Goal: Task Accomplishment & Management: Use online tool/utility

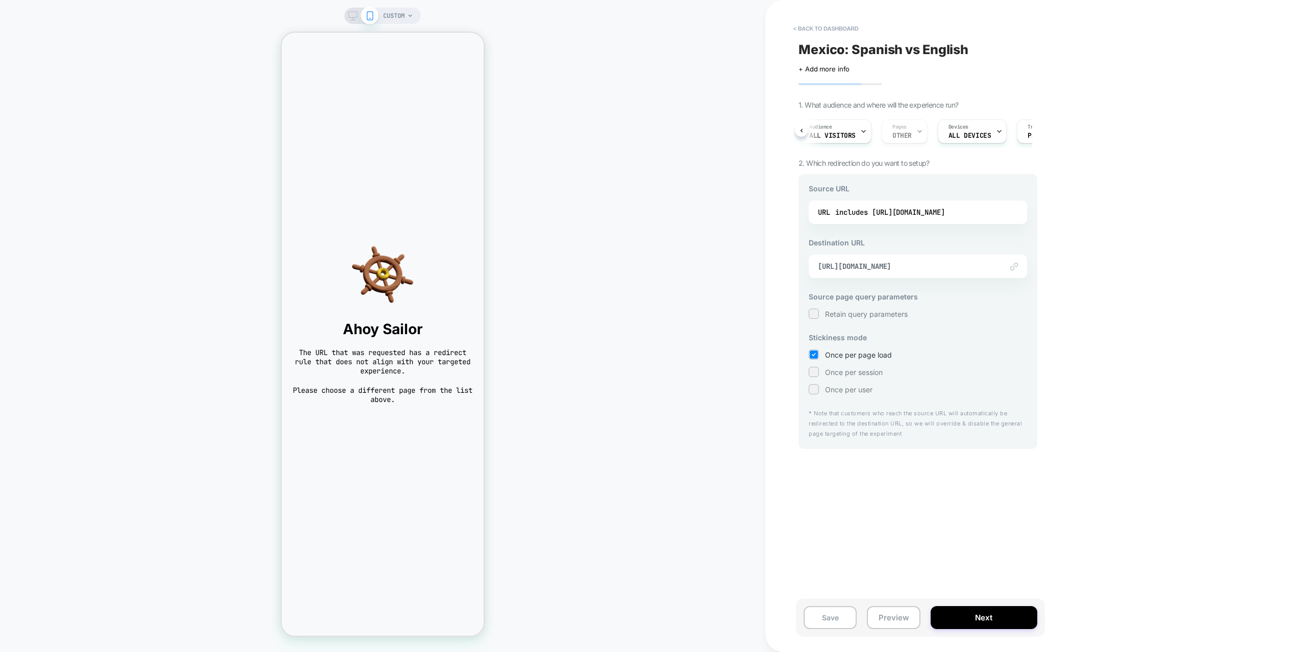
scroll to position [0, 59]
click at [945, 207] on div "includes https://www.thejerseynation.com/es/products/mexico-custom-baseball-jer…" at bounding box center [890, 212] width 110 height 15
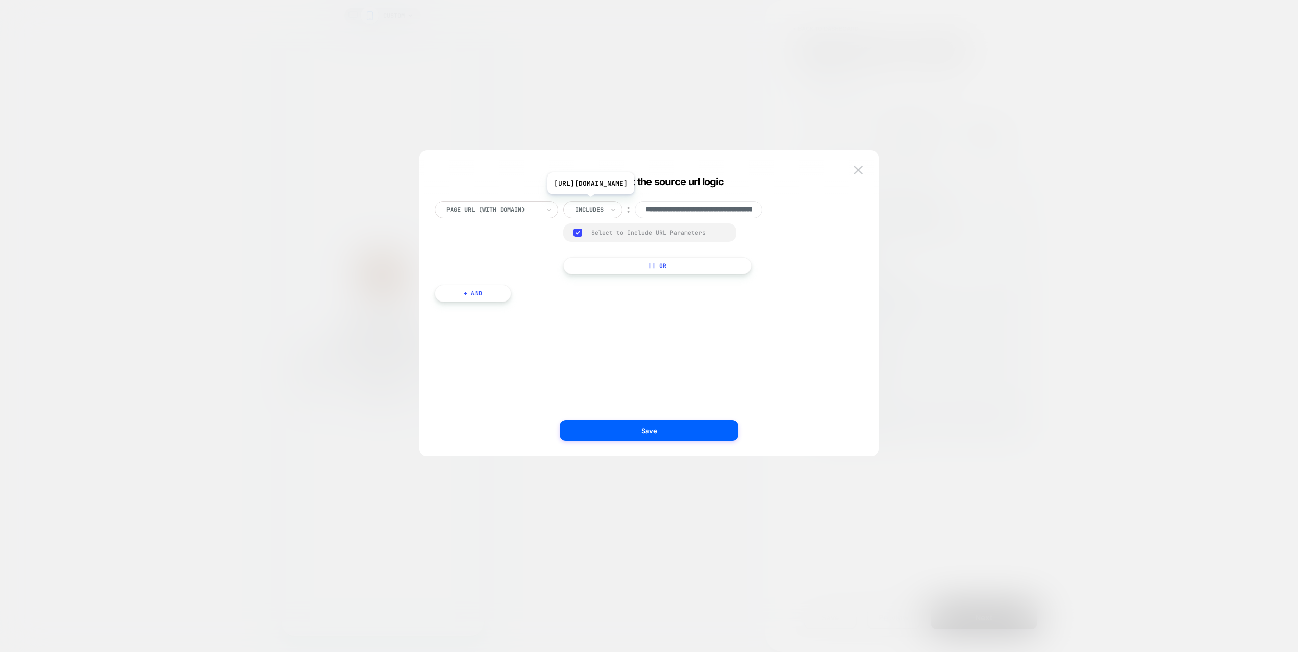
scroll to position [0, 207]
click at [726, 211] on input "**********" at bounding box center [699, 209] width 128 height 17
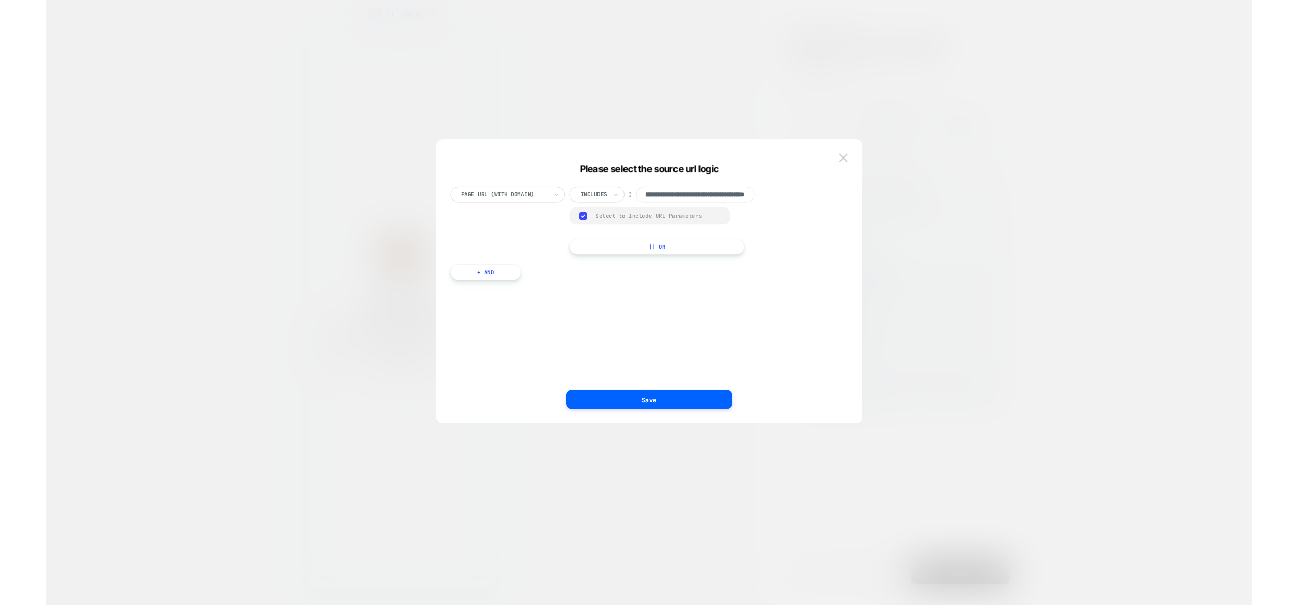
scroll to position [0, 0]
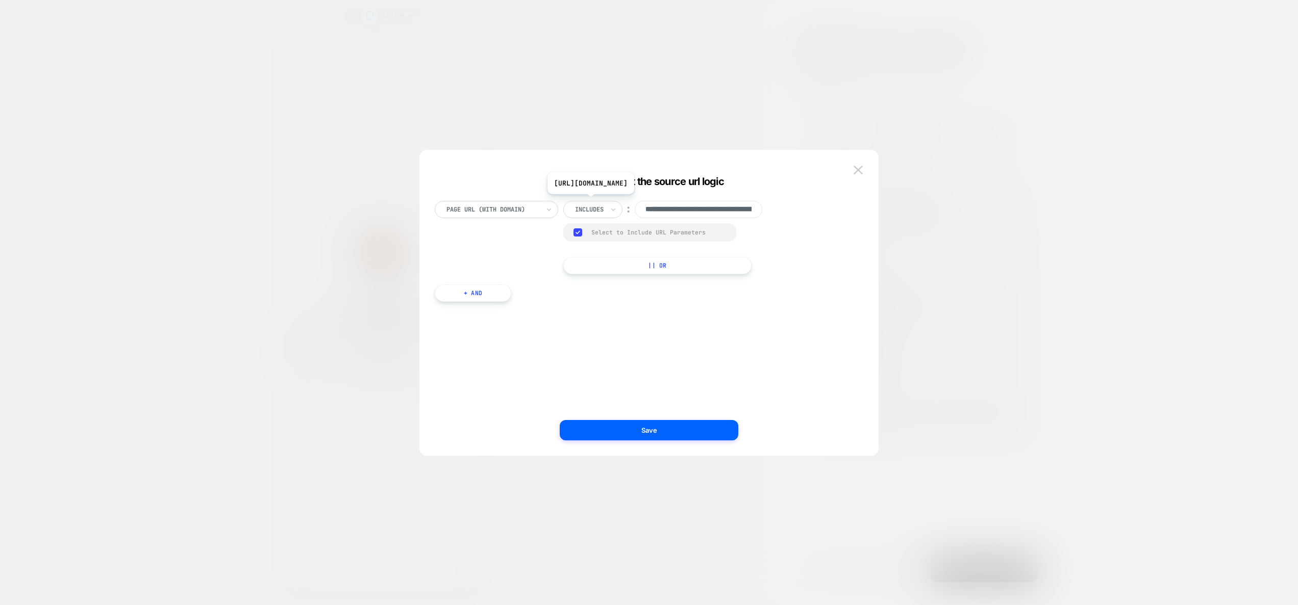
click at [1092, 399] on div at bounding box center [649, 302] width 1298 height 605
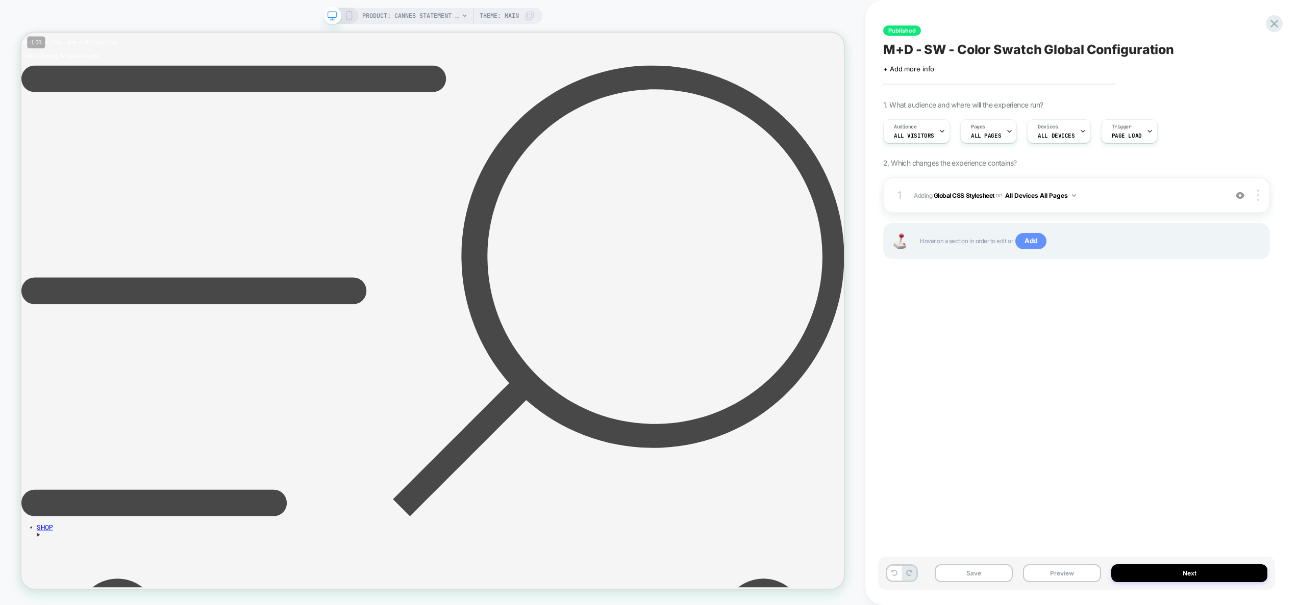
click at [1029, 237] on span "Add" at bounding box center [1030, 241] width 31 height 16
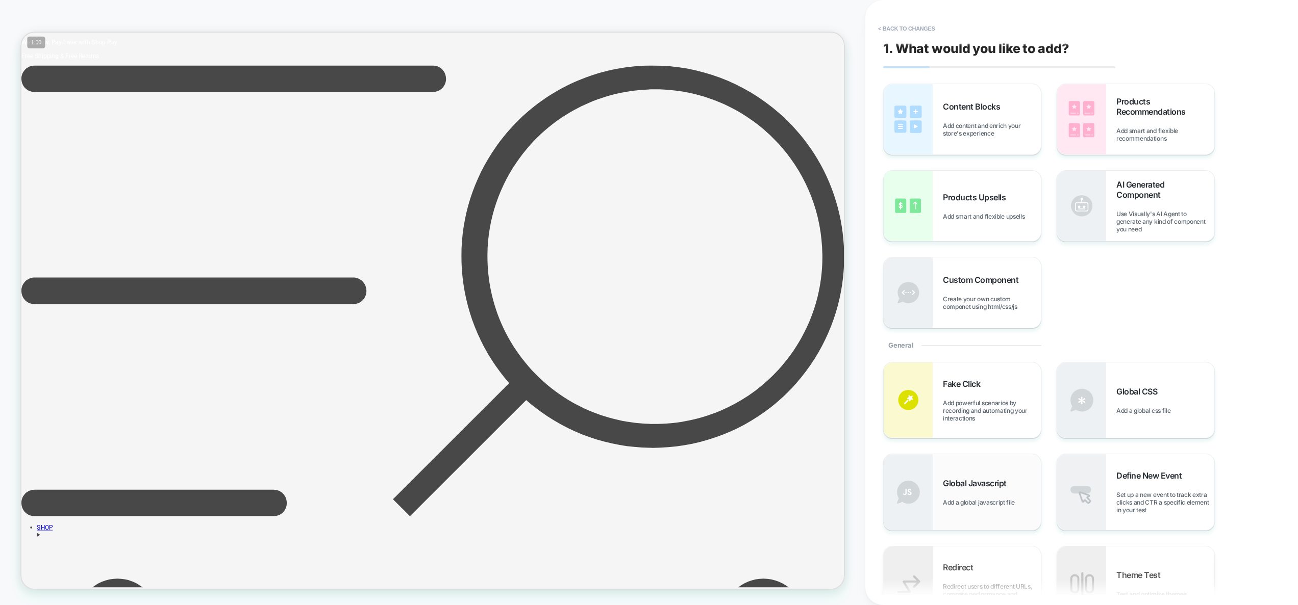
click at [991, 493] on div "Global Javascript Add a global javascript file" at bounding box center [992, 492] width 98 height 28
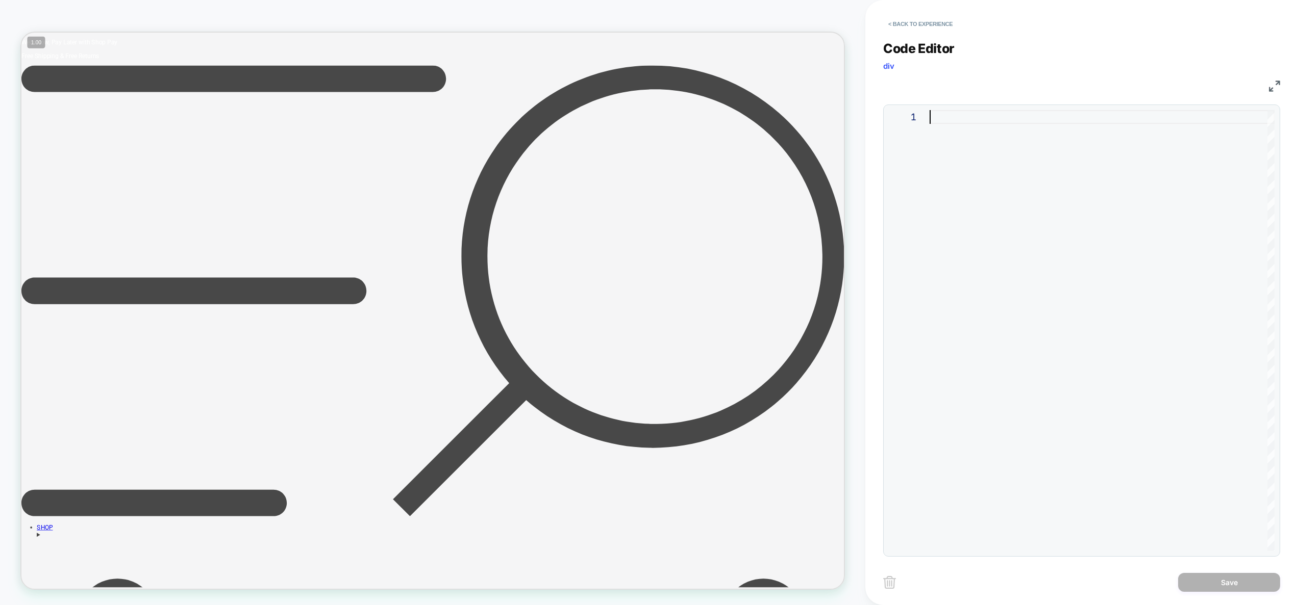
click at [1082, 241] on div at bounding box center [1101, 330] width 345 height 441
type textarea "**********"
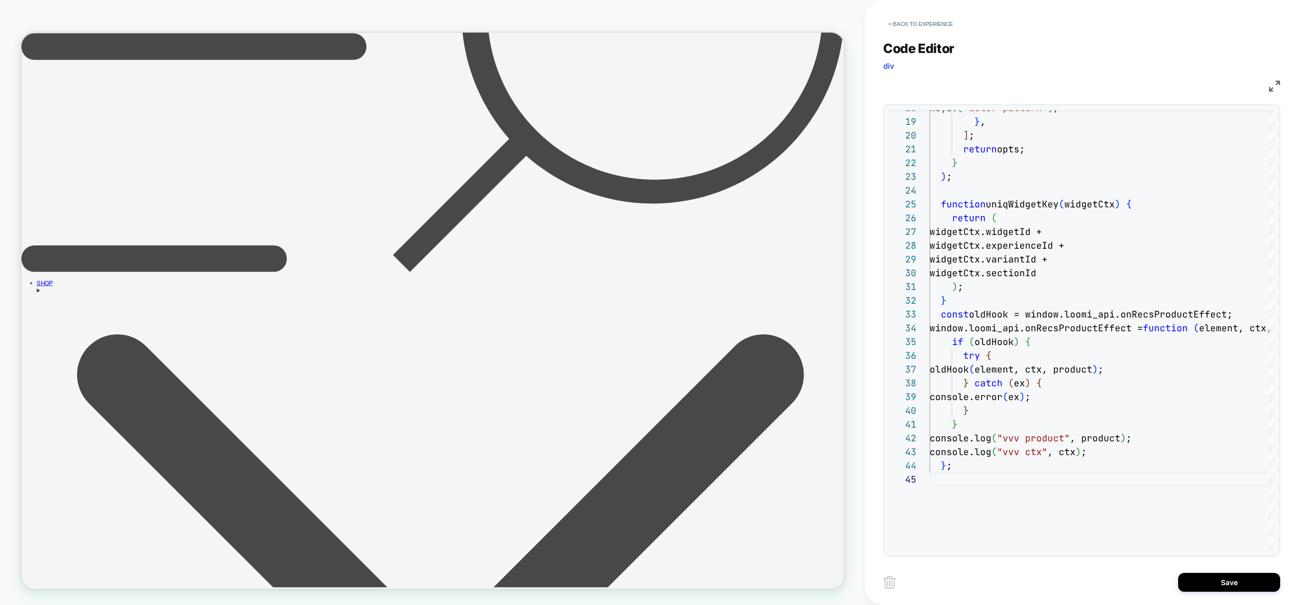
scroll to position [334, 0]
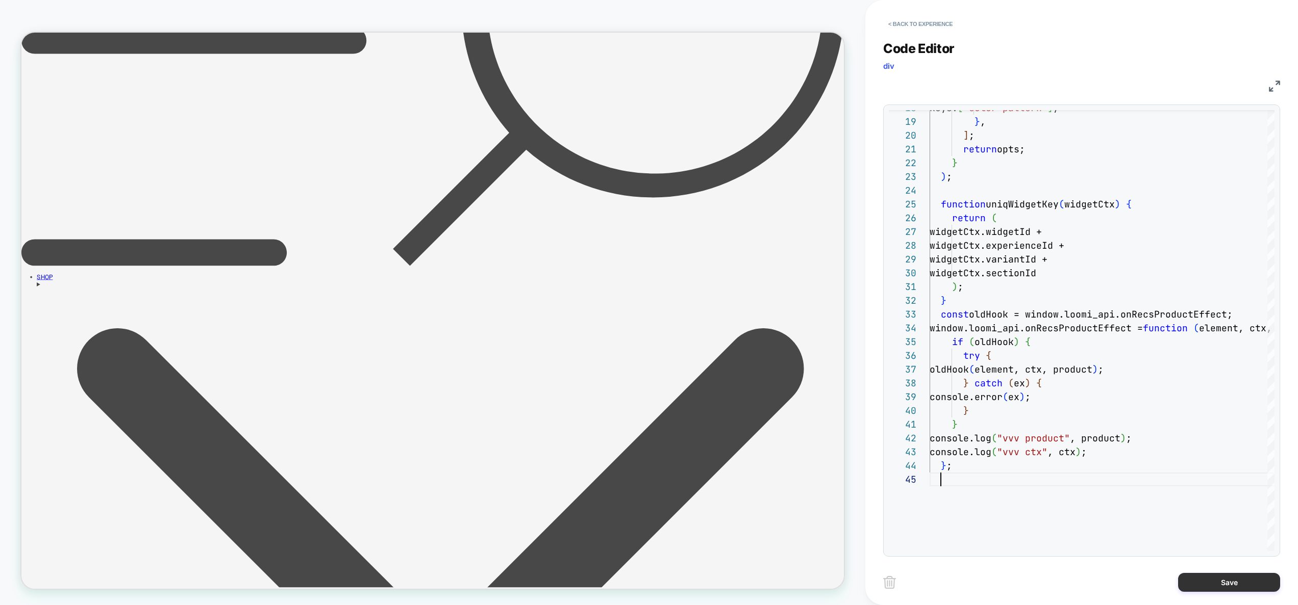
click at [1236, 582] on button "Save" at bounding box center [1229, 582] width 102 height 19
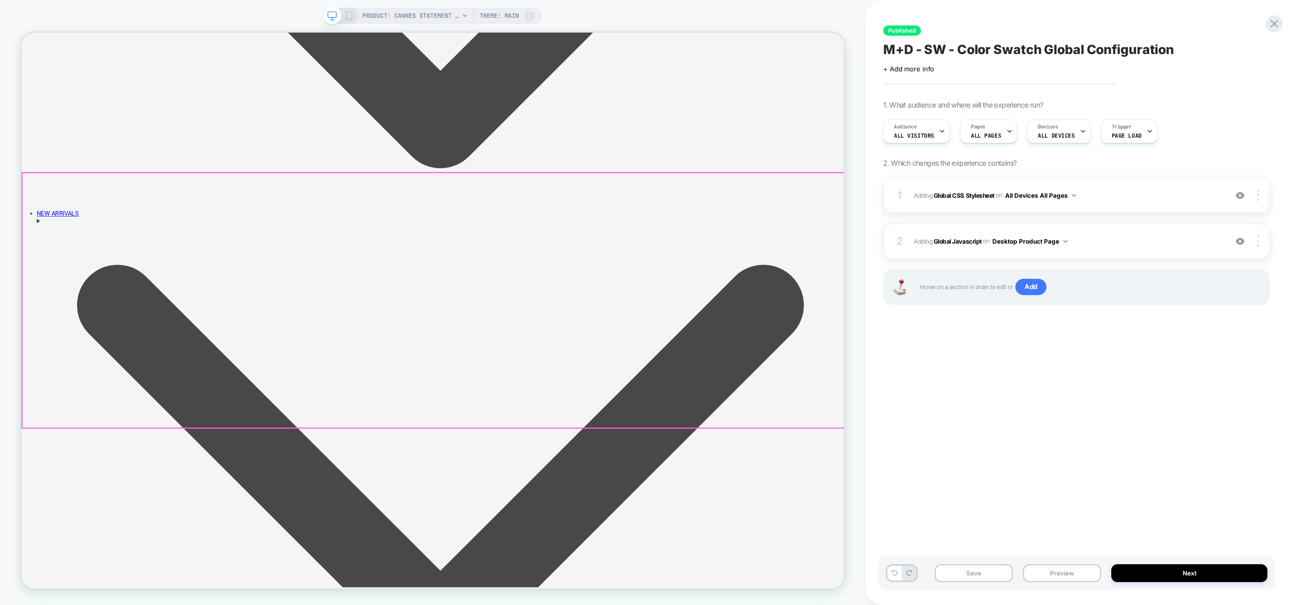
scroll to position [1086, 0]
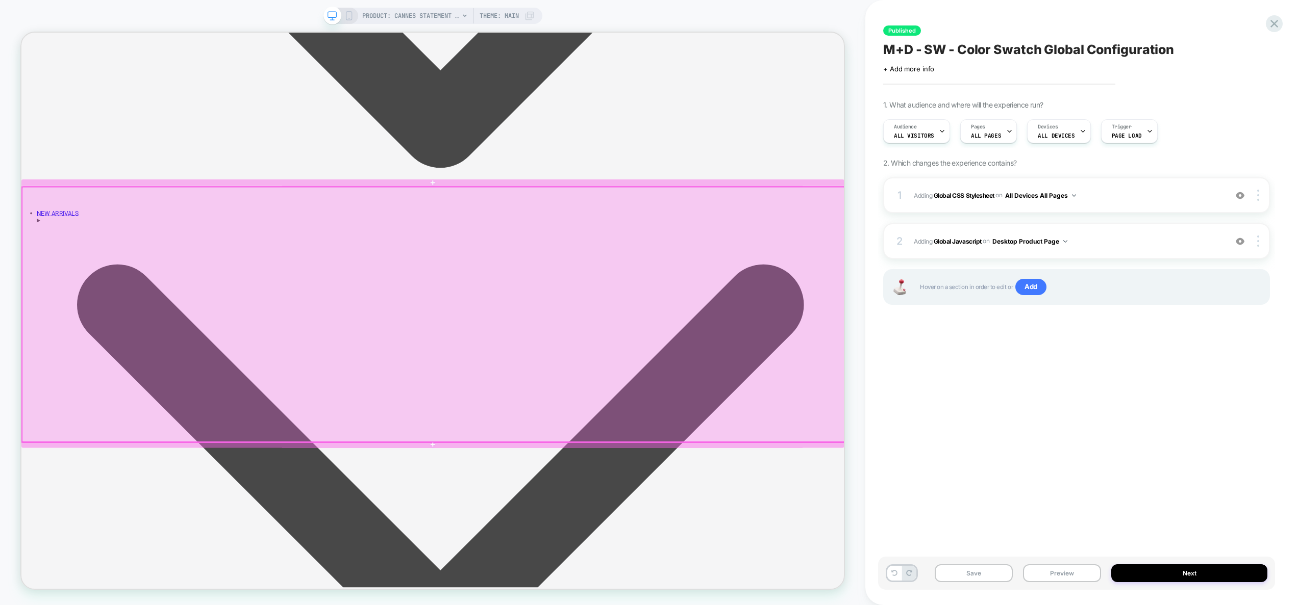
click at [744, 506] on div at bounding box center [570, 409] width 1097 height 340
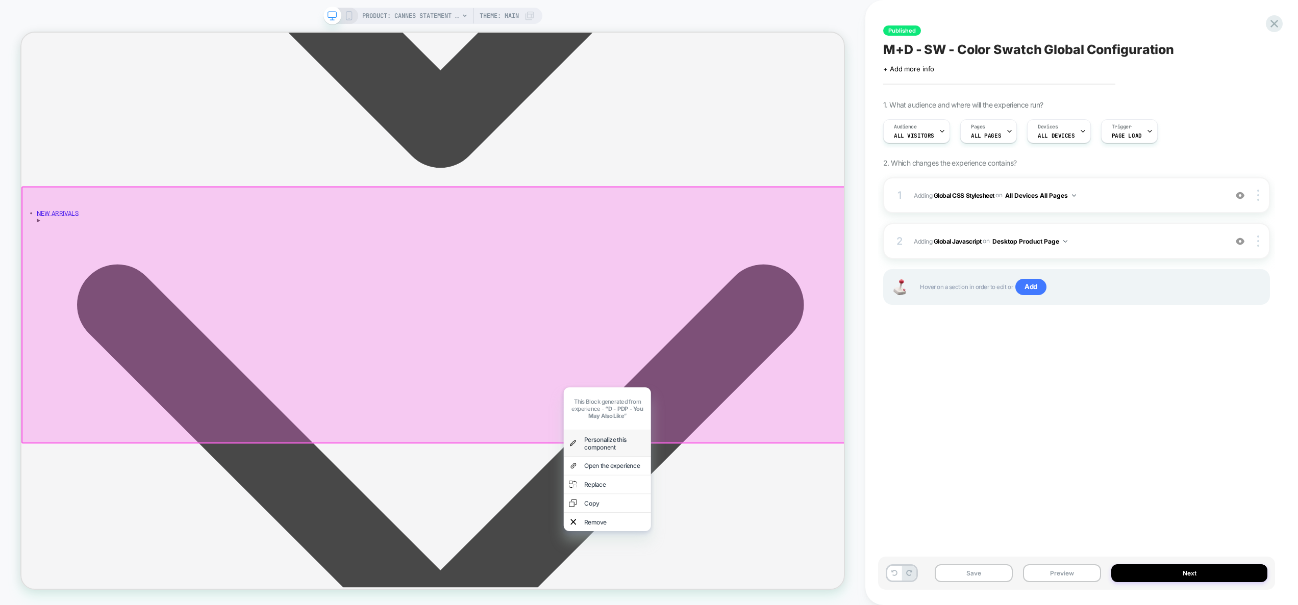
click at [801, 570] on div "Personalize this component" at bounding box center [813, 580] width 82 height 20
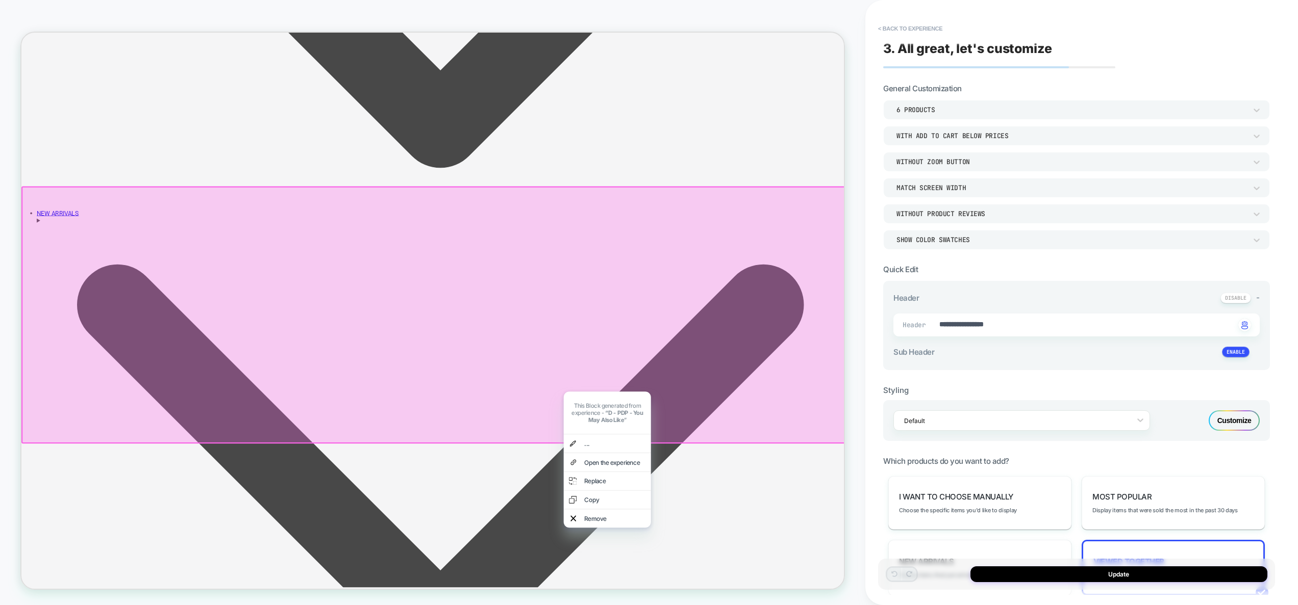
scroll to position [1054, 0]
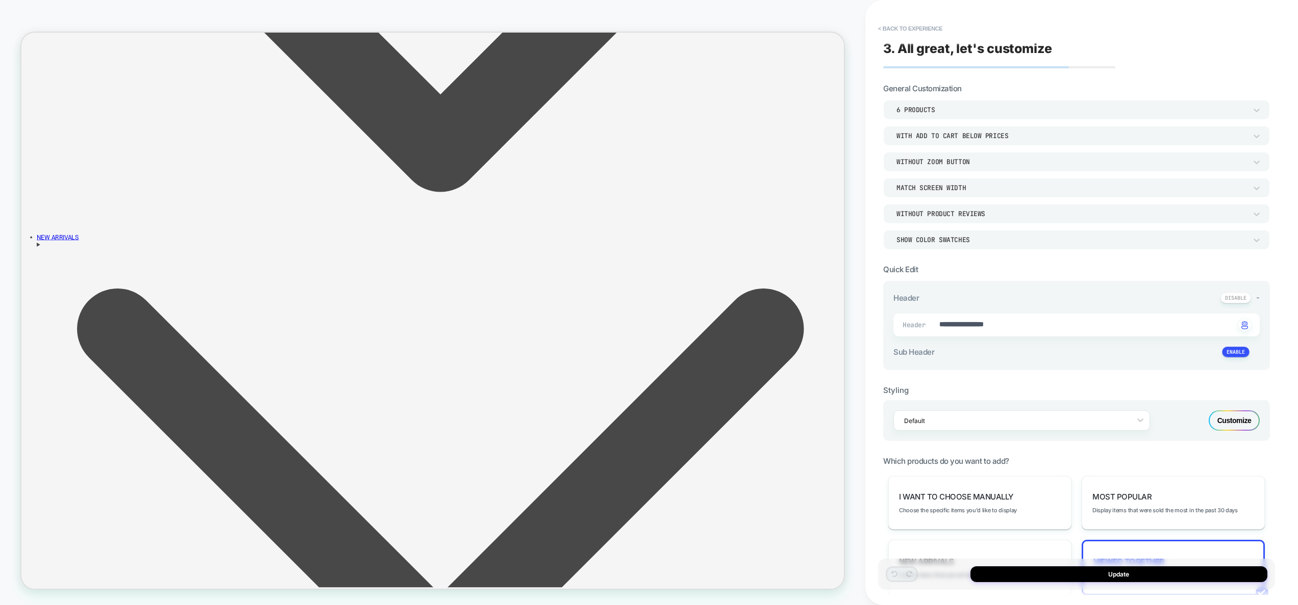
click at [966, 239] on div "SHOW COLOR SWATCHES" at bounding box center [1071, 240] width 350 height 9
click at [1001, 365] on div at bounding box center [649, 302] width 1298 height 605
click at [1233, 420] on div "Customize" at bounding box center [1233, 421] width 51 height 20
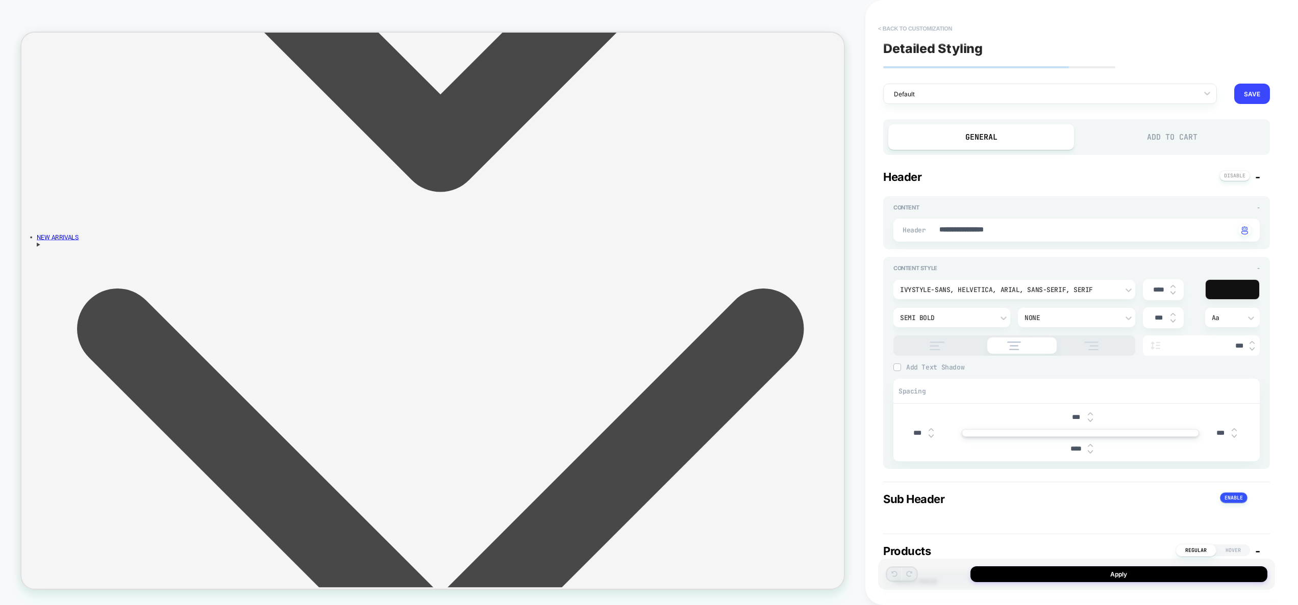
click at [923, 31] on button "< Back to customization" at bounding box center [915, 28] width 84 height 16
type textarea "*"
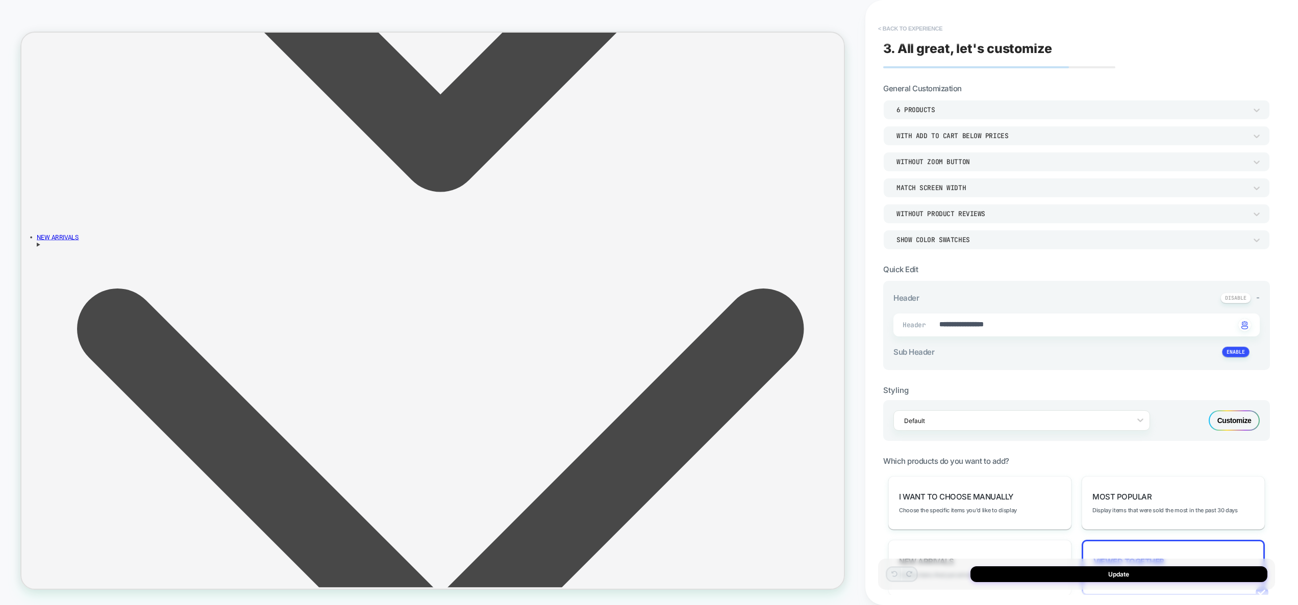
click at [917, 31] on button "< Back to experience" at bounding box center [910, 28] width 74 height 16
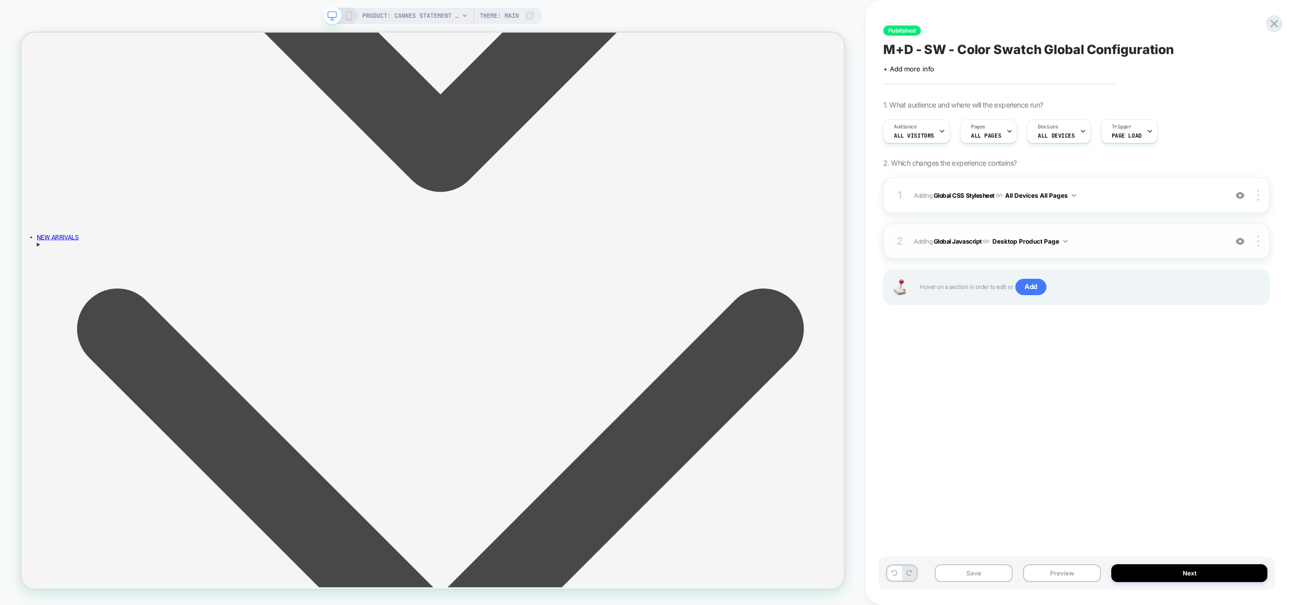
click at [1122, 241] on span "Adding Global Javascript on Desktop Product Page" at bounding box center [1068, 241] width 308 height 13
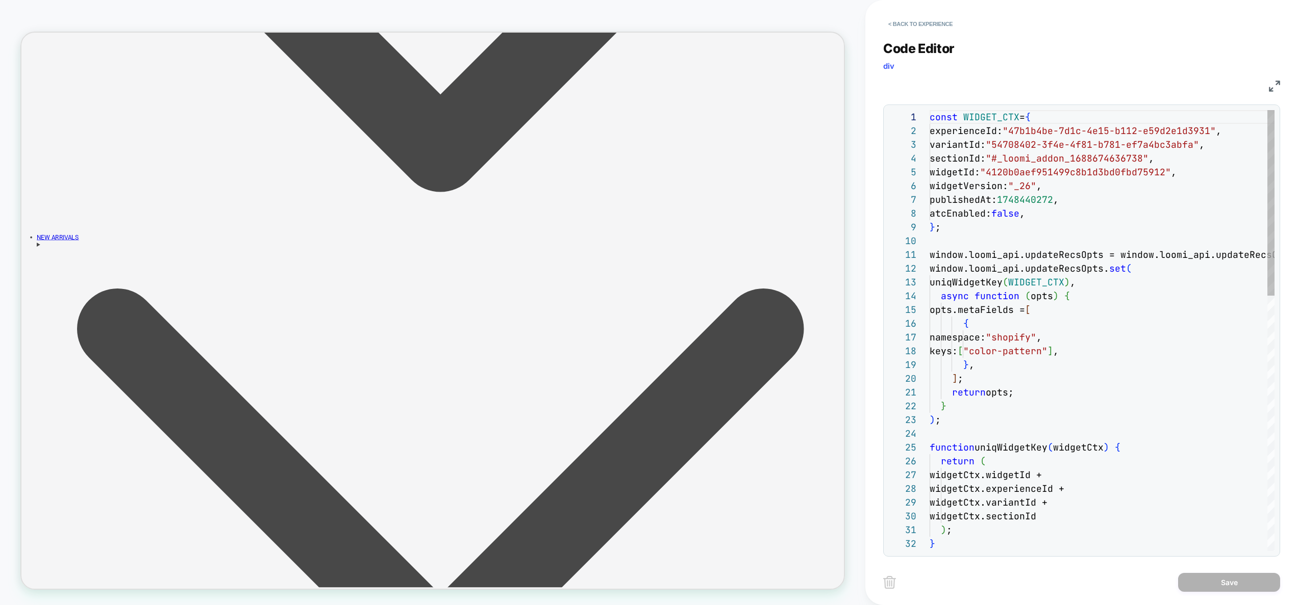
scroll to position [96, 110]
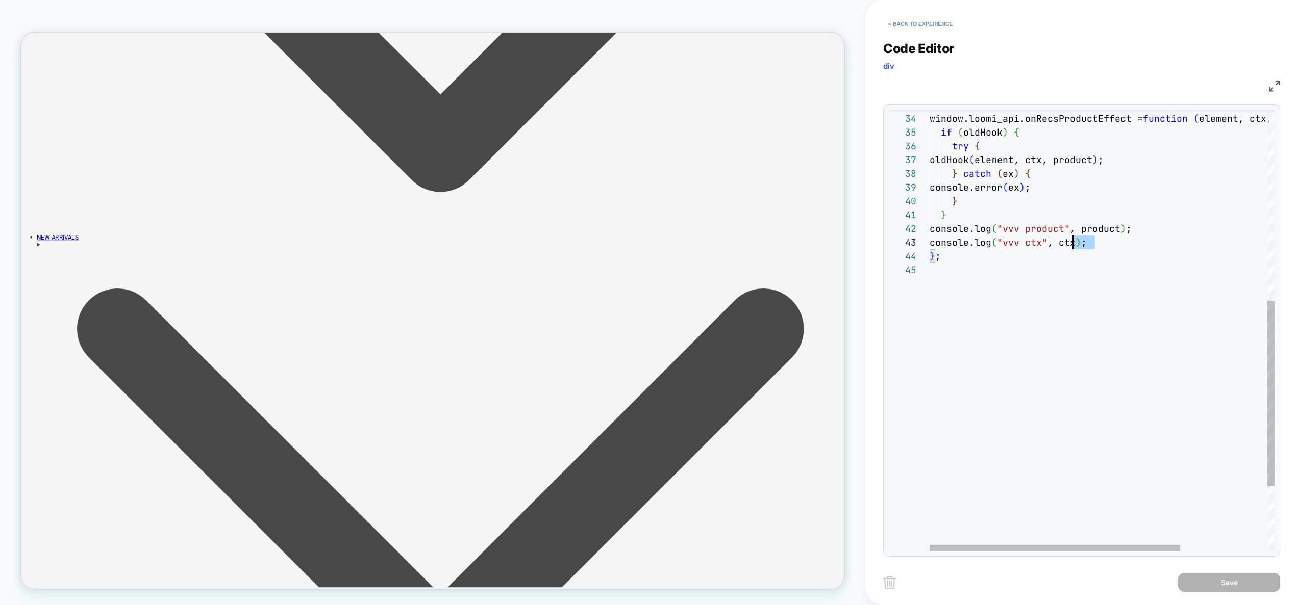
scroll to position [14, 0]
drag, startPoint x: 1109, startPoint y: 243, endPoint x: 885, endPoint y: 229, distance: 224.9
click at [929, 229] on div "console.log ( "vvv ctx" , ctx ) ; } ; } console.log ( "vvv product" , product )…" at bounding box center [1161, 180] width 464 height 1047
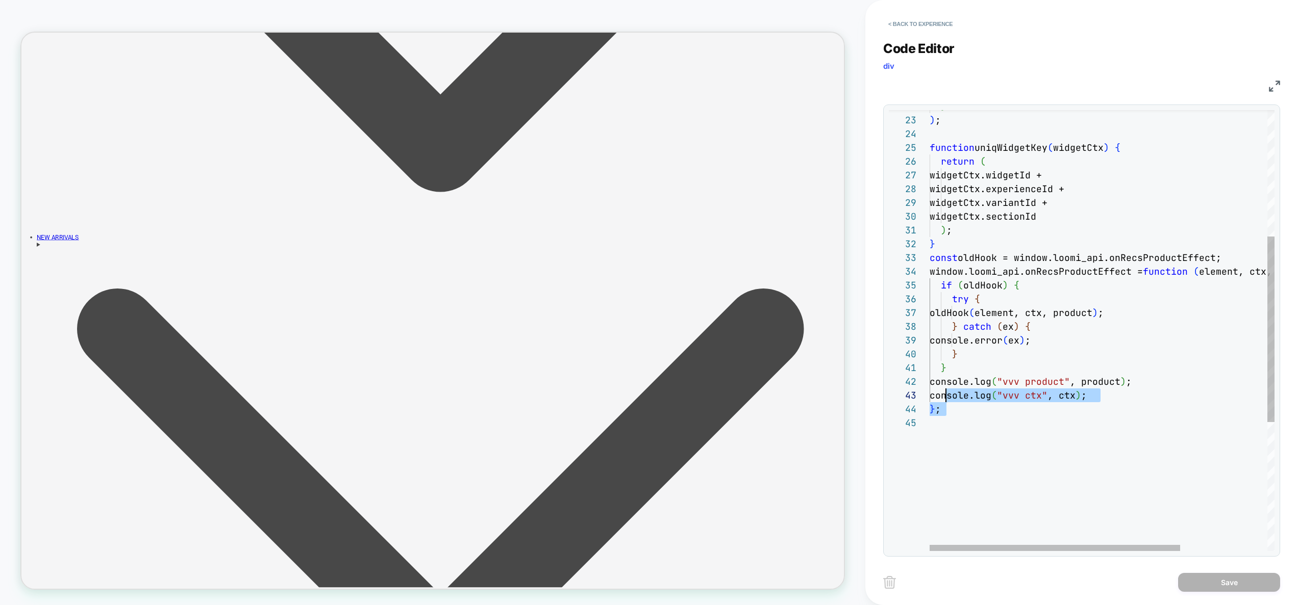
scroll to position [14, 6]
type textarea "**********"
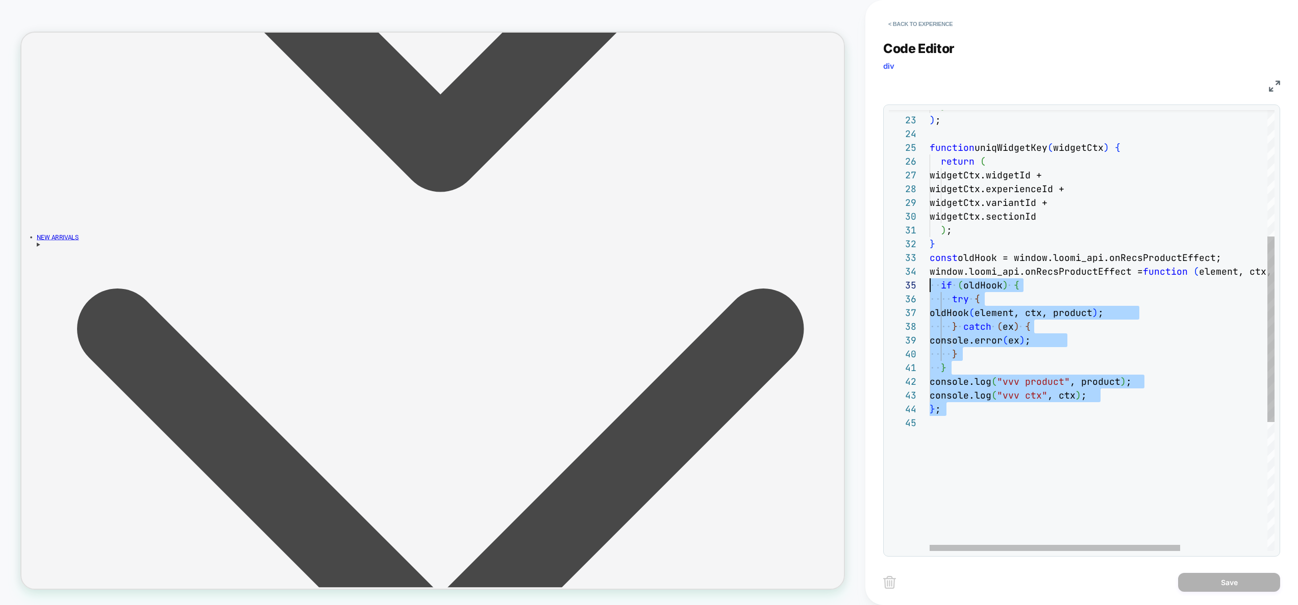
scroll to position [28, 0]
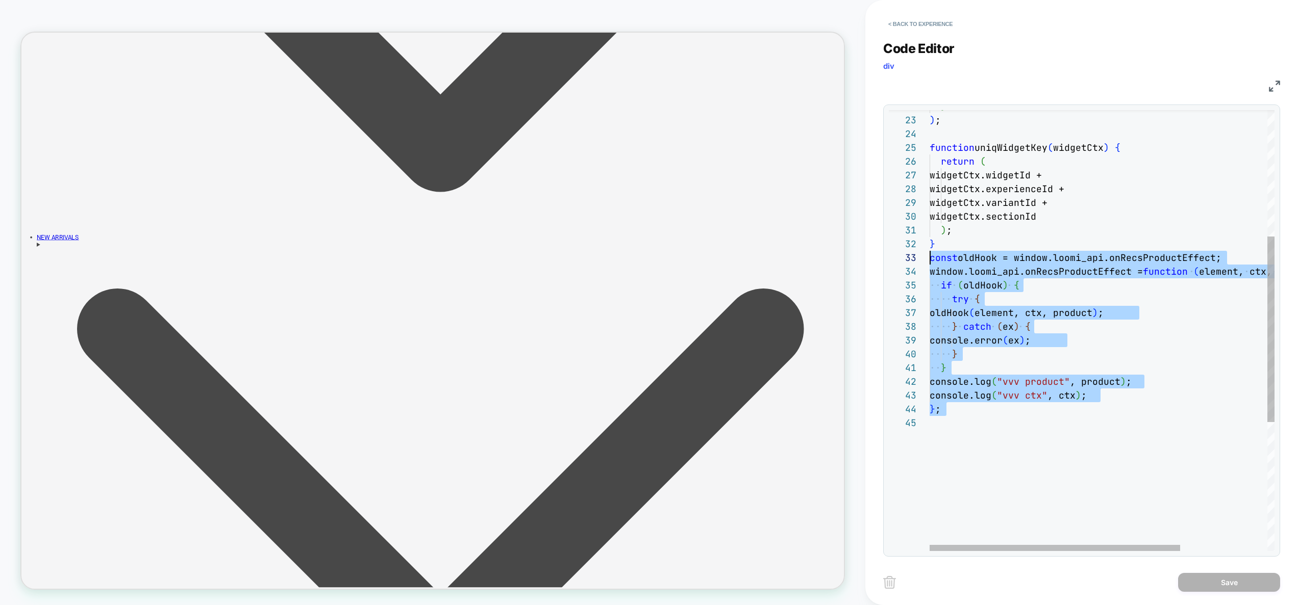
drag, startPoint x: 962, startPoint y: 417, endPoint x: 1003, endPoint y: 286, distance: 137.6
click at [929, 262] on div "console.log ( "vvv ctx" , ctx ) ; } ; } console.log ( "vvv product" , product )…" at bounding box center [1161, 333] width 464 height 1047
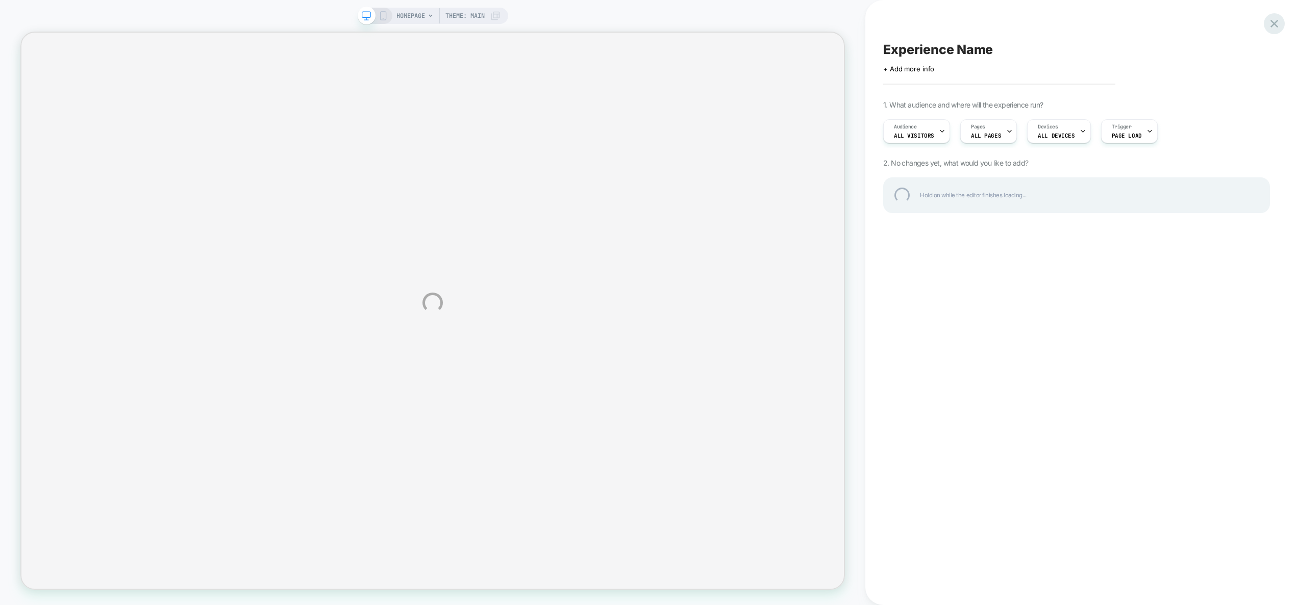
click at [1280, 21] on div at bounding box center [1273, 23] width 21 height 21
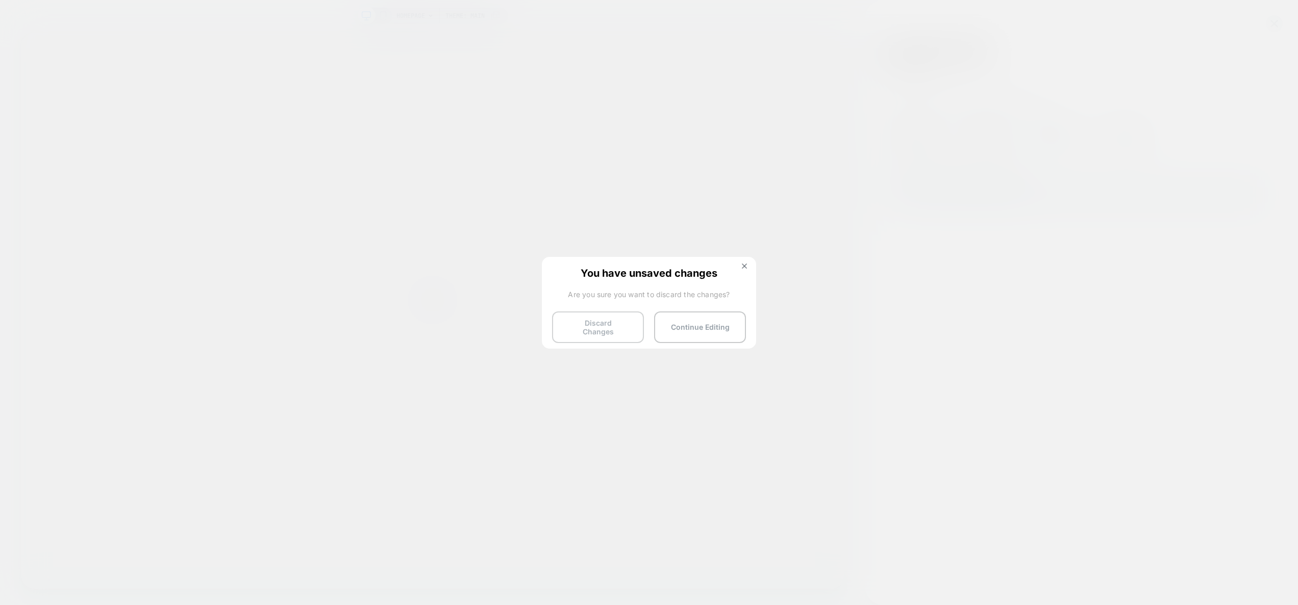
click at [601, 326] on button "Discard Changes" at bounding box center [598, 328] width 92 height 32
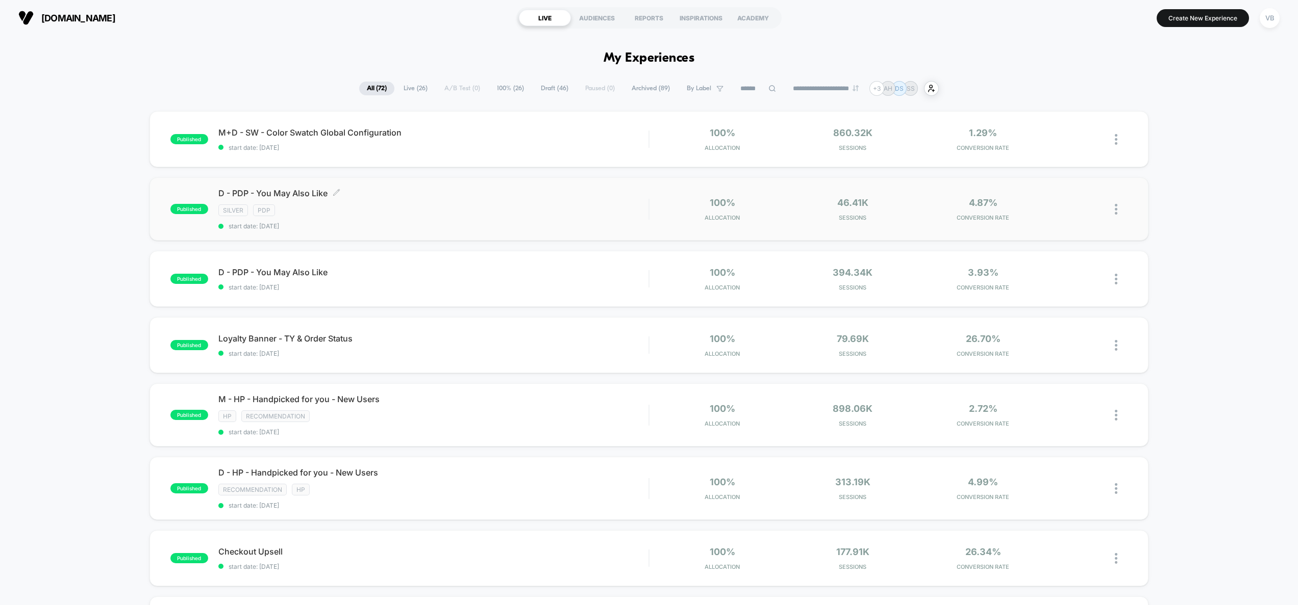
click at [375, 207] on div "Silver PDP" at bounding box center [433, 211] width 431 height 12
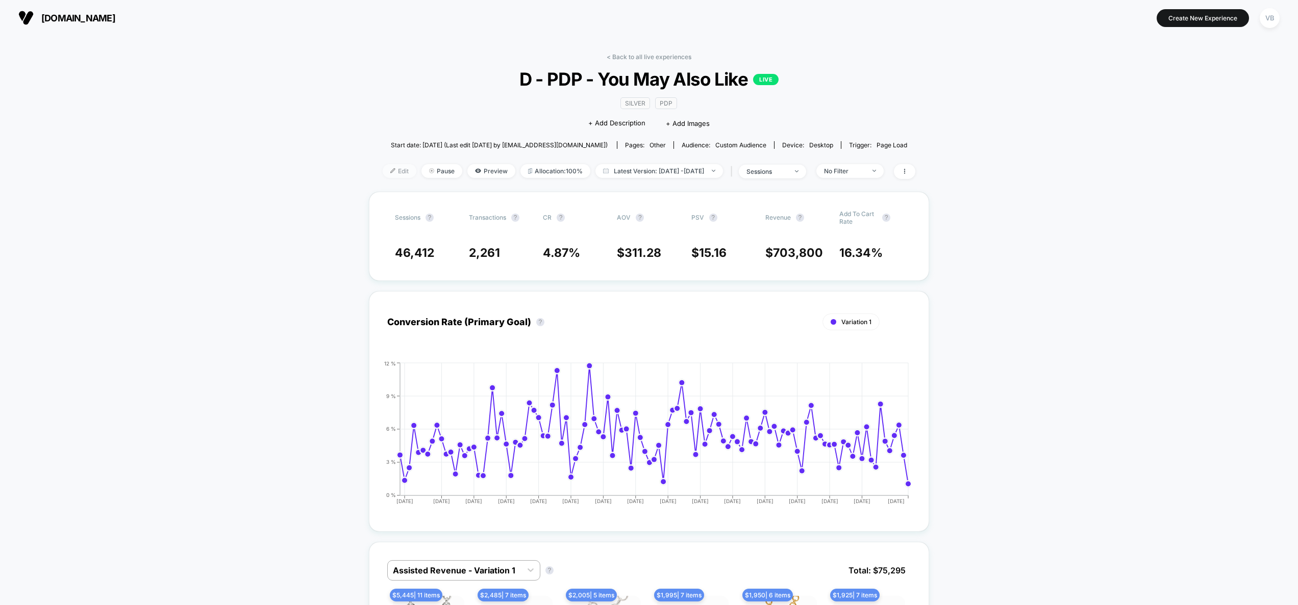
click at [383, 168] on span "Edit" at bounding box center [400, 171] width 34 height 14
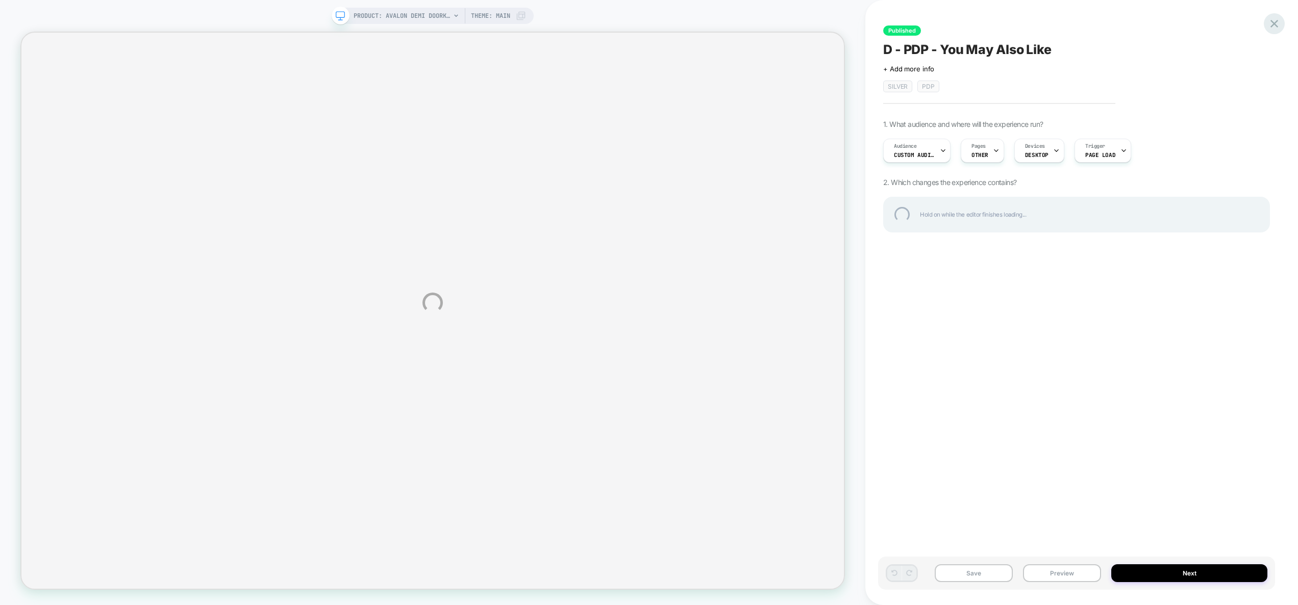
click at [1277, 20] on div at bounding box center [1273, 23] width 21 height 21
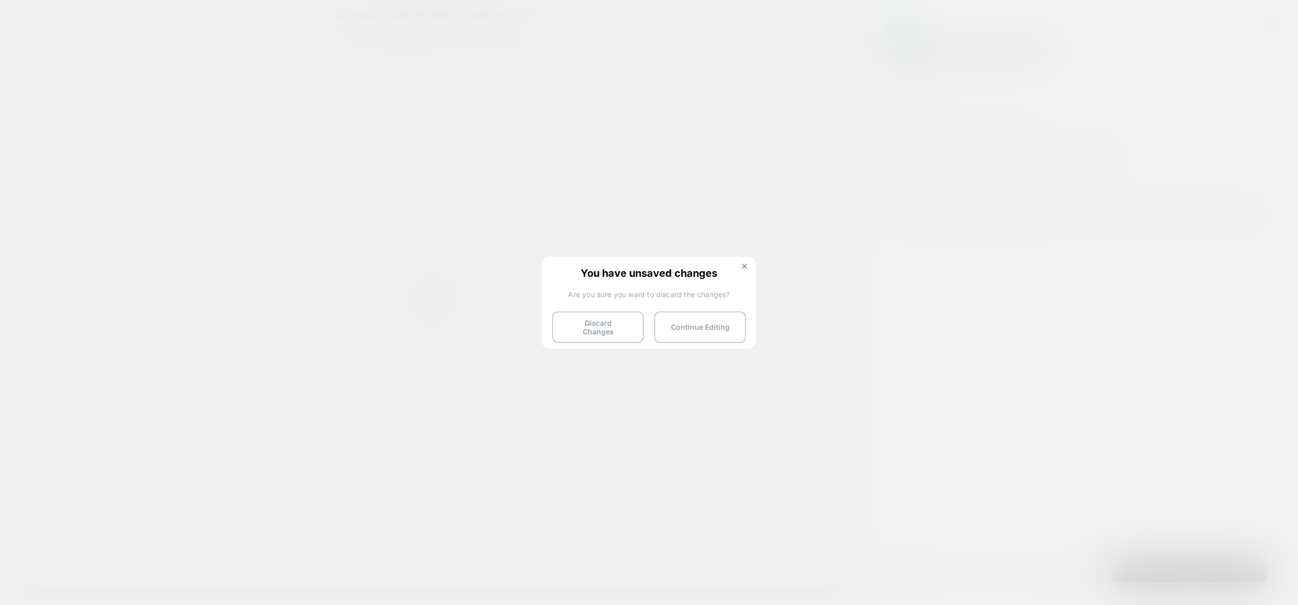
click at [595, 325] on button "Discard Changes" at bounding box center [598, 328] width 92 height 32
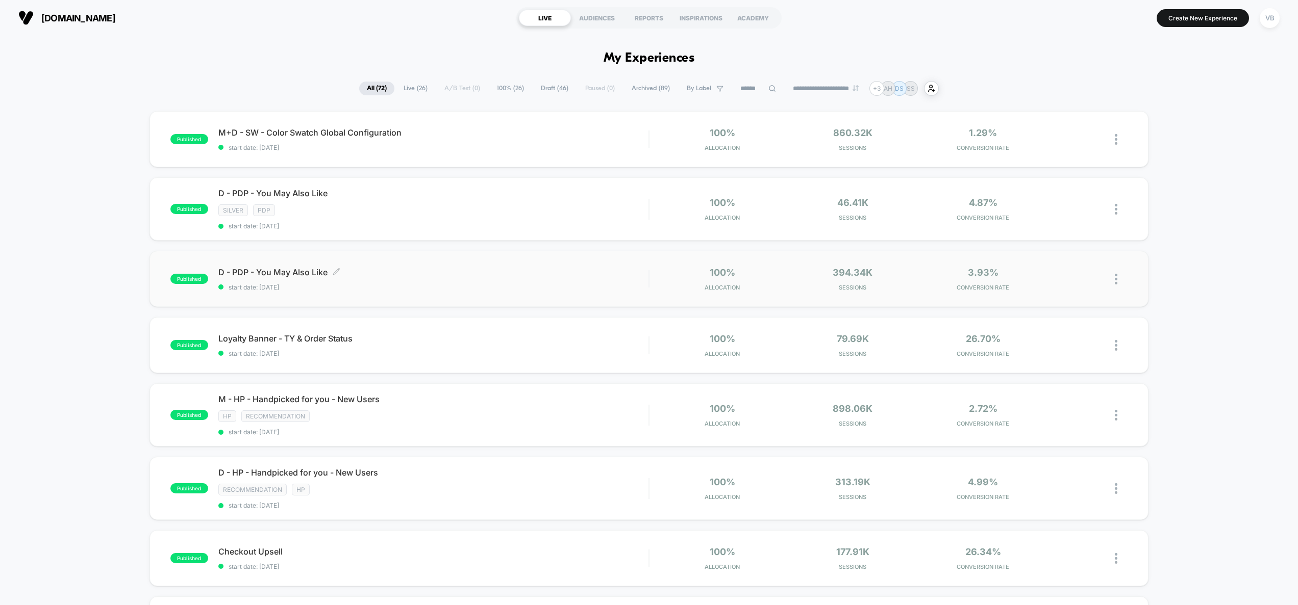
click at [459, 275] on span "D - PDP - You May Also Like Click to edit experience details" at bounding box center [433, 272] width 431 height 10
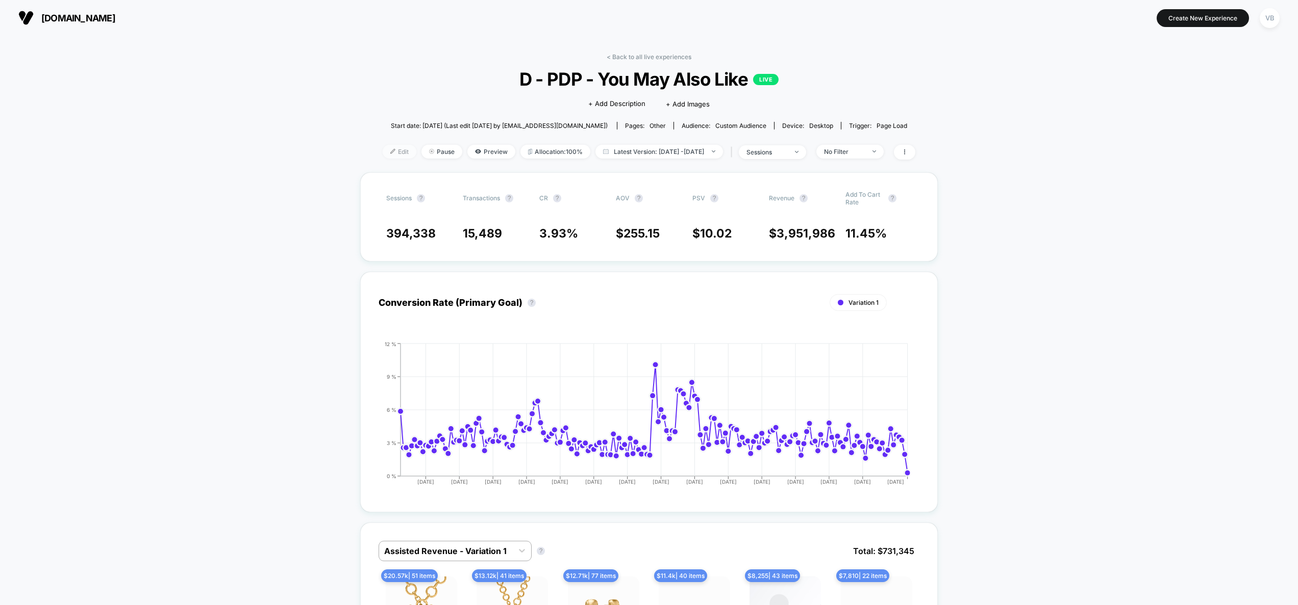
click at [383, 153] on span "Edit" at bounding box center [400, 152] width 34 height 14
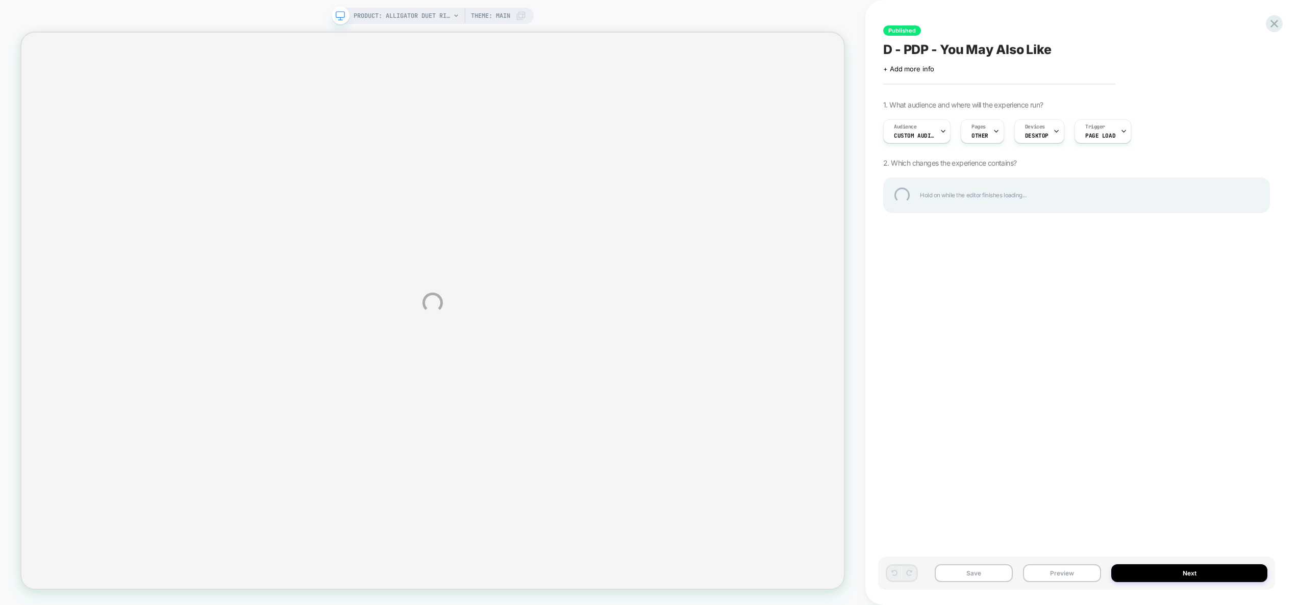
click at [1124, 389] on div "PRODUCT: Alligator Duet Ring PRODUCT: Alligator Duet Ring Theme: MAIN Published…" at bounding box center [649, 302] width 1298 height 605
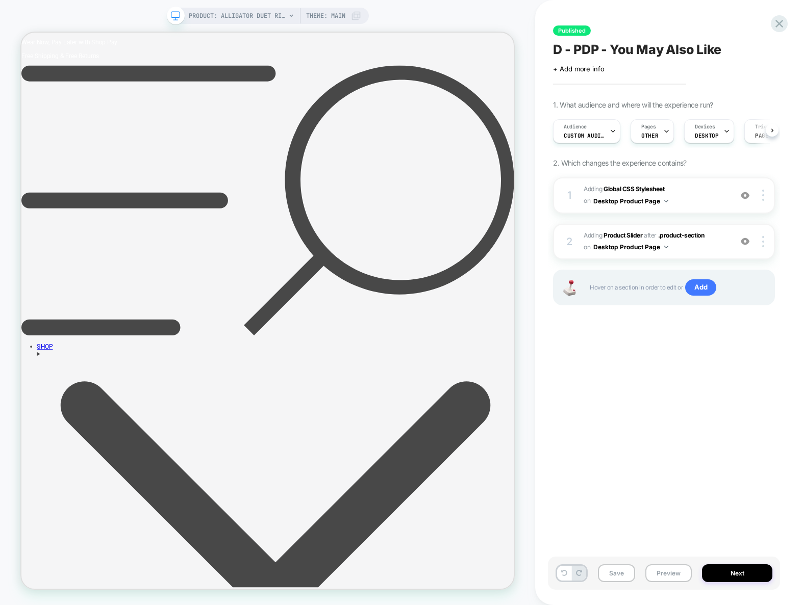
scroll to position [0, 1]
click at [705, 196] on span "Adding Global CSS Stylesheet on Desktop Product Page" at bounding box center [655, 196] width 143 height 24
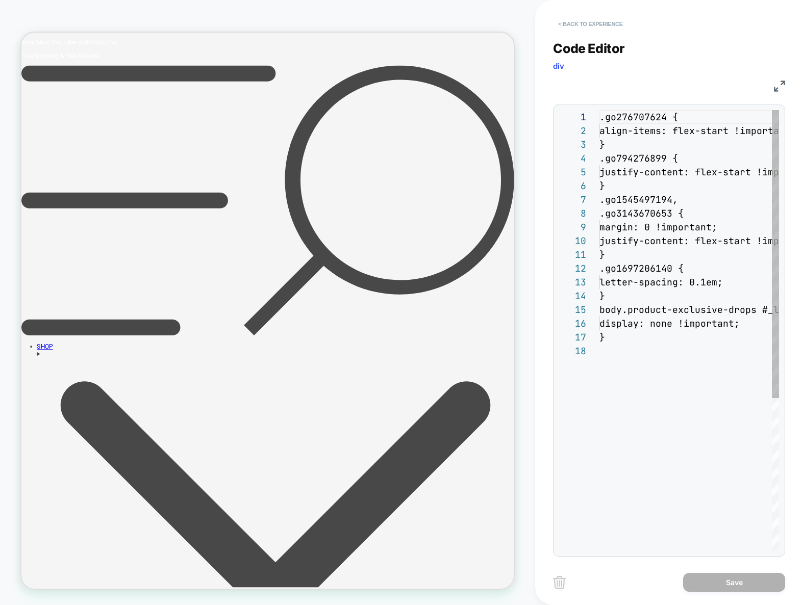
scroll to position [138, 0]
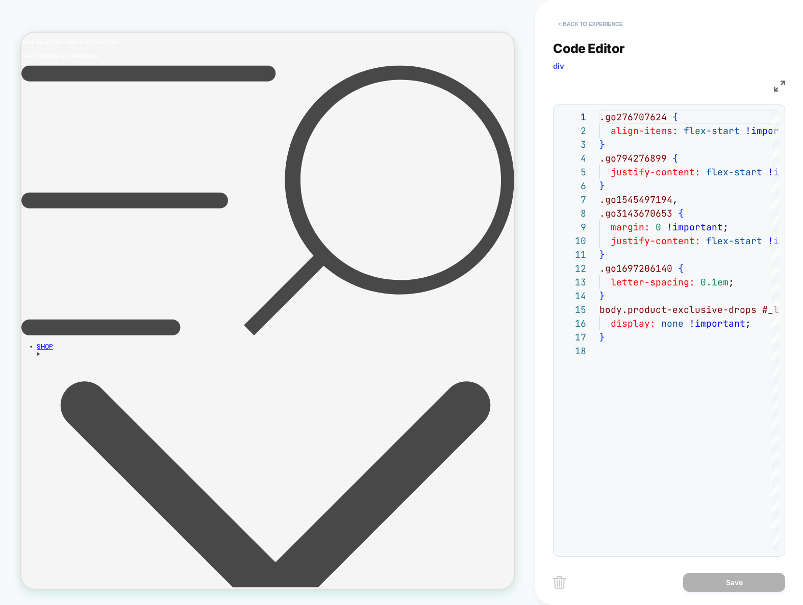
click at [599, 18] on button "< Back to experience" at bounding box center [590, 24] width 74 height 16
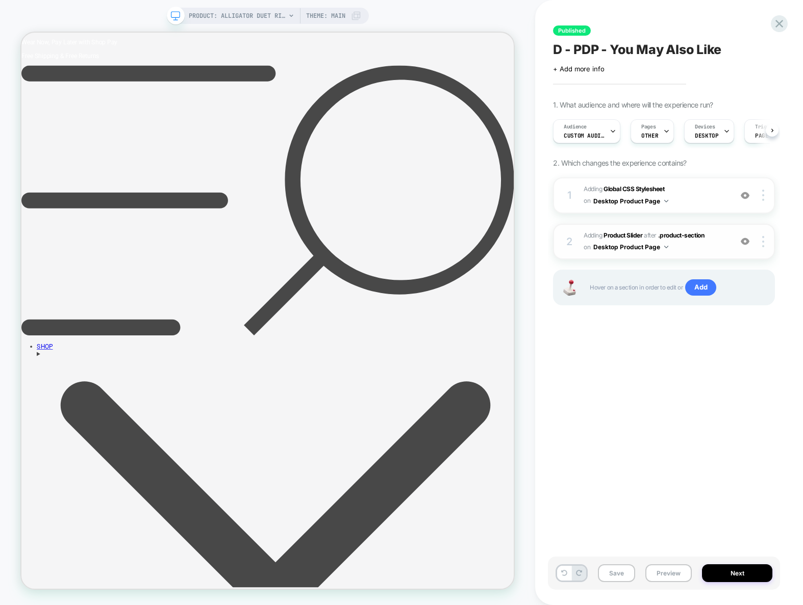
scroll to position [0, 1]
click at [718, 188] on span "Adding Global CSS Stylesheet on Desktop Product Page" at bounding box center [655, 196] width 143 height 24
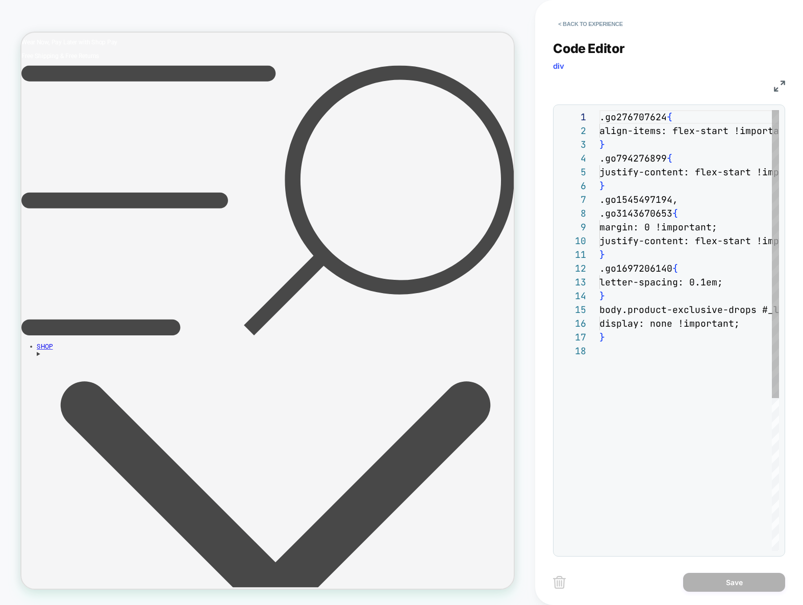
scroll to position [138, 0]
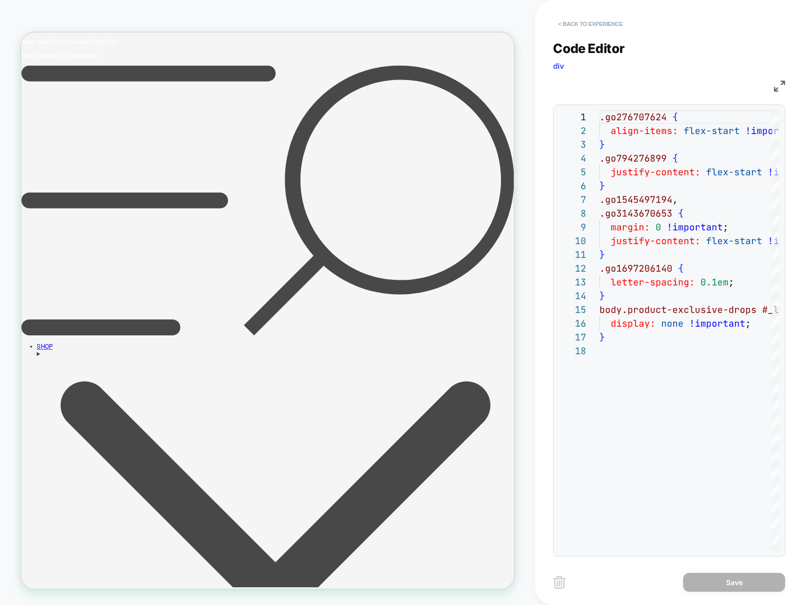
click at [586, 26] on button "< Back to experience" at bounding box center [590, 24] width 74 height 16
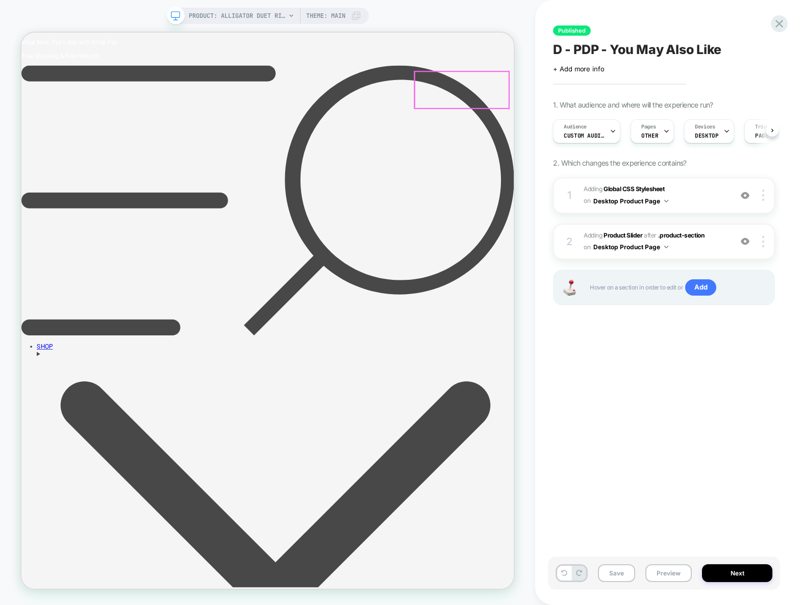
scroll to position [0, 1]
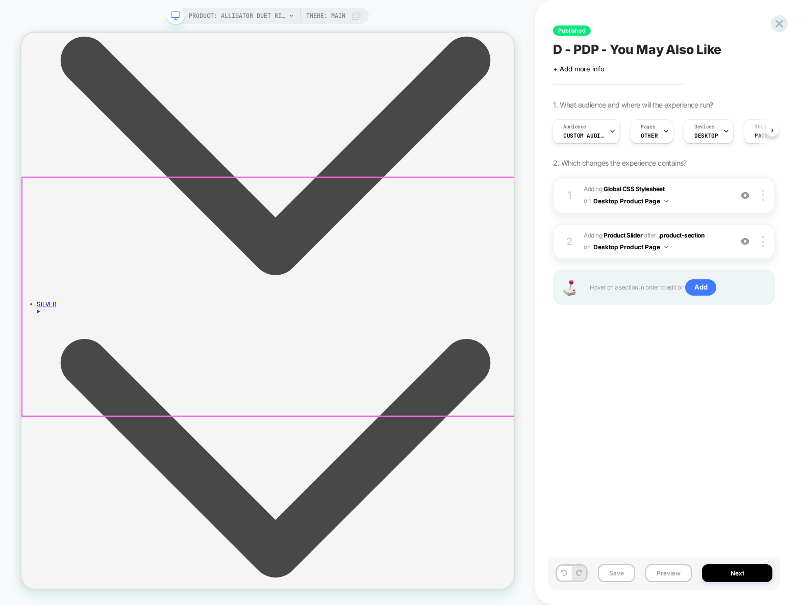
scroll to position [929, 0]
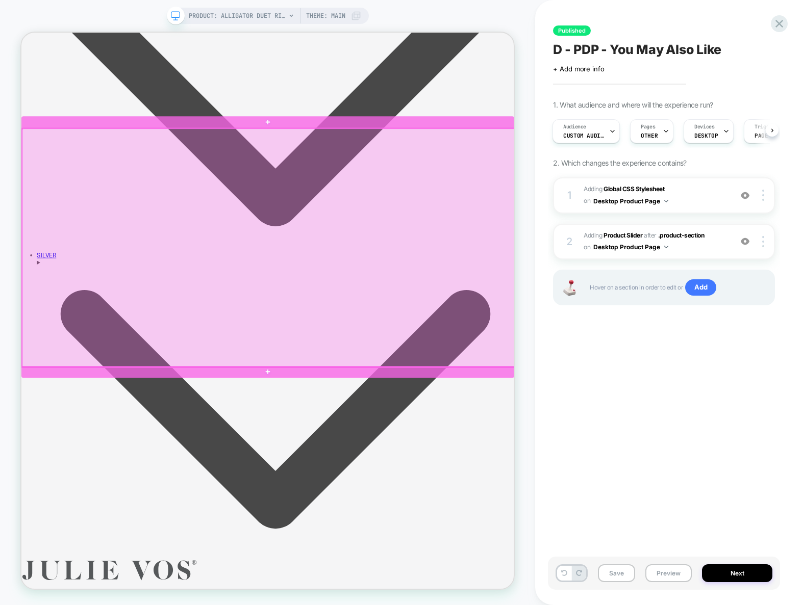
click at [566, 455] on div at bounding box center [350, 320] width 657 height 318
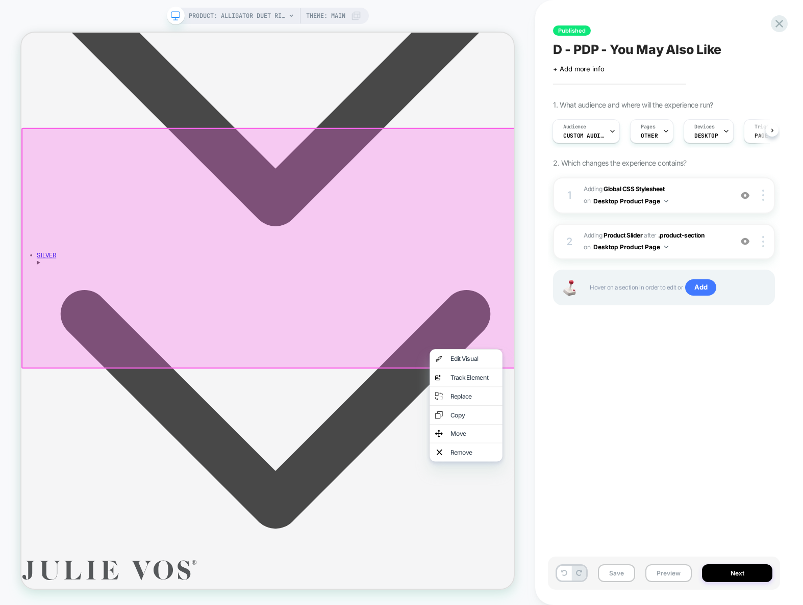
click at [753, 360] on div "Published D - PDP - You May Also Like Click to edit experience details + Add mo…" at bounding box center [664, 302] width 232 height 585
click at [706, 247] on span "#_loomi_addon_1688674636738 Adding Product Slider AFTER .product-section .produ…" at bounding box center [655, 242] width 143 height 24
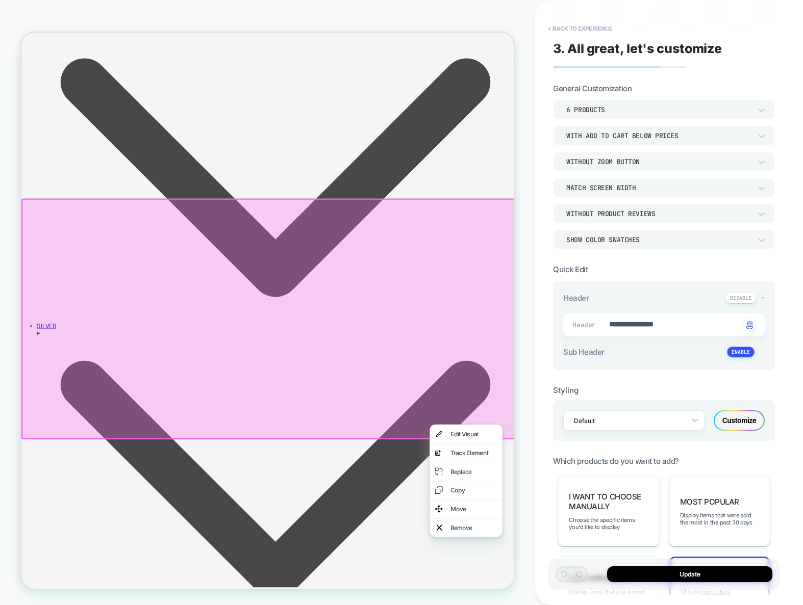
scroll to position [827, 0]
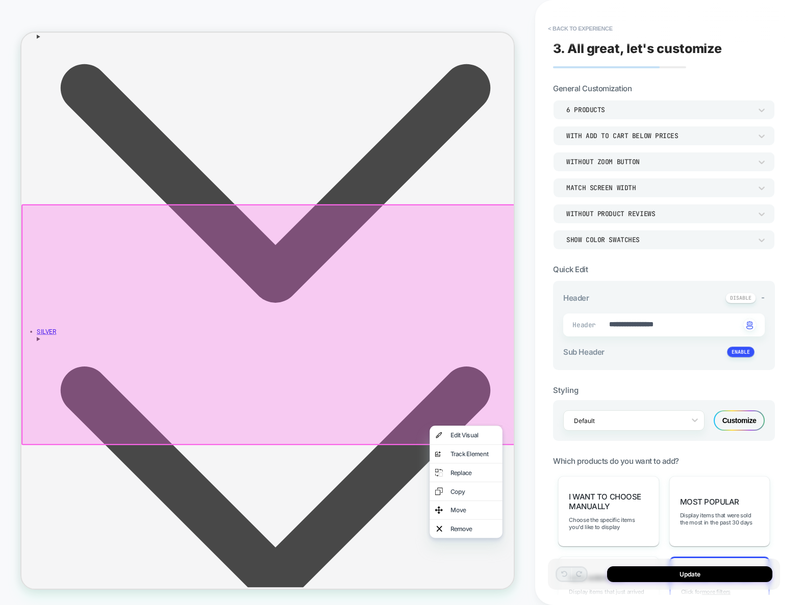
type textarea "*"
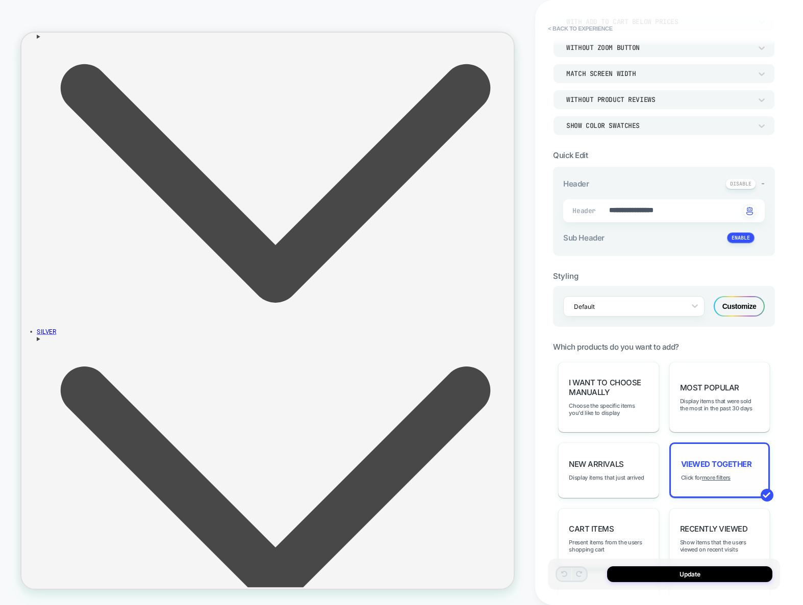
scroll to position [138, 0]
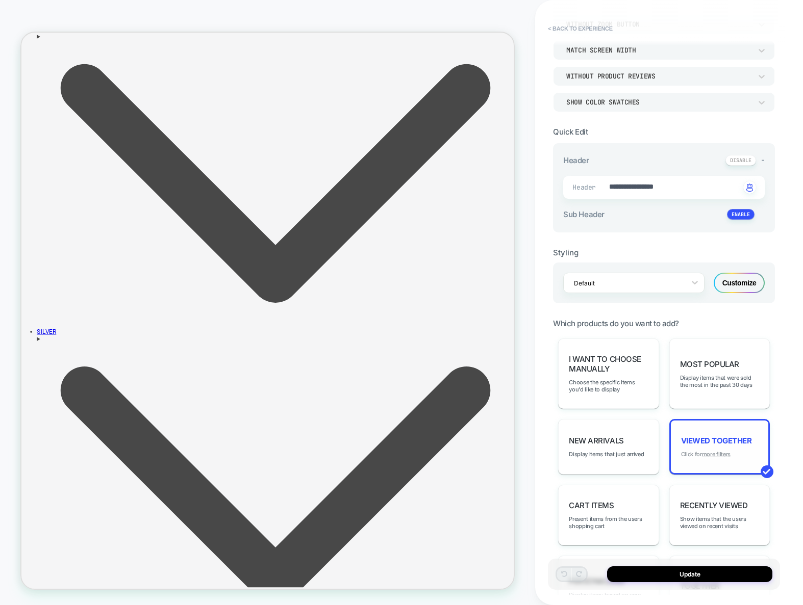
click at [718, 457] on u "more filters" at bounding box center [716, 454] width 29 height 7
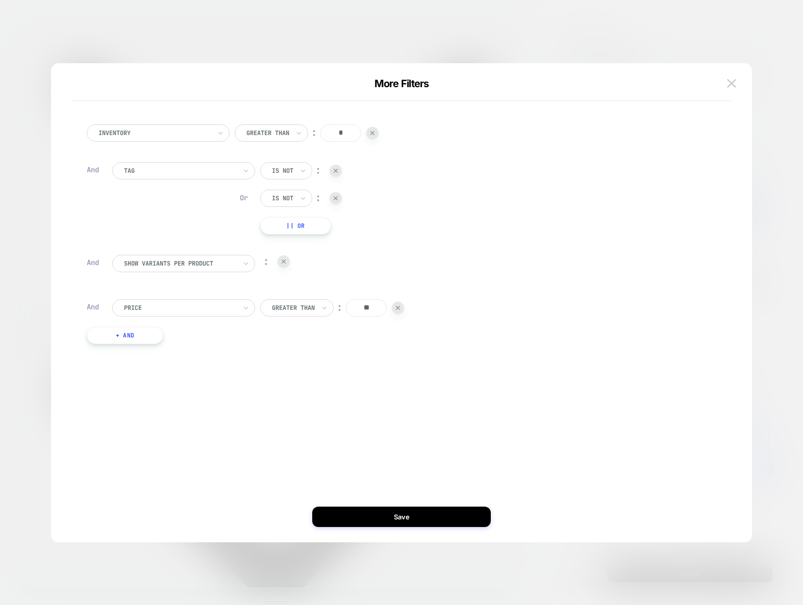
click at [214, 263] on div at bounding box center [180, 263] width 112 height 9
type input "*****"
click at [196, 316] on div "Separate out color variants" at bounding box center [188, 308] width 133 height 16
click at [292, 266] on div at bounding box center [289, 263] width 11 height 9
click at [292, 308] on div "no" at bounding box center [316, 308] width 66 height 16
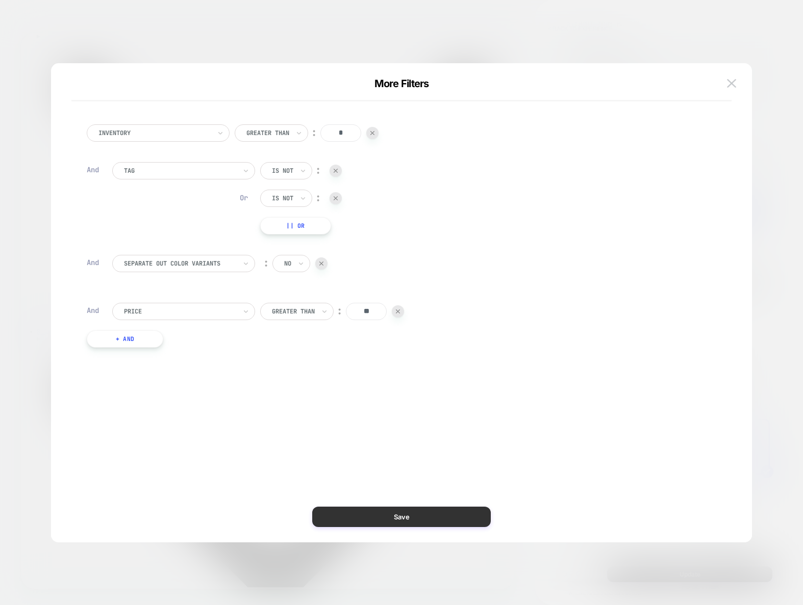
click at [391, 516] on button "Save" at bounding box center [401, 517] width 179 height 20
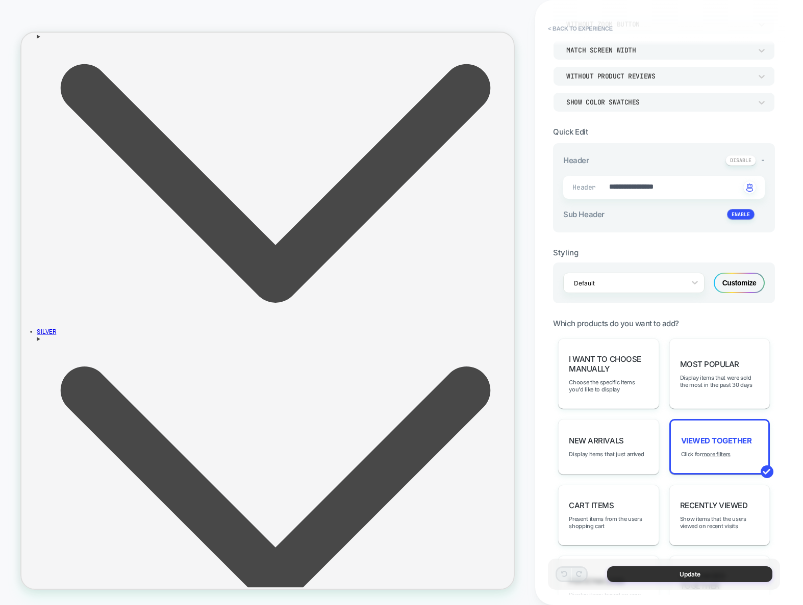
click at [695, 576] on button "Update" at bounding box center [689, 575] width 165 height 16
type textarea "*"
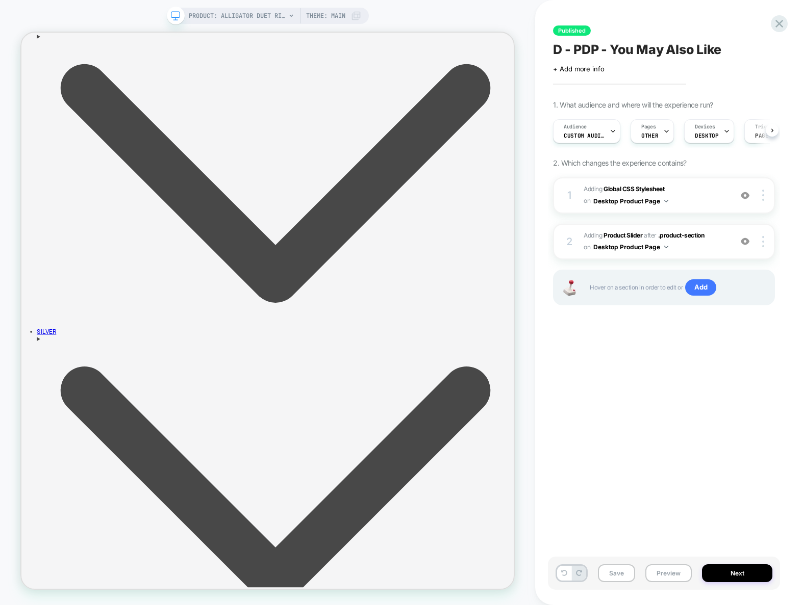
scroll to position [0, 1]
click at [765, 242] on div at bounding box center [764, 241] width 19 height 11
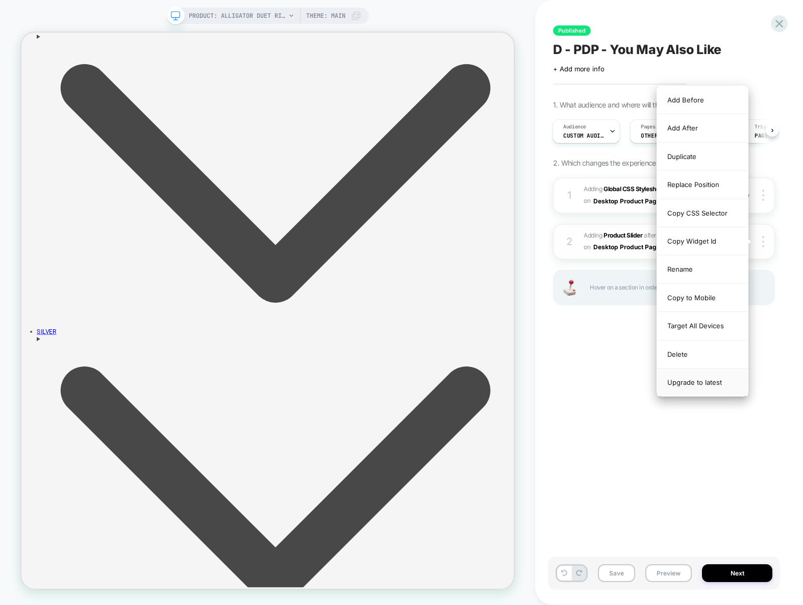
click at [691, 386] on div "Upgrade to latest" at bounding box center [702, 383] width 91 height 28
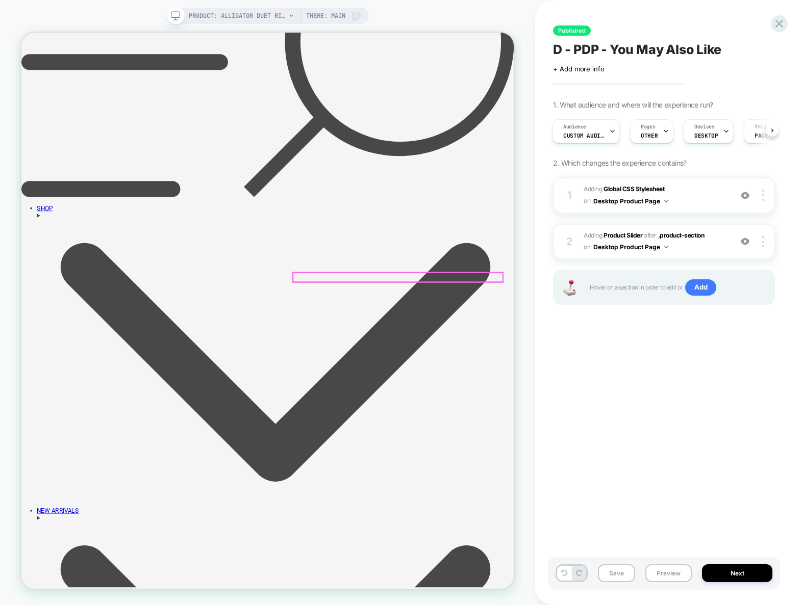
scroll to position [0, 0]
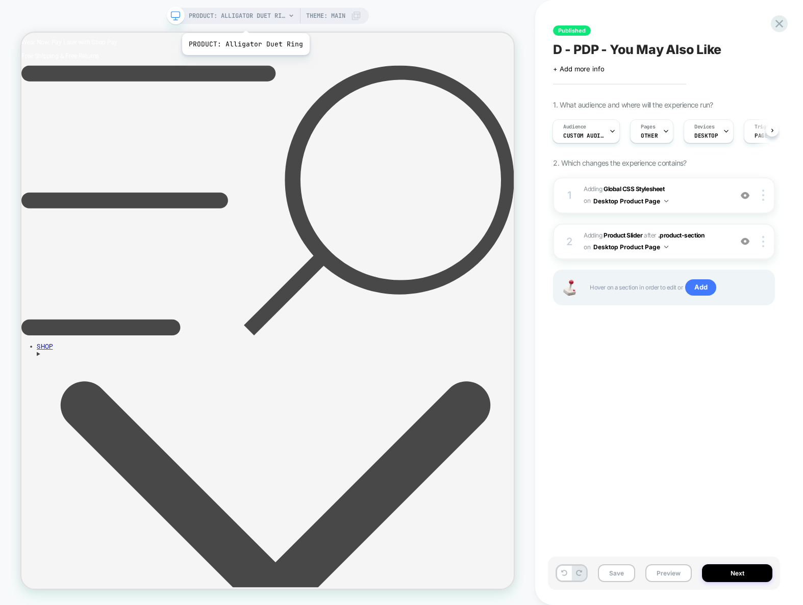
click at [244, 20] on span "PRODUCT: Alligator Duet Ring" at bounding box center [237, 16] width 97 height 16
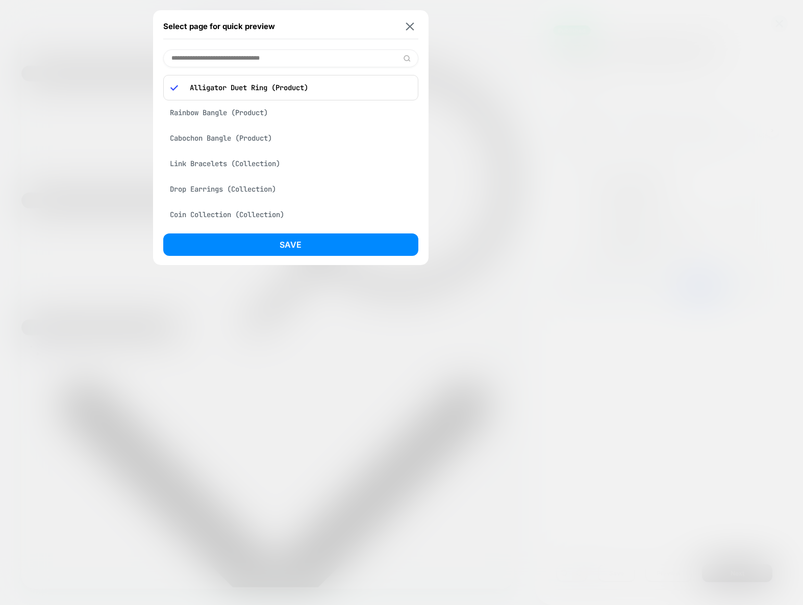
click at [255, 61] on input at bounding box center [290, 58] width 255 height 18
type input "*******"
click at [259, 88] on div "Rainbow Bangle (Product)" at bounding box center [290, 84] width 255 height 19
drag, startPoint x: 276, startPoint y: 247, endPoint x: 1, endPoint y: 256, distance: 276.1
click at [276, 247] on button "Save" at bounding box center [290, 245] width 255 height 22
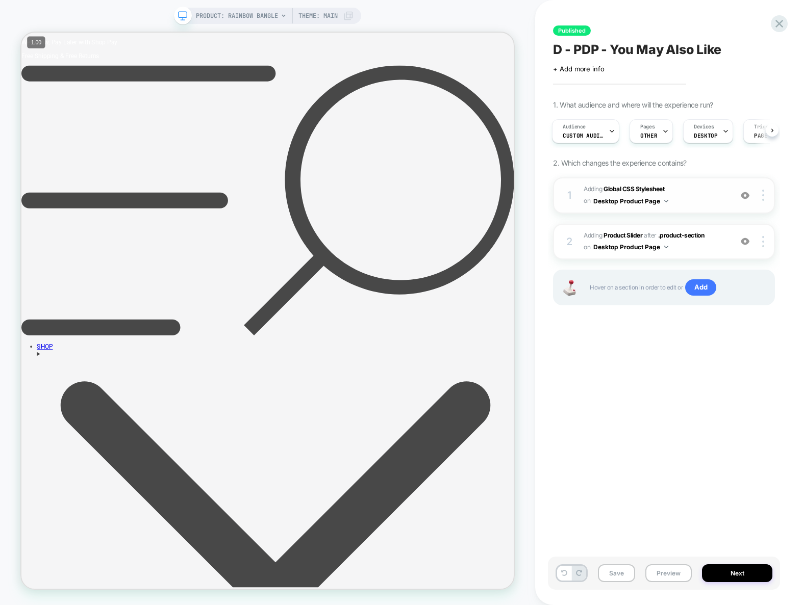
click at [705, 203] on span "Adding Global CSS Stylesheet on Desktop Product Page" at bounding box center [655, 196] width 143 height 24
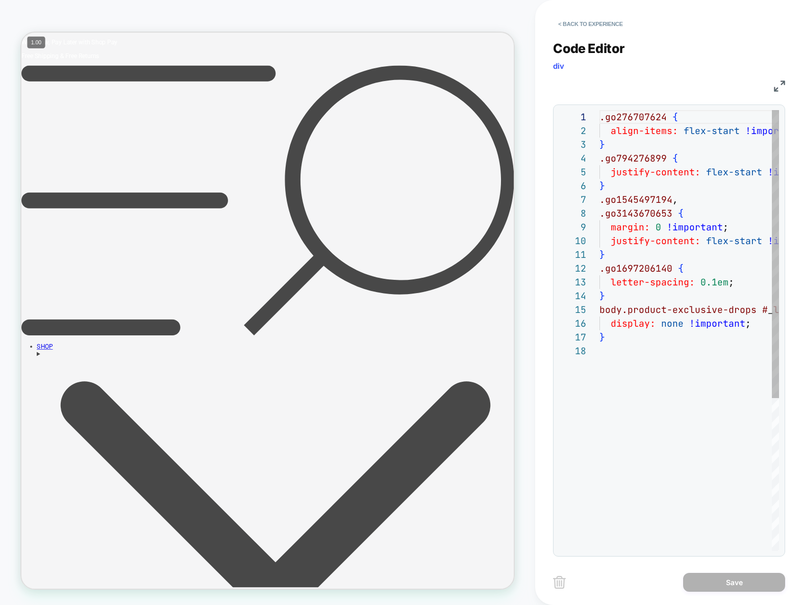
scroll to position [138, 0]
click at [601, 18] on button "< Back to experience" at bounding box center [590, 24] width 74 height 16
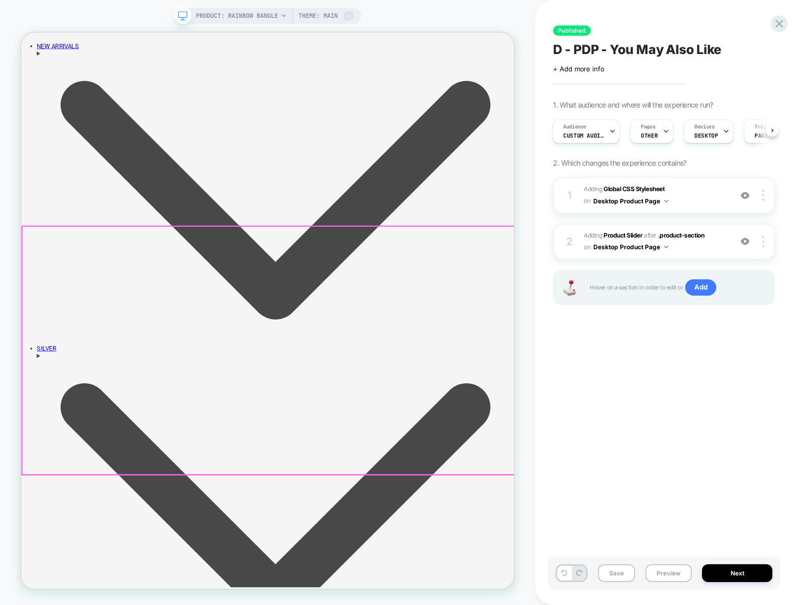
scroll to position [818, 0]
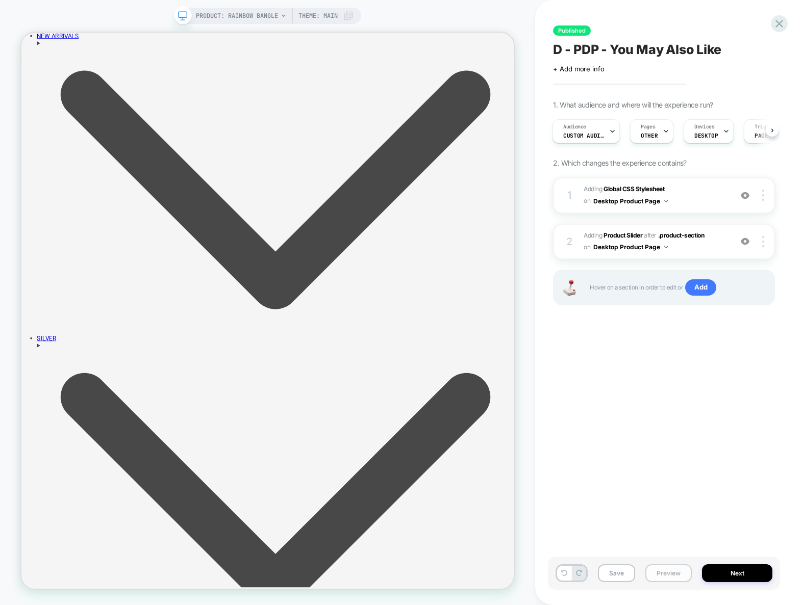
click at [662, 572] on button "Preview" at bounding box center [668, 574] width 46 height 18
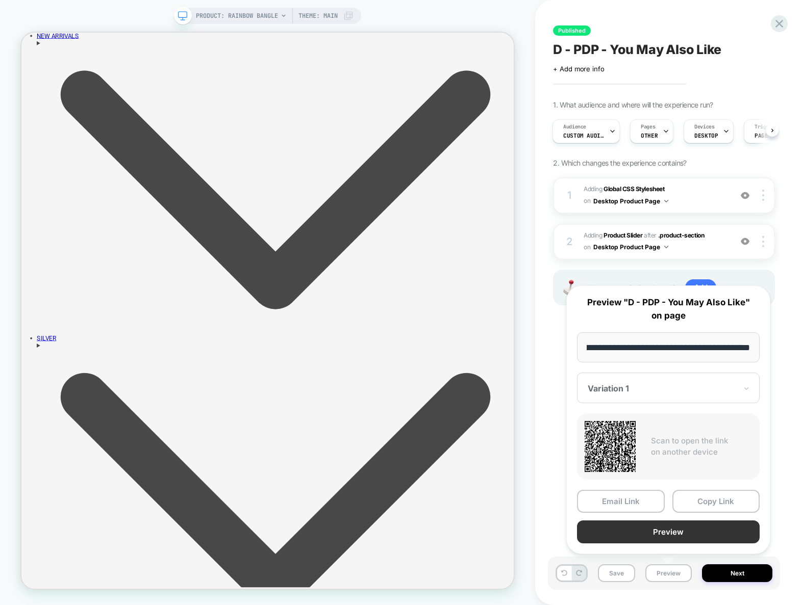
scroll to position [0, 0]
click at [667, 534] on button "Preview" at bounding box center [668, 532] width 183 height 23
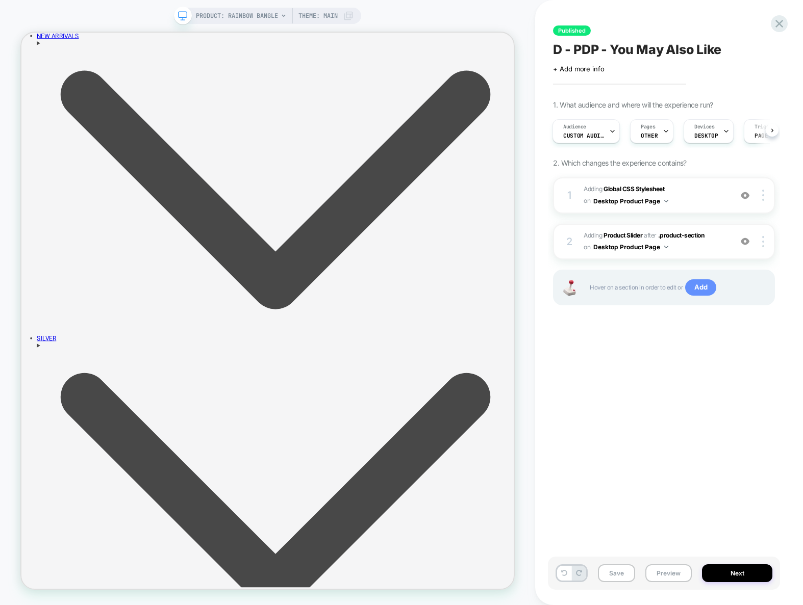
click at [708, 289] on span "Add" at bounding box center [700, 288] width 31 height 16
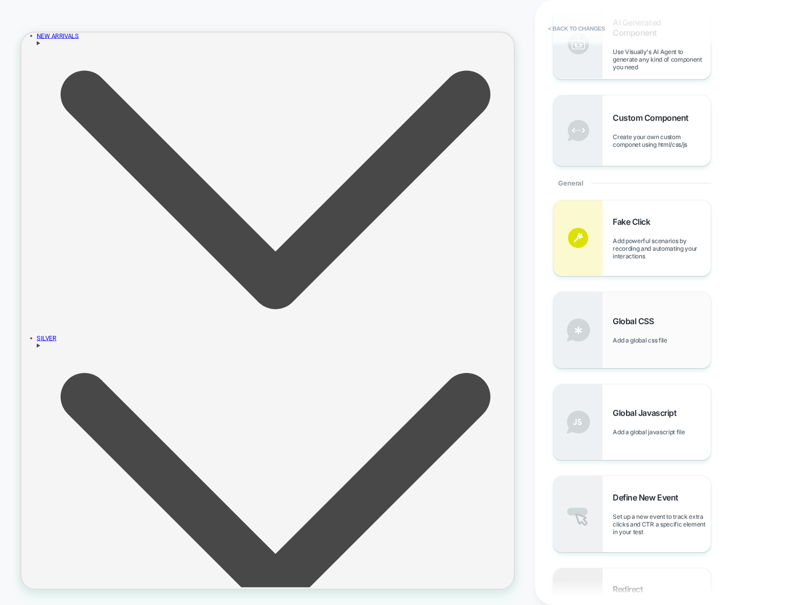
scroll to position [356, 0]
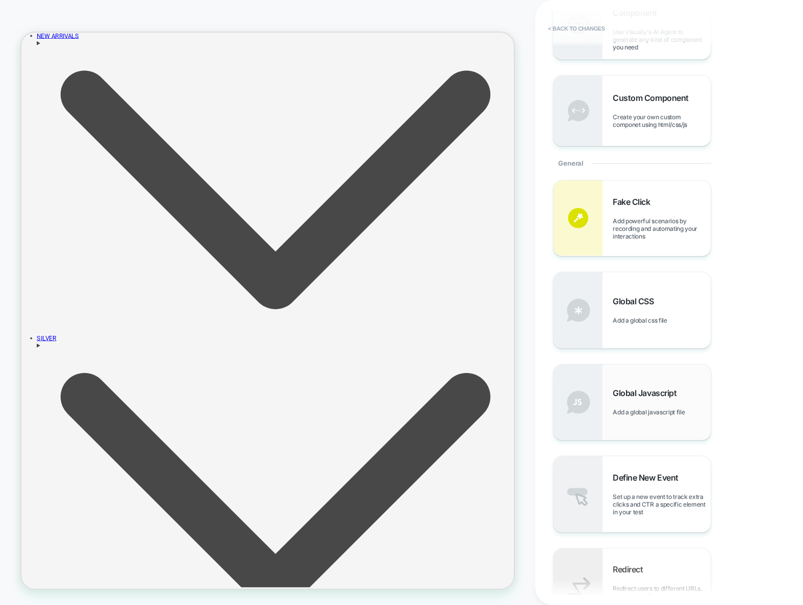
click at [680, 391] on span "Global Javascript" at bounding box center [647, 393] width 69 height 10
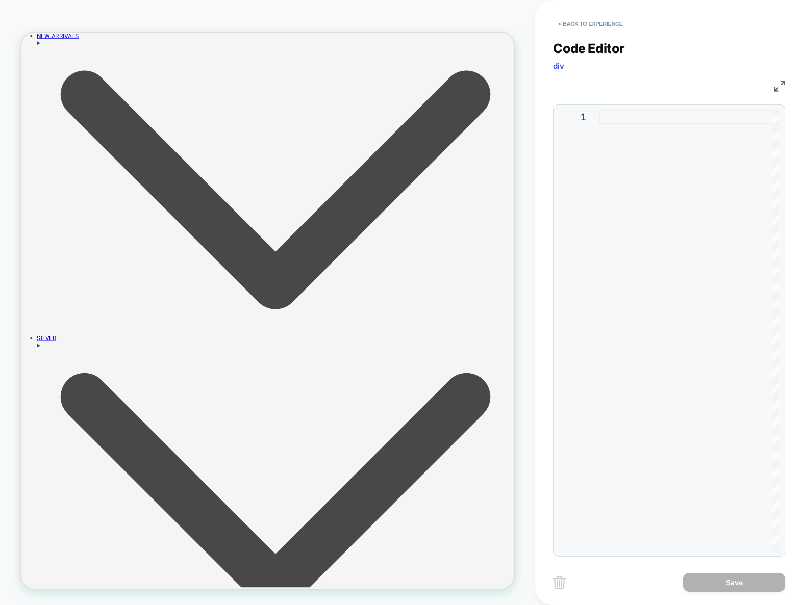
click at [599, 306] on div at bounding box center [689, 330] width 180 height 441
drag, startPoint x: 663, startPoint y: 251, endPoint x: 667, endPoint y: 236, distance: 15.3
click at [663, 250] on div at bounding box center [689, 330] width 180 height 441
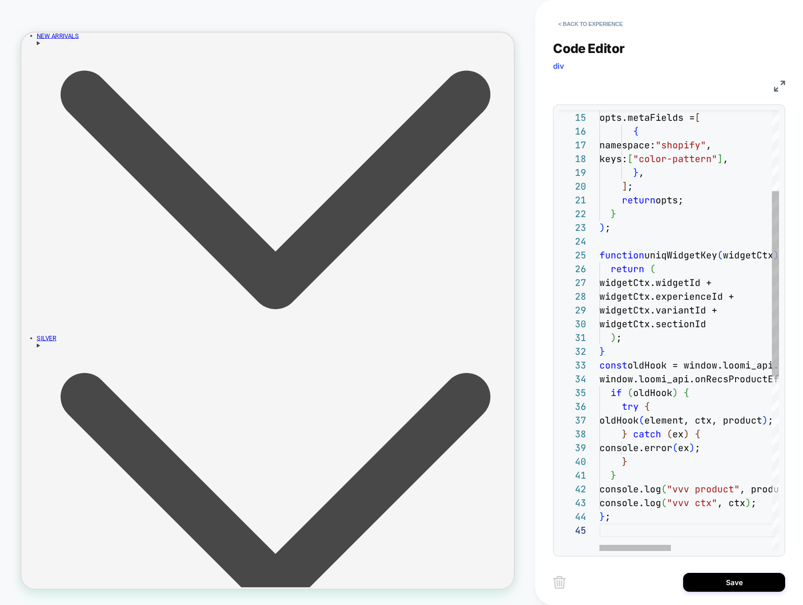
scroll to position [14, 121]
click at [722, 492] on div "async function ( opts ) { opts.metaFields = [ { namespace: "shopify" , keys: [ …" at bounding box center [814, 441] width 431 height 1047
type textarea "**********"
click at [732, 578] on button "Save" at bounding box center [734, 582] width 102 height 19
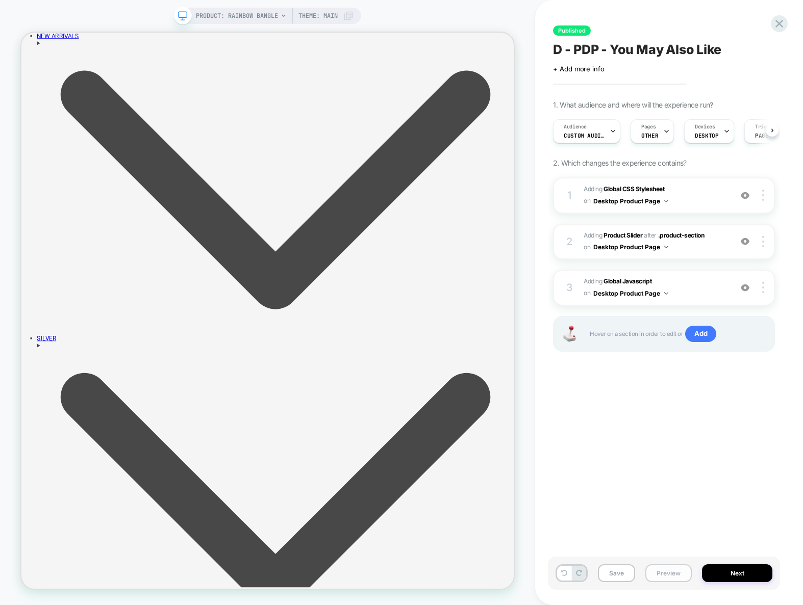
click at [659, 575] on button "Preview" at bounding box center [668, 574] width 46 height 18
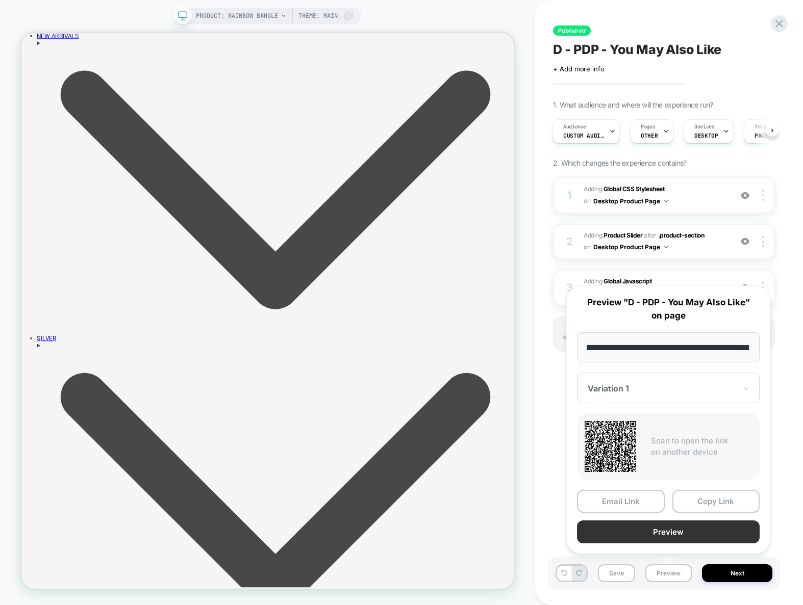
scroll to position [0, 0]
click at [679, 535] on button "Preview" at bounding box center [668, 532] width 183 height 23
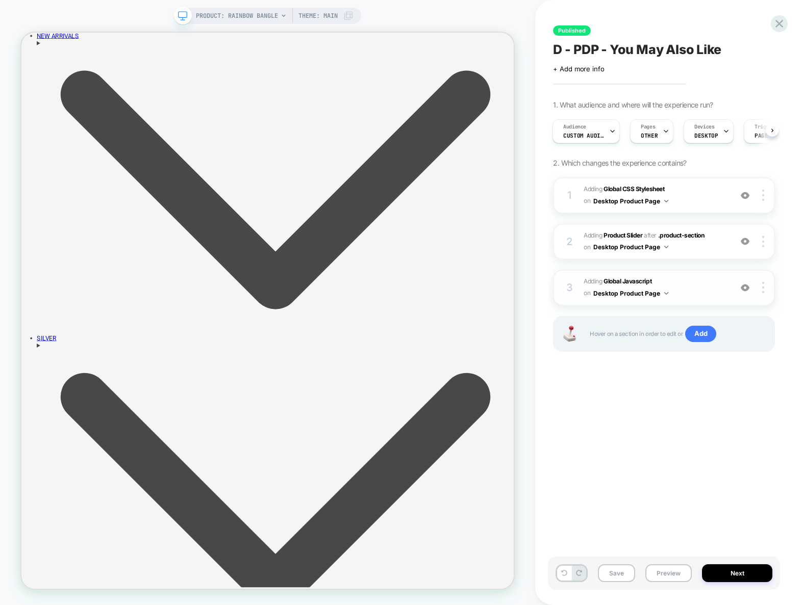
click at [743, 288] on img at bounding box center [745, 288] width 9 height 9
click at [671, 574] on button "Preview" at bounding box center [668, 574] width 46 height 18
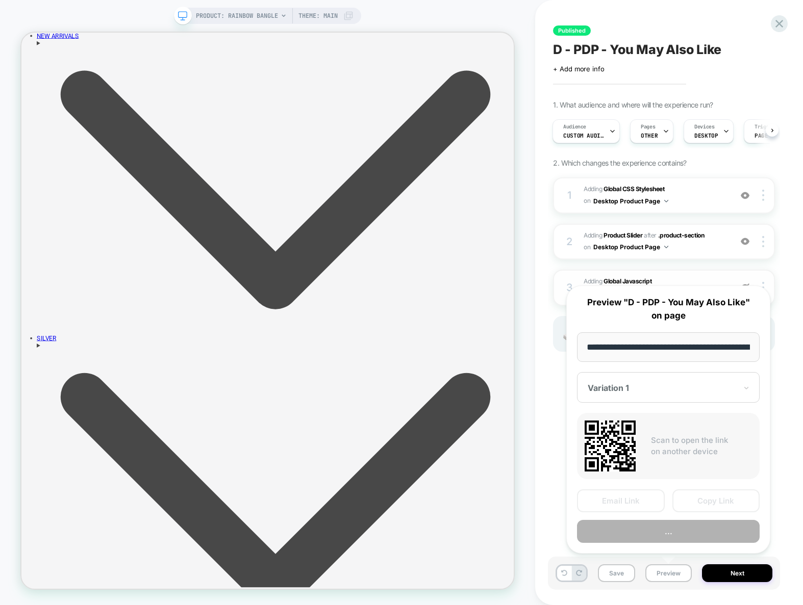
scroll to position [0, 125]
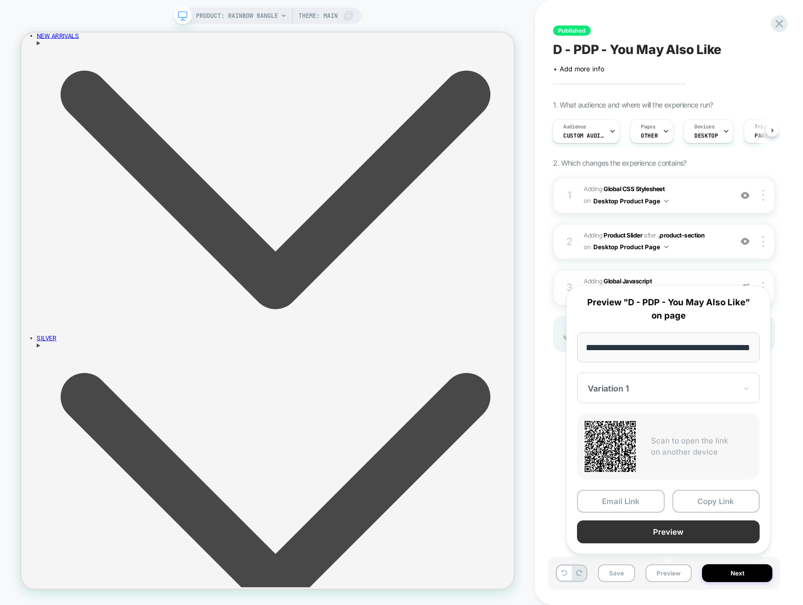
click at [675, 530] on button "Preview" at bounding box center [668, 532] width 183 height 23
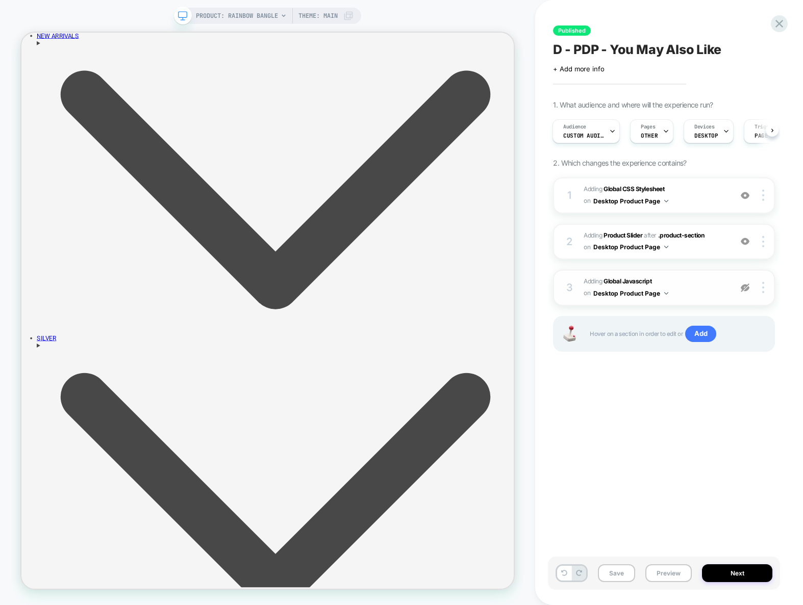
click at [745, 287] on img at bounding box center [745, 288] width 9 height 9
click at [722, 289] on span "Adding Global Javascript on Desktop Product Page" at bounding box center [655, 288] width 143 height 24
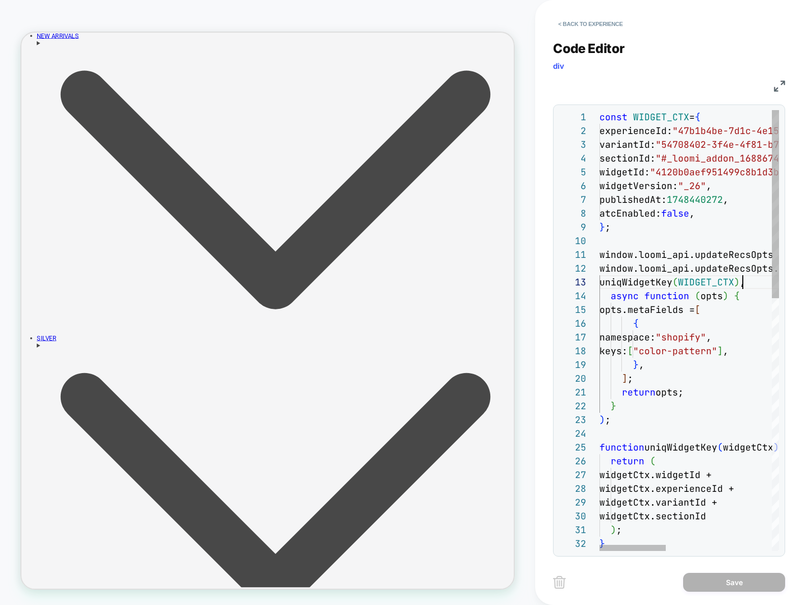
scroll to position [28, 143]
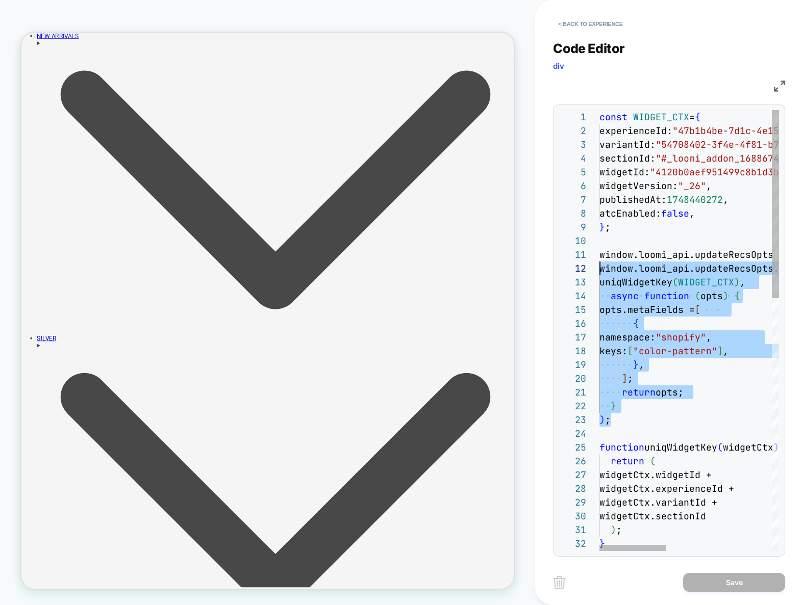
scroll to position [0, 0]
drag, startPoint x: 622, startPoint y: 419, endPoint x: 578, endPoint y: 259, distance: 166.6
type textarea "**********"
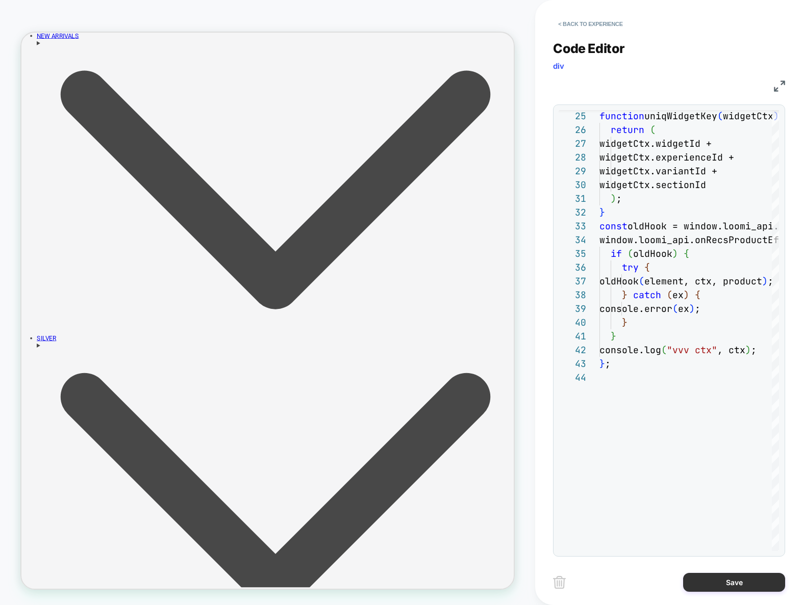
click at [729, 580] on button "Save" at bounding box center [734, 582] width 102 height 19
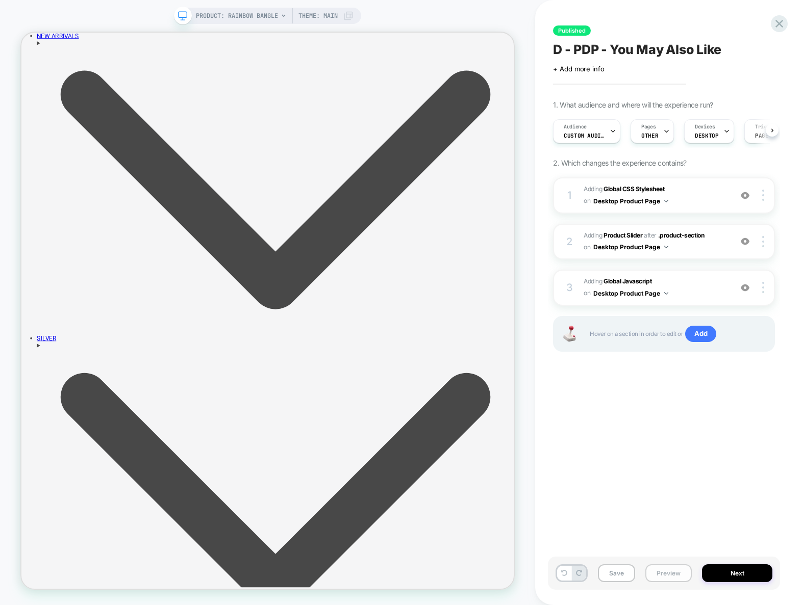
click at [657, 572] on button "Preview" at bounding box center [668, 574] width 46 height 18
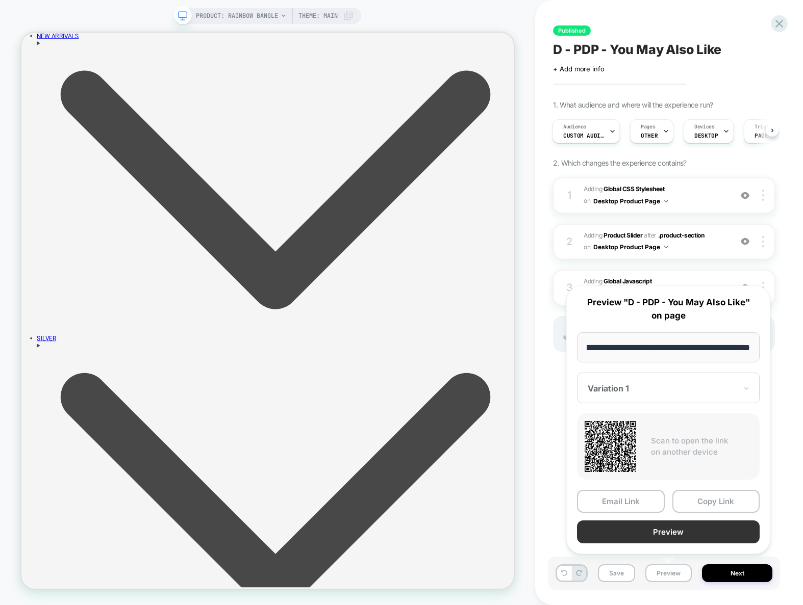
scroll to position [0, 0]
click at [671, 535] on button "Preview" at bounding box center [668, 532] width 183 height 23
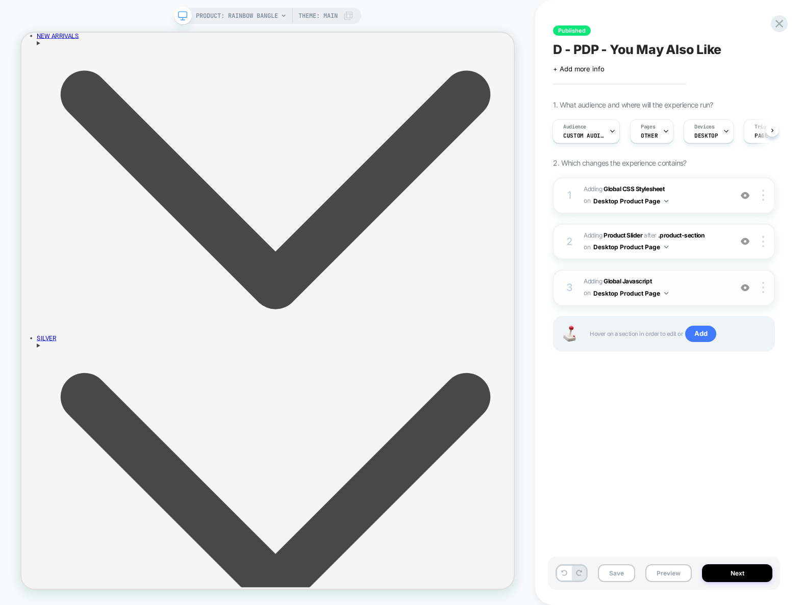
click at [695, 289] on span "Adding Global Javascript on Desktop Product Page" at bounding box center [655, 288] width 143 height 24
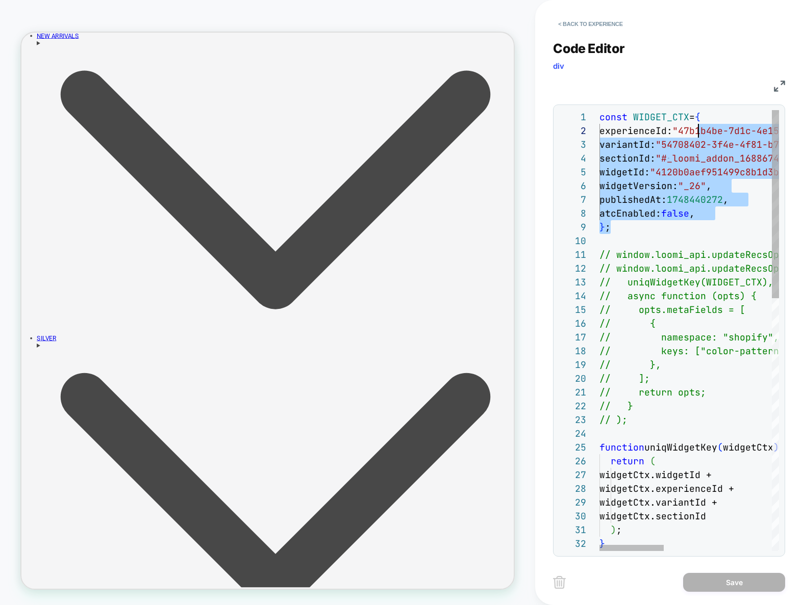
scroll to position [0, 105]
drag, startPoint x: 643, startPoint y: 234, endPoint x: 703, endPoint y: 115, distance: 132.8
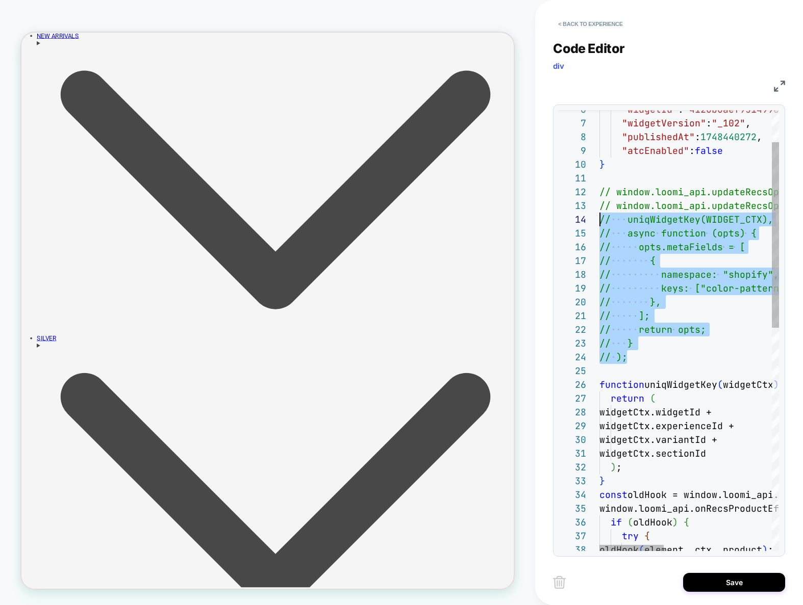
scroll to position [14, 0]
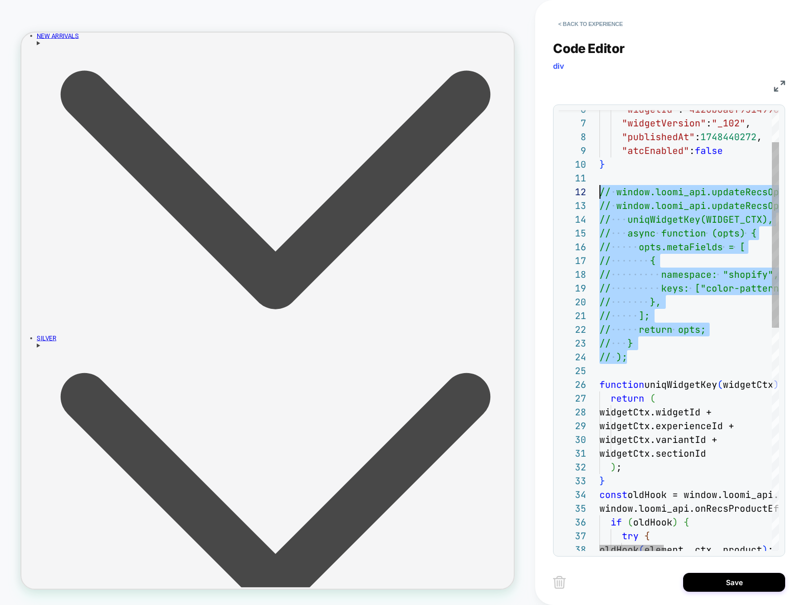
drag, startPoint x: 649, startPoint y: 361, endPoint x: 553, endPoint y: 193, distance: 193.3
type textarea "**********"
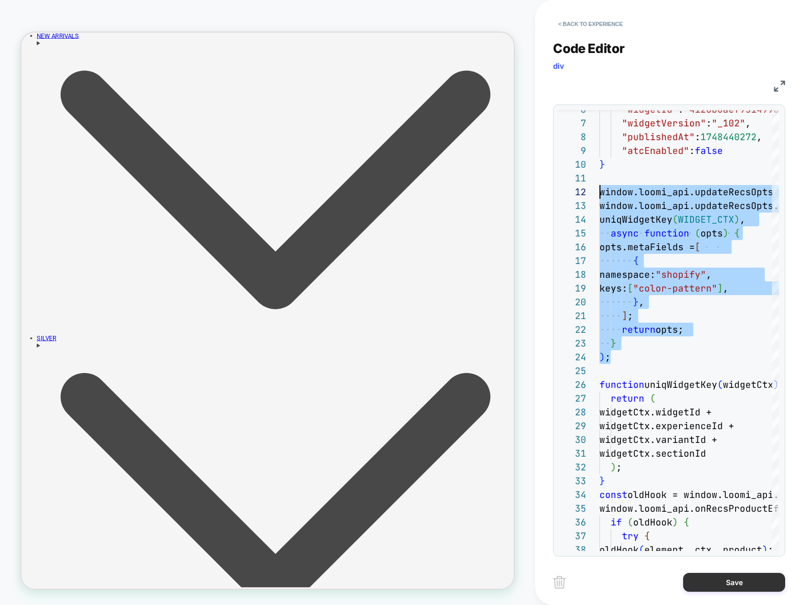
click at [738, 586] on button "Save" at bounding box center [734, 582] width 102 height 19
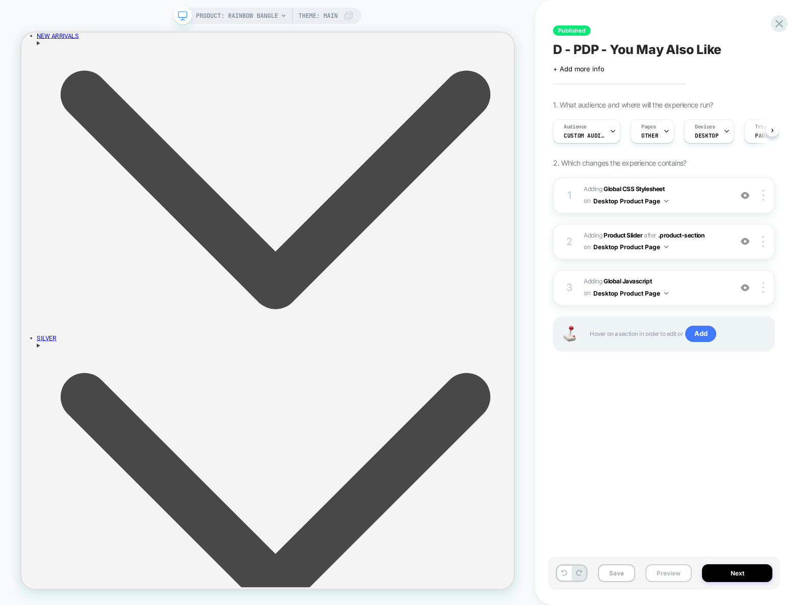
click at [659, 572] on button "Preview" at bounding box center [668, 574] width 46 height 18
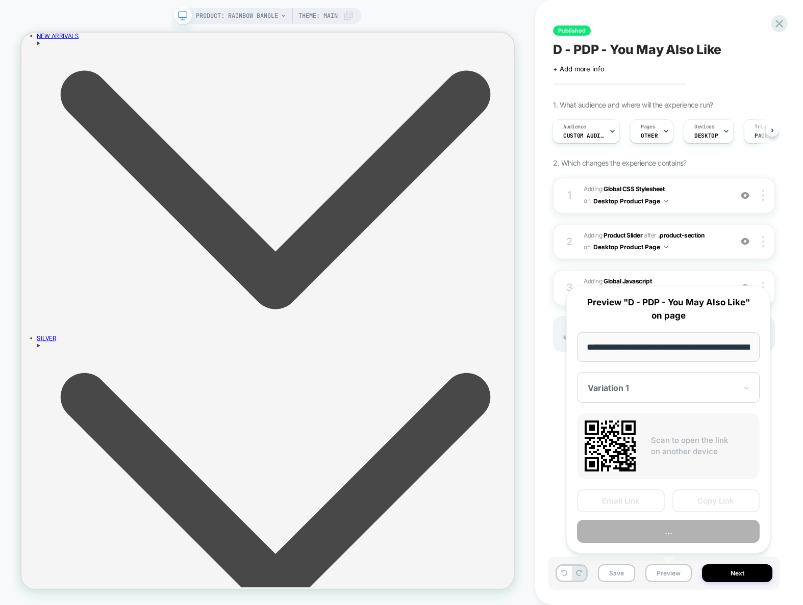
scroll to position [0, 125]
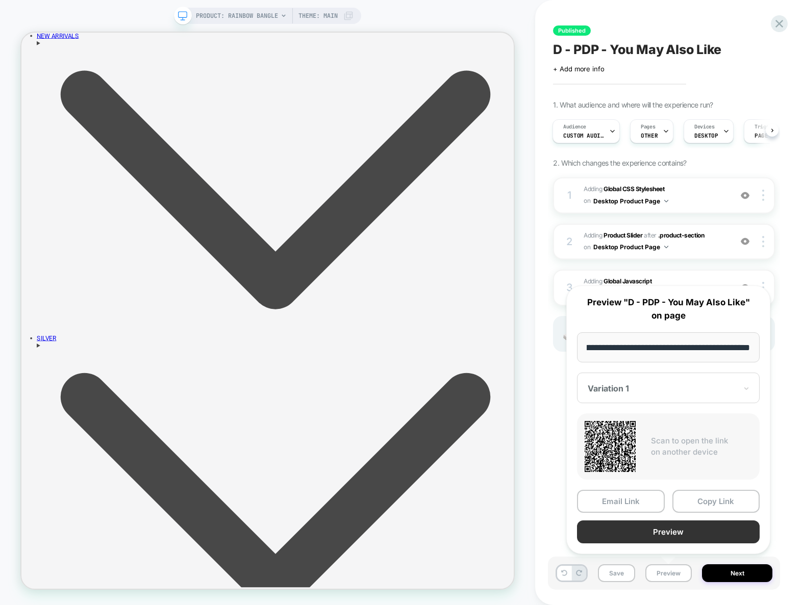
click at [674, 536] on button "Preview" at bounding box center [668, 532] width 183 height 23
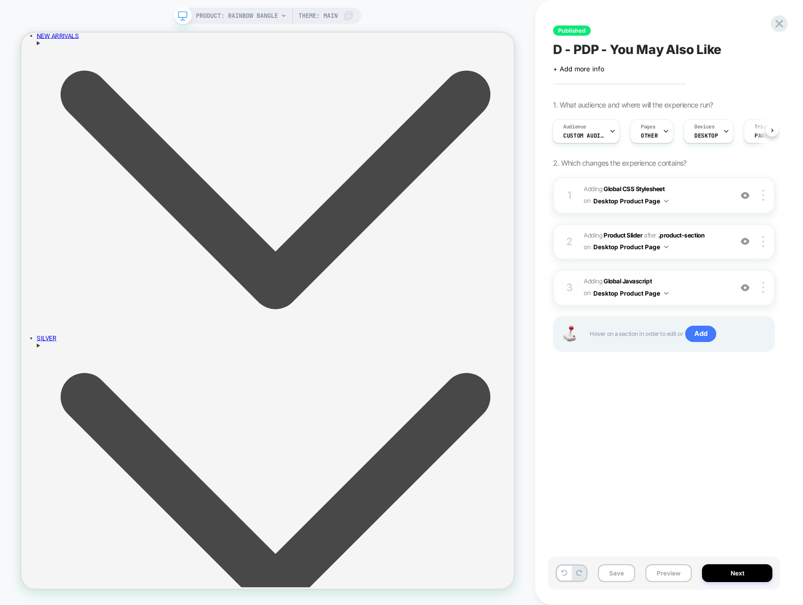
click at [690, 295] on span "Adding Global Javascript on Desktop Product Page" at bounding box center [655, 288] width 143 height 24
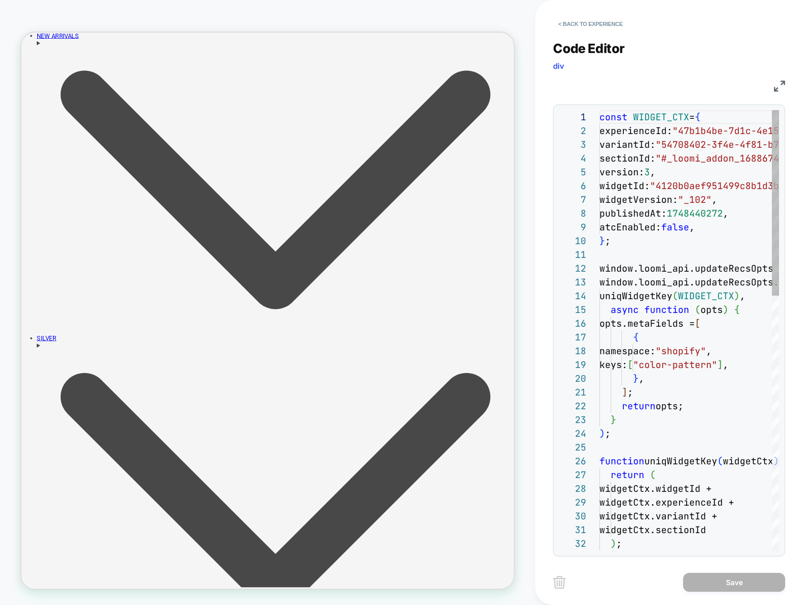
scroll to position [138, 0]
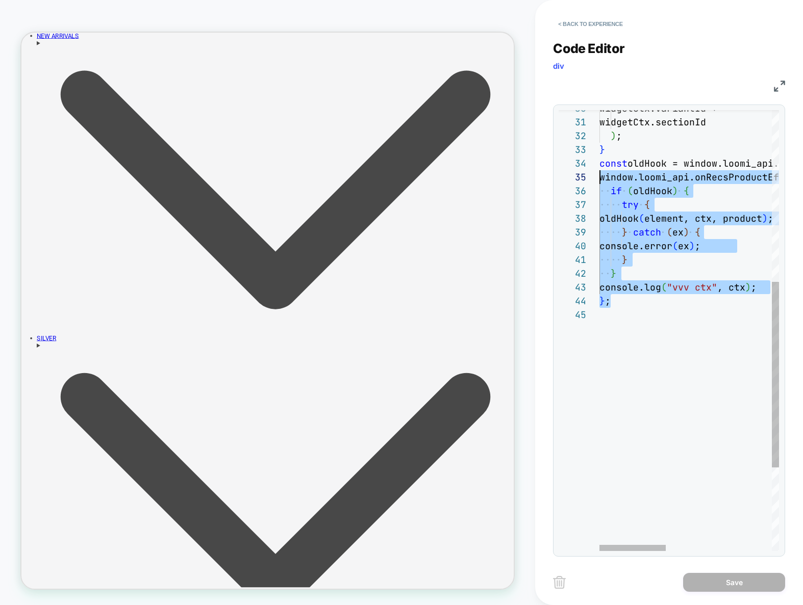
scroll to position [41, 0]
drag, startPoint x: 650, startPoint y: 301, endPoint x: 562, endPoint y: 168, distance: 159.0
type textarea "**********"
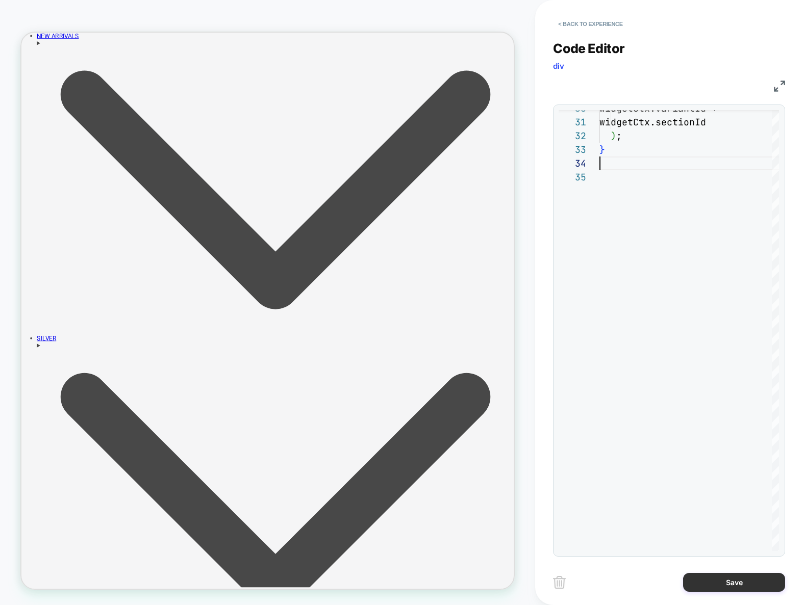
click at [760, 585] on button "Save" at bounding box center [734, 582] width 102 height 19
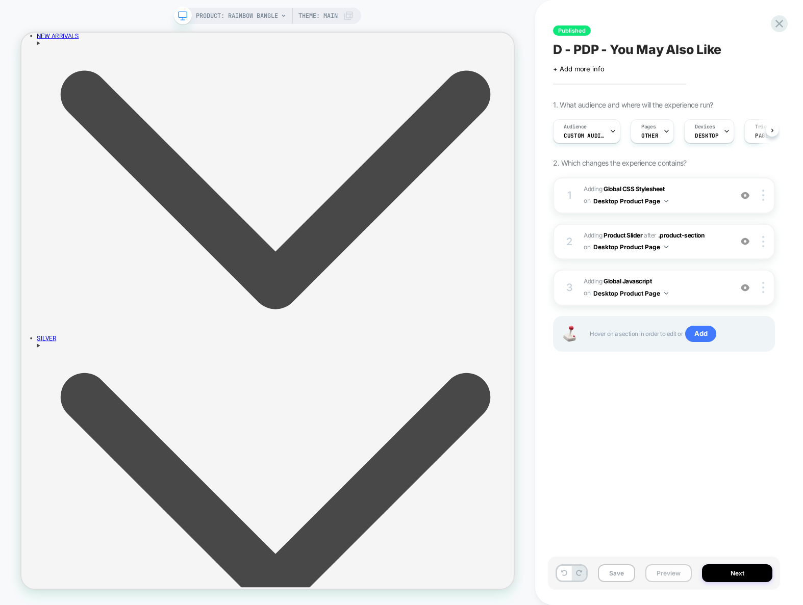
scroll to position [0, 1]
click at [678, 574] on button "Preview" at bounding box center [668, 574] width 46 height 18
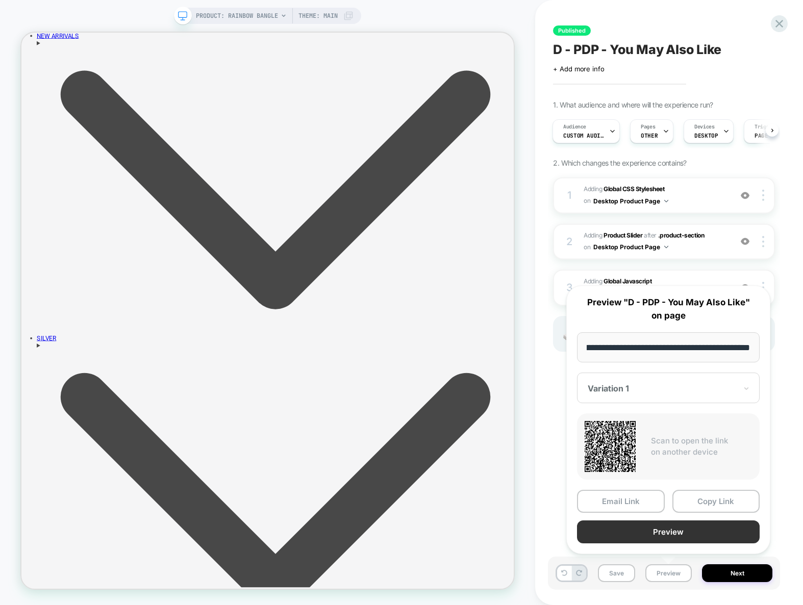
scroll to position [0, 0]
click at [685, 527] on button "Preview" at bounding box center [668, 532] width 183 height 23
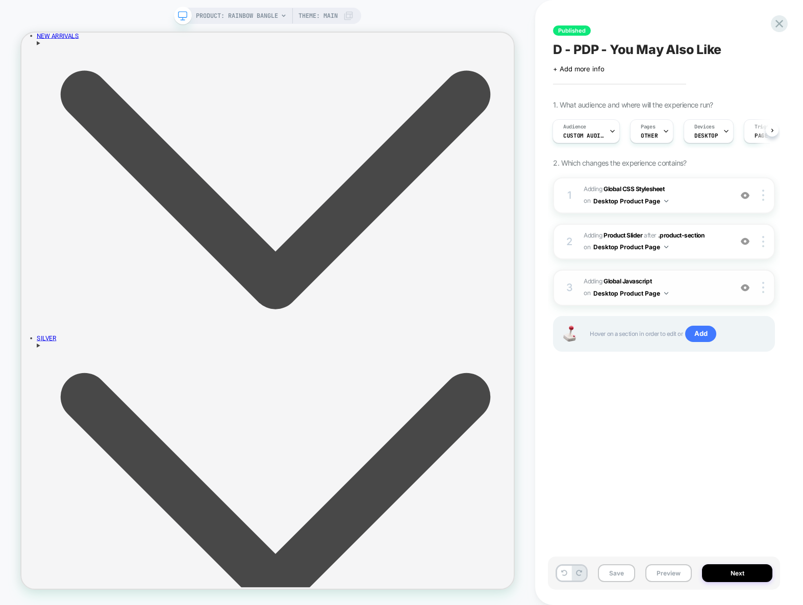
click at [682, 291] on span "Adding Global Javascript on Desktop Product Page" at bounding box center [655, 288] width 143 height 24
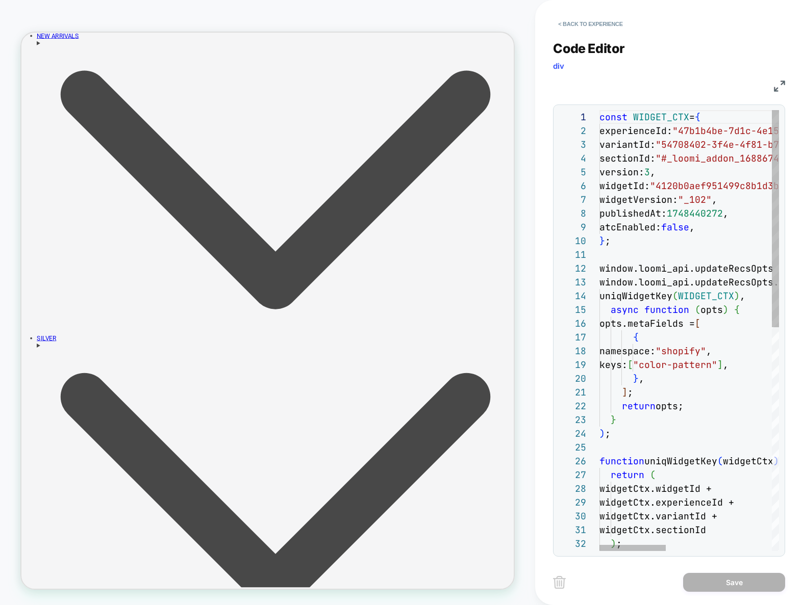
scroll to position [28, 105]
type textarea "**********"
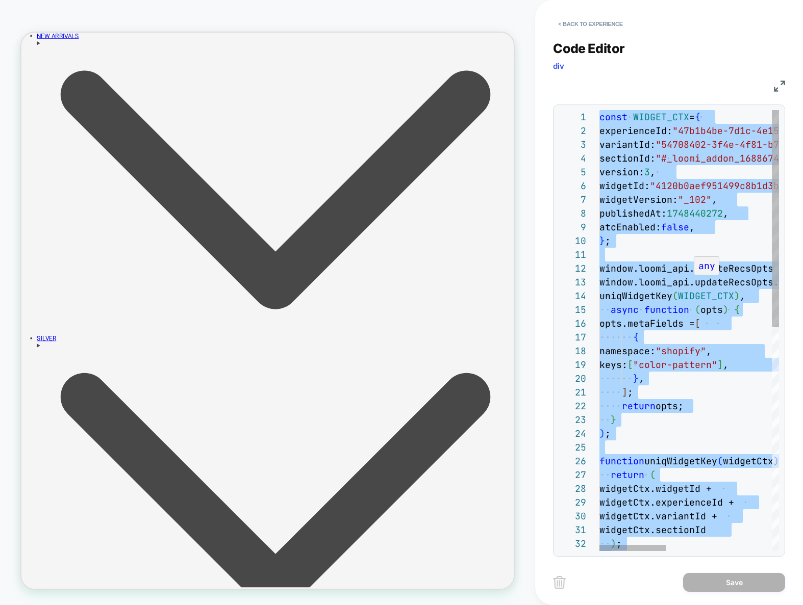
scroll to position [0, 0]
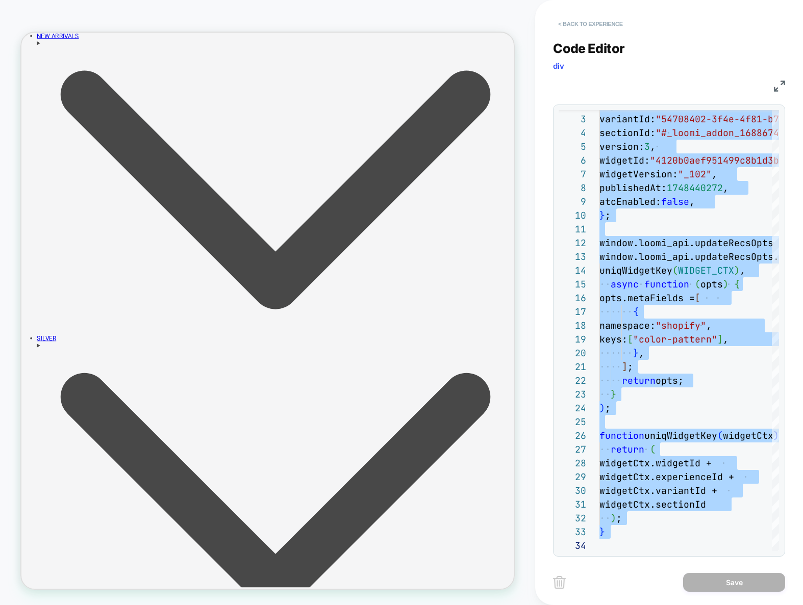
click at [609, 24] on button "< Back to experience" at bounding box center [590, 24] width 74 height 16
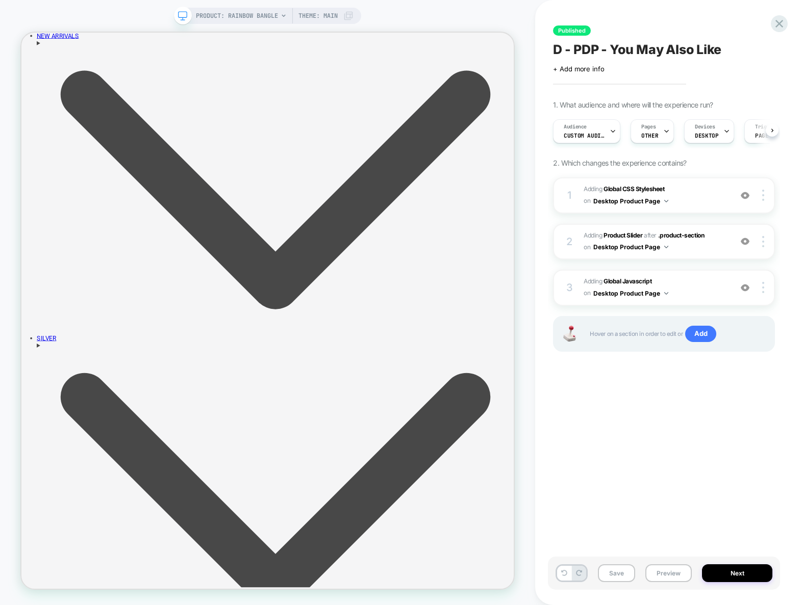
scroll to position [0, 1]
click at [692, 249] on span "#_loomi_addon_1688674636738 Adding Product Slider AFTER .product-section .produ…" at bounding box center [655, 242] width 143 height 24
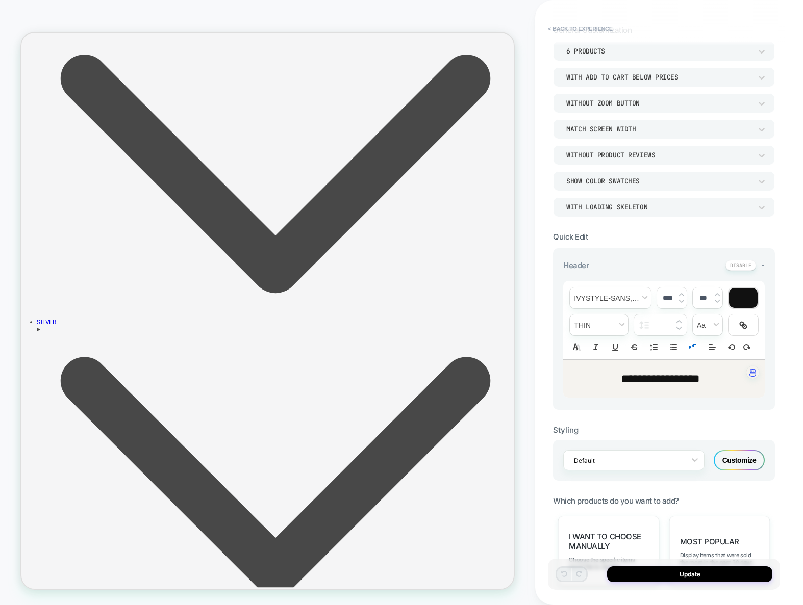
scroll to position [212, 0]
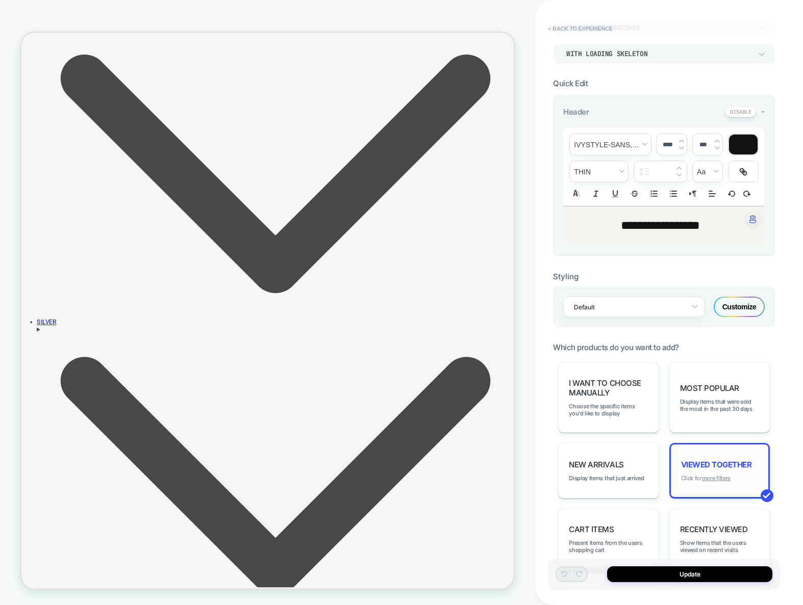
click at [718, 480] on u "more filters" at bounding box center [716, 478] width 29 height 7
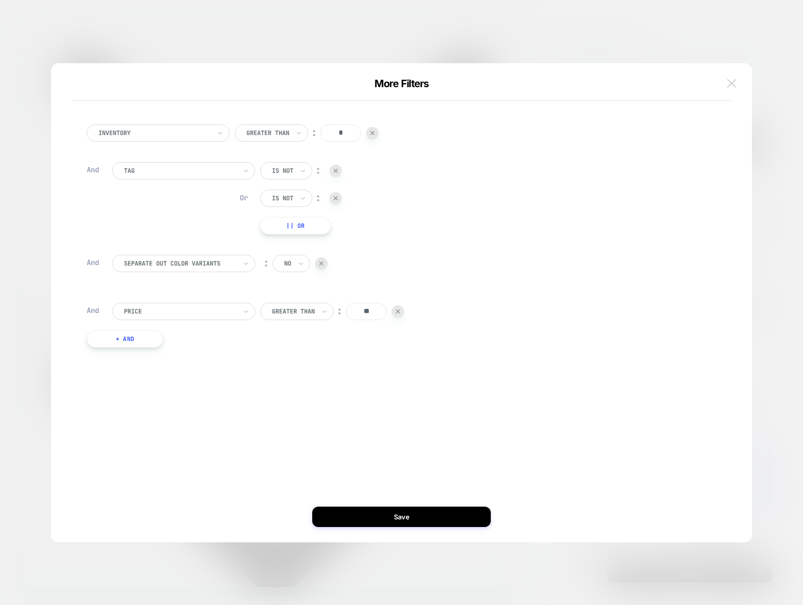
click at [736, 85] on img at bounding box center [731, 83] width 9 height 9
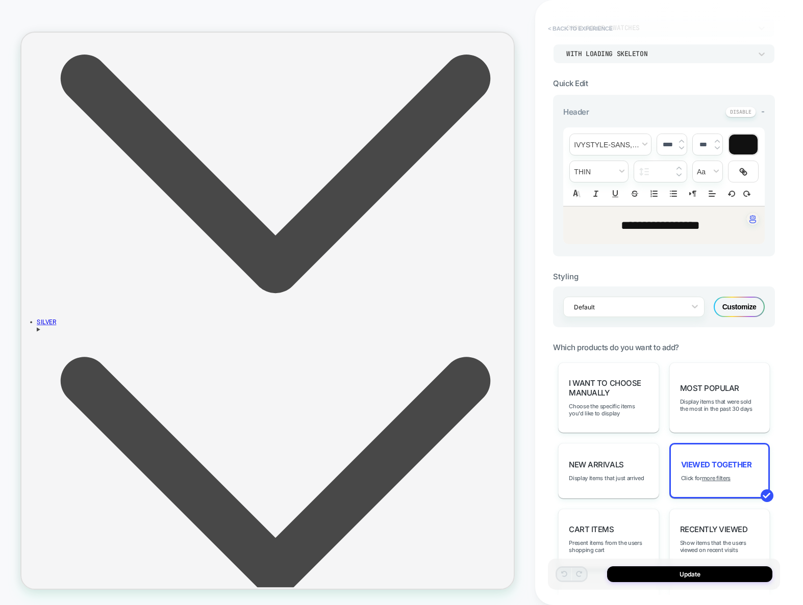
click at [575, 24] on button "< Back to experience" at bounding box center [580, 28] width 74 height 16
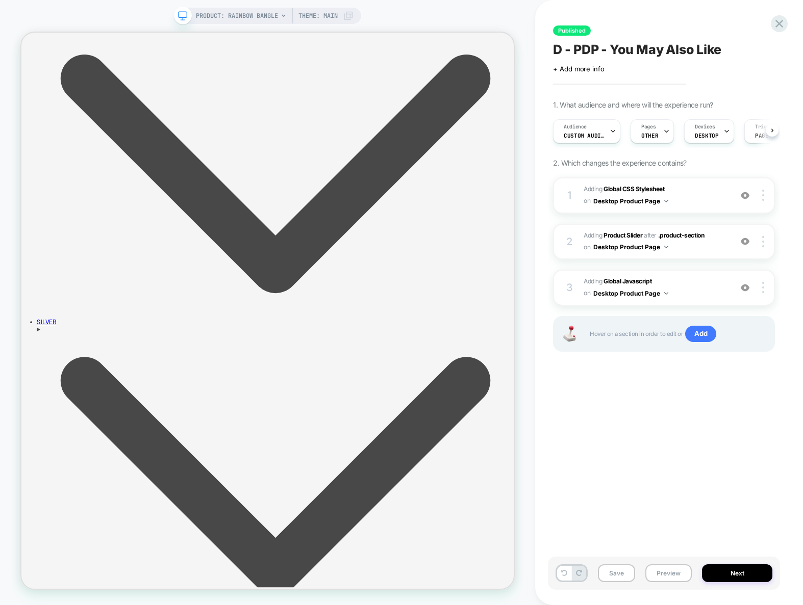
scroll to position [0, 1]
click at [621, 570] on button "Save" at bounding box center [616, 574] width 37 height 18
click at [781, 34] on icon at bounding box center [779, 34] width 14 height 14
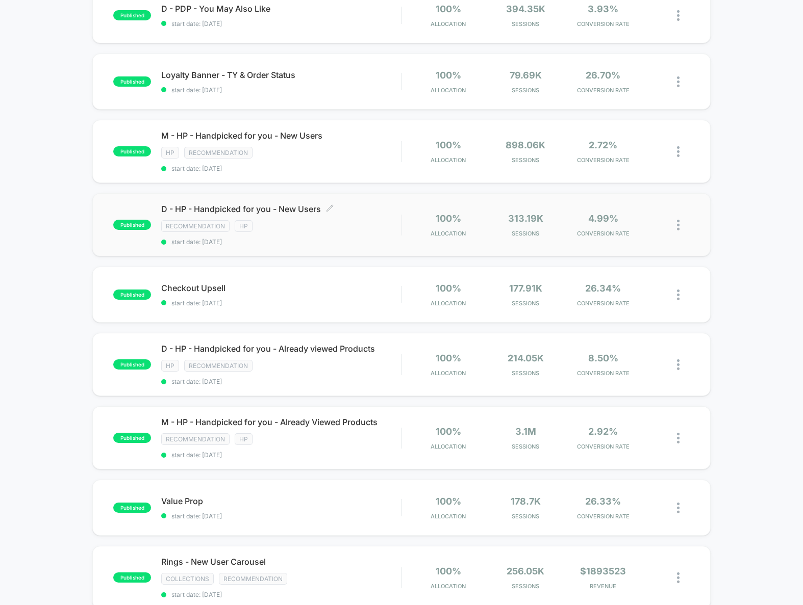
scroll to position [265, 0]
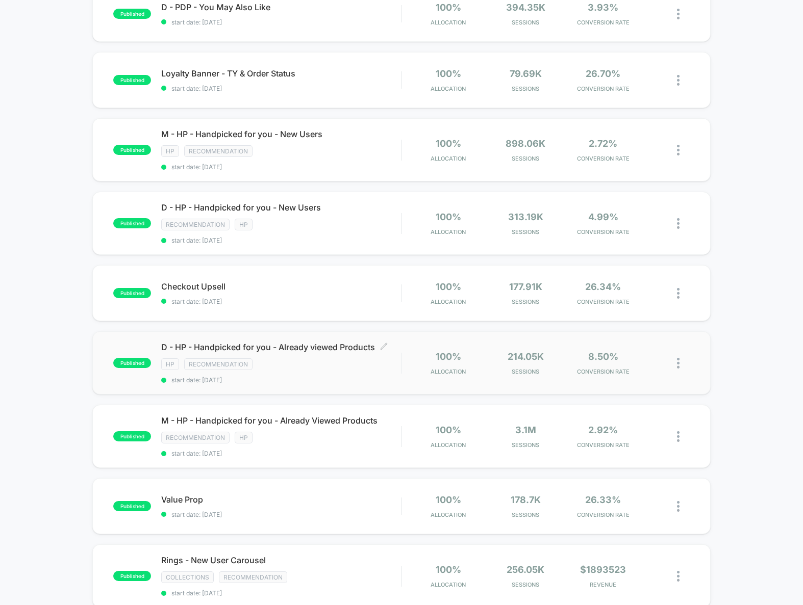
click at [306, 371] on div "D - HP - Handpicked for you - Already viewed Products Click to edit experience …" at bounding box center [281, 363] width 240 height 42
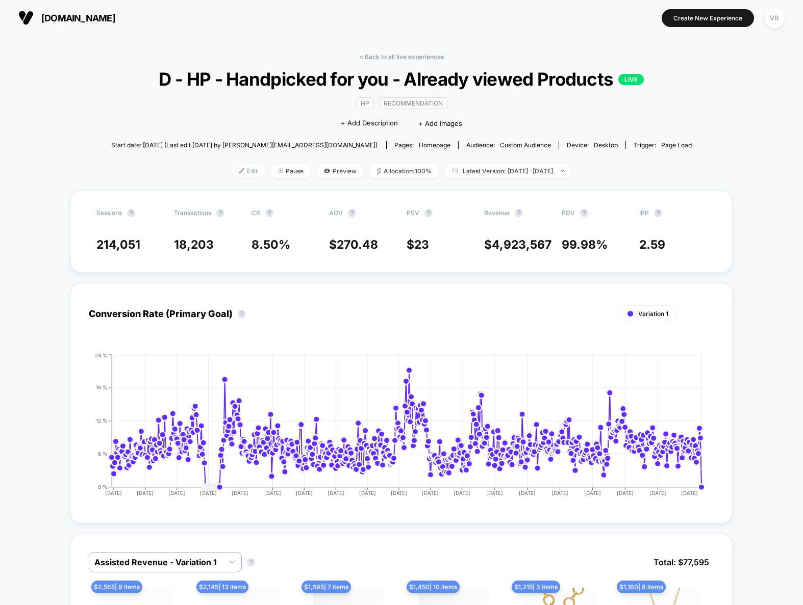
click at [232, 178] on span "Edit" at bounding box center [249, 171] width 34 height 14
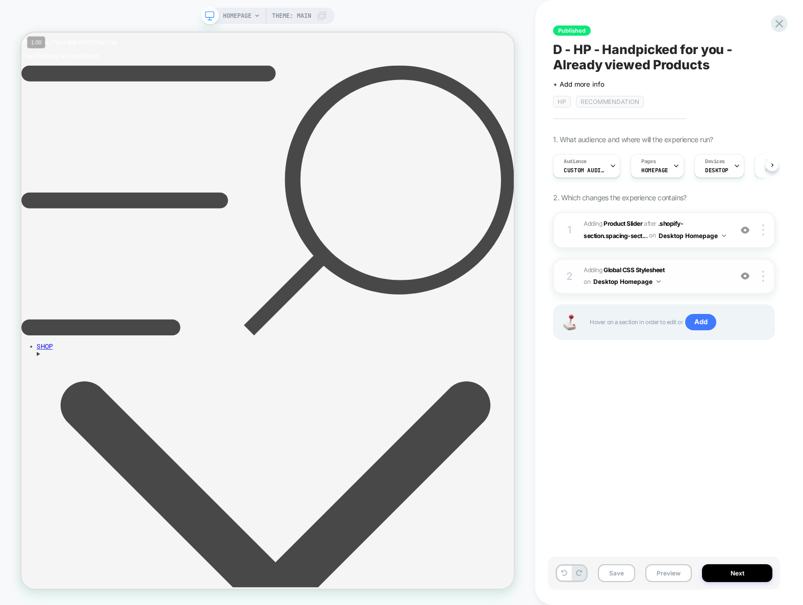
scroll to position [0, 1]
click at [686, 242] on span "#_loomi_addon_1687886424951_dup1707922252 Adding Product Slider AFTER .shopify-…" at bounding box center [655, 230] width 143 height 24
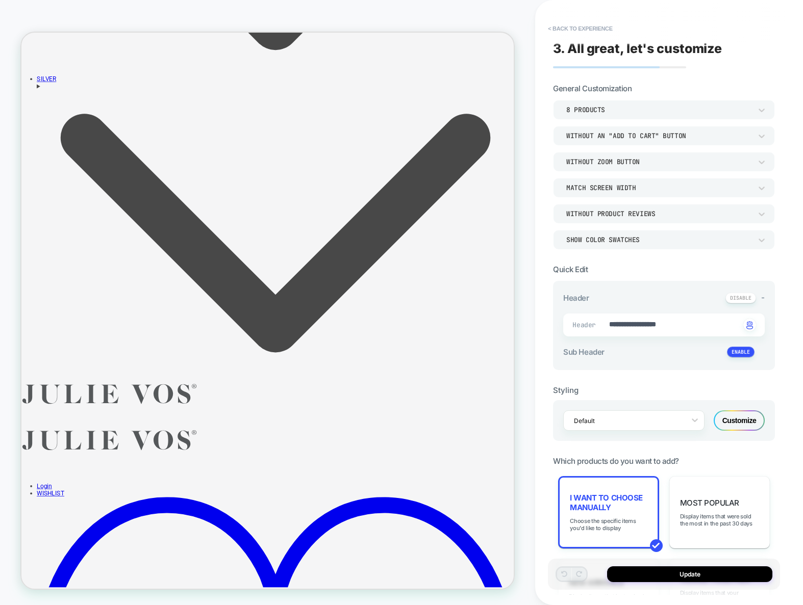
type textarea "*"
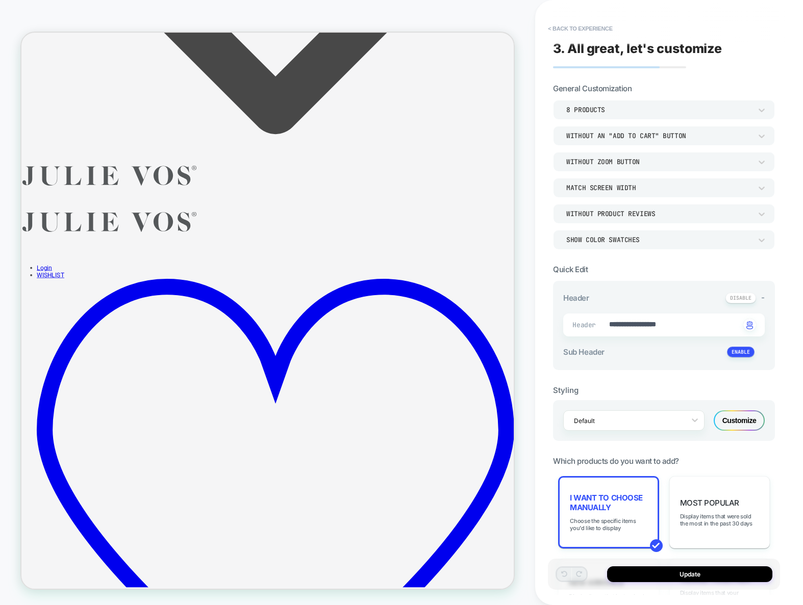
scroll to position [1461, 0]
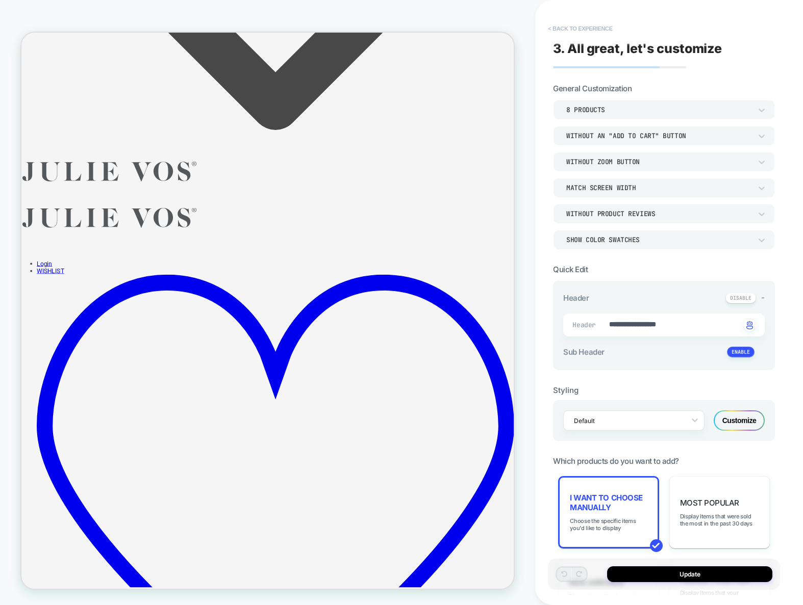
click at [589, 29] on button "< Back to experience" at bounding box center [580, 28] width 74 height 16
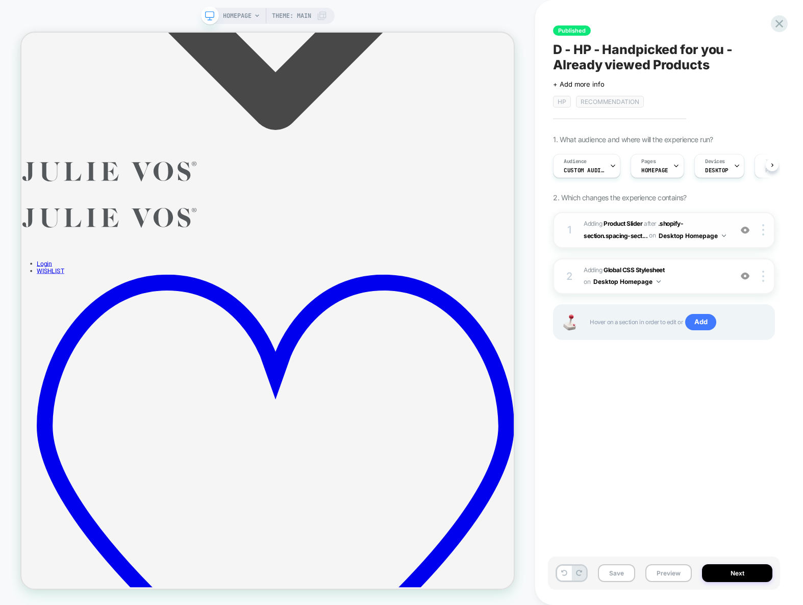
scroll to position [0, 1]
click at [598, 169] on span "Custom Audience" at bounding box center [583, 170] width 41 height 7
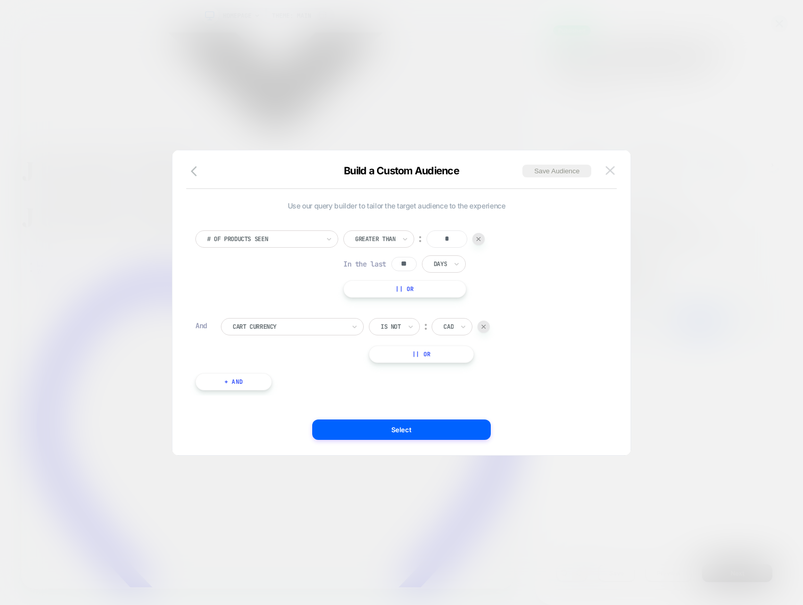
click at [609, 170] on img at bounding box center [609, 170] width 9 height 9
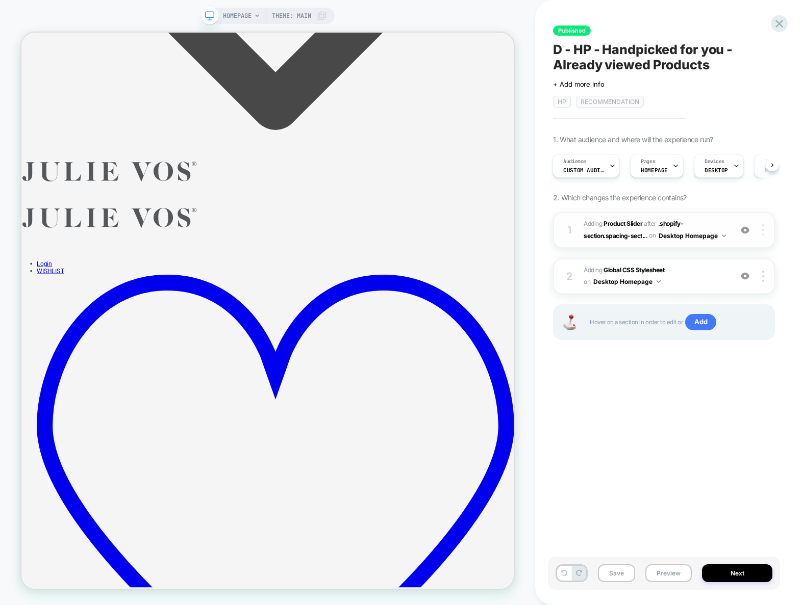
click at [763, 234] on img at bounding box center [763, 229] width 2 height 11
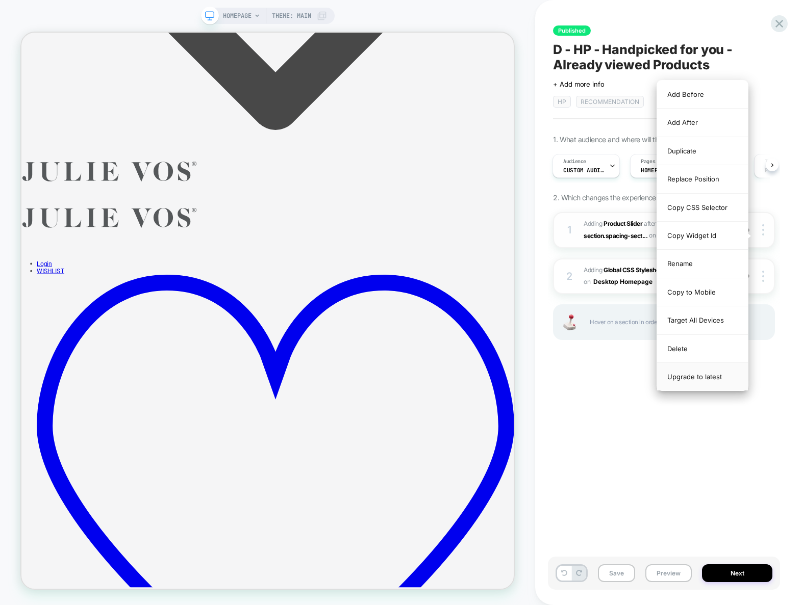
click at [711, 375] on div "Upgrade to latest" at bounding box center [702, 377] width 91 height 28
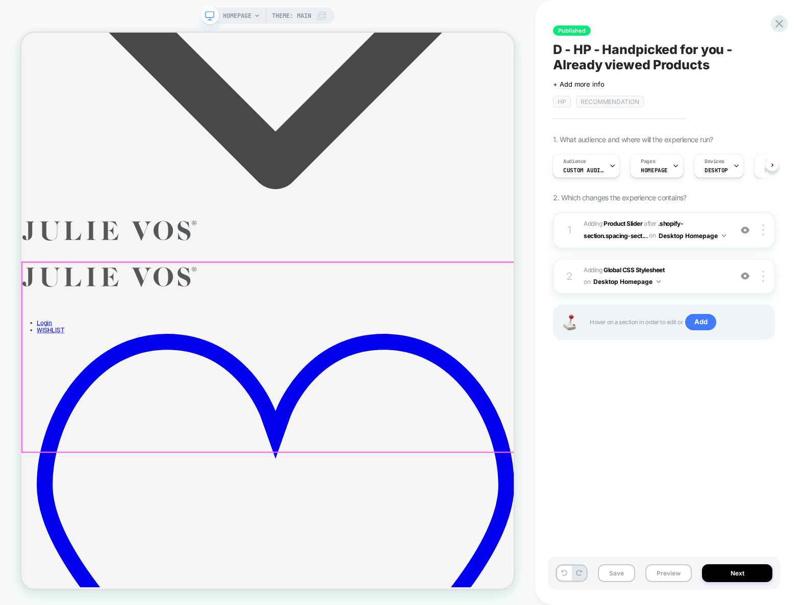
scroll to position [1380, 0]
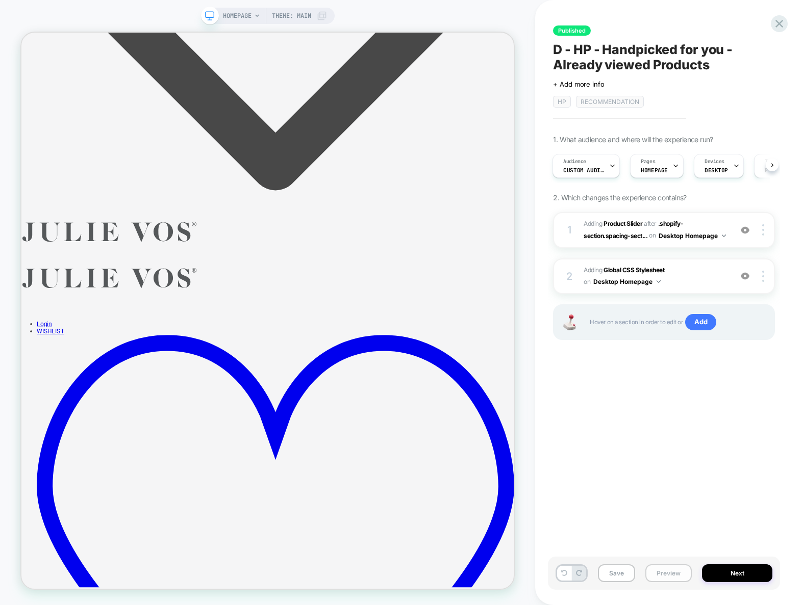
click at [683, 573] on button "Preview" at bounding box center [668, 574] width 46 height 18
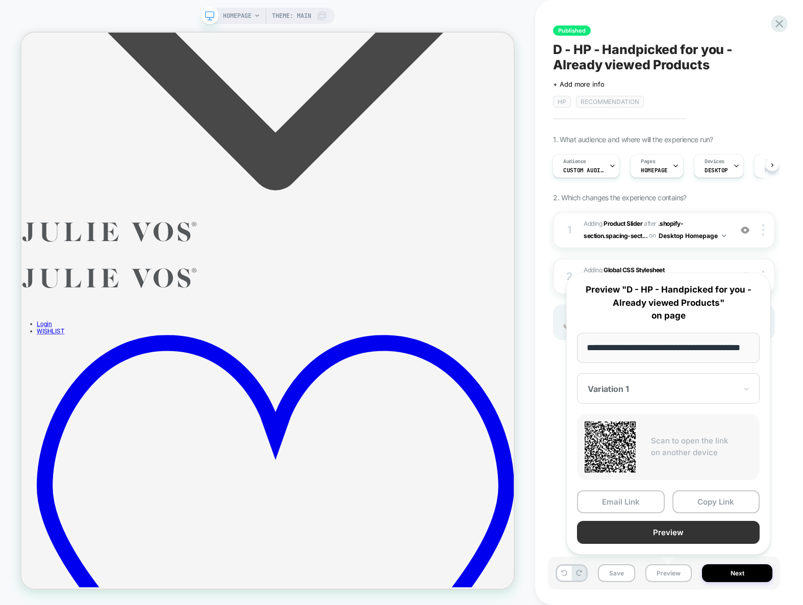
scroll to position [0, 0]
click at [691, 530] on button "Preview" at bounding box center [668, 532] width 183 height 23
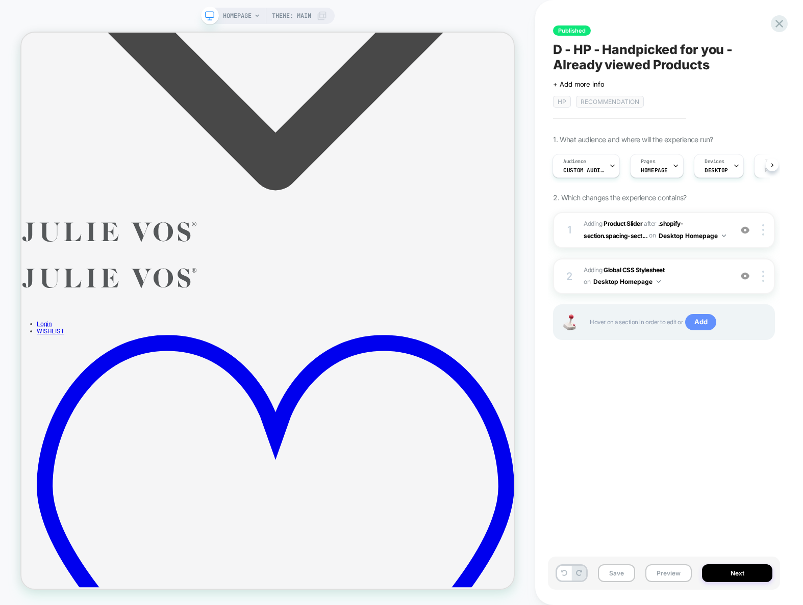
click at [700, 331] on span "Add" at bounding box center [700, 322] width 31 height 16
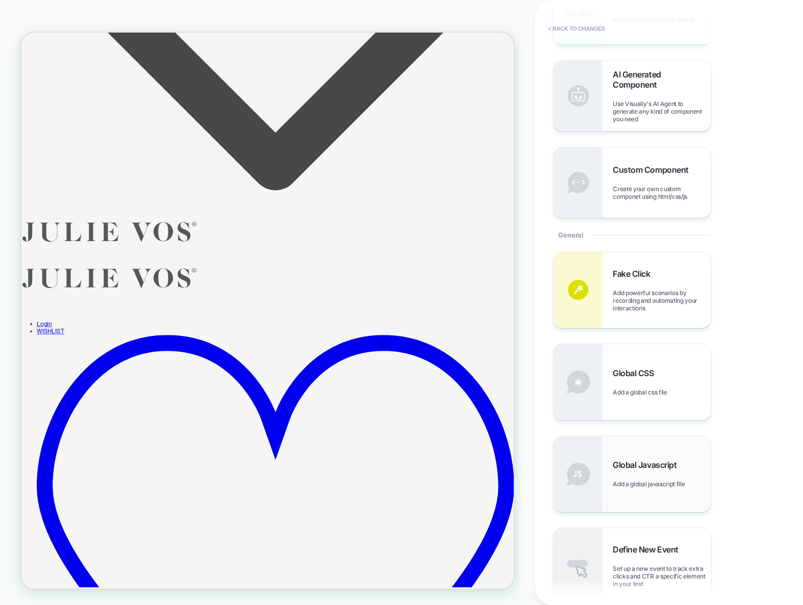
scroll to position [360, 0]
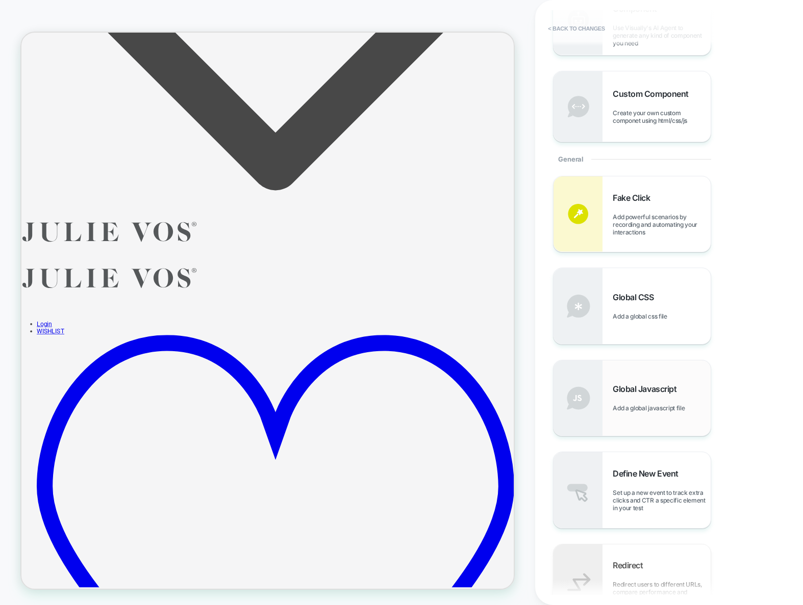
click at [656, 397] on div "Global Javascript Add a global javascript file" at bounding box center [662, 398] width 98 height 28
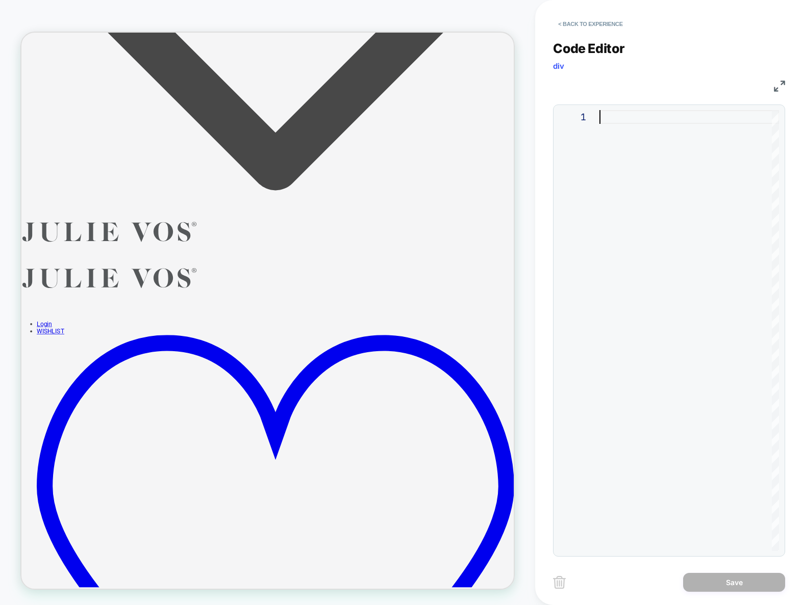
click at [616, 229] on div at bounding box center [689, 330] width 180 height 441
type textarea "**"
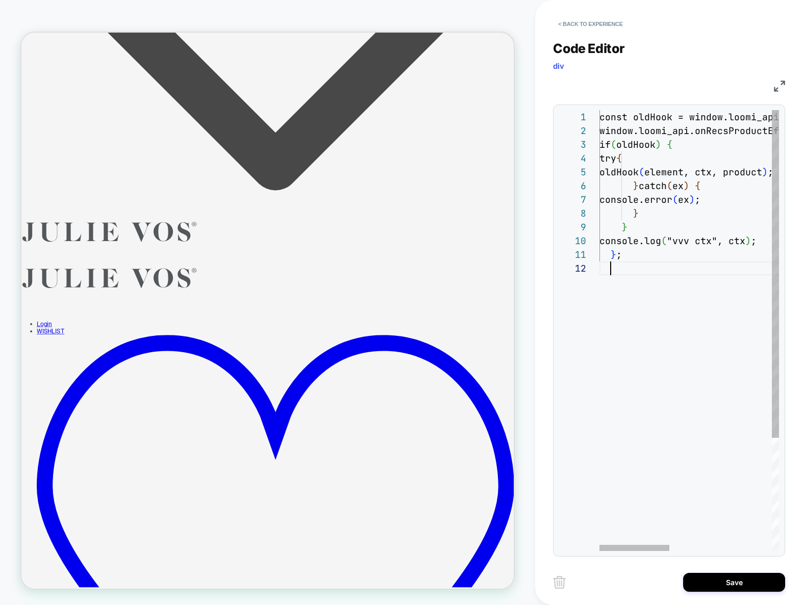
scroll to position [14, 11]
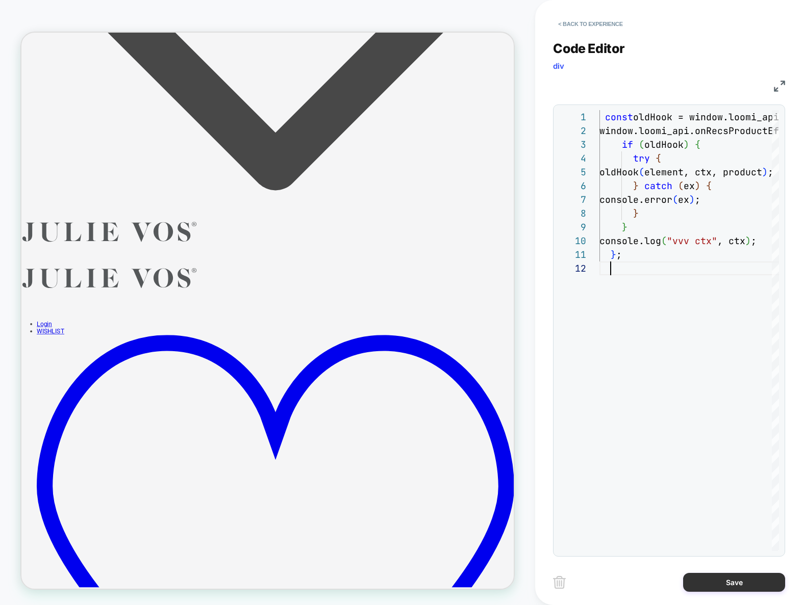
click at [738, 585] on button "Save" at bounding box center [734, 582] width 102 height 19
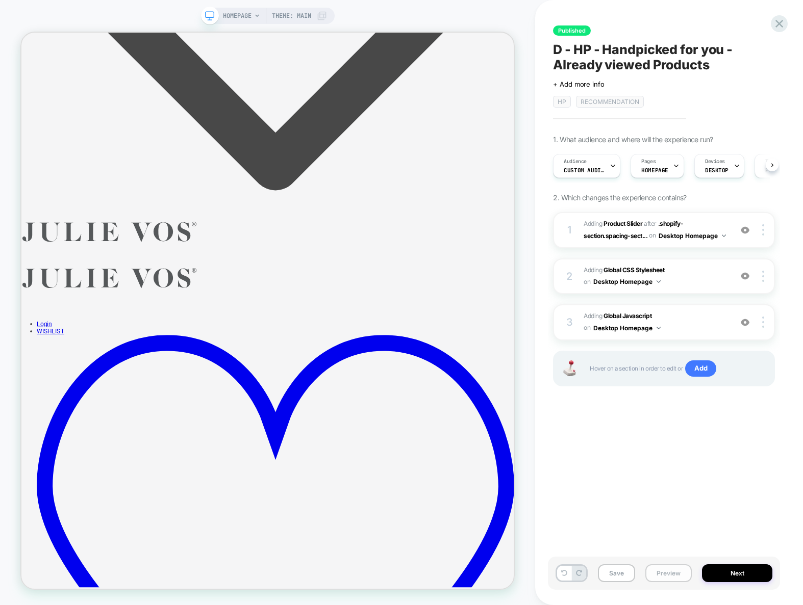
scroll to position [0, 1]
click at [669, 573] on button "Preview" at bounding box center [668, 574] width 46 height 18
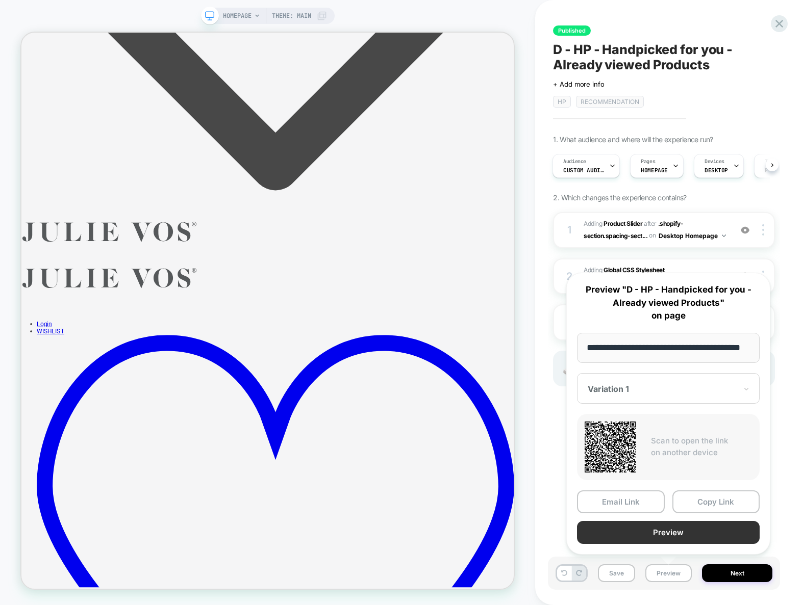
scroll to position [0, 0]
click at [678, 538] on button "Preview" at bounding box center [668, 532] width 183 height 23
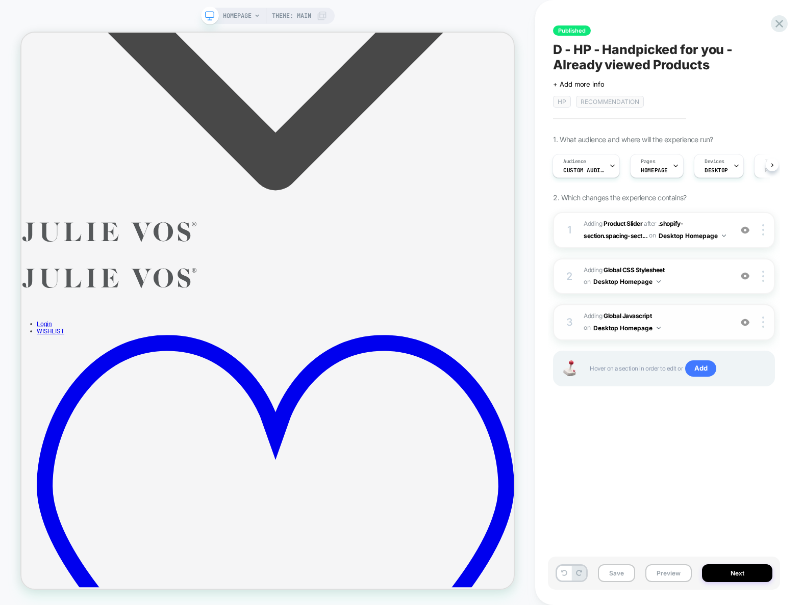
click at [692, 335] on span "Adding Global Javascript on Desktop Homepage" at bounding box center [655, 323] width 143 height 24
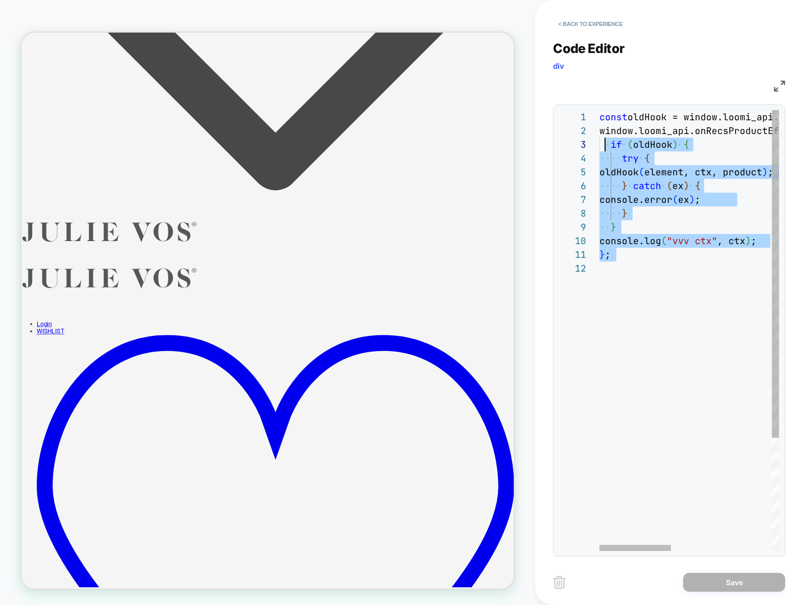
scroll to position [14, 0]
drag, startPoint x: 631, startPoint y: 272, endPoint x: 802, endPoint y: 167, distance: 200.3
click at [599, 125] on div "const oldHook = window.loomi_api.onRecsProductEffect; window.loomi_api.onRecsPr…" at bounding box center [814, 406] width 431 height 593
click at [631, 272] on div "const oldHook = window.loomi_api.onRecsProductEffect; window.loomi_api.onRecsPr…" at bounding box center [814, 406] width 431 height 593
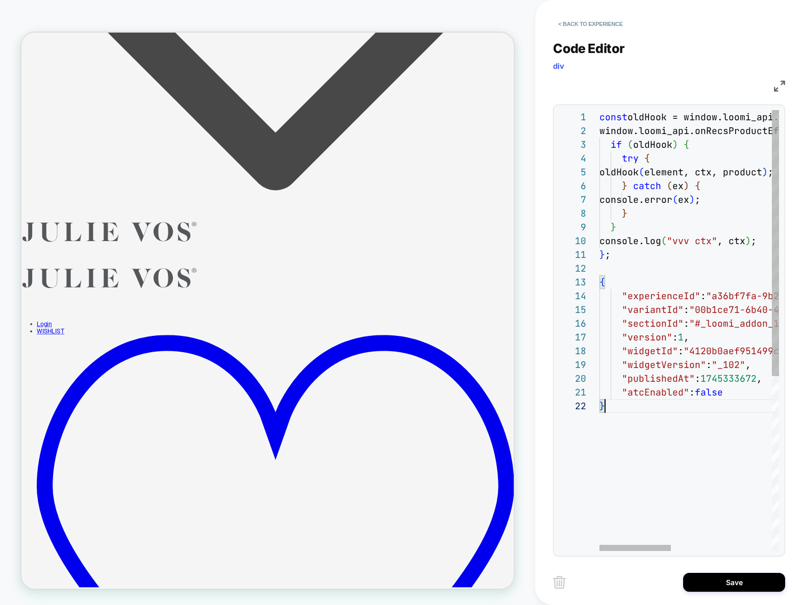
scroll to position [14, 6]
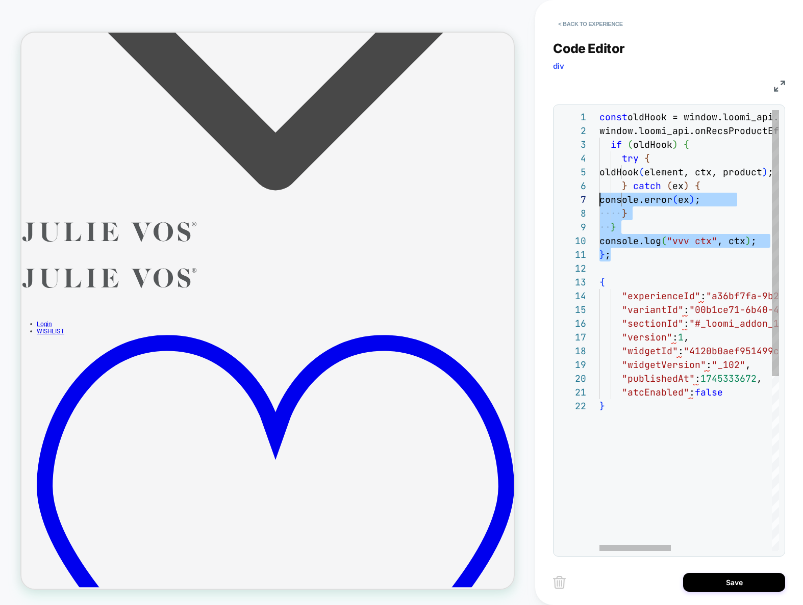
drag, startPoint x: 598, startPoint y: 208, endPoint x: 497, endPoint y: -7, distance: 237.8
click at [599, 110] on div "const oldHook = window.loomi_api.onRecsProductEffect; window.loomi_api.onRecsPr…" at bounding box center [814, 475] width 431 height 730
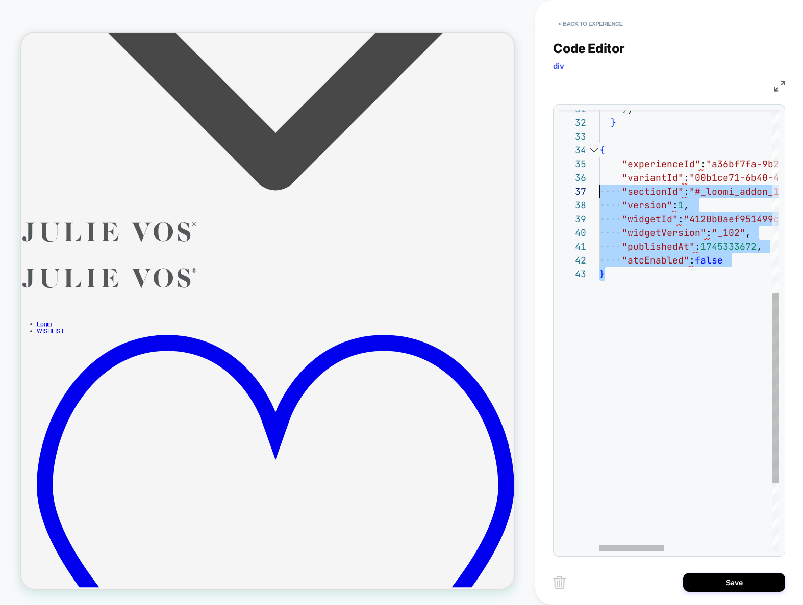
scroll to position [41, 0]
drag, startPoint x: 651, startPoint y: 422, endPoint x: 553, endPoint y: 149, distance: 290.1
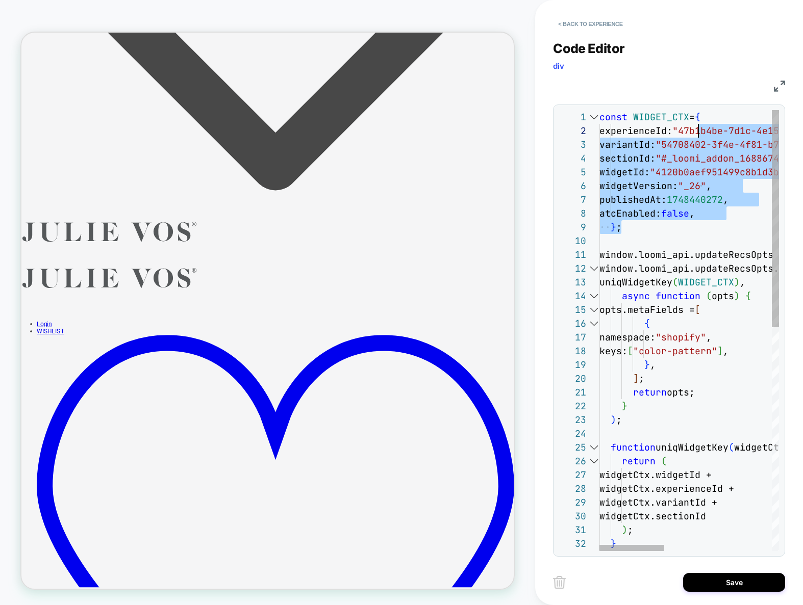
scroll to position [0, 99]
drag, startPoint x: 637, startPoint y: 226, endPoint x: 697, endPoint y: 121, distance: 121.1
type textarea "**********"
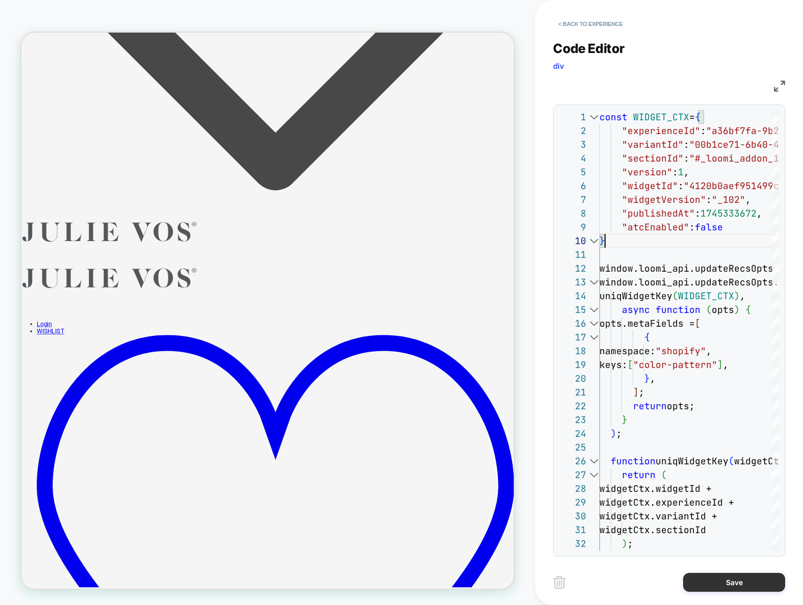
click at [732, 582] on button "Save" at bounding box center [734, 582] width 102 height 19
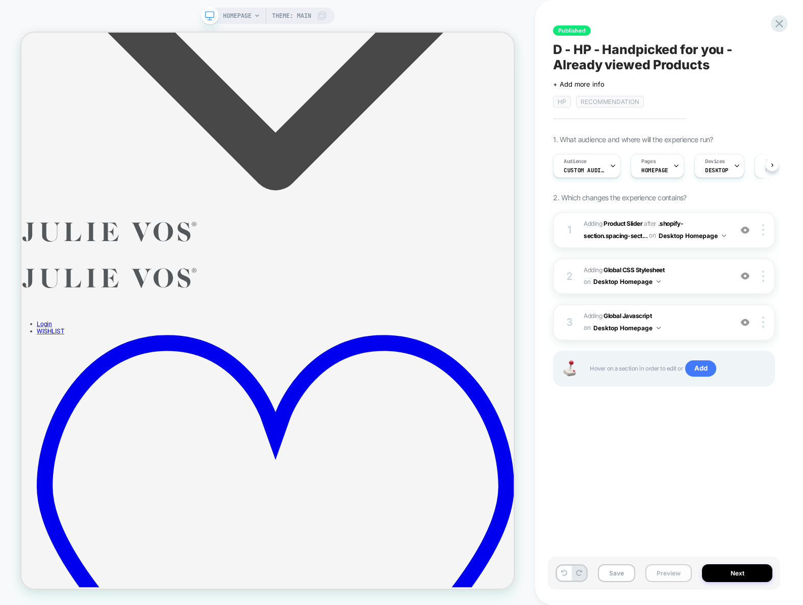
click at [654, 577] on button "Preview" at bounding box center [668, 574] width 46 height 18
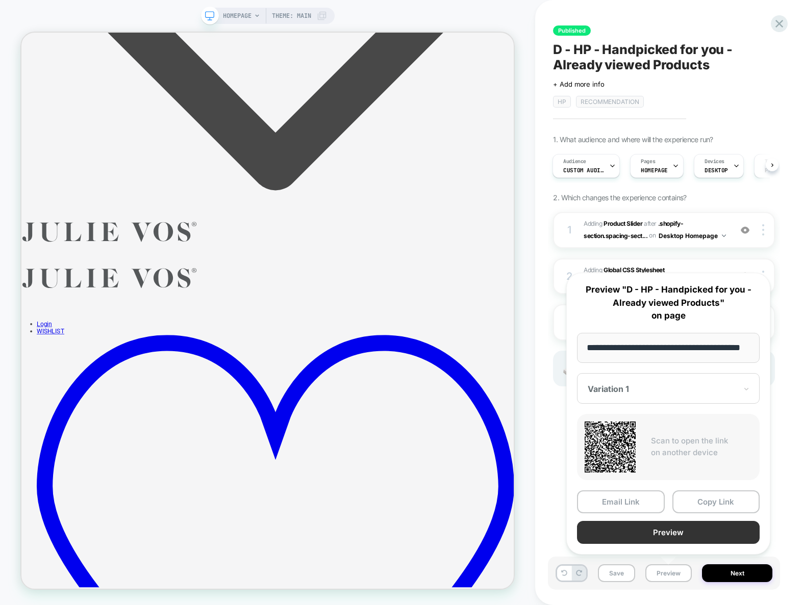
scroll to position [0, 0]
click at [677, 536] on button "Preview" at bounding box center [668, 532] width 183 height 23
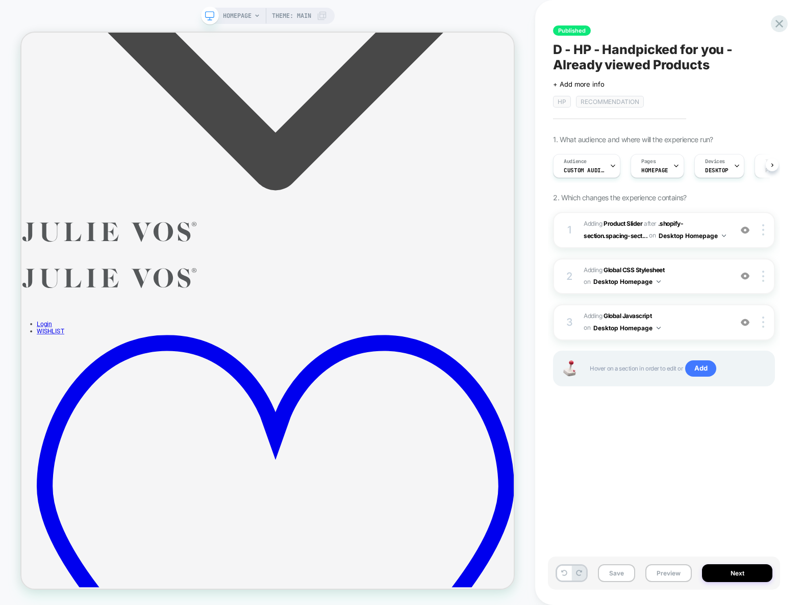
scroll to position [0, 1]
click at [615, 571] on button "Save" at bounding box center [616, 574] width 37 height 18
drag, startPoint x: 722, startPoint y: 68, endPoint x: 597, endPoint y: 57, distance: 124.9
click at [597, 57] on span "D - HP - Handpicked for you - Already viewed Products" at bounding box center [664, 57] width 222 height 31
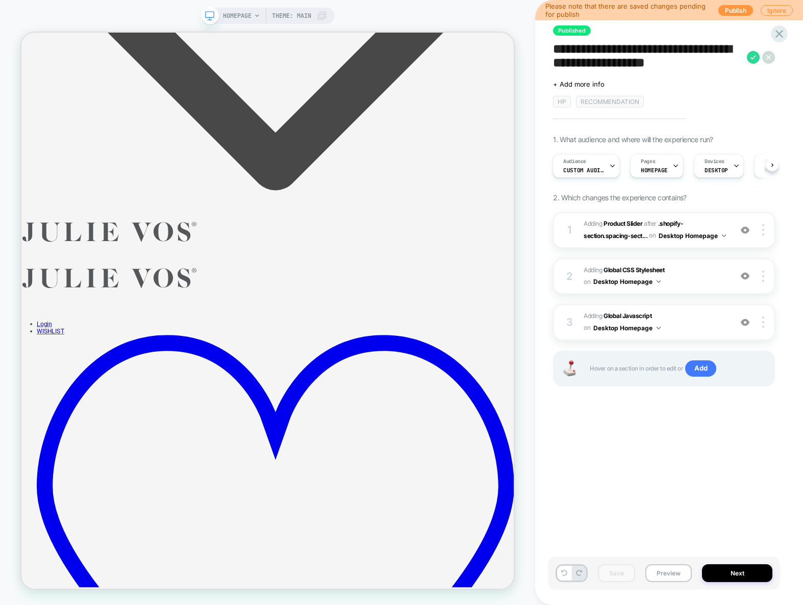
drag, startPoint x: 717, startPoint y: 67, endPoint x: 543, endPoint y: 47, distance: 175.1
click at [543, 47] on div "**********" at bounding box center [669, 302] width 268 height 605
click at [778, 27] on icon at bounding box center [779, 34] width 14 height 14
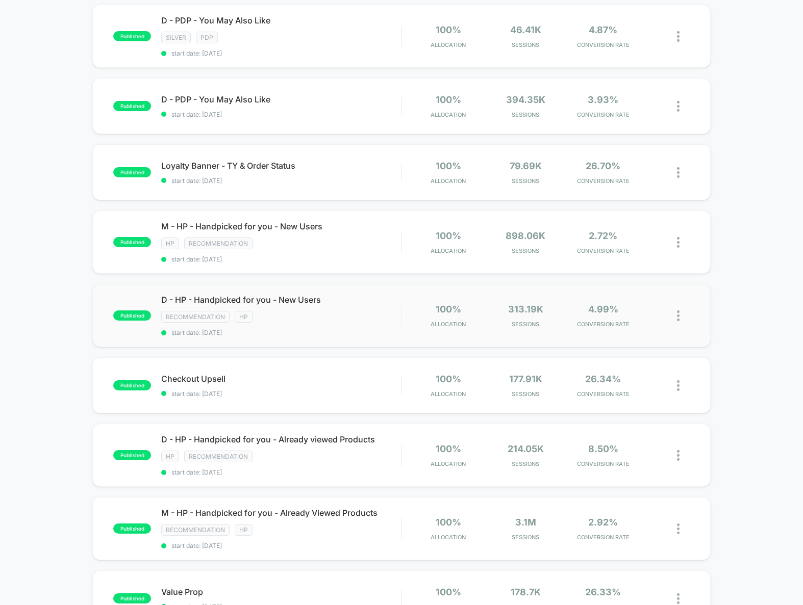
scroll to position [217, 0]
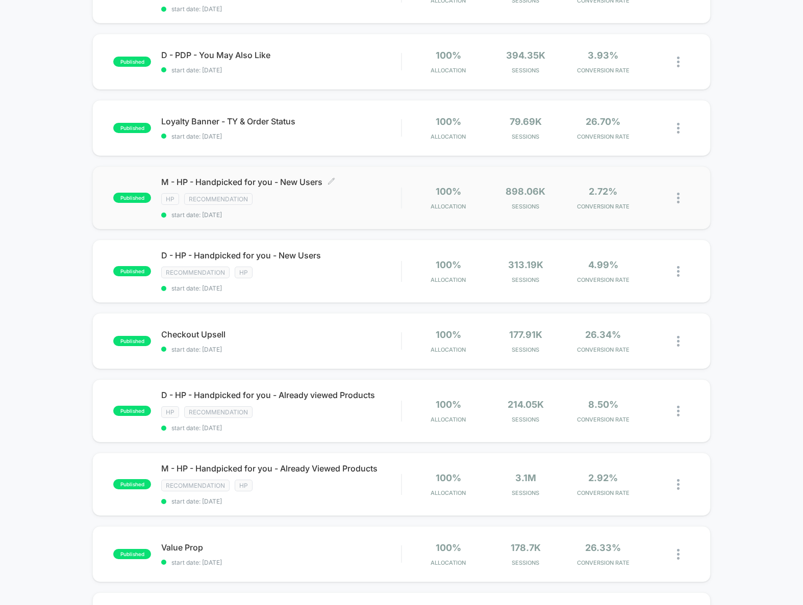
click at [362, 199] on div "HP Recommendation" at bounding box center [281, 199] width 240 height 12
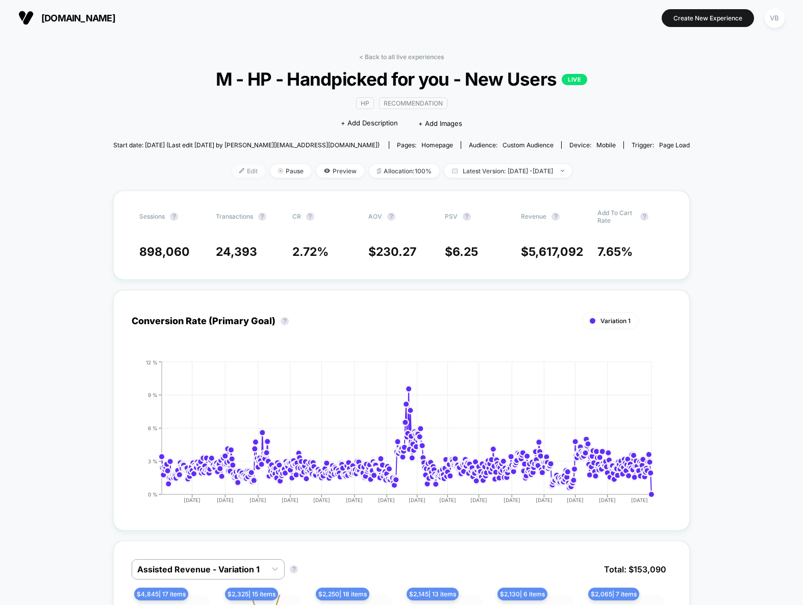
click at [232, 175] on span "Edit" at bounding box center [249, 171] width 34 height 14
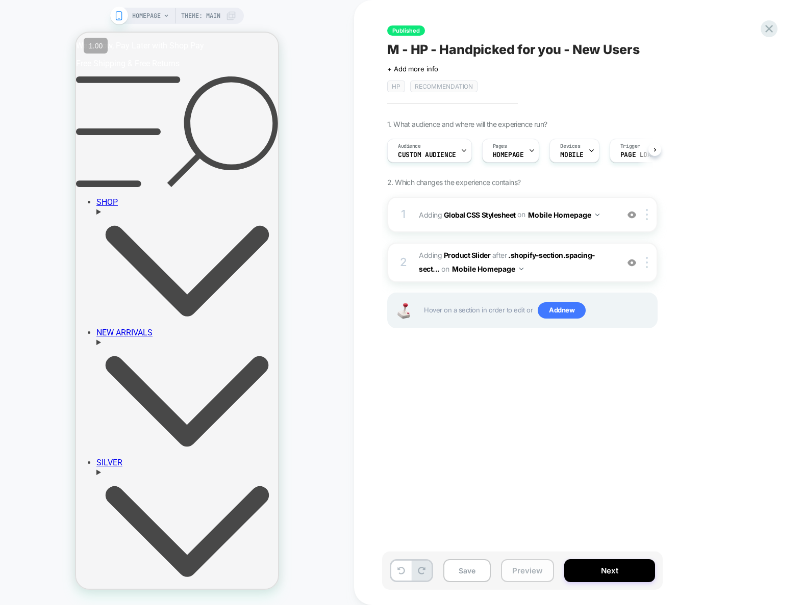
scroll to position [0, 1]
click at [516, 566] on button "Preview" at bounding box center [527, 571] width 53 height 23
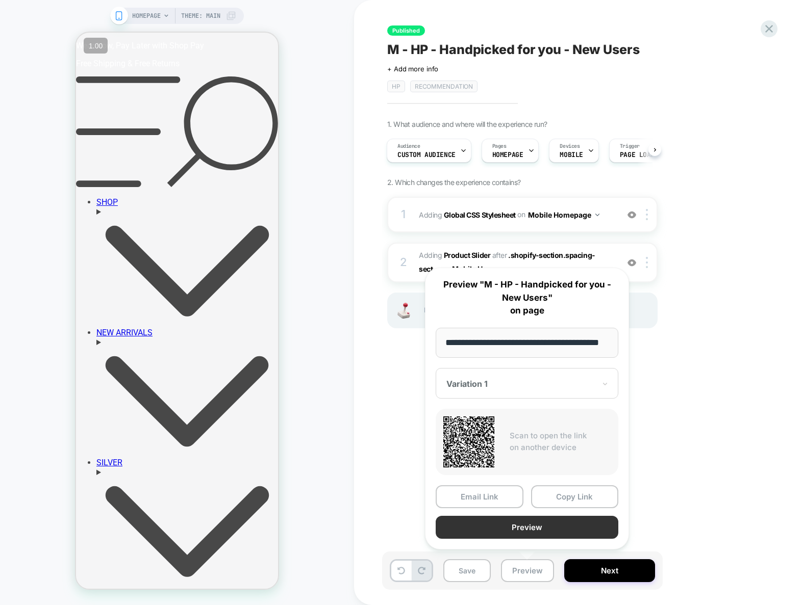
scroll to position [0, 0]
click at [561, 529] on button "Preview" at bounding box center [527, 527] width 183 height 23
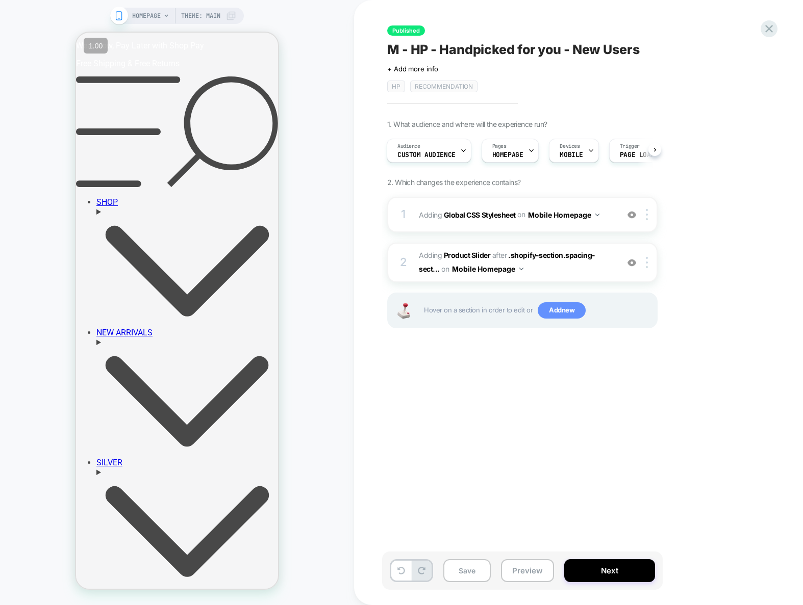
click at [564, 313] on span "Add new" at bounding box center [562, 310] width 48 height 16
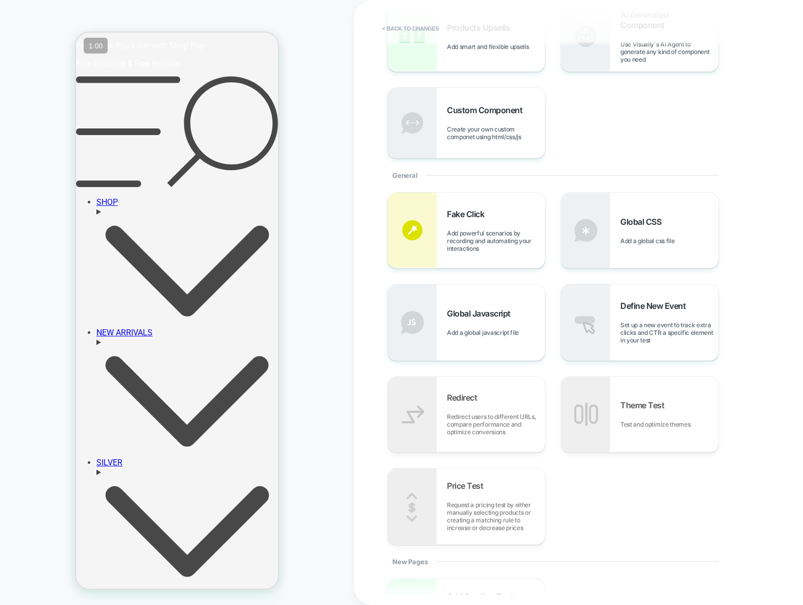
scroll to position [175, 0]
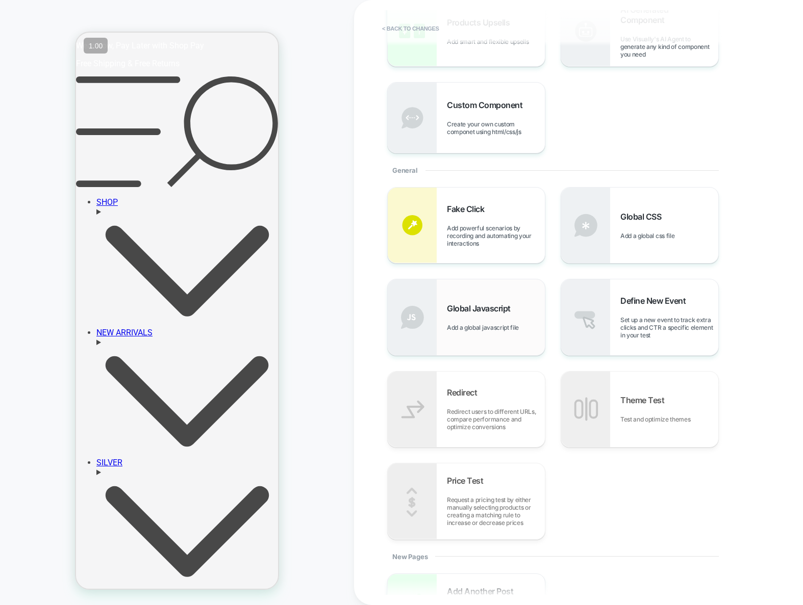
click at [498, 332] on div "Global Javascript Add a global javascript file" at bounding box center [466, 317] width 157 height 75
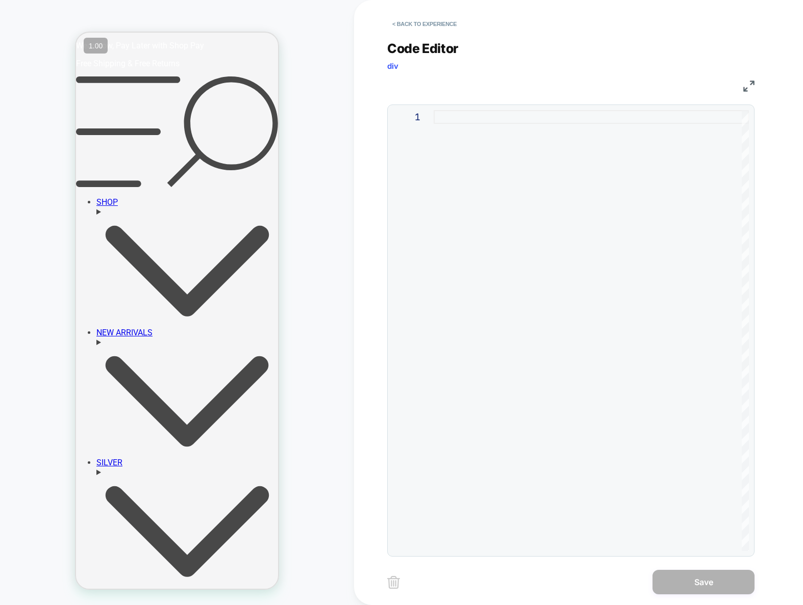
click at [571, 221] on div at bounding box center [591, 330] width 315 height 441
type textarea "**"
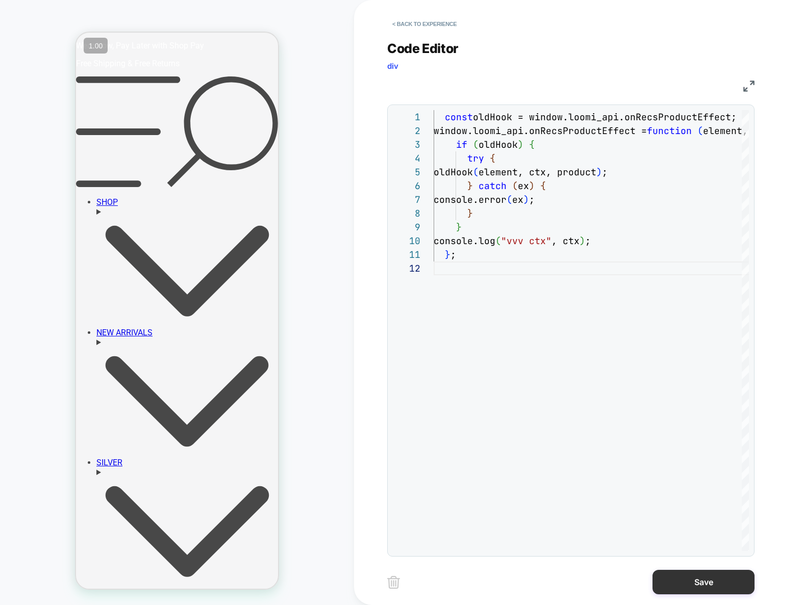
click at [703, 576] on button "Save" at bounding box center [703, 582] width 102 height 24
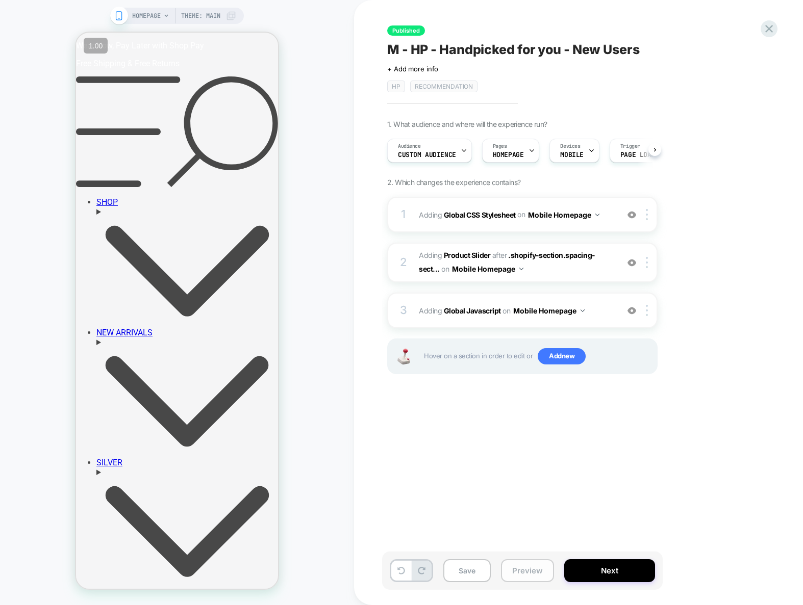
click at [542, 574] on button "Preview" at bounding box center [527, 571] width 53 height 23
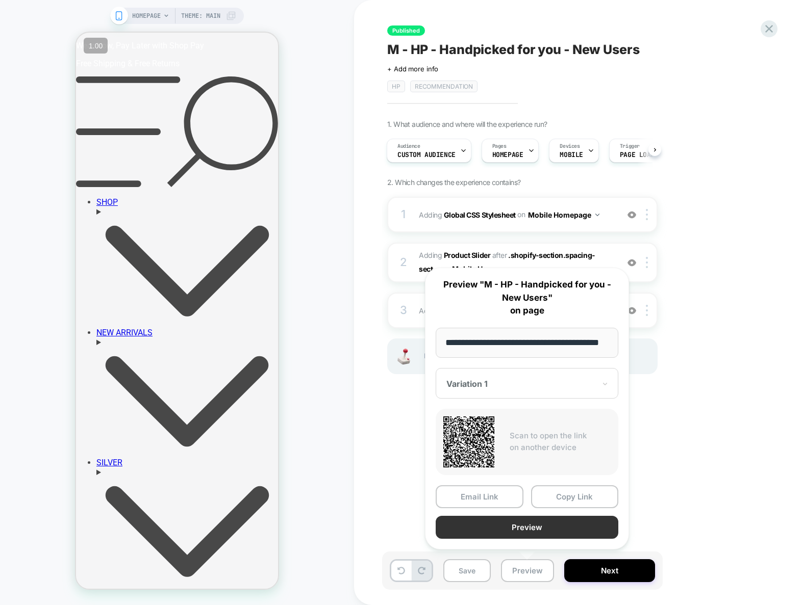
scroll to position [0, 0]
click at [549, 526] on button "Preview" at bounding box center [527, 527] width 183 height 23
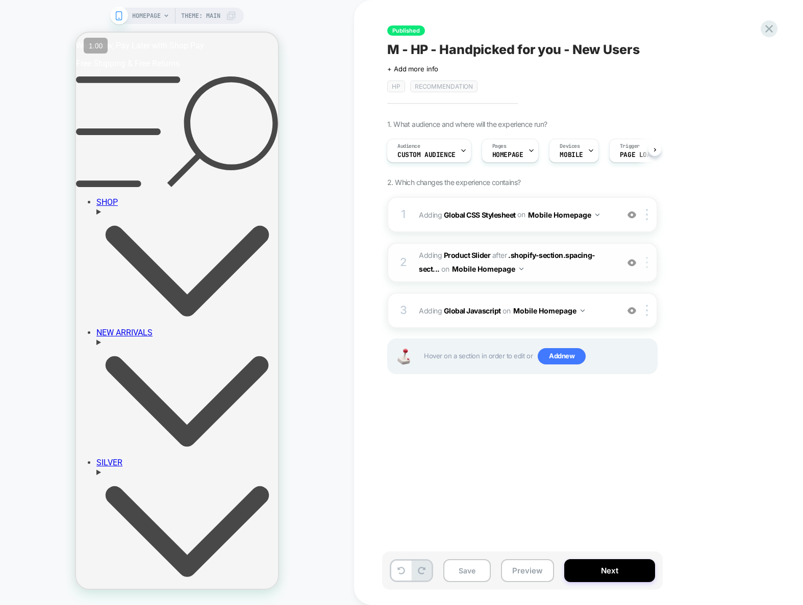
click at [646, 267] on img at bounding box center [647, 262] width 2 height 11
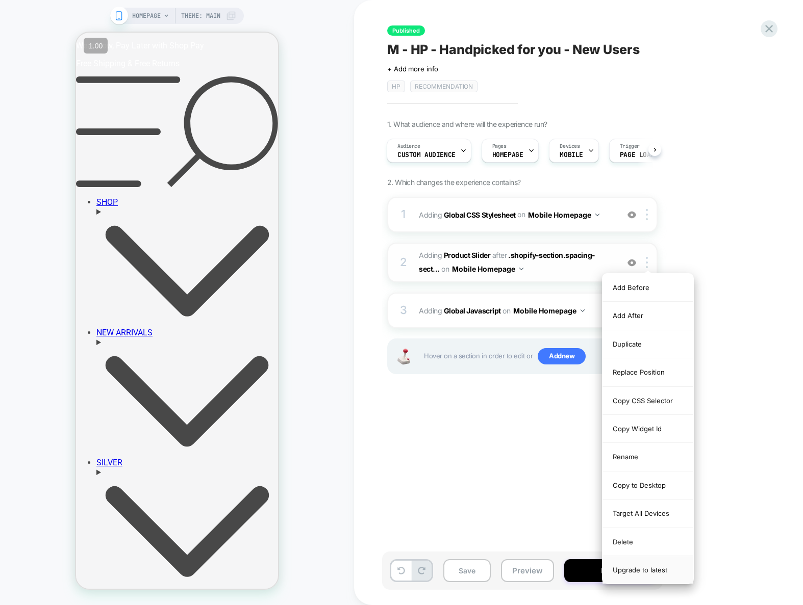
click at [648, 571] on div "Upgrade to latest" at bounding box center [647, 571] width 91 height 28
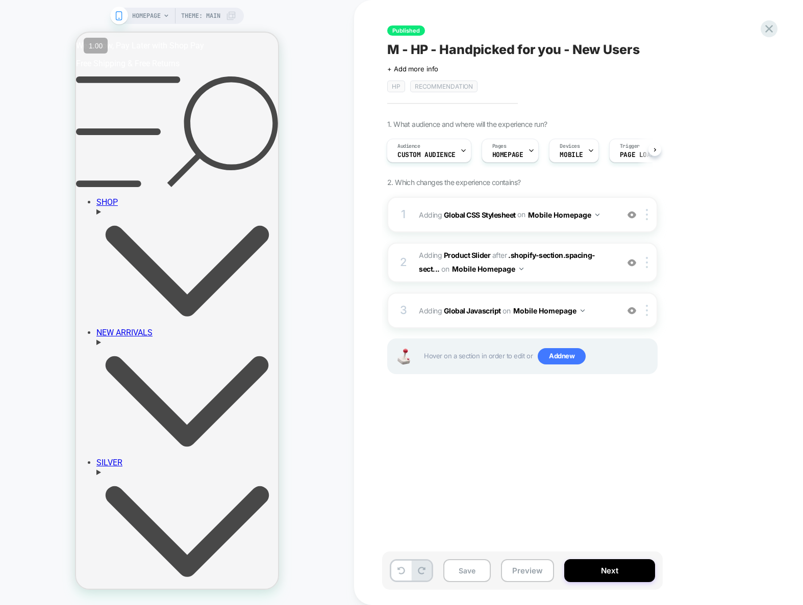
click at [590, 464] on div "Published M - HP - Handpicked for you - New Users Click to edit experience deta…" at bounding box center [573, 302] width 383 height 585
click at [596, 311] on span "Adding Global Javascript on Mobile Homepage" at bounding box center [516, 311] width 194 height 15
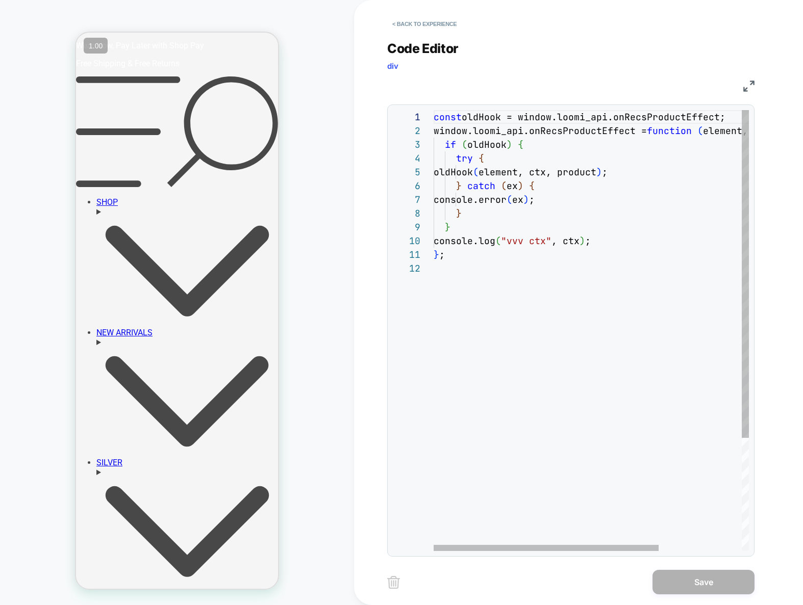
click at [499, 307] on div "const oldHook = window.loomi_api.onRecsProductEffect; window.loomi_api.onRecsPr…" at bounding box center [649, 406] width 431 height 593
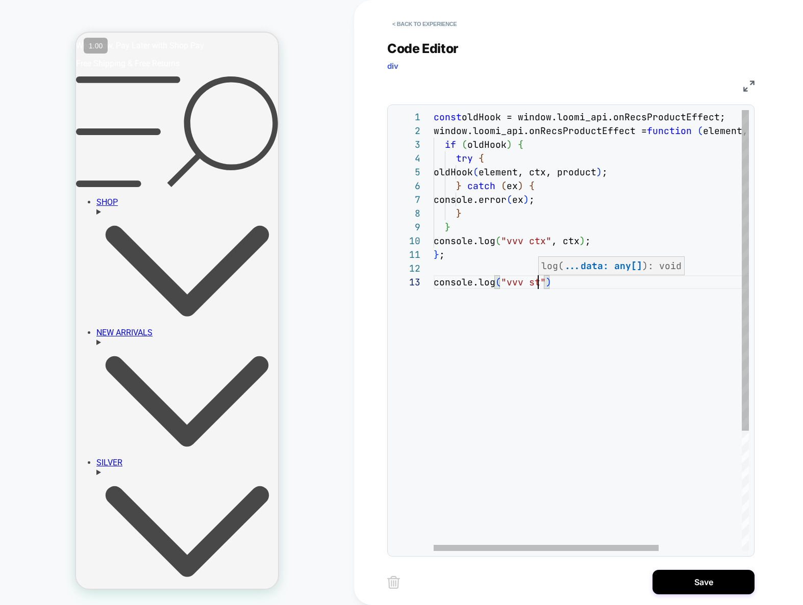
scroll to position [28, 116]
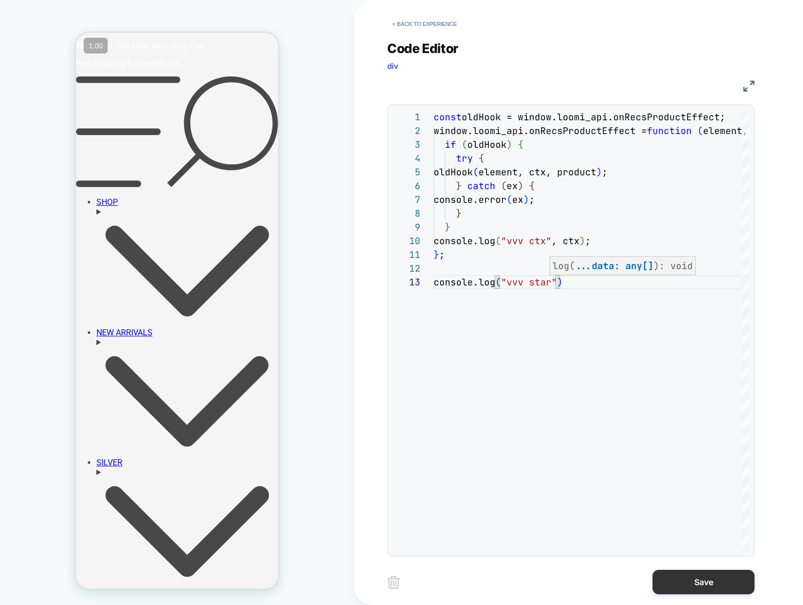
type textarea "**********"
click at [677, 585] on button "Save" at bounding box center [703, 582] width 102 height 24
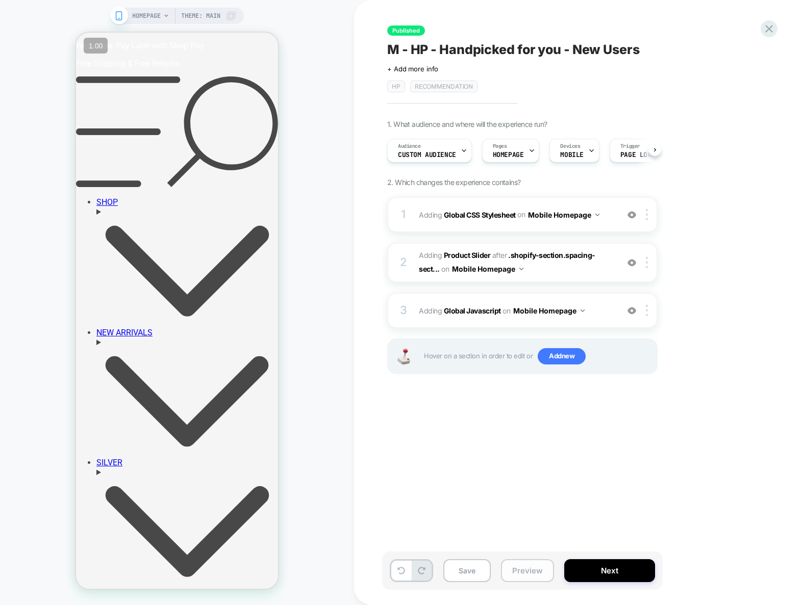
click at [546, 570] on button "Preview" at bounding box center [527, 571] width 53 height 23
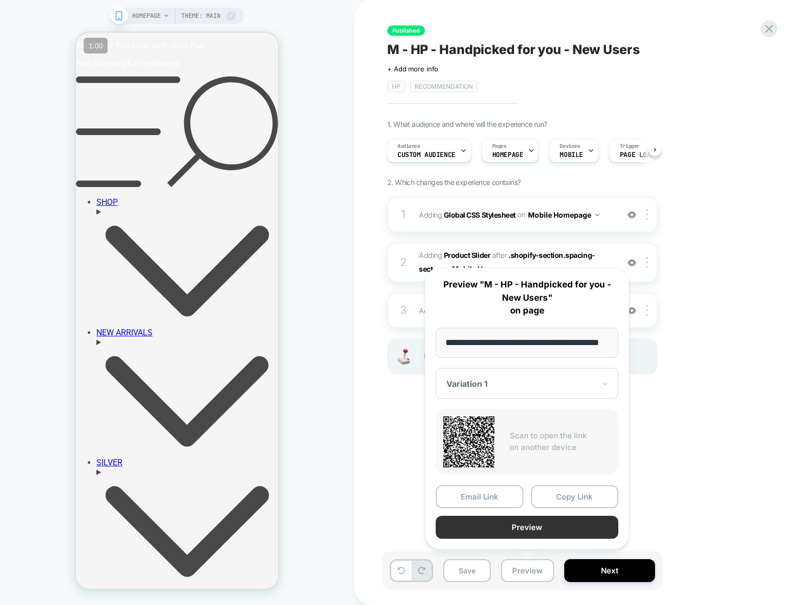
scroll to position [0, 0]
click at [557, 523] on button "Preview" at bounding box center [527, 527] width 183 height 23
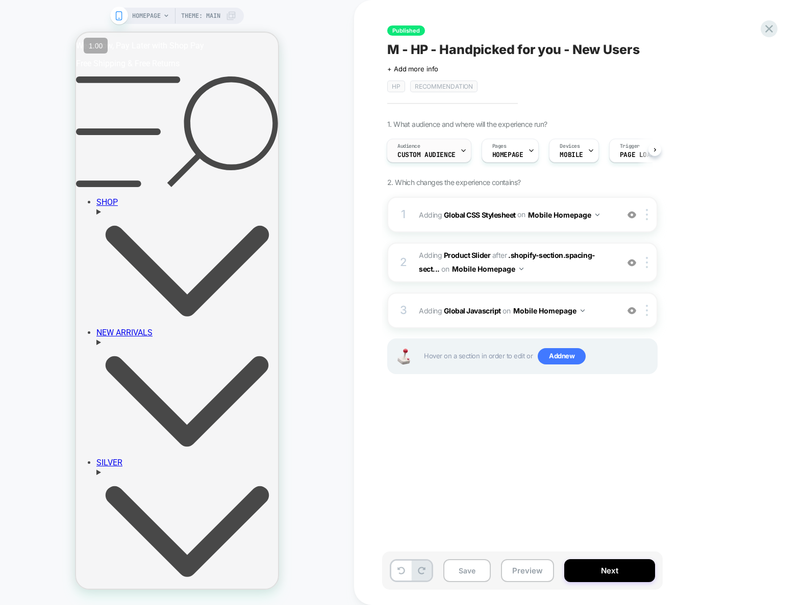
click at [424, 156] on span "Custom Audience" at bounding box center [426, 154] width 58 height 7
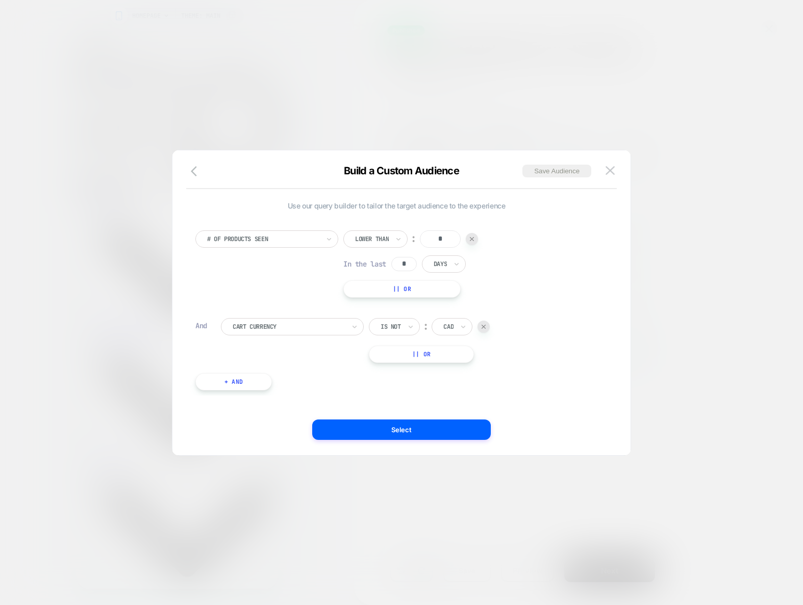
click at [448, 242] on input "*" at bounding box center [440, 239] width 41 height 17
type input "***"
click at [444, 423] on button "Select" at bounding box center [401, 430] width 179 height 20
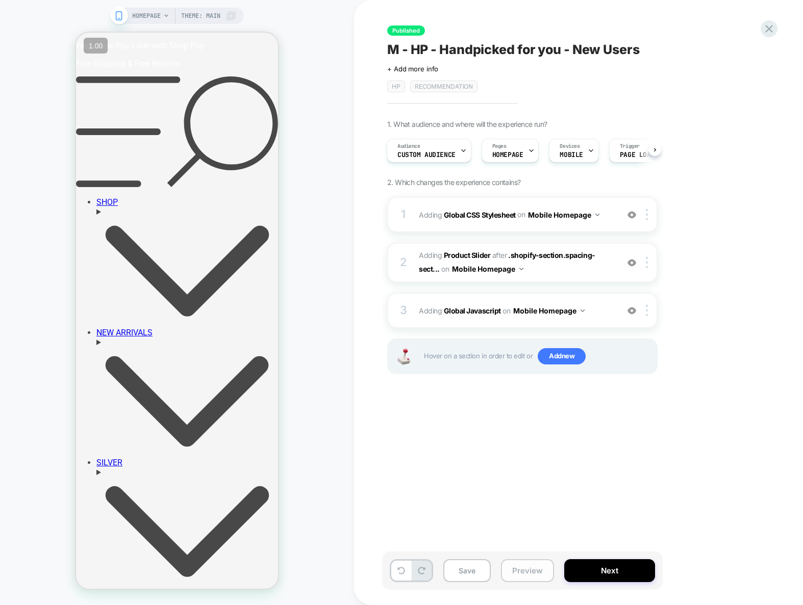
click at [509, 572] on button "Preview" at bounding box center [527, 571] width 53 height 23
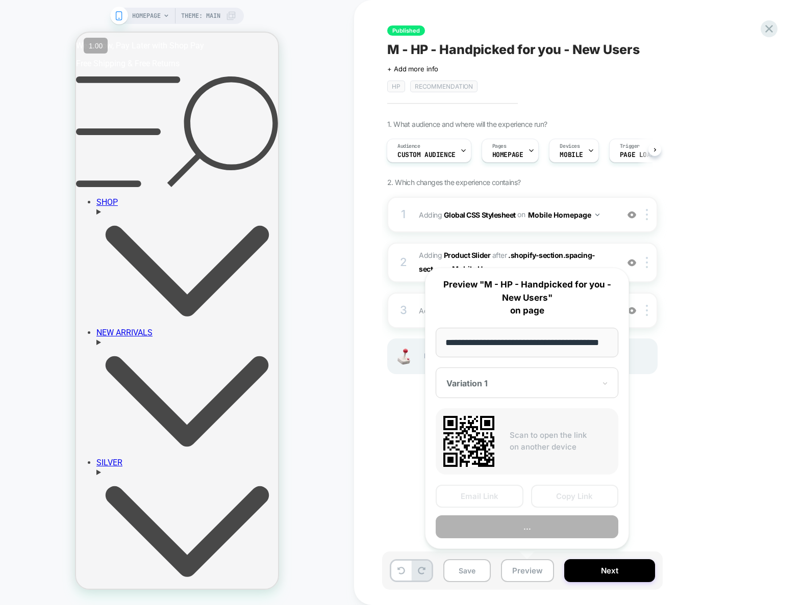
scroll to position [0, 24]
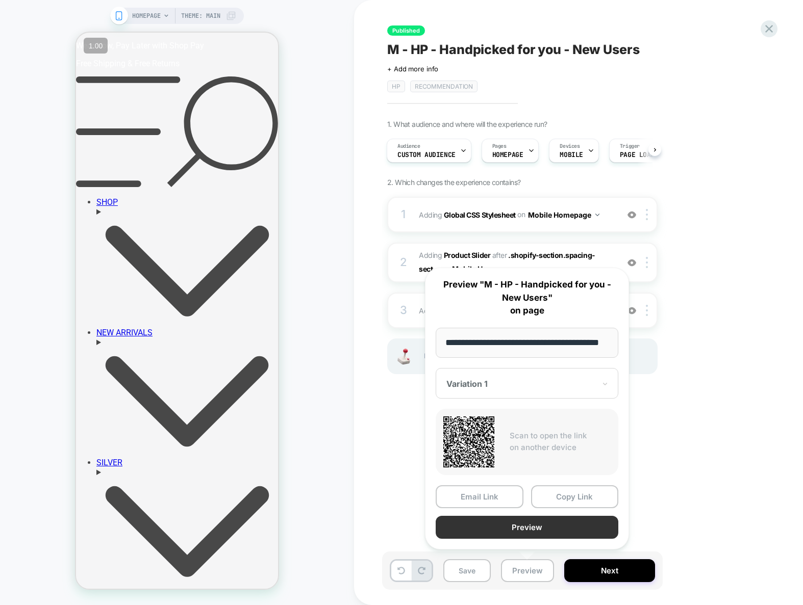
click at [525, 528] on button "Preview" at bounding box center [527, 527] width 183 height 23
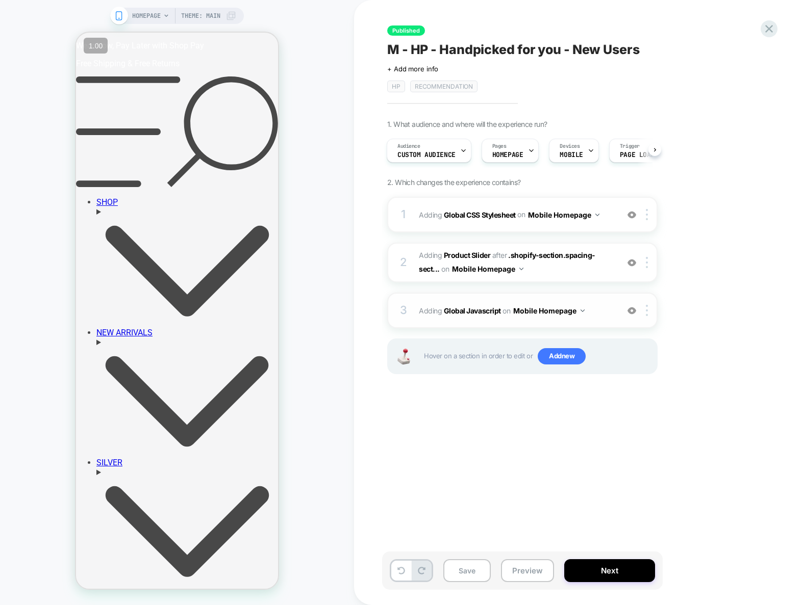
click at [588, 319] on div "3 Adding Global Javascript on Mobile Homepage Add Before Add After Copy to Desk…" at bounding box center [522, 311] width 270 height 36
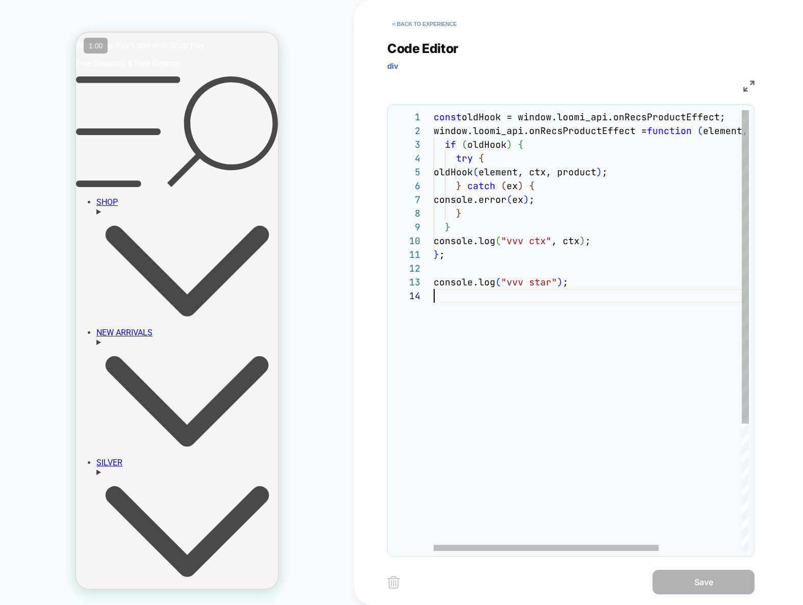
scroll to position [41, 0]
click at [552, 293] on div "const oldHook = window.loomi_api.onRecsProductEffect; window.loomi_api.onRecsPr…" at bounding box center [649, 420] width 431 height 620
type textarea "**********"
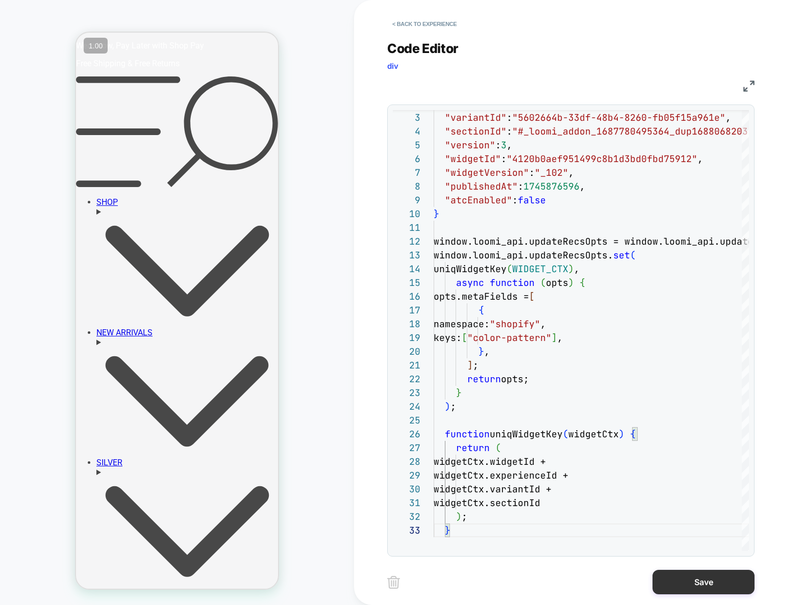
click at [696, 578] on button "Save" at bounding box center [703, 582] width 102 height 24
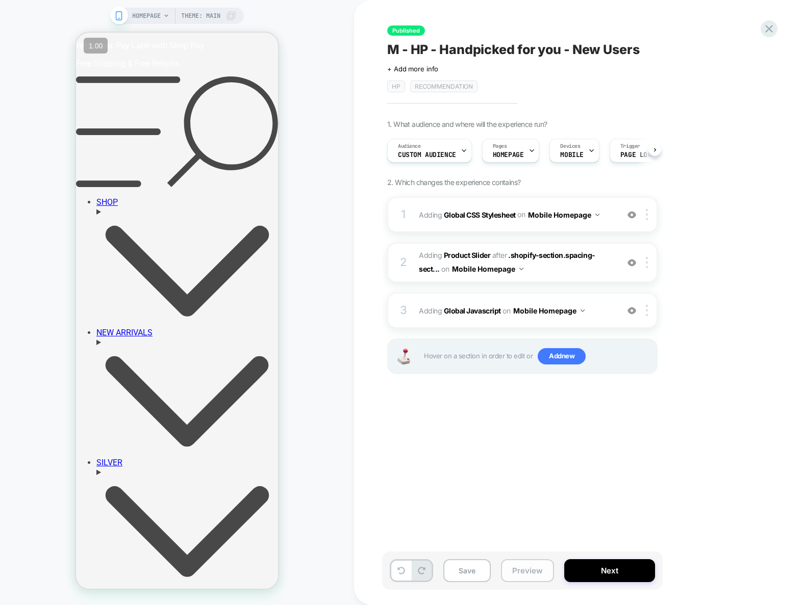
click at [532, 570] on button "Preview" at bounding box center [527, 571] width 53 height 23
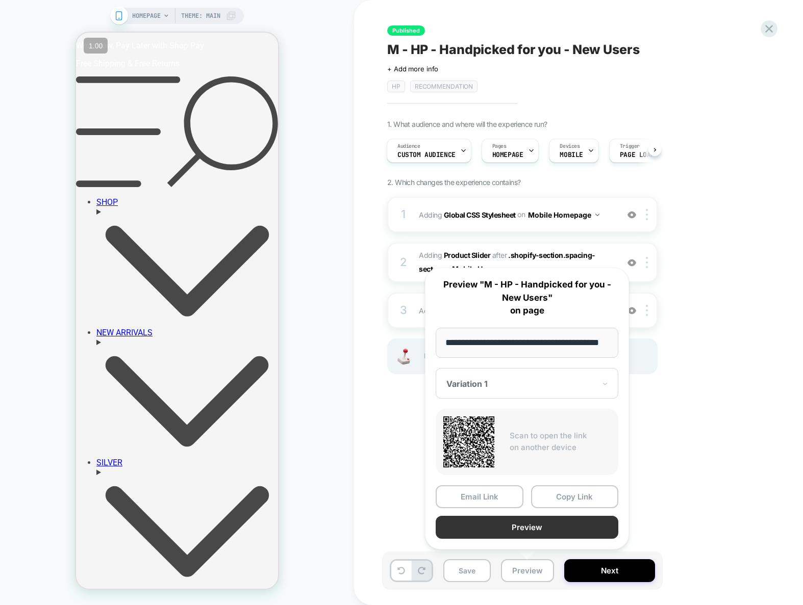
scroll to position [0, 0]
click at [538, 526] on button "Preview" at bounding box center [527, 527] width 183 height 23
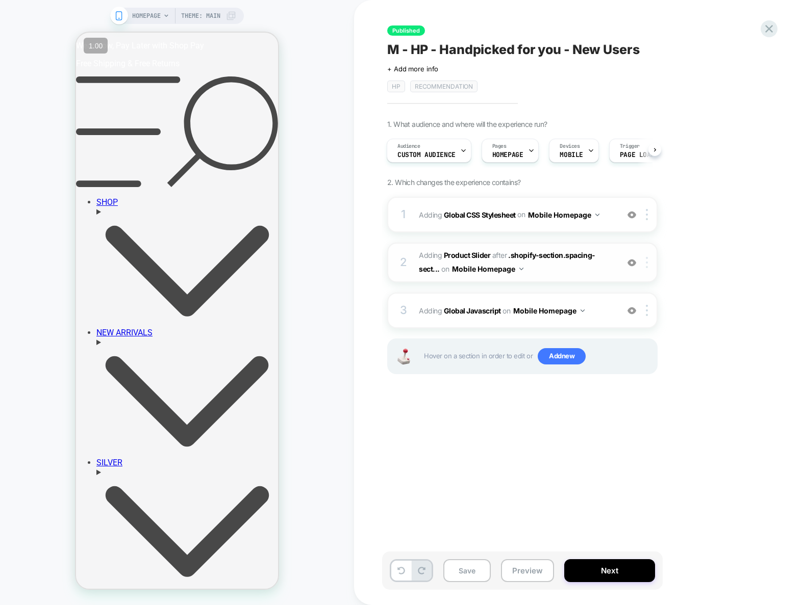
click at [648, 263] on div at bounding box center [648, 262] width 17 height 11
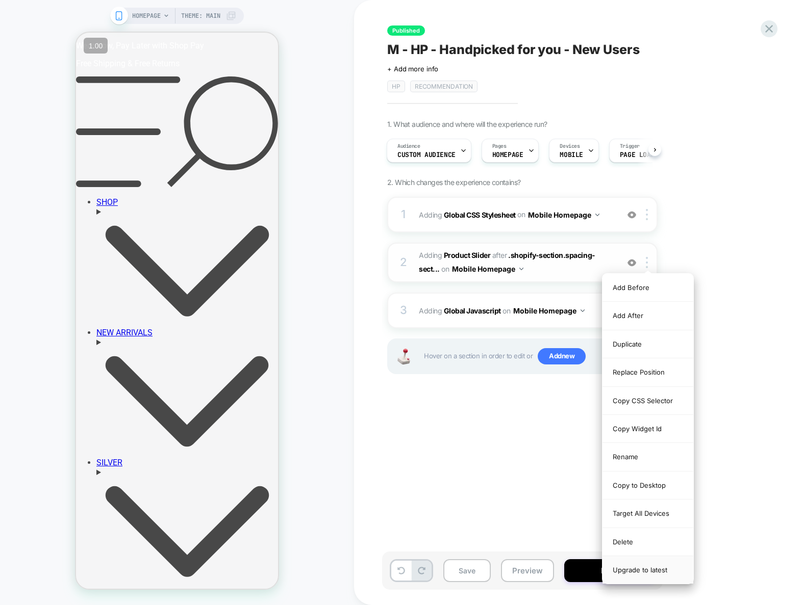
click at [639, 568] on div "Upgrade to latest" at bounding box center [647, 571] width 91 height 28
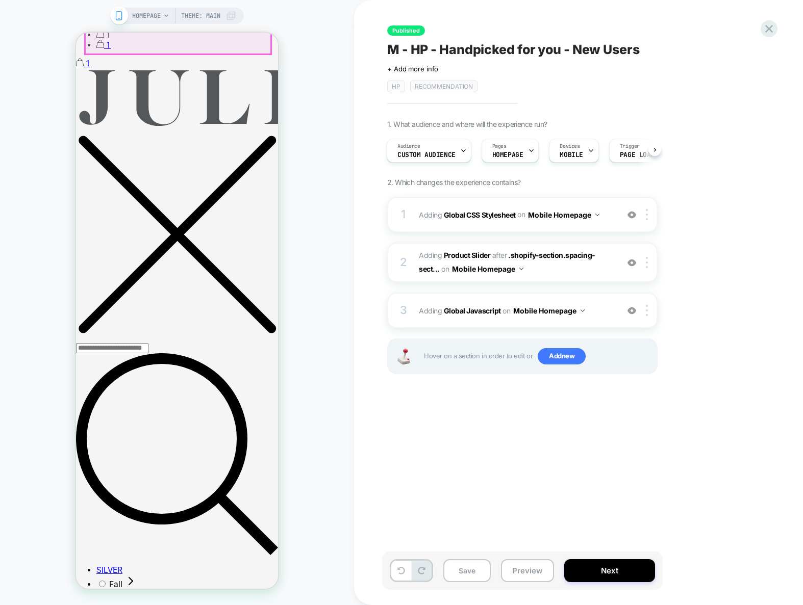
scroll to position [1259, 0]
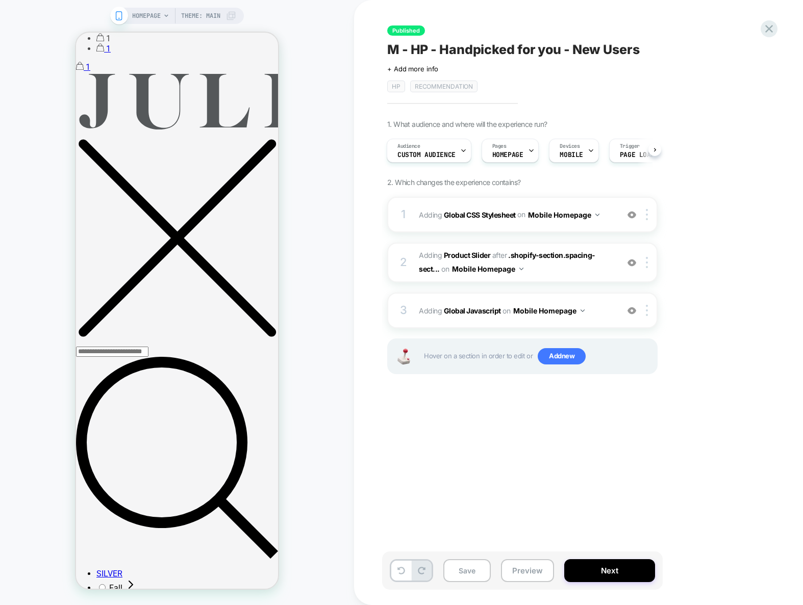
click at [536, 584] on div "Save Preview Next" at bounding box center [522, 571] width 281 height 38
click at [537, 574] on button "Preview" at bounding box center [527, 571] width 53 height 23
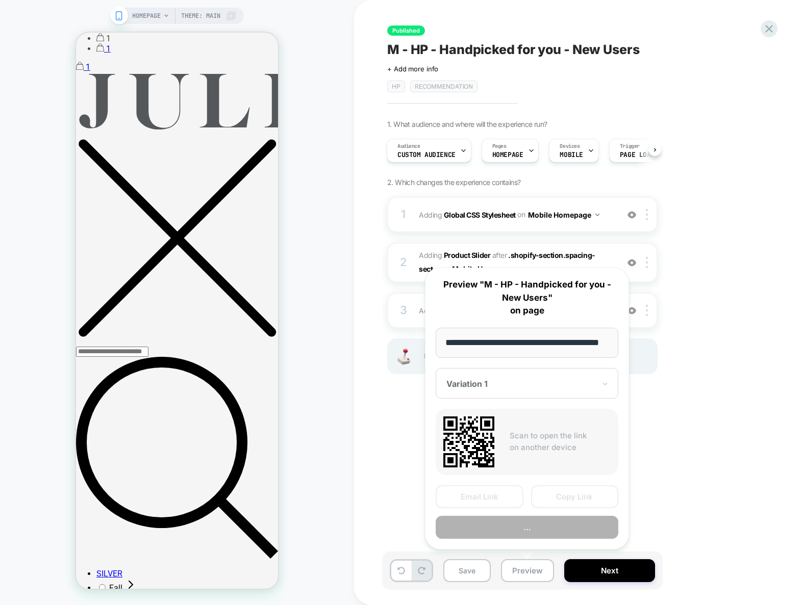
scroll to position [0, 0]
click at [552, 526] on button "..." at bounding box center [527, 527] width 183 height 23
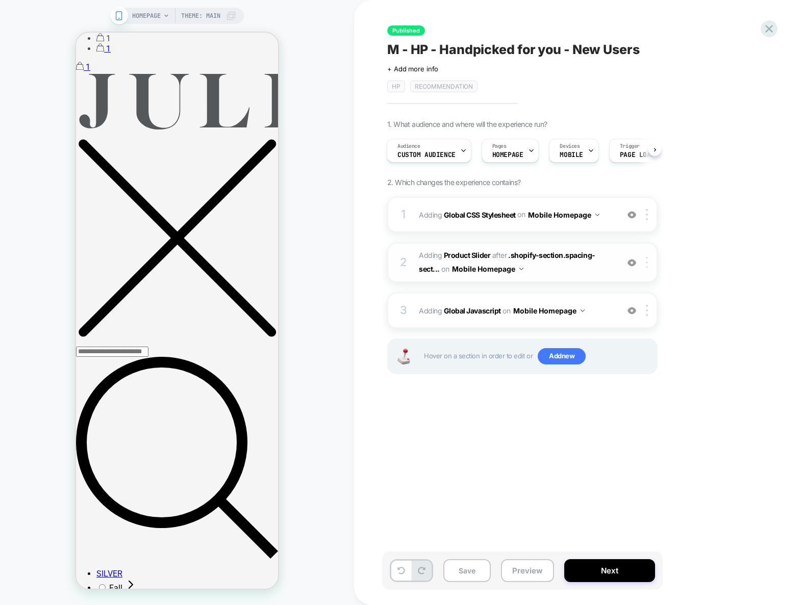
click at [648, 265] on div at bounding box center [648, 262] width 17 height 11
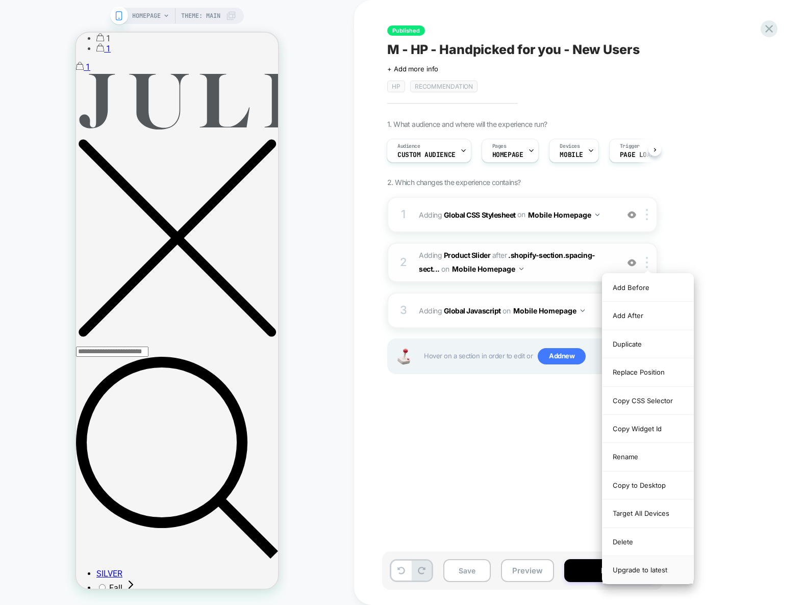
click at [654, 573] on div "Upgrade to latest" at bounding box center [647, 571] width 91 height 28
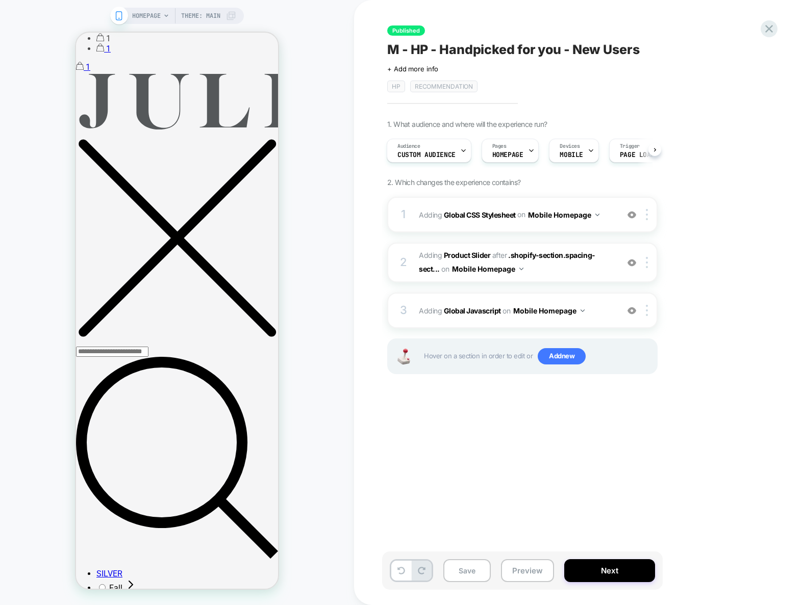
click at [525, 501] on div "Published M - HP - Handpicked for you - New Users Click to edit experience deta…" at bounding box center [573, 302] width 383 height 585
click at [539, 565] on button "Preview" at bounding box center [527, 571] width 53 height 23
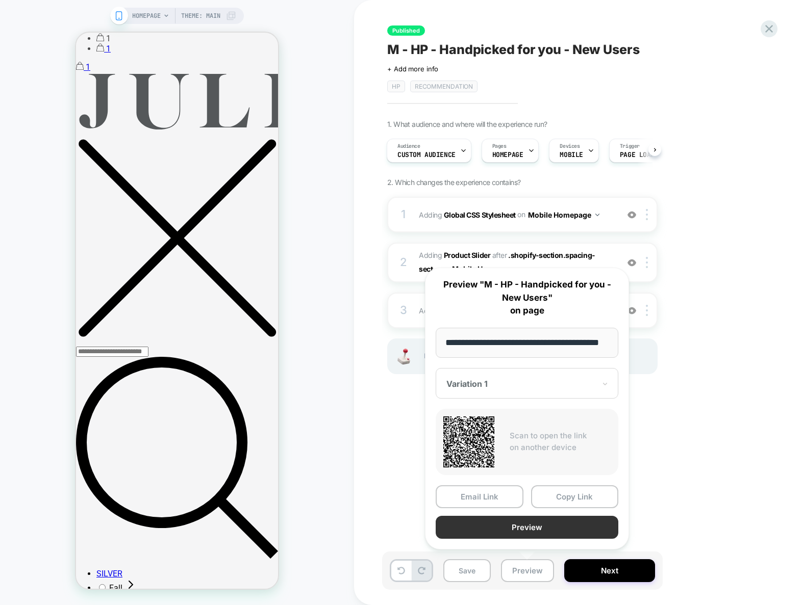
click at [560, 526] on button "Preview" at bounding box center [527, 527] width 183 height 23
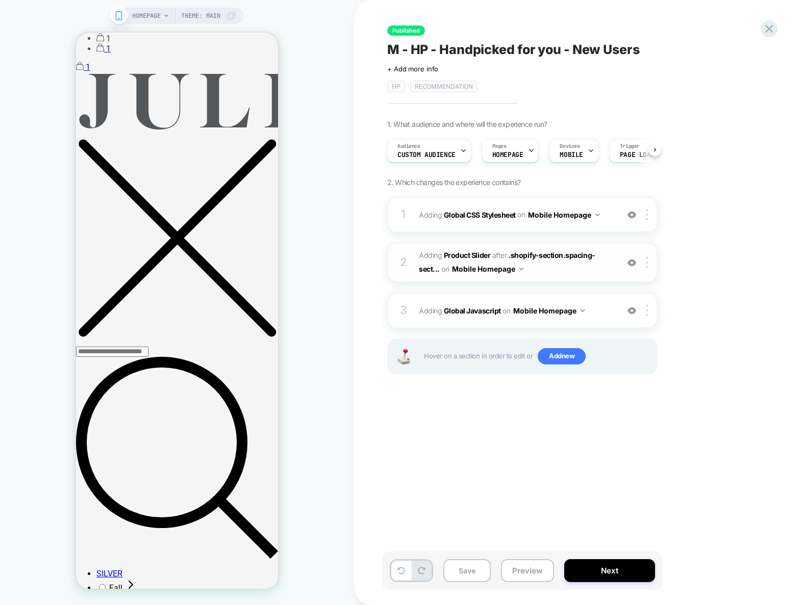
click at [556, 272] on span "#_loomi_addon_1687780495364_dup1688068203 Adding Product Slider AFTER .shopify-…" at bounding box center [516, 263] width 194 height 28
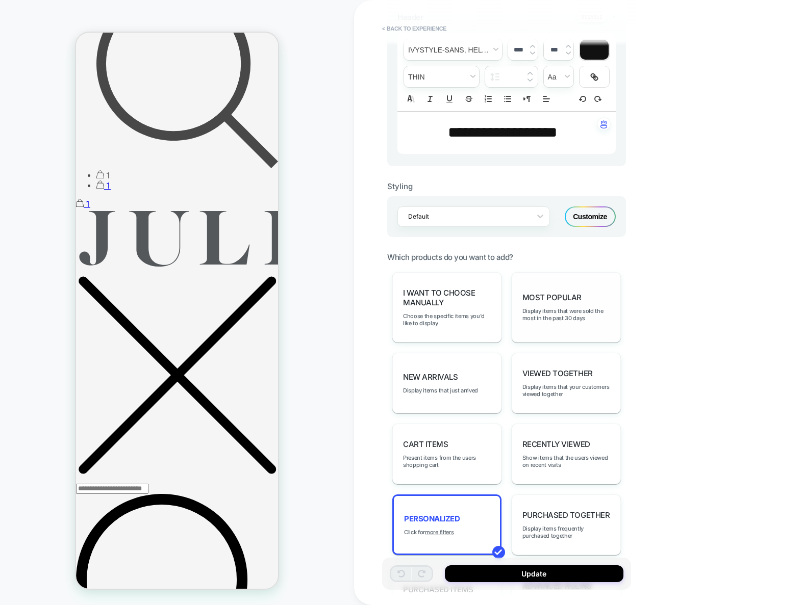
scroll to position [457, 0]
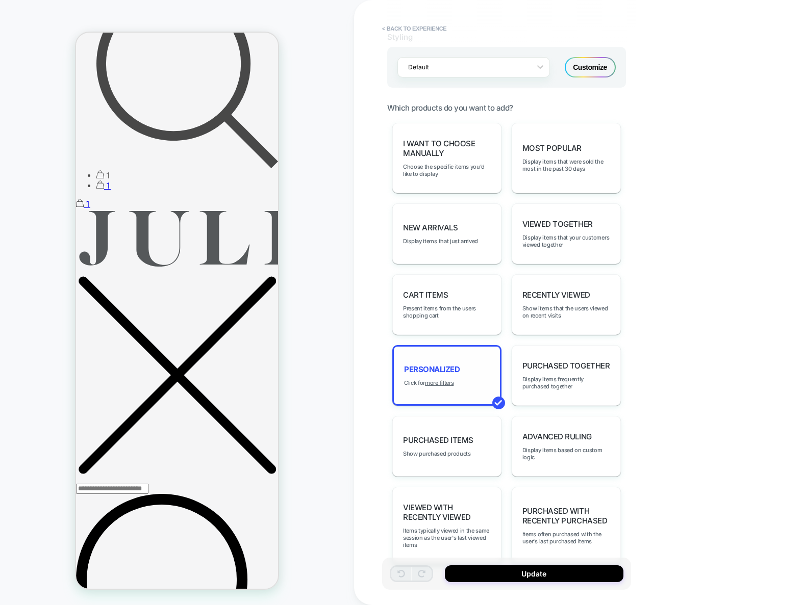
click at [445, 386] on div "personalized Click for more filters" at bounding box center [446, 375] width 109 height 61
click at [444, 384] on u "more filters" at bounding box center [439, 383] width 29 height 7
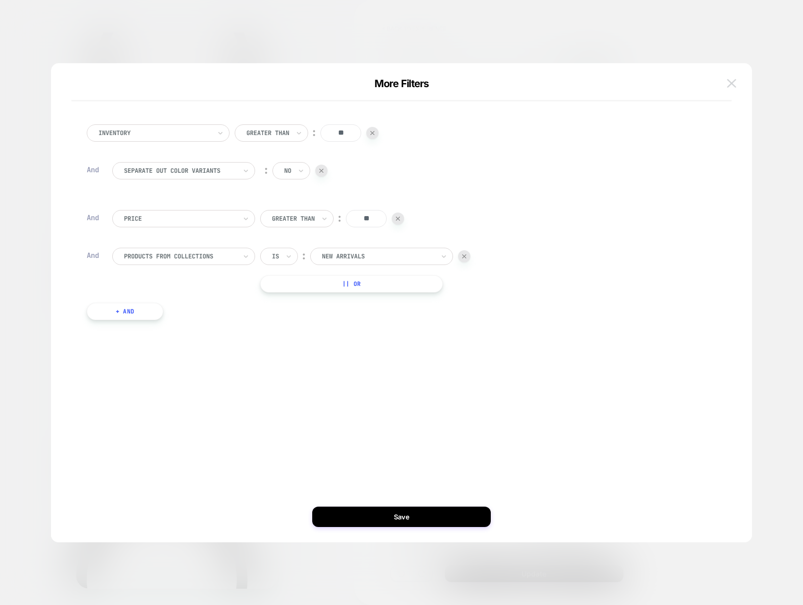
click at [735, 80] on img at bounding box center [731, 83] width 9 height 9
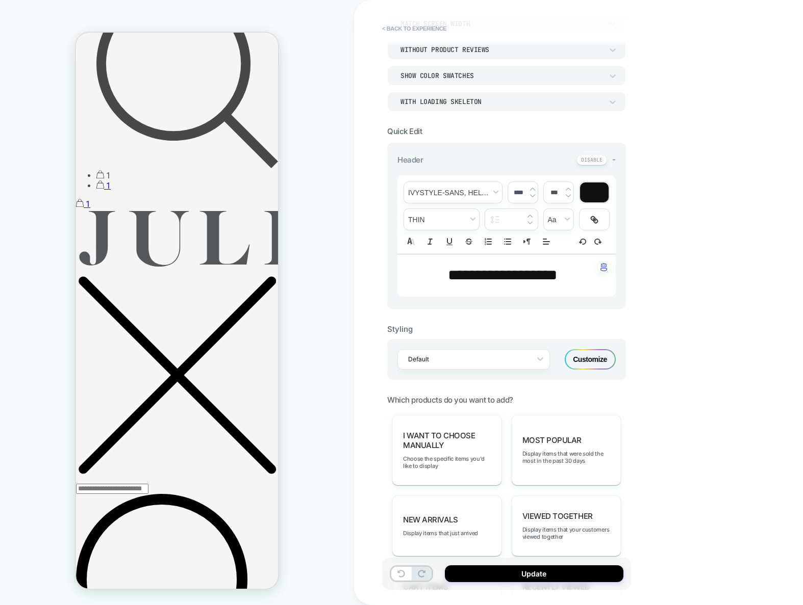
scroll to position [0, 0]
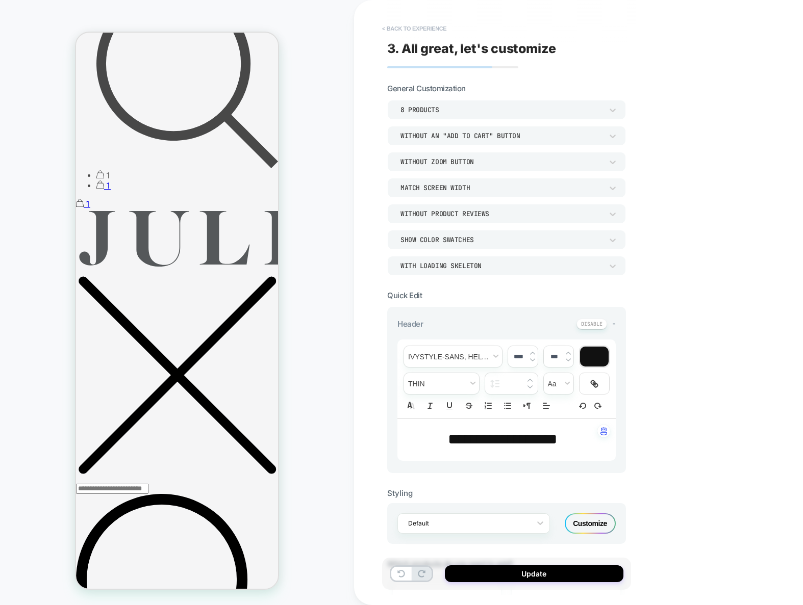
click at [417, 29] on button "< Back to experience" at bounding box center [414, 28] width 74 height 16
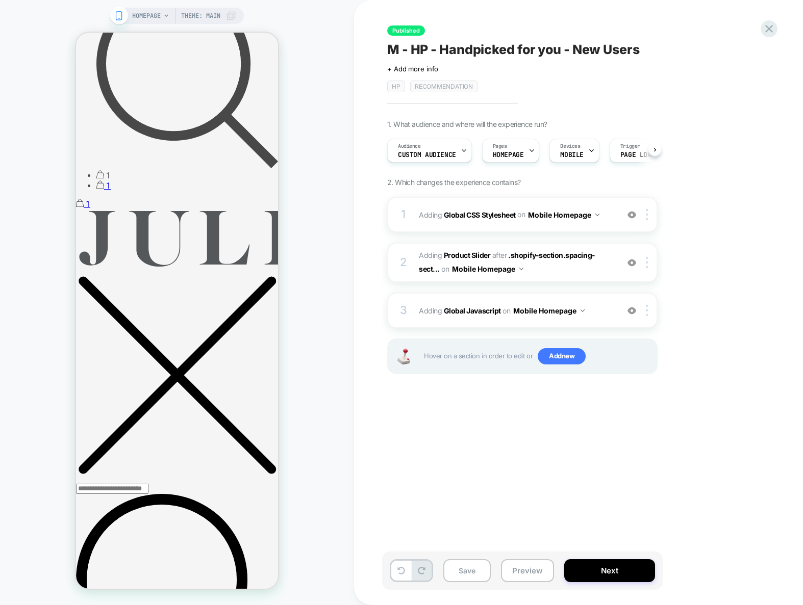
scroll to position [0, 1]
click at [649, 265] on div at bounding box center [648, 262] width 17 height 11
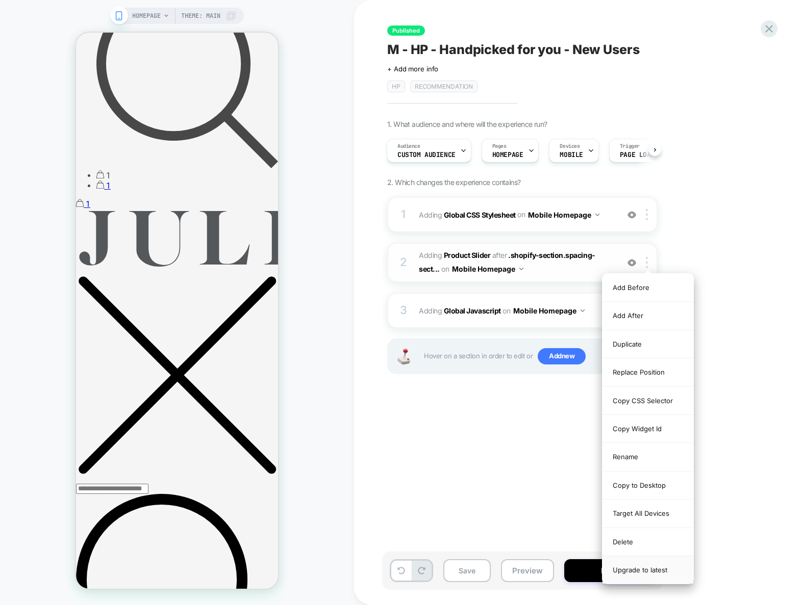
click at [643, 574] on div "Upgrade to latest" at bounding box center [647, 571] width 91 height 28
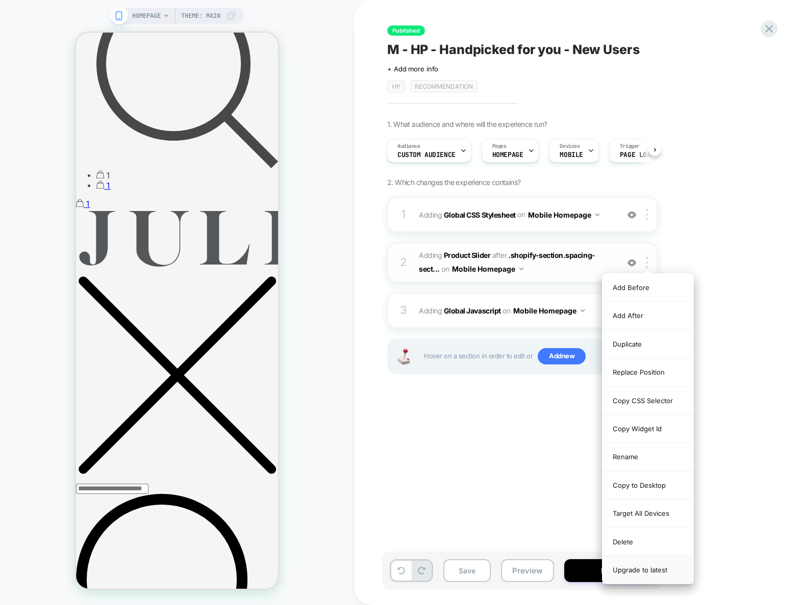
click at [643, 574] on div "Upgrade to latest" at bounding box center [647, 571] width 91 height 28
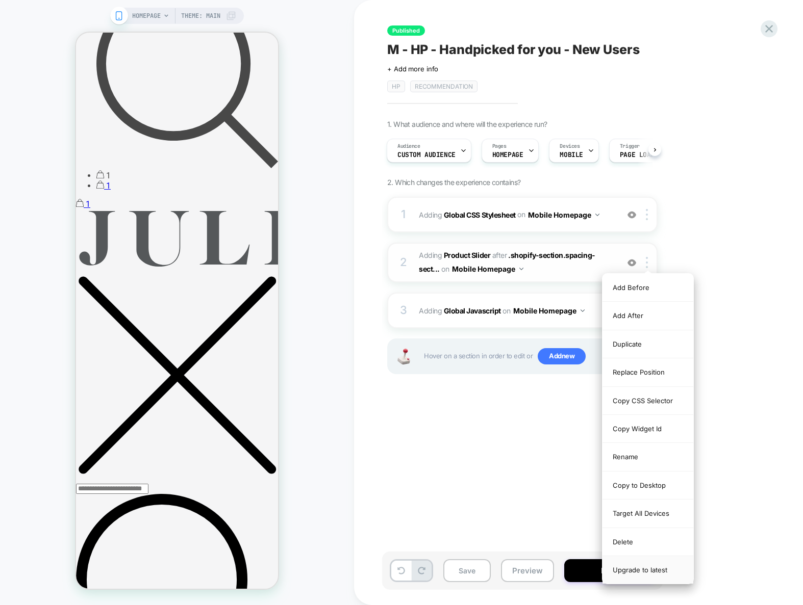
click at [643, 574] on div "Upgrade to latest" at bounding box center [647, 571] width 91 height 28
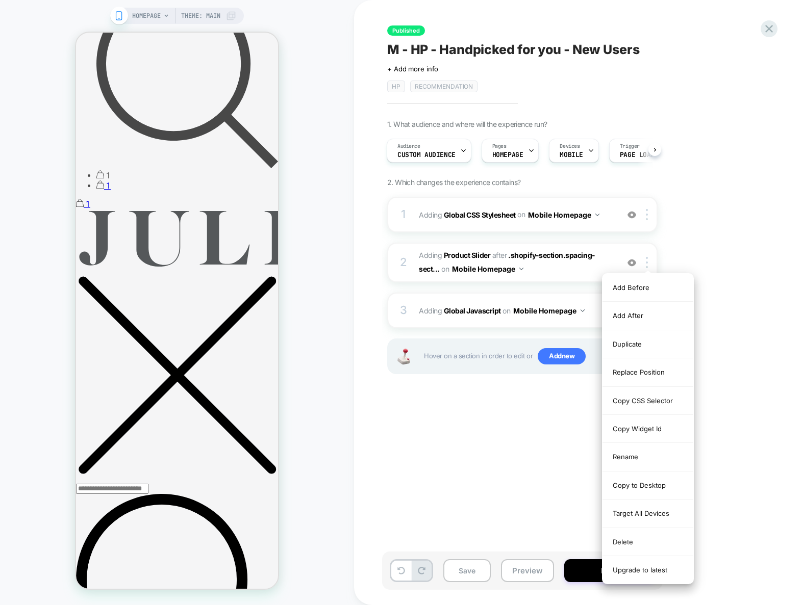
click at [537, 471] on div "Published M - HP - Handpicked for you - New Users Click to edit experience deta…" at bounding box center [573, 302] width 383 height 585
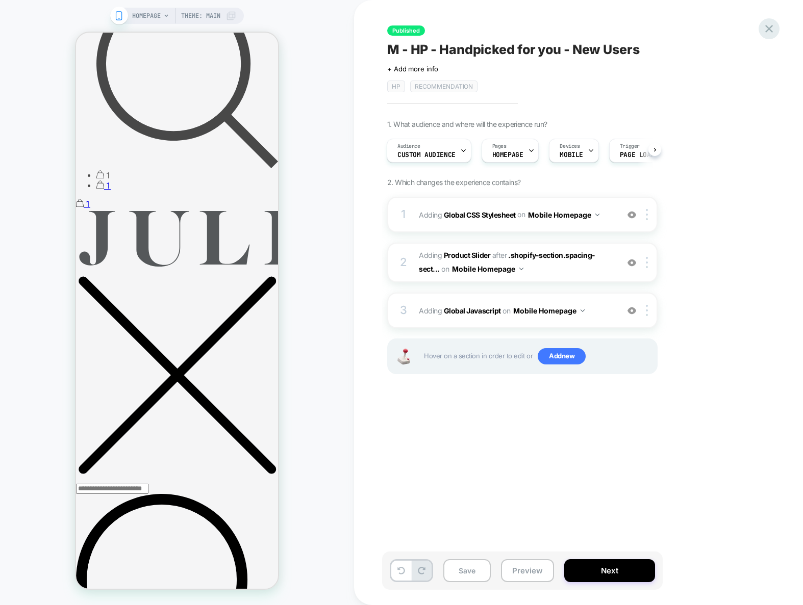
click at [769, 26] on icon at bounding box center [769, 29] width 14 height 14
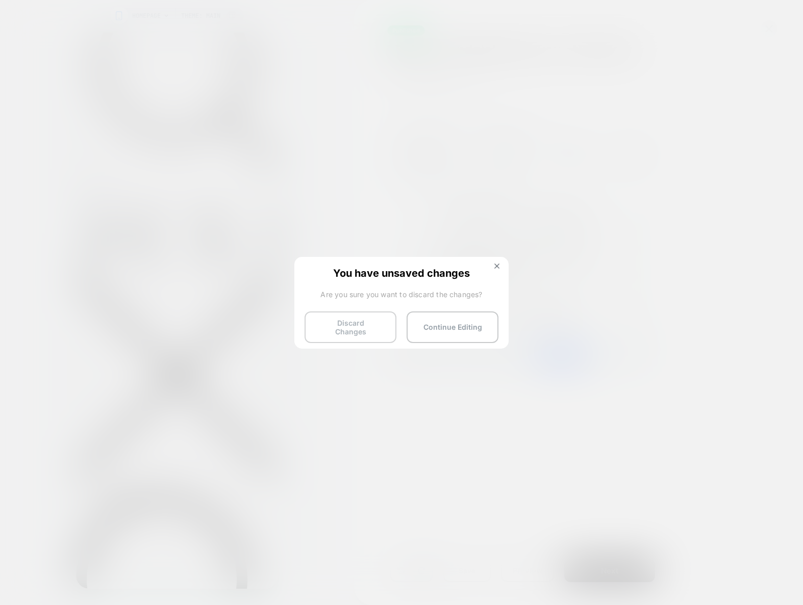
click at [359, 330] on button "Discard Changes" at bounding box center [351, 328] width 92 height 32
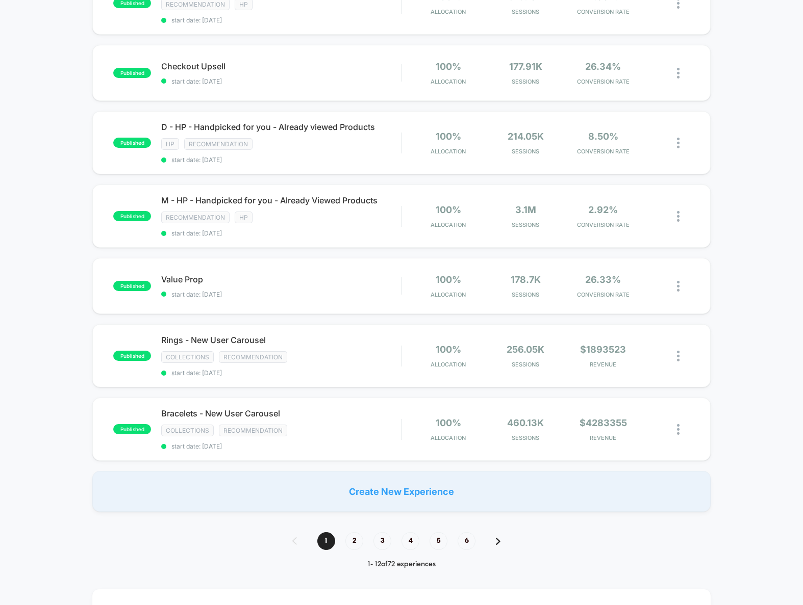
scroll to position [439, 0]
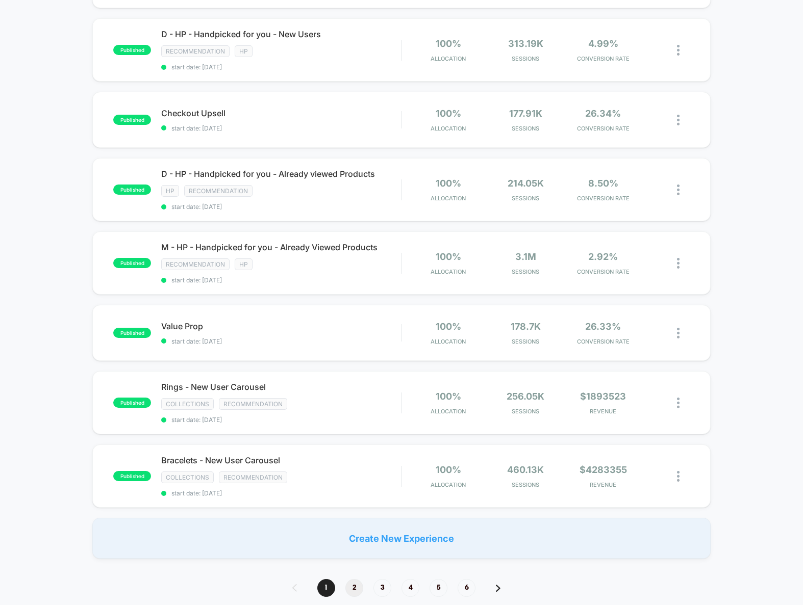
click at [357, 592] on span "2" at bounding box center [354, 588] width 18 height 18
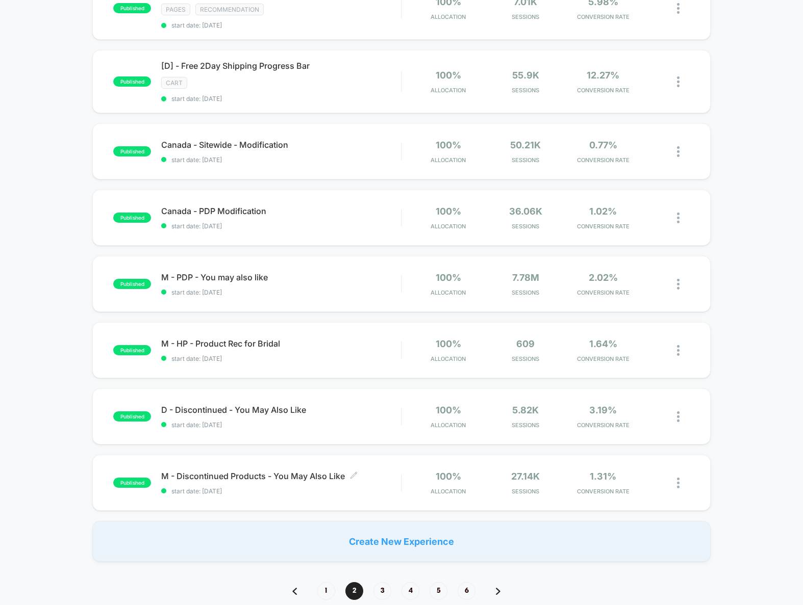
scroll to position [501, 0]
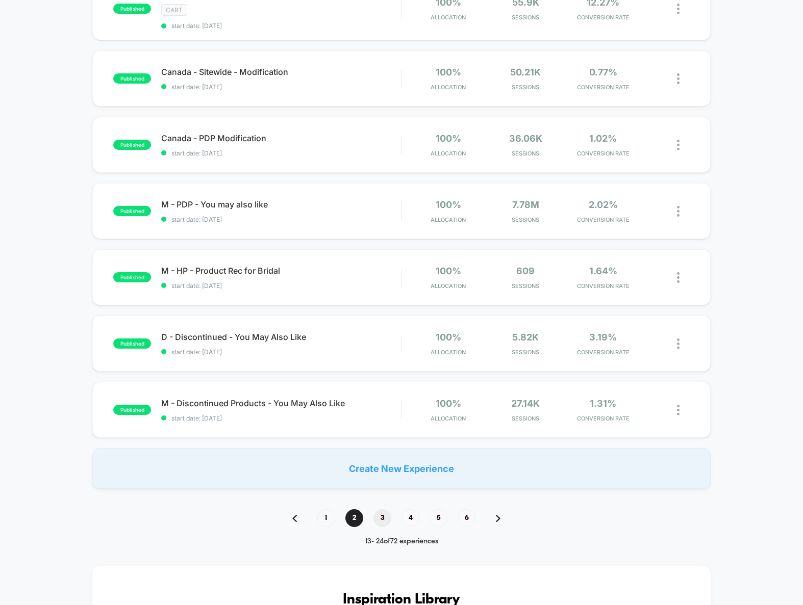
click at [382, 518] on span "3" at bounding box center [382, 519] width 18 height 18
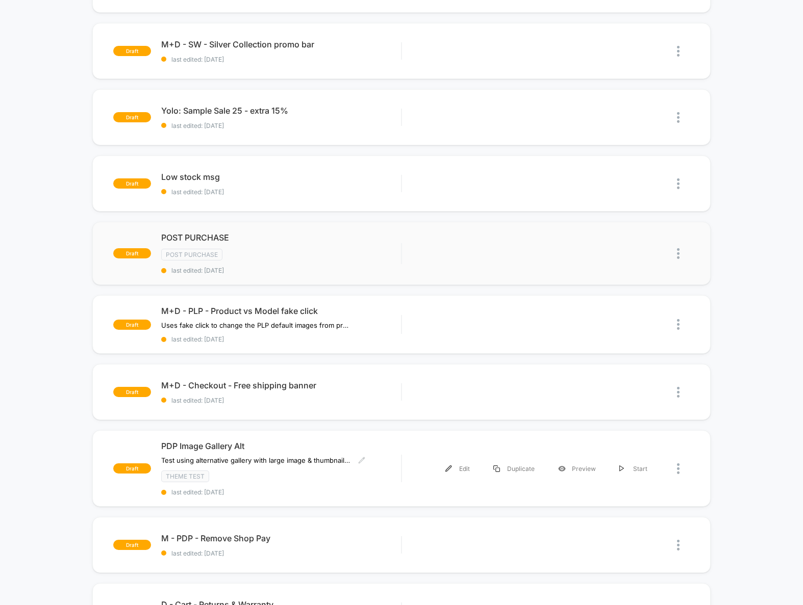
scroll to position [577, 0]
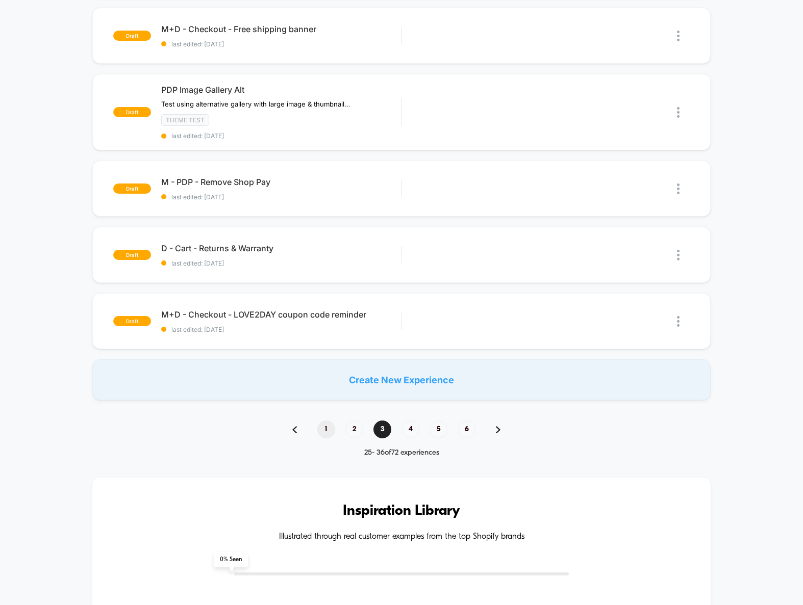
click at [329, 428] on span "1" at bounding box center [326, 430] width 18 height 18
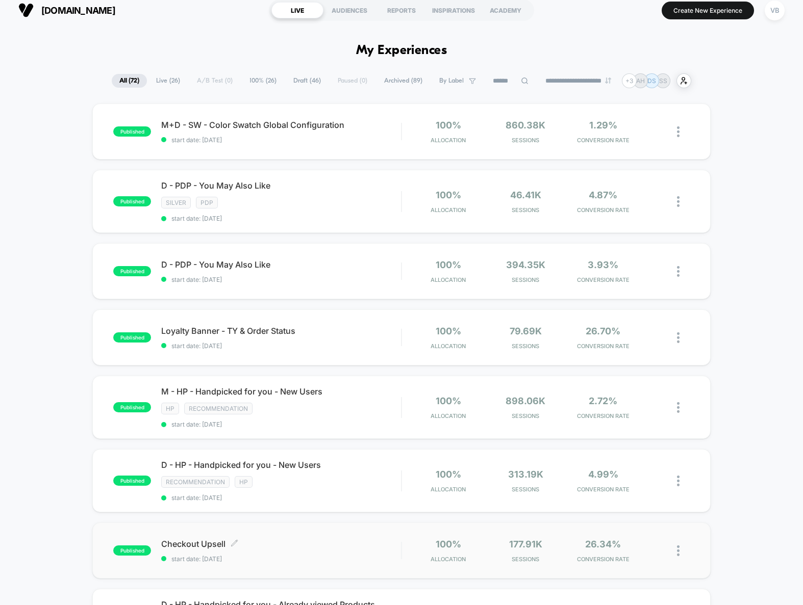
scroll to position [100, 0]
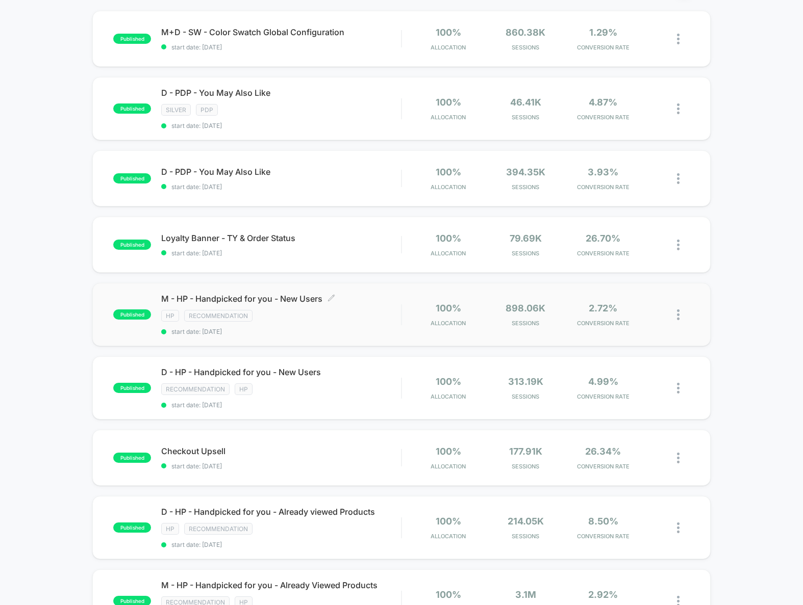
click at [346, 324] on div "M - HP - Handpicked for you - New Users Click to edit experience details Click …" at bounding box center [281, 315] width 240 height 42
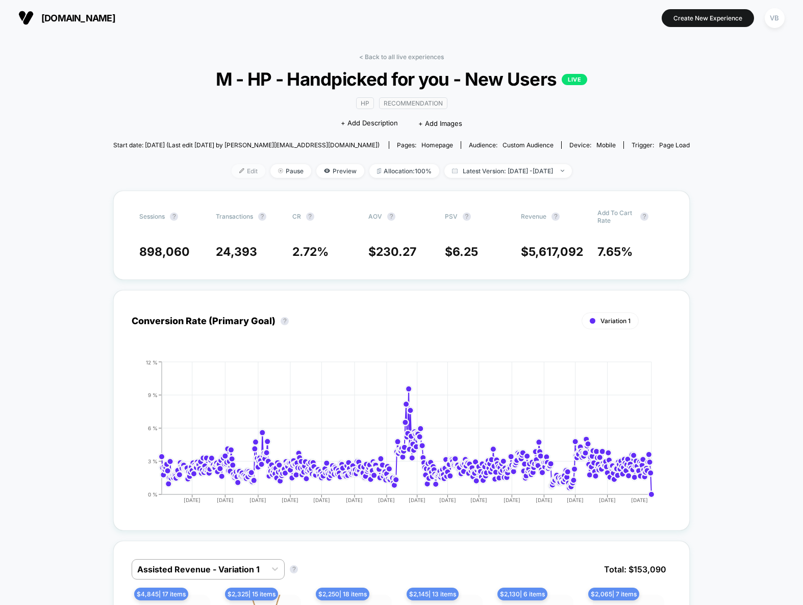
click at [232, 168] on span "Edit" at bounding box center [249, 171] width 34 height 14
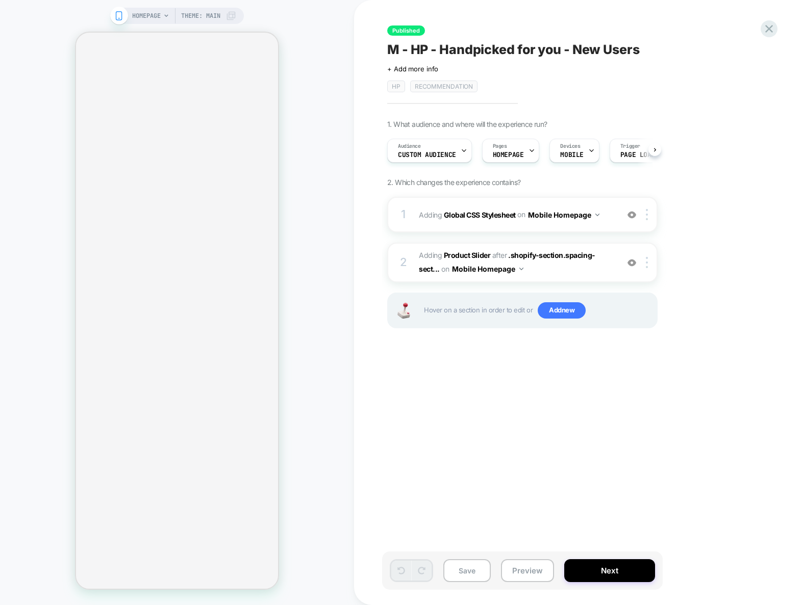
scroll to position [0, 1]
click at [646, 265] on img at bounding box center [647, 262] width 2 height 11
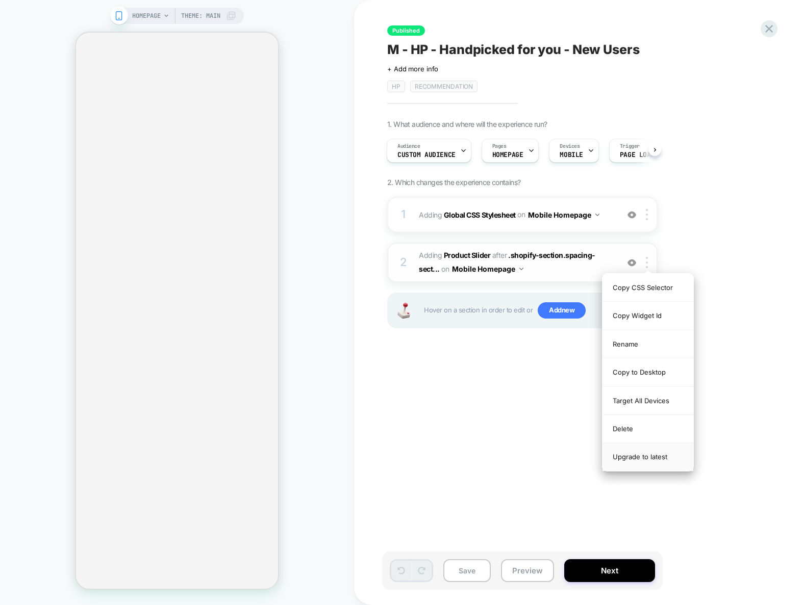
click at [644, 457] on div "Upgrade to latest" at bounding box center [647, 457] width 91 height 28
click at [438, 388] on div "Published M - HP - Handpicked for you - New Users Click to edit experience deta…" at bounding box center [573, 302] width 383 height 585
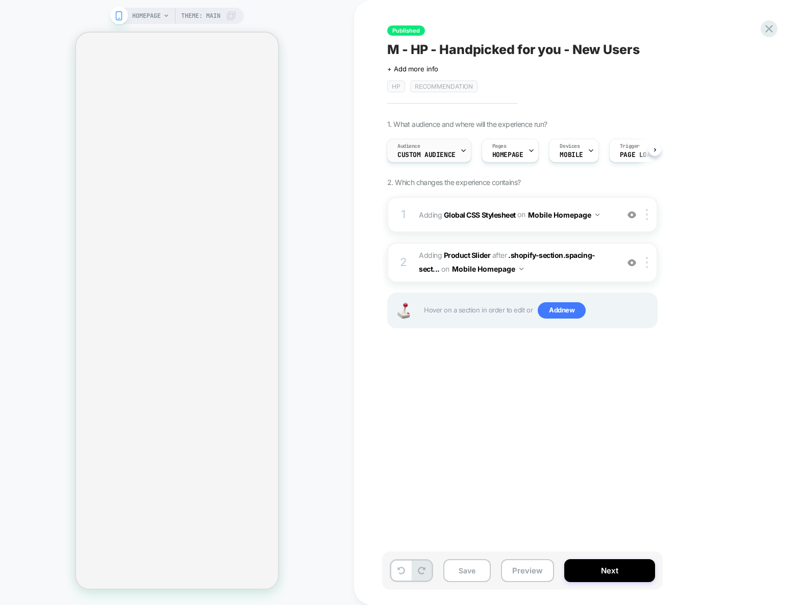
click at [432, 151] on span "Custom Audience" at bounding box center [426, 154] width 58 height 7
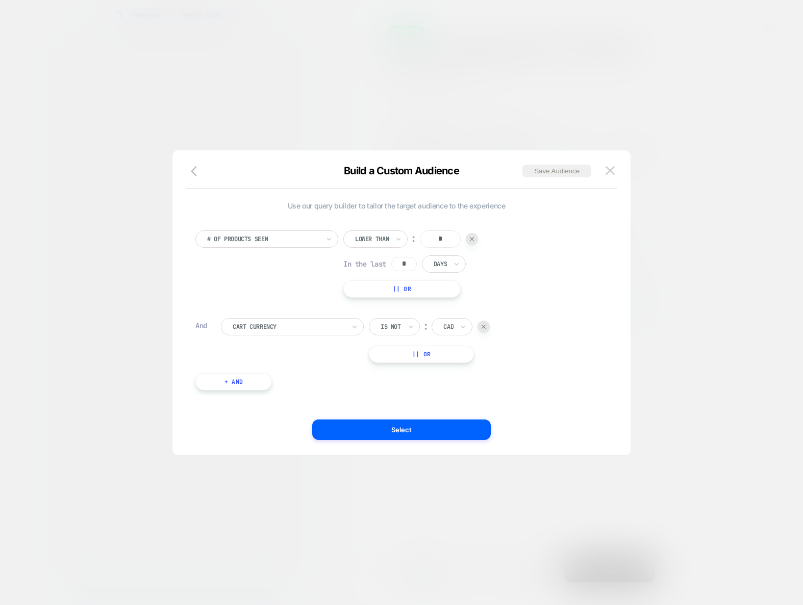
click at [449, 241] on input "*" at bounding box center [440, 239] width 41 height 17
type input "***"
click at [417, 431] on button "Select" at bounding box center [401, 430] width 179 height 20
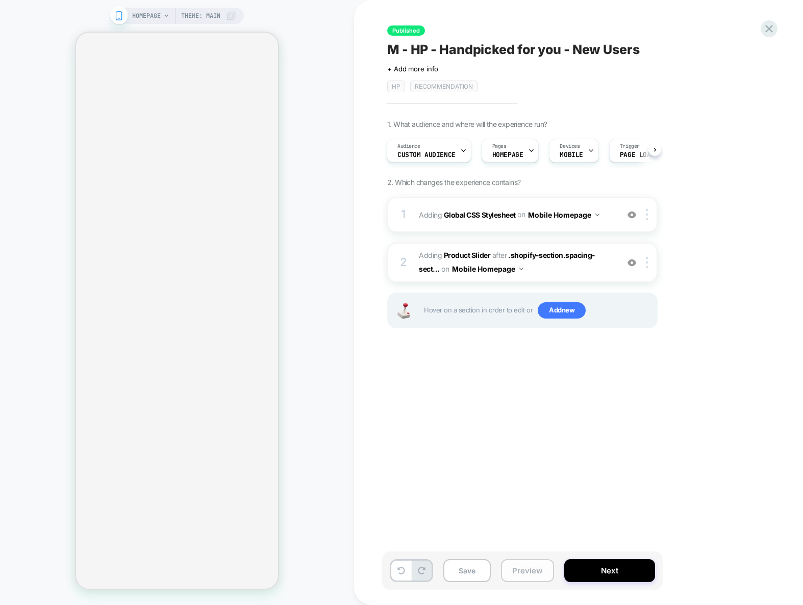
click at [536, 569] on button "Preview" at bounding box center [527, 571] width 53 height 23
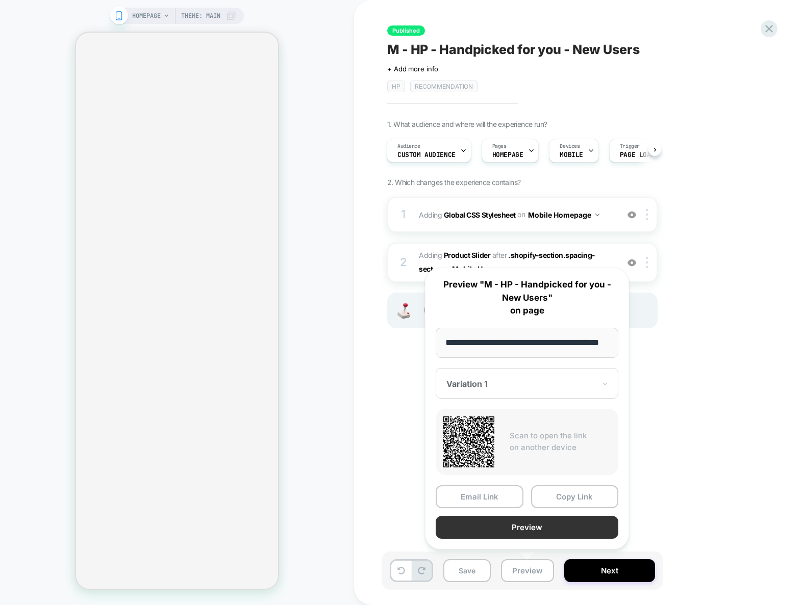
scroll to position [0, 0]
click at [539, 531] on button "Preview" at bounding box center [527, 527] width 183 height 23
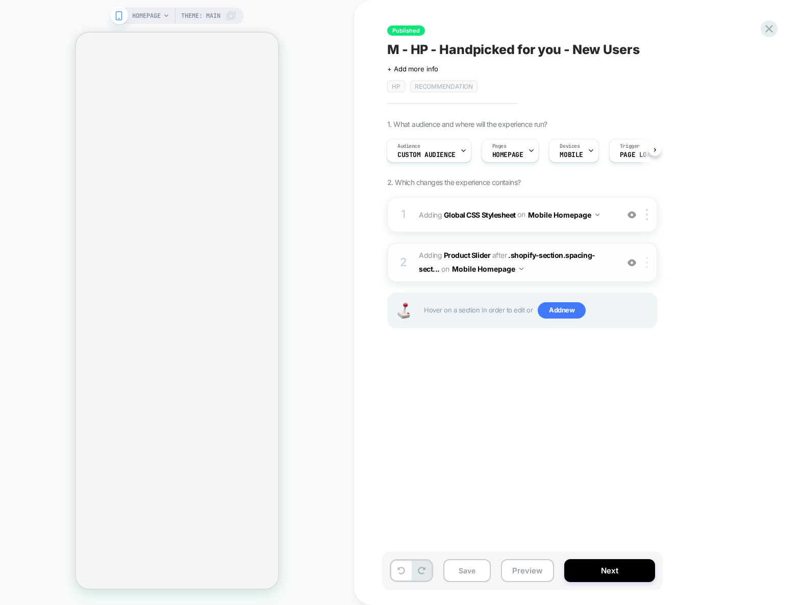
click at [647, 268] on img at bounding box center [647, 262] width 2 height 11
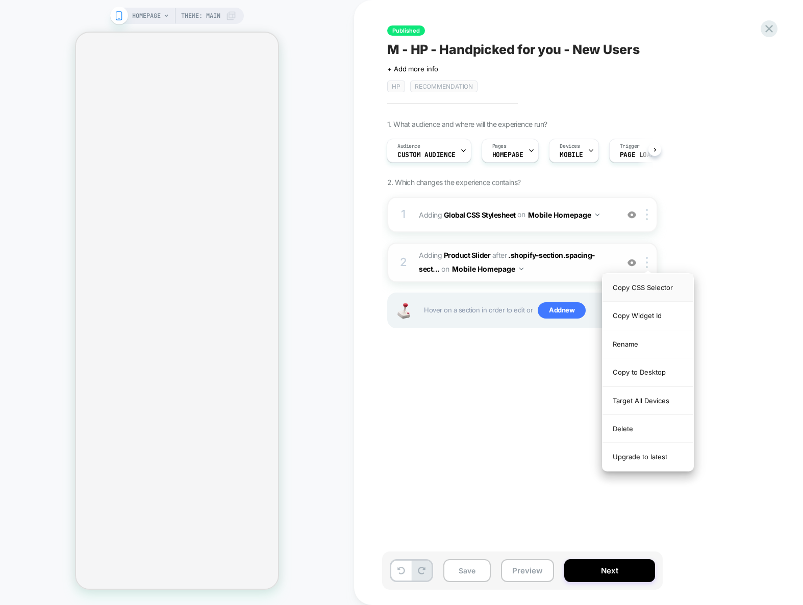
click at [650, 290] on div "Copy CSS Selector" at bounding box center [647, 288] width 91 height 28
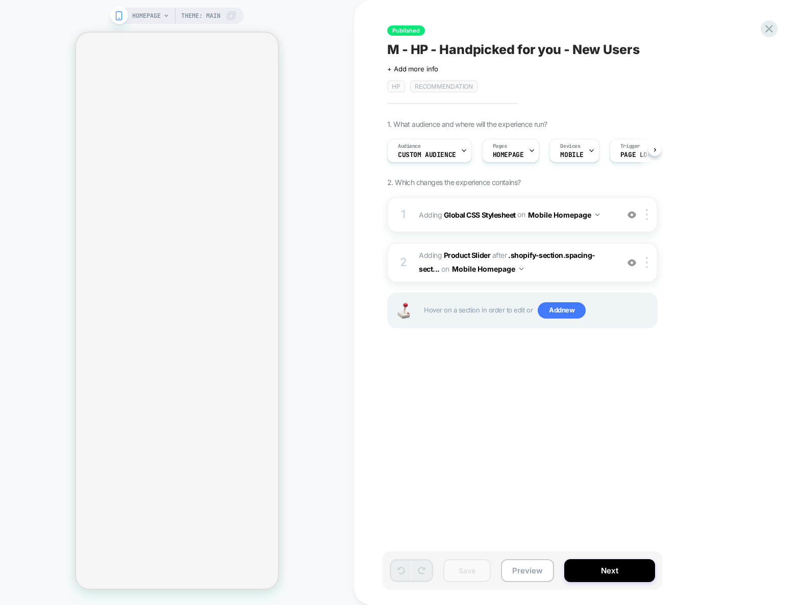
scroll to position [0, 1]
click at [574, 307] on span "Add new" at bounding box center [562, 310] width 48 height 16
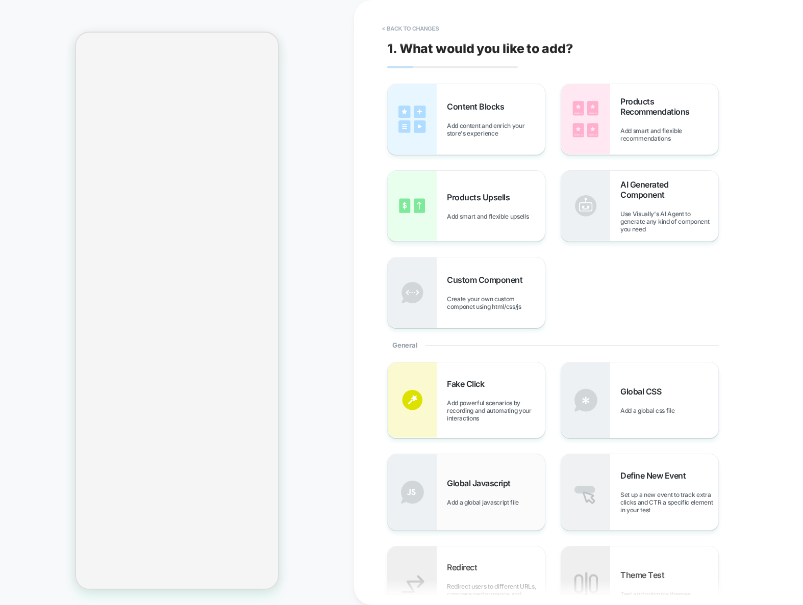
click at [477, 494] on div "Global Javascript Add a global javascript file" at bounding box center [496, 492] width 98 height 28
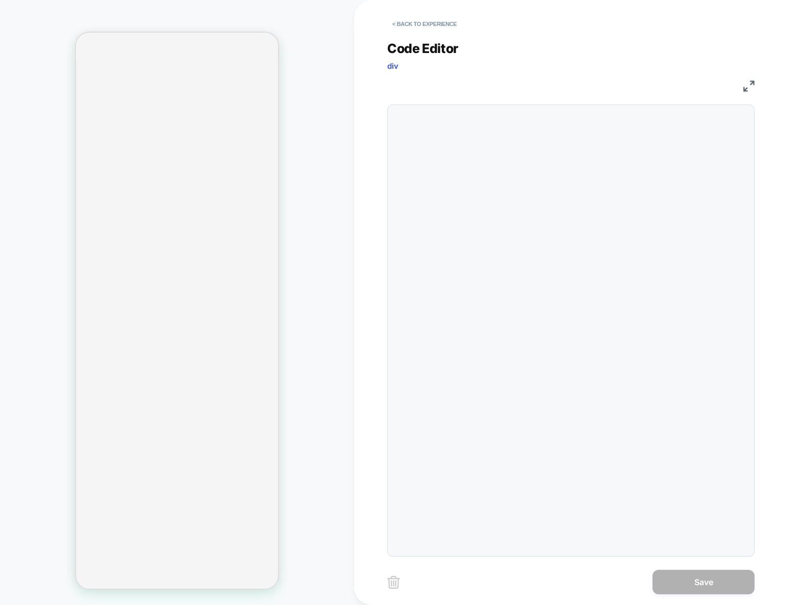
click at [515, 285] on div at bounding box center [570, 331] width 367 height 452
click at [583, 160] on div at bounding box center [591, 330] width 315 height 441
type textarea "**"
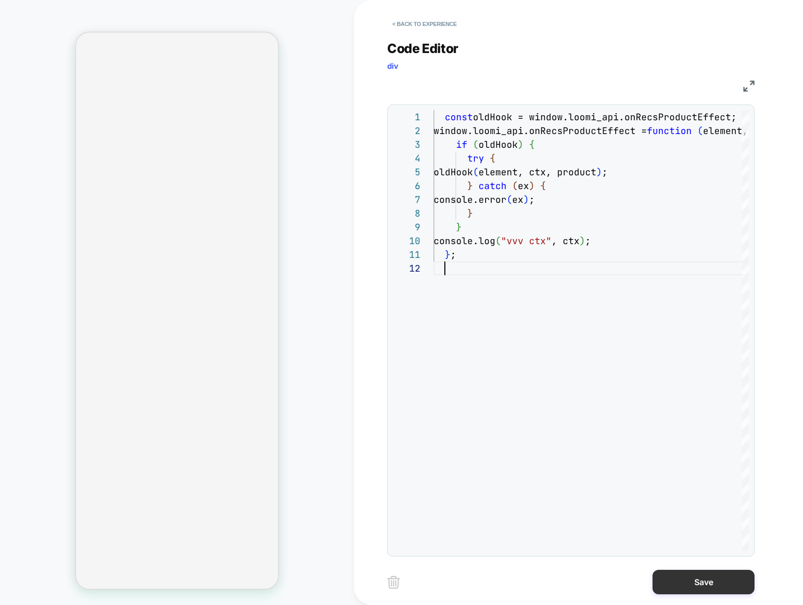
click at [683, 572] on button "Save" at bounding box center [703, 582] width 102 height 24
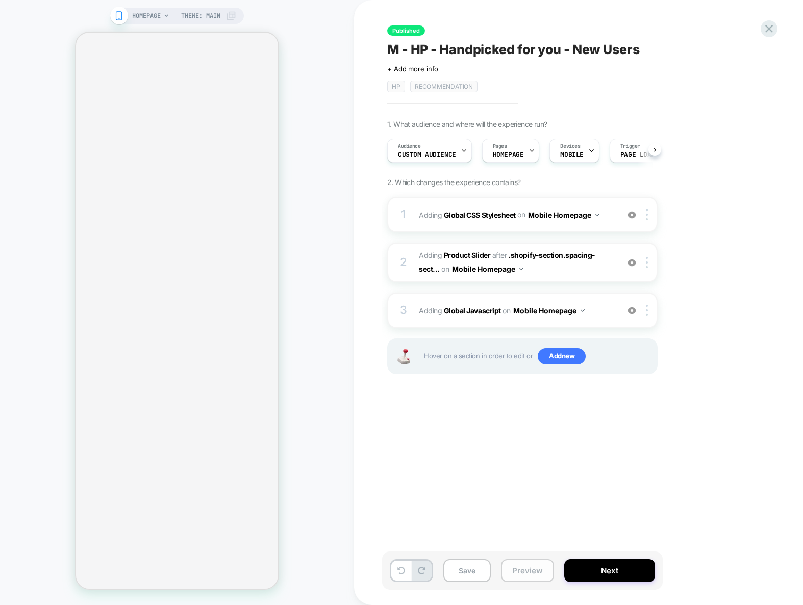
scroll to position [0, 1]
click at [524, 572] on button "Preview" at bounding box center [527, 571] width 53 height 23
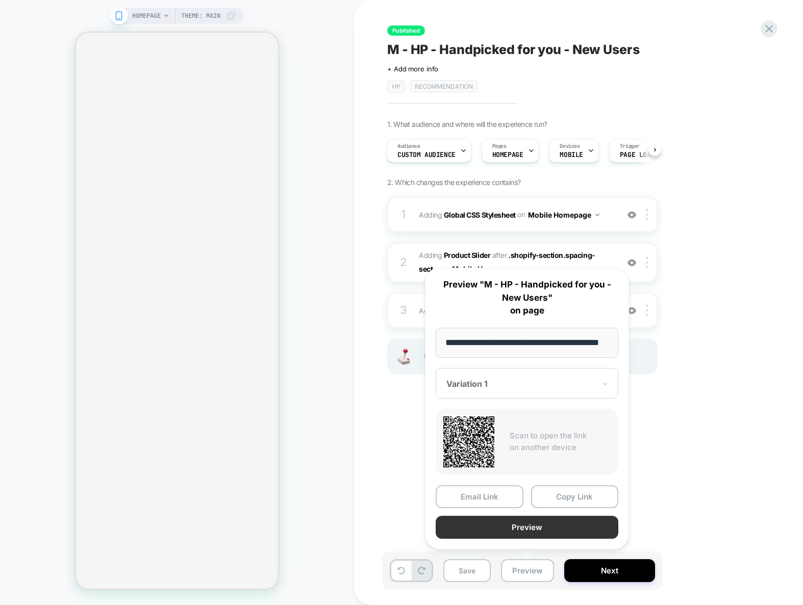
scroll to position [0, 0]
click at [536, 524] on button "Preview" at bounding box center [527, 527] width 183 height 23
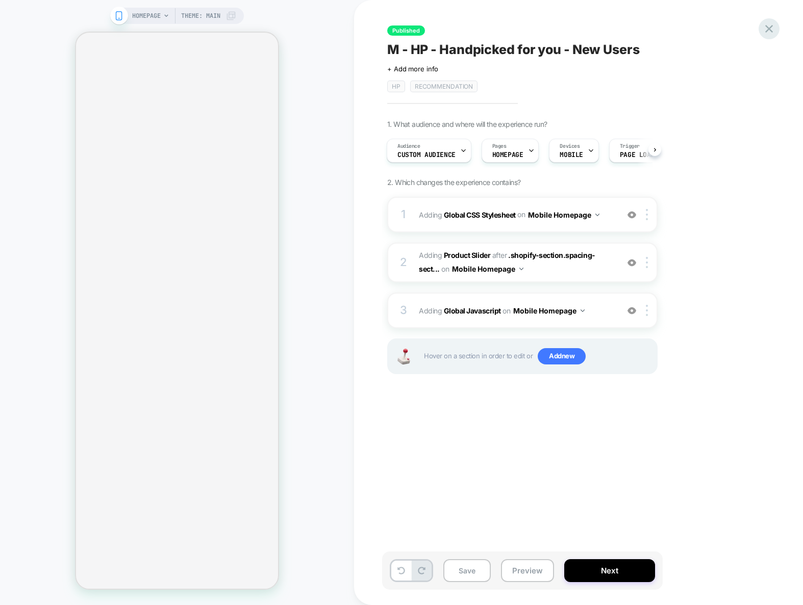
click at [773, 29] on icon at bounding box center [769, 29] width 14 height 14
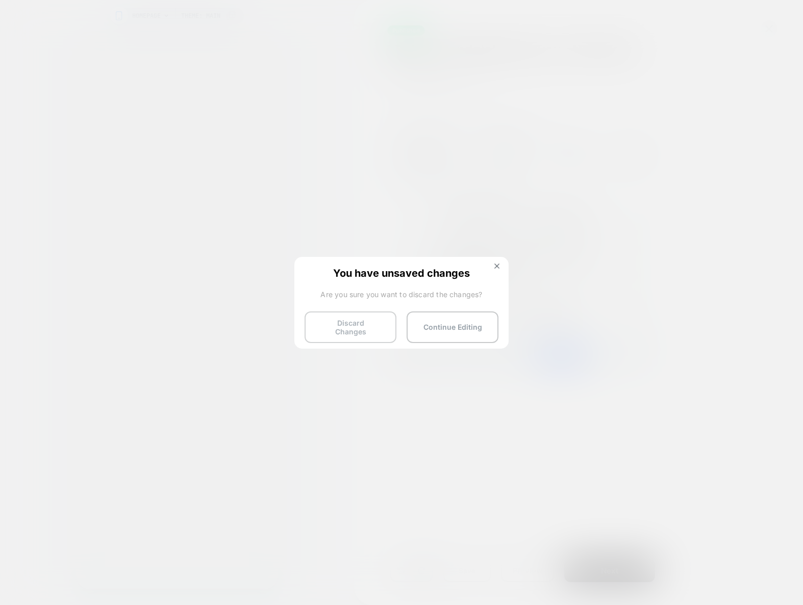
click at [360, 324] on button "Discard Changes" at bounding box center [351, 328] width 92 height 32
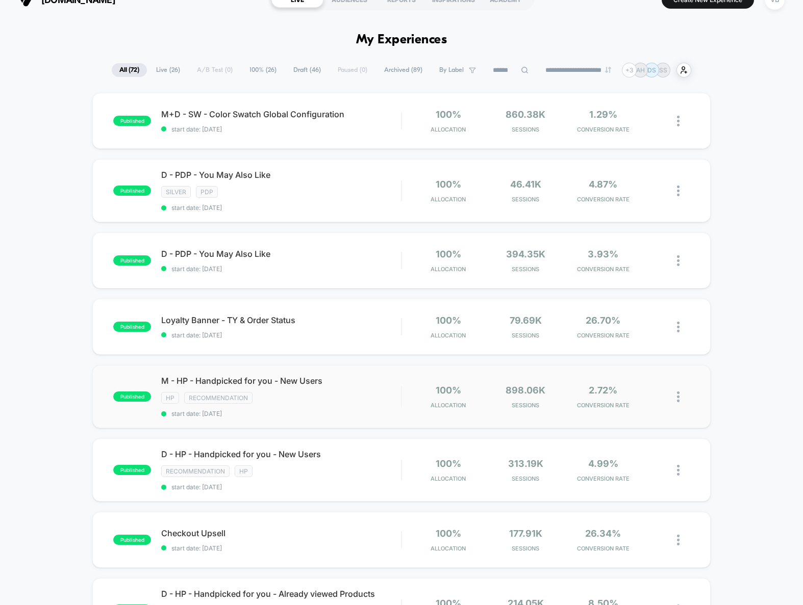
scroll to position [19, 0]
click at [331, 401] on div "HP Recommendation" at bounding box center [281, 398] width 240 height 12
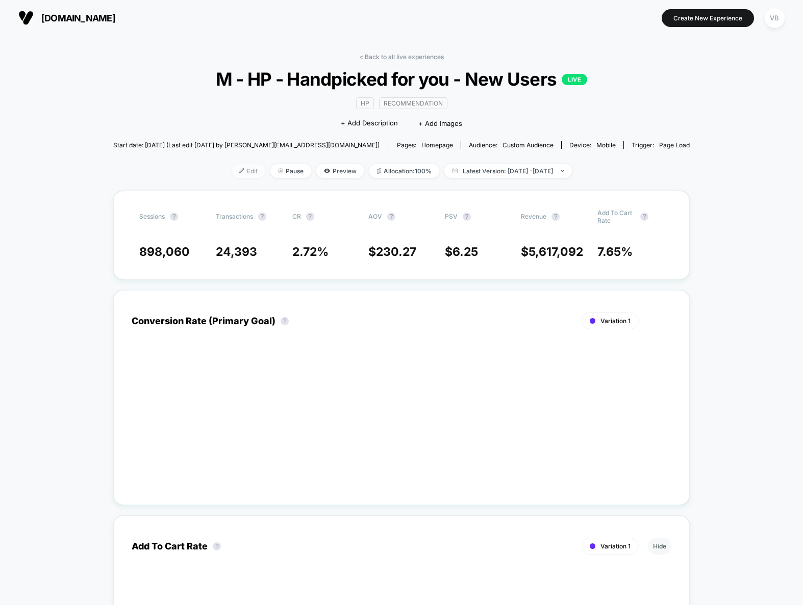
click at [244, 171] on div at bounding box center [245, 171] width 3 height 1
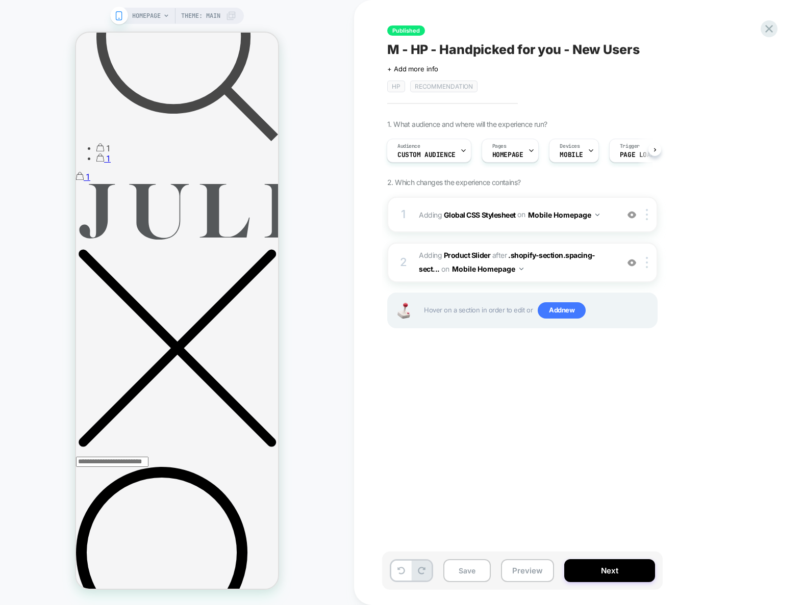
scroll to position [1121, 0]
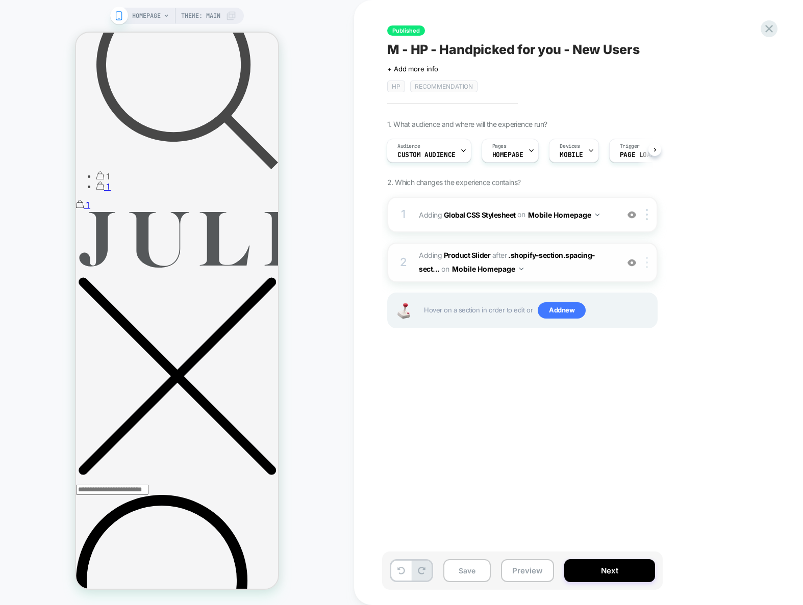
click at [649, 264] on div at bounding box center [648, 262] width 17 height 11
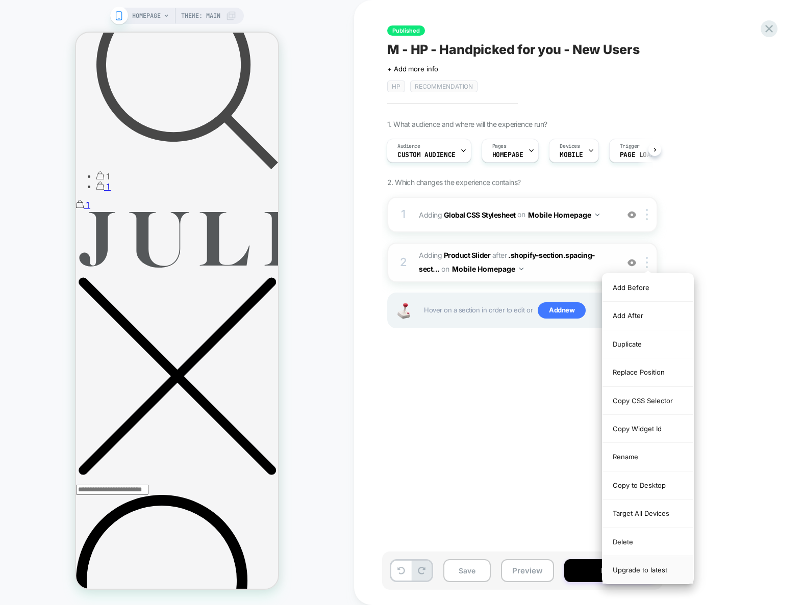
click at [641, 569] on div "Upgrade to latest" at bounding box center [647, 571] width 91 height 28
click at [471, 403] on div "Published M - HP - Handpicked for you - New Users Click to edit experience deta…" at bounding box center [573, 302] width 383 height 585
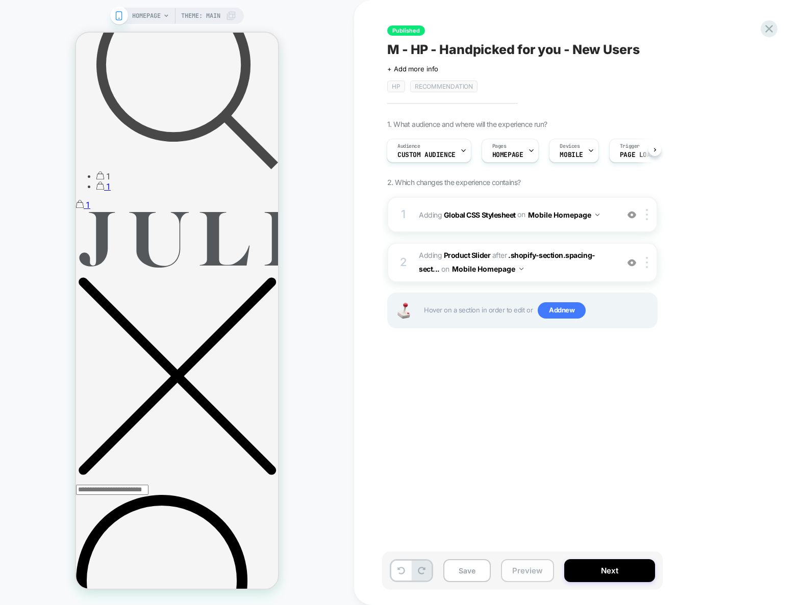
click at [539, 570] on button "Preview" at bounding box center [527, 571] width 53 height 23
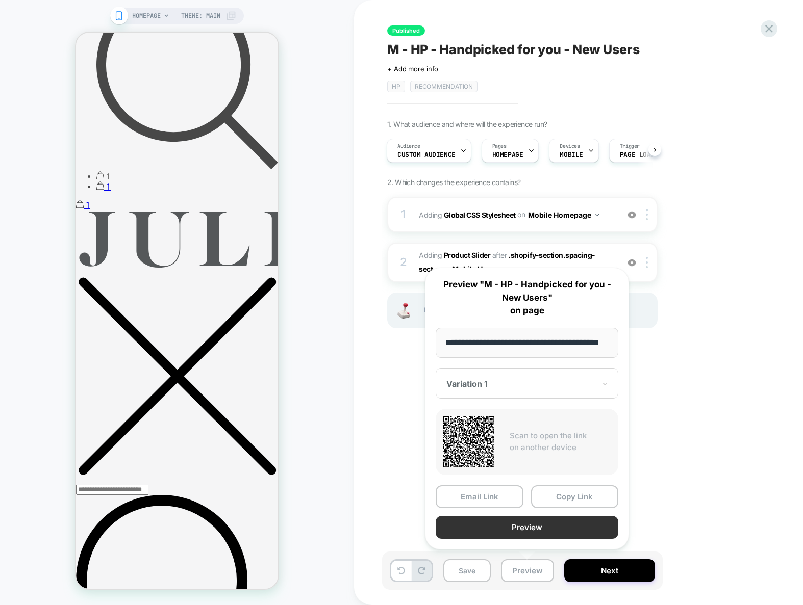
scroll to position [0, 0]
click at [550, 521] on button "Preview" at bounding box center [527, 527] width 183 height 23
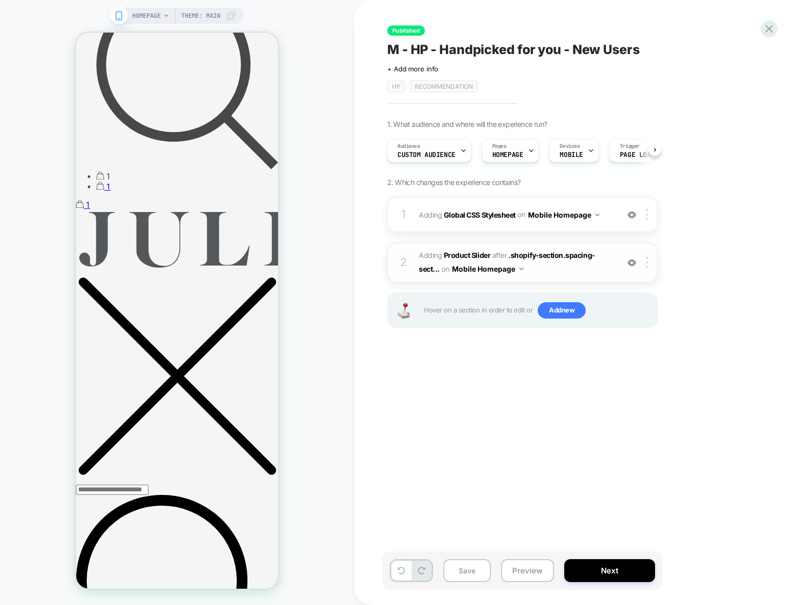
click at [598, 274] on span "#_loomi_addon_1687780495364_dup1688068203 Adding Product Slider AFTER .shopify-…" at bounding box center [516, 263] width 194 height 28
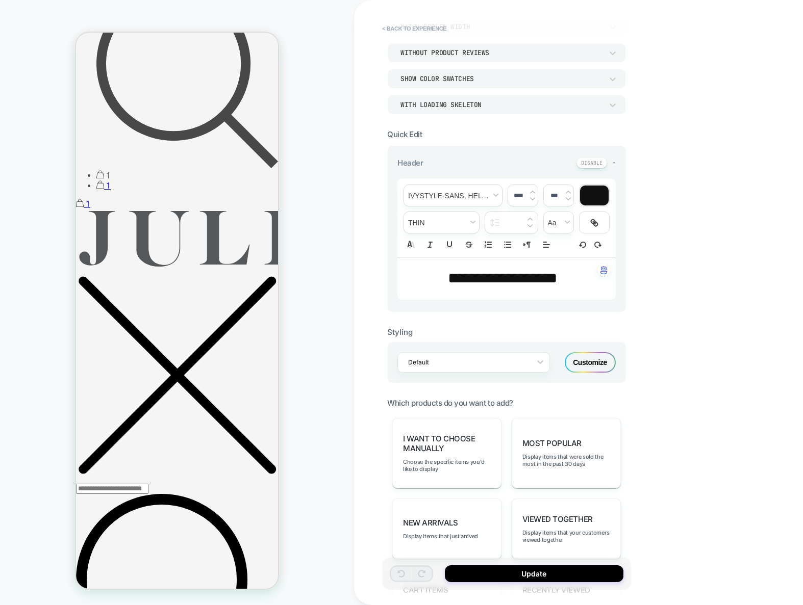
scroll to position [351, 0]
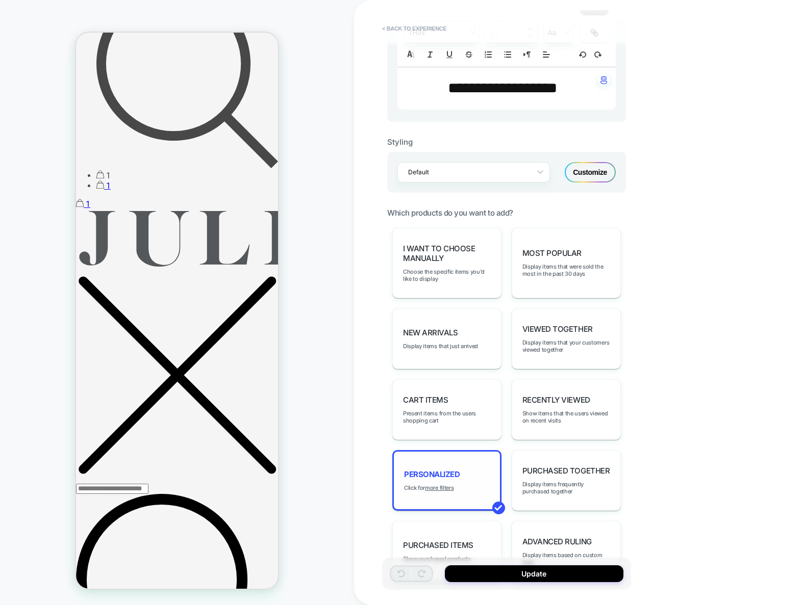
click at [440, 475] on span "personalized" at bounding box center [432, 475] width 56 height 10
click at [440, 485] on u "more filters" at bounding box center [439, 488] width 29 height 7
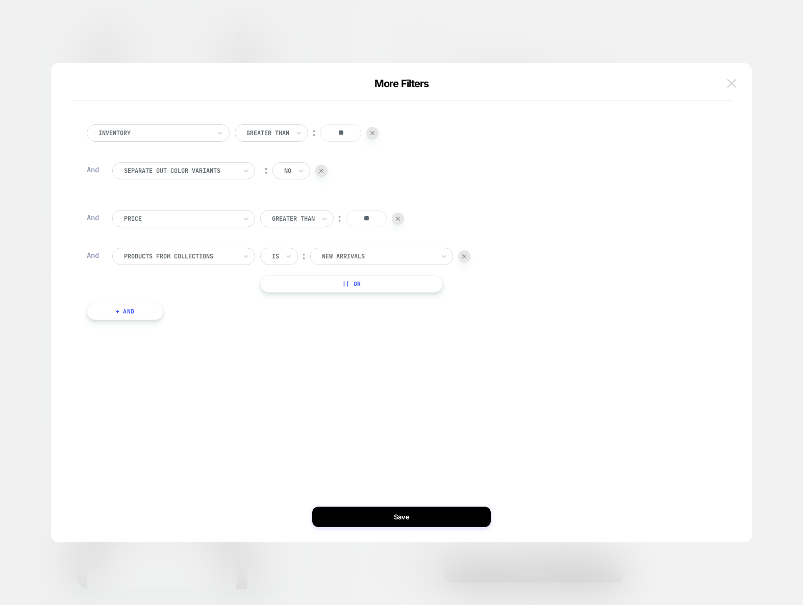
click at [735, 81] on img at bounding box center [731, 83] width 9 height 9
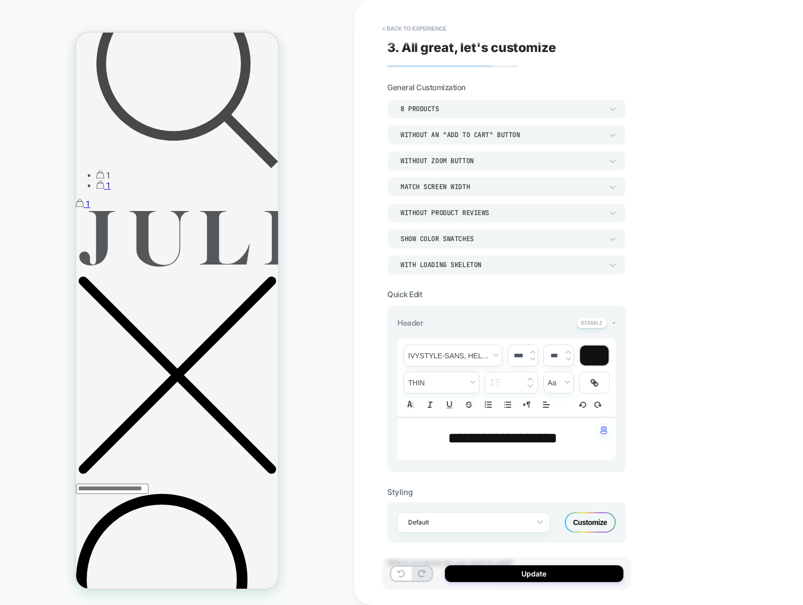
scroll to position [0, 0]
click at [428, 24] on button "< Back to experience" at bounding box center [414, 28] width 74 height 16
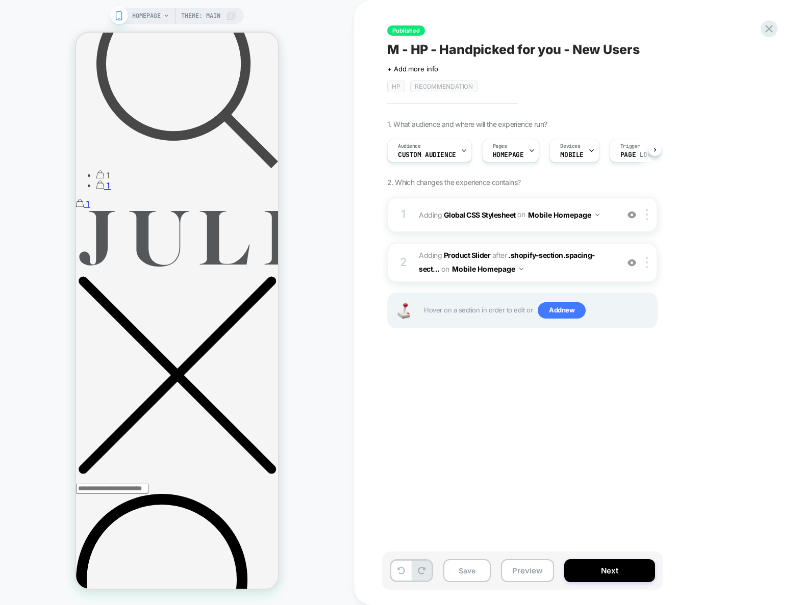
scroll to position [0, 1]
click at [453, 154] on span "Custom Audience" at bounding box center [426, 154] width 58 height 7
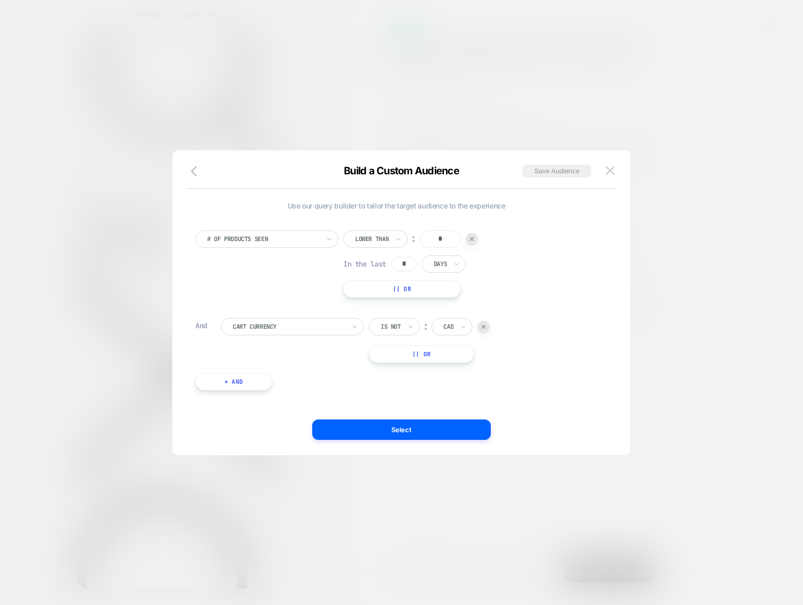
click at [451, 238] on input "*" at bounding box center [440, 239] width 41 height 17
type input "***"
click at [438, 424] on button "Select" at bounding box center [401, 430] width 179 height 20
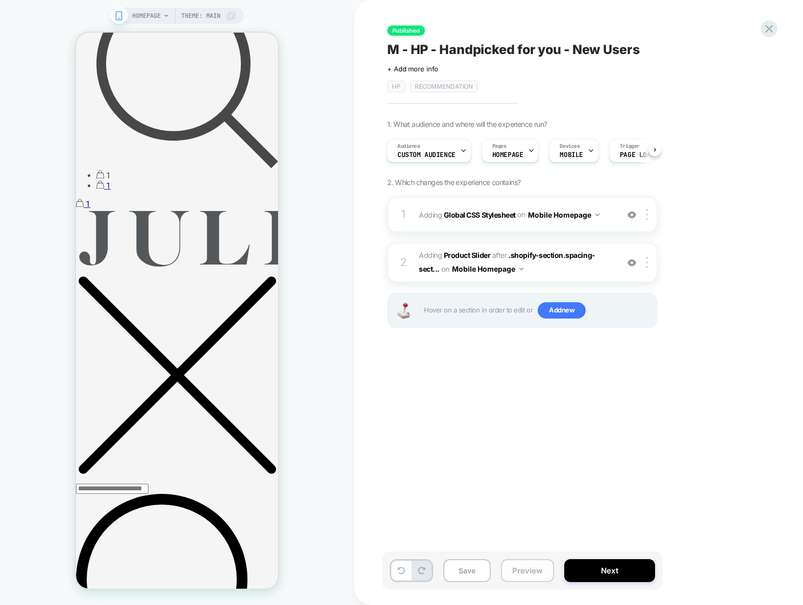
drag, startPoint x: 529, startPoint y: 576, endPoint x: 534, endPoint y: 571, distance: 7.2
click at [529, 576] on button "Preview" at bounding box center [527, 571] width 53 height 23
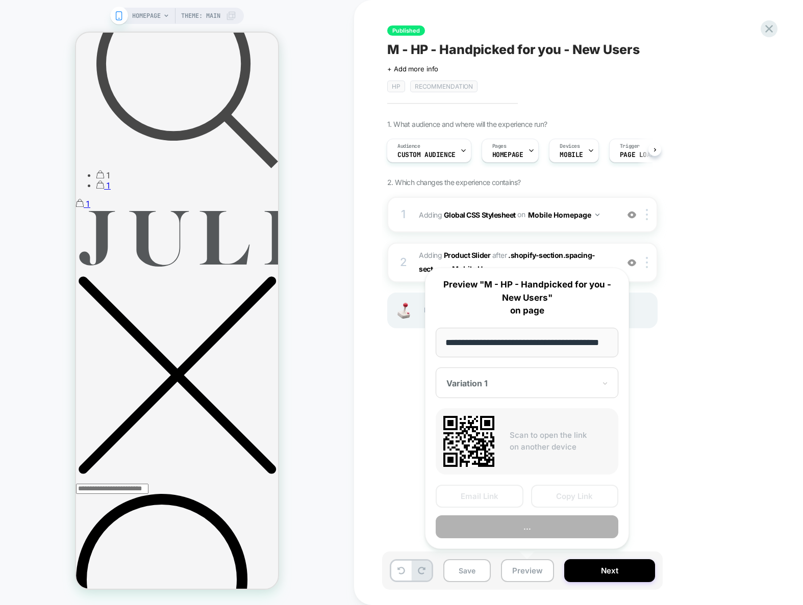
scroll to position [0, 24]
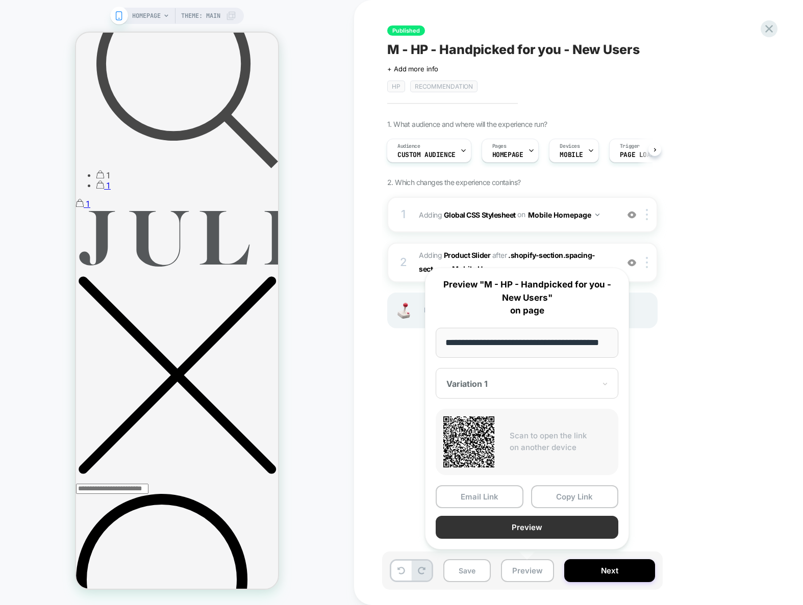
click at [539, 534] on button "Preview" at bounding box center [527, 527] width 183 height 23
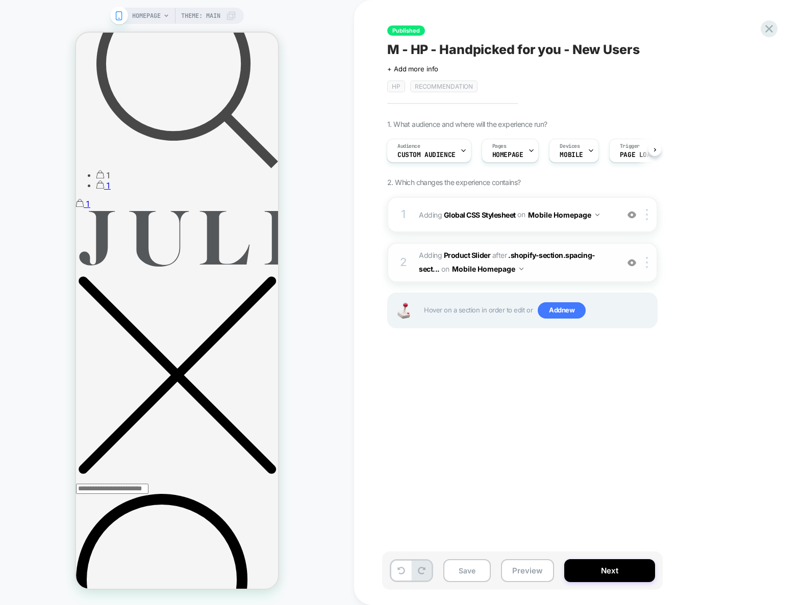
click at [557, 274] on span "#_loomi_addon_1687780495364_dup1688068203 Adding Product Slider AFTER .shopify-…" at bounding box center [516, 263] width 194 height 28
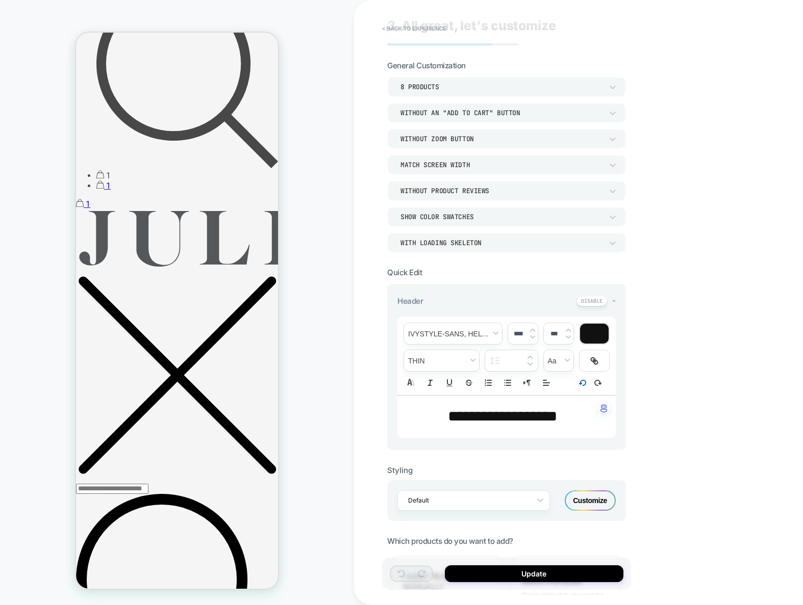
scroll to position [30, 0]
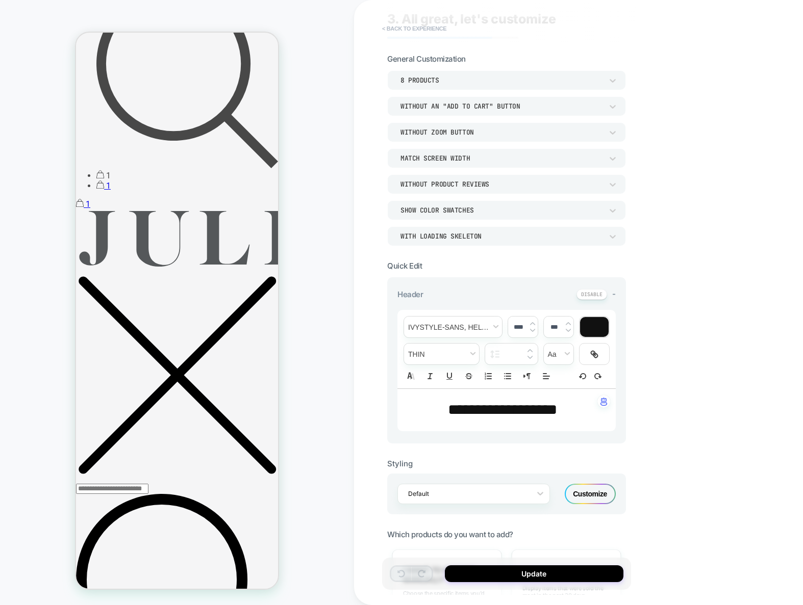
click at [418, 27] on button "< Back to experience" at bounding box center [414, 28] width 74 height 16
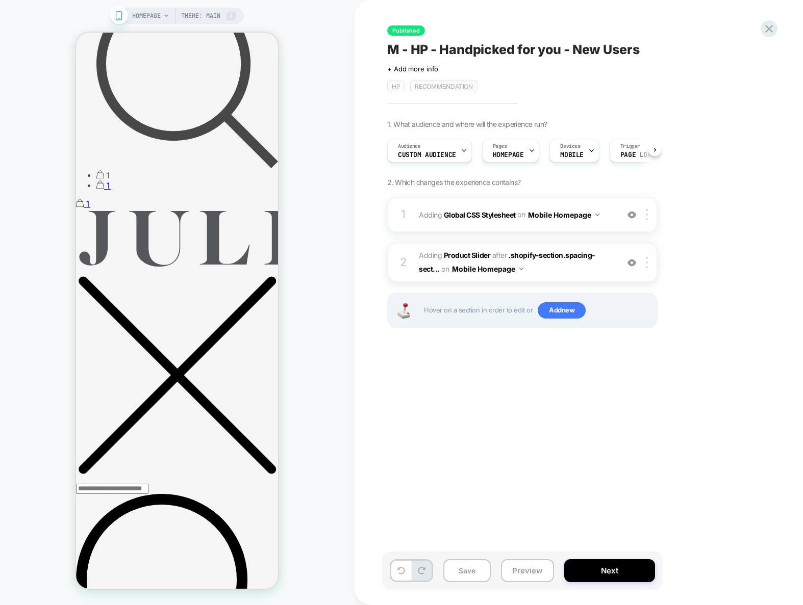
scroll to position [0, 1]
click at [648, 268] on div at bounding box center [648, 262] width 17 height 11
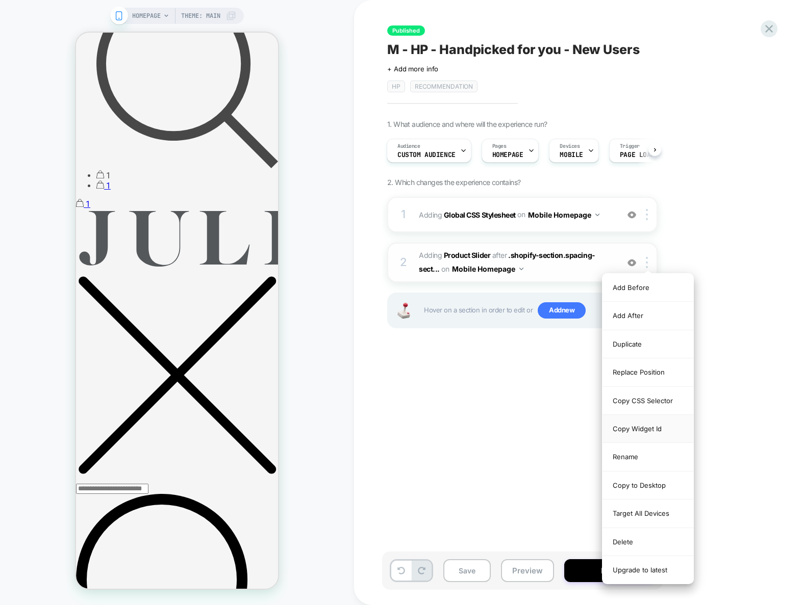
click at [651, 429] on div "Copy Widget Id" at bounding box center [647, 429] width 91 height 28
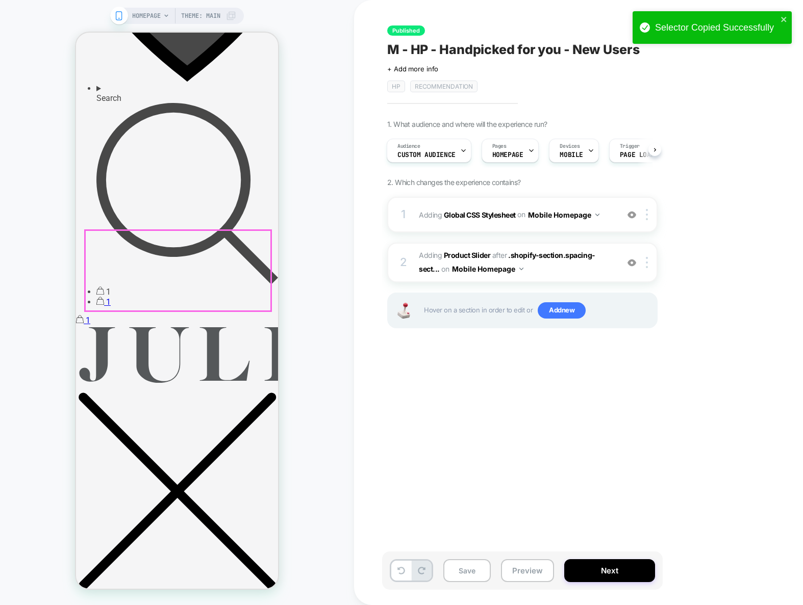
scroll to position [1148, 0]
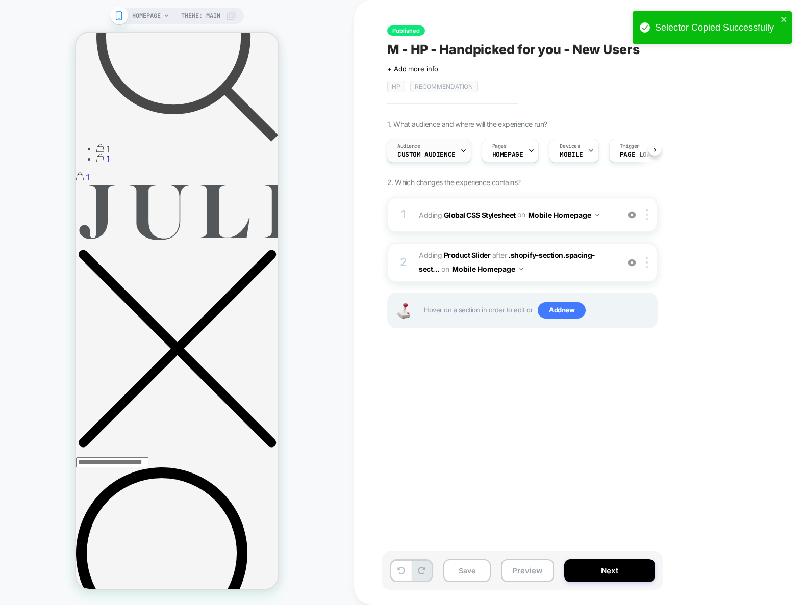
click at [436, 149] on div "Audience Custom Audience" at bounding box center [426, 150] width 79 height 23
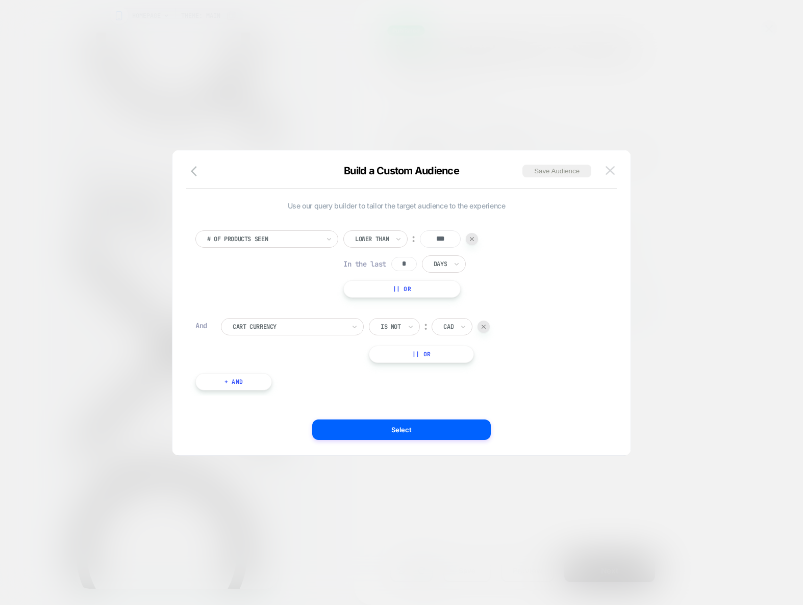
click at [610, 173] on img at bounding box center [609, 170] width 9 height 9
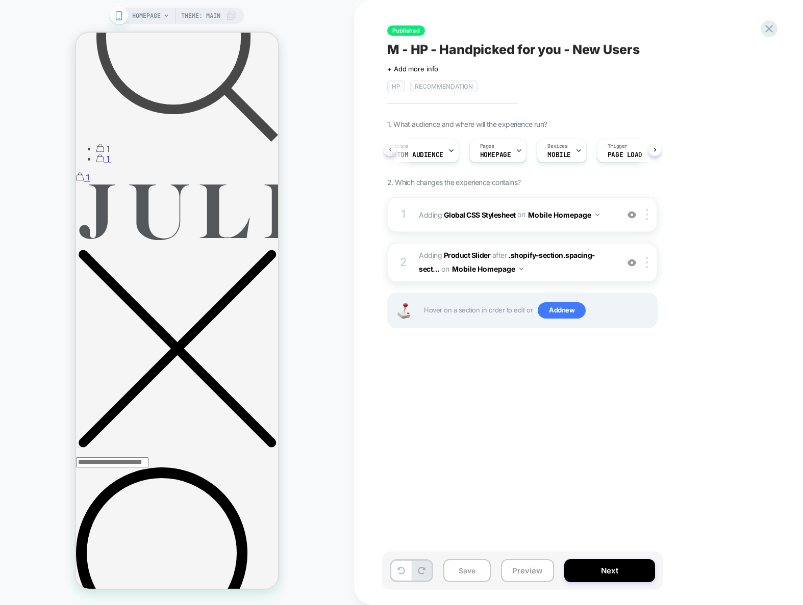
scroll to position [0, 4]
click at [532, 572] on button "Preview" at bounding box center [527, 571] width 53 height 23
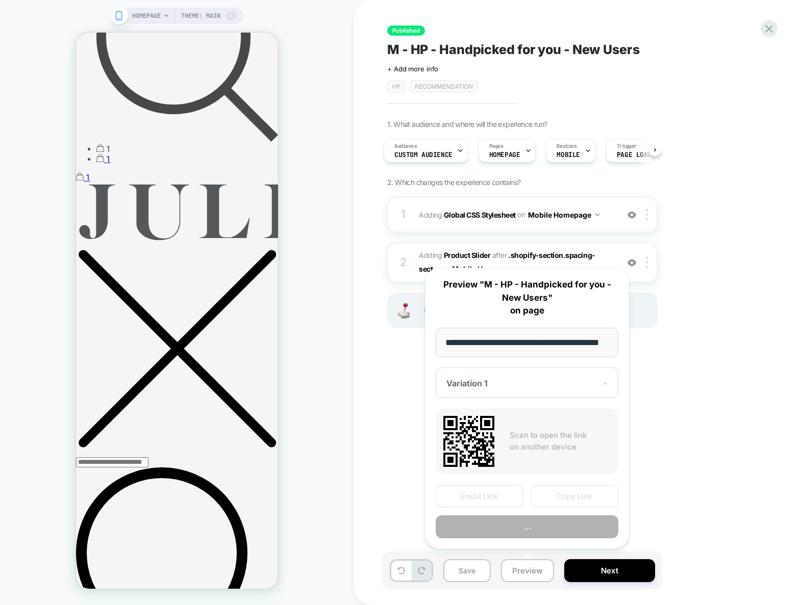
scroll to position [0, 24]
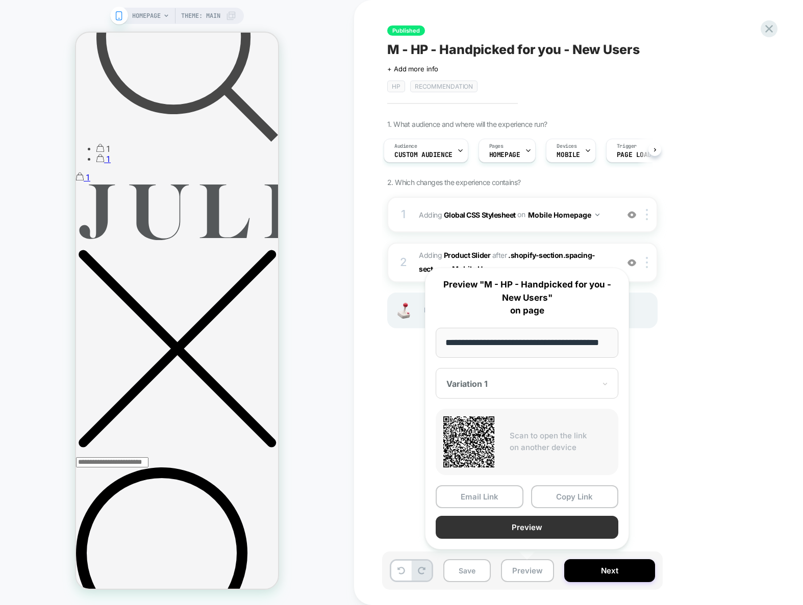
click at [539, 527] on button "Preview" at bounding box center [527, 527] width 183 height 23
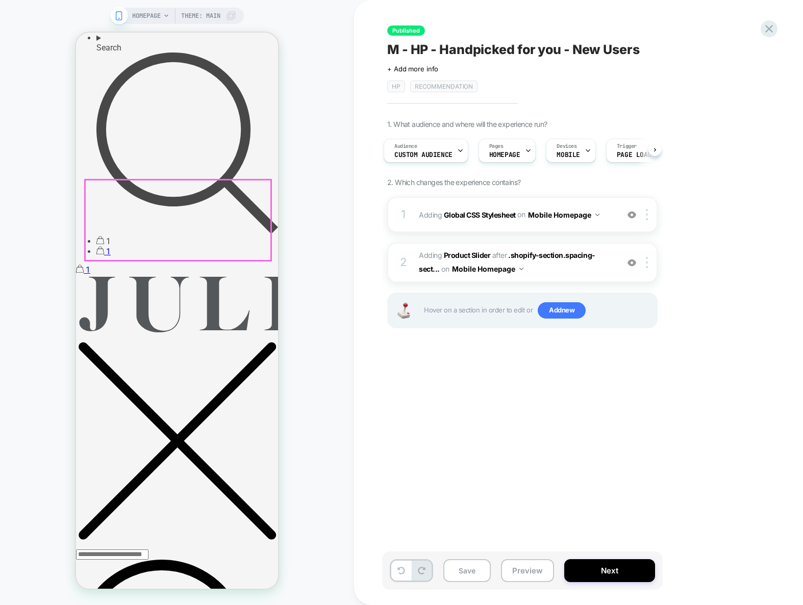
scroll to position [1267, 0]
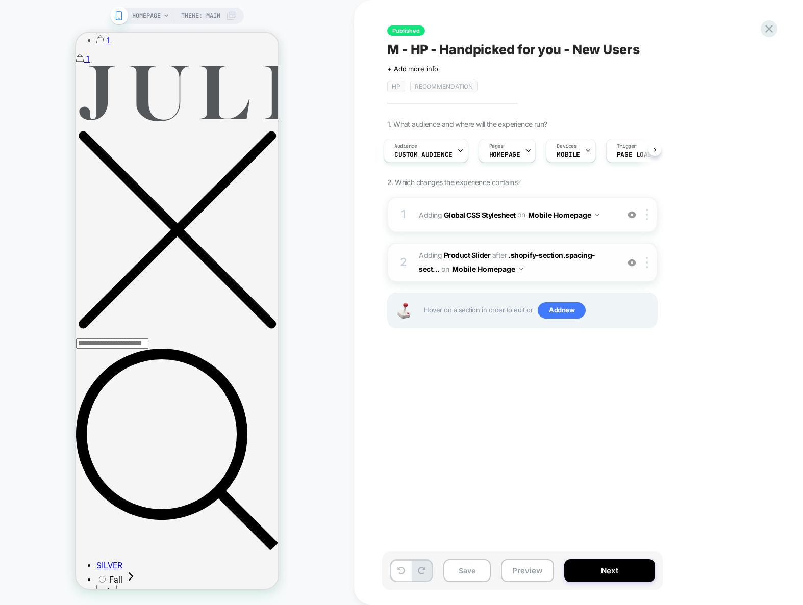
click at [636, 263] on div at bounding box center [631, 262] width 17 height 11
click at [767, 27] on icon at bounding box center [769, 29] width 8 height 8
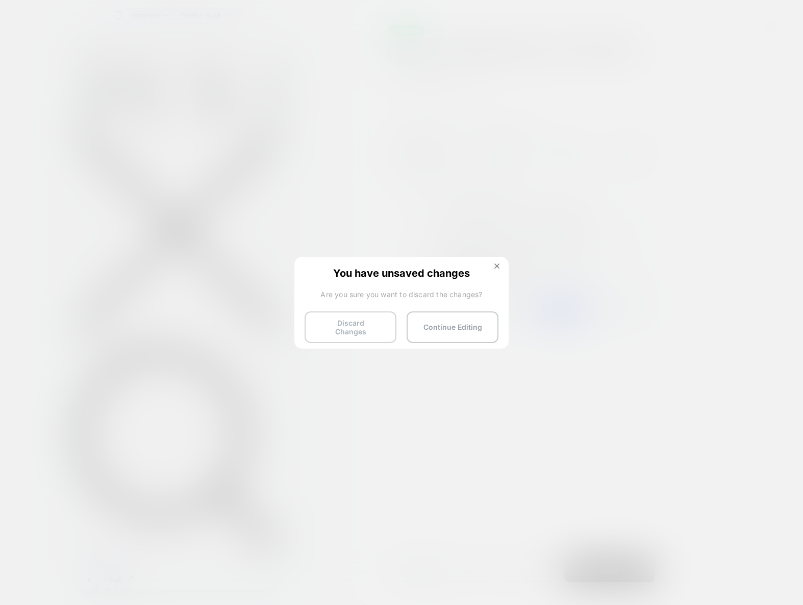
click at [351, 318] on button "Discard Changes" at bounding box center [351, 328] width 92 height 32
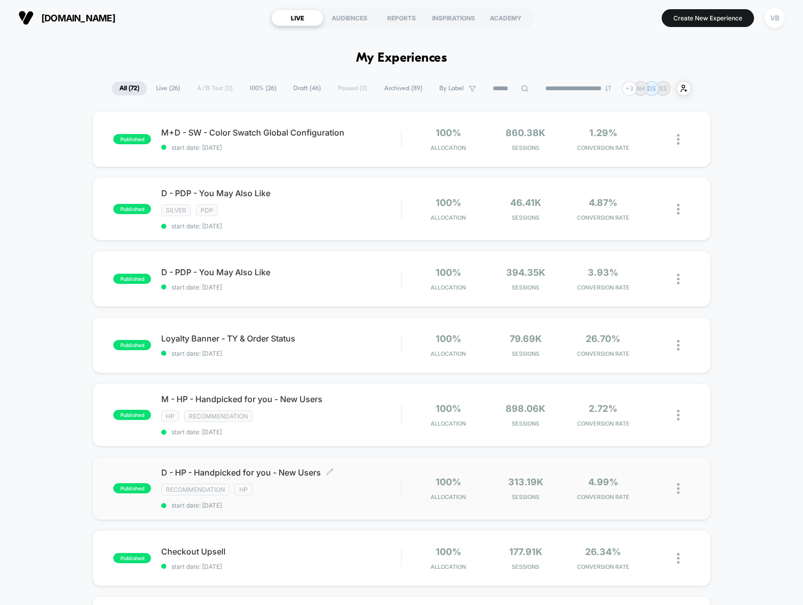
click at [345, 481] on div "D - HP - Handpicked for you - New Users Click to edit experience details Click …" at bounding box center [281, 489] width 240 height 42
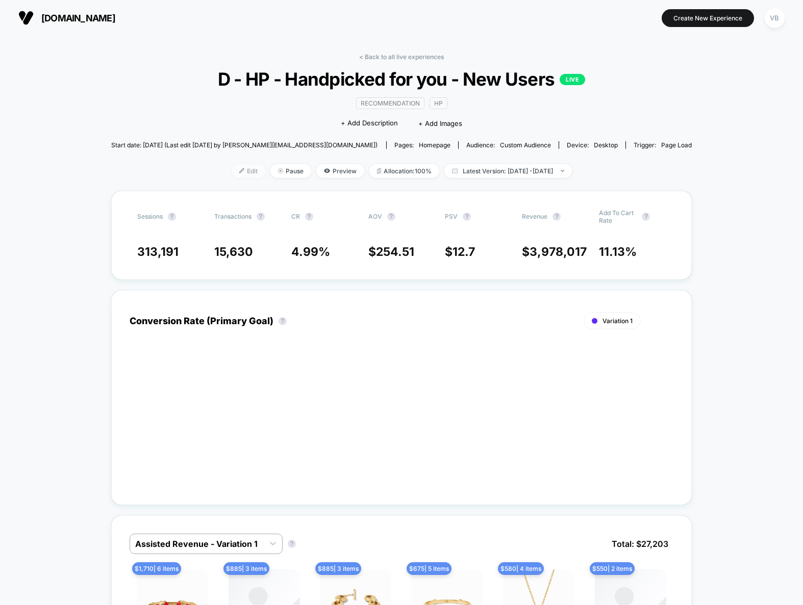
click at [232, 168] on span "Edit" at bounding box center [249, 171] width 34 height 14
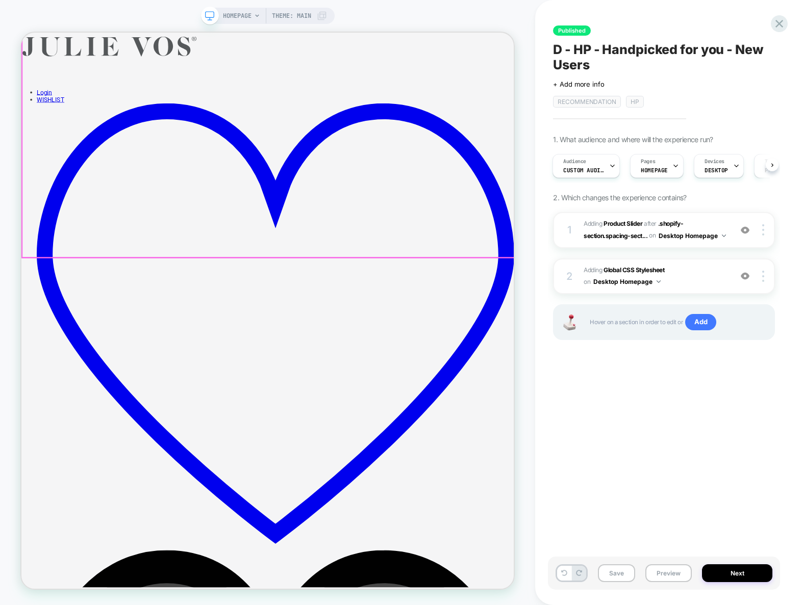
scroll to position [1608, 0]
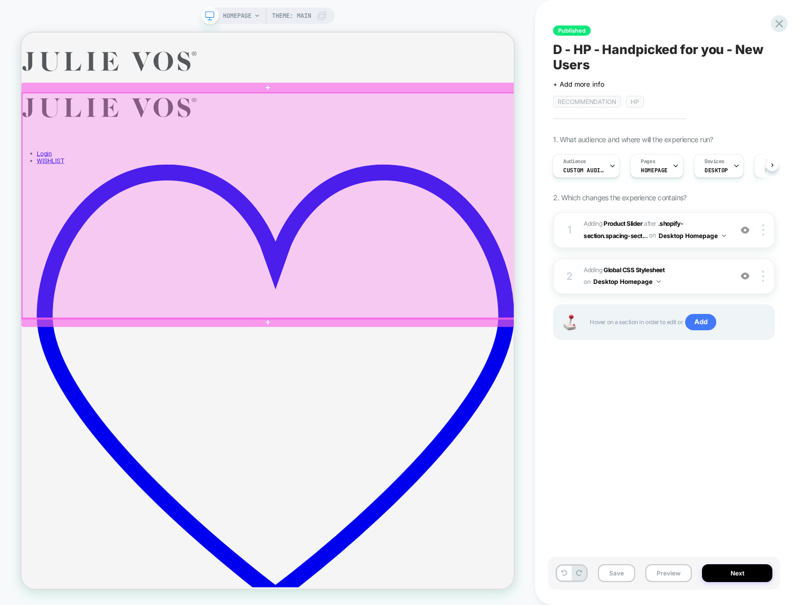
scroll to position [0, 589]
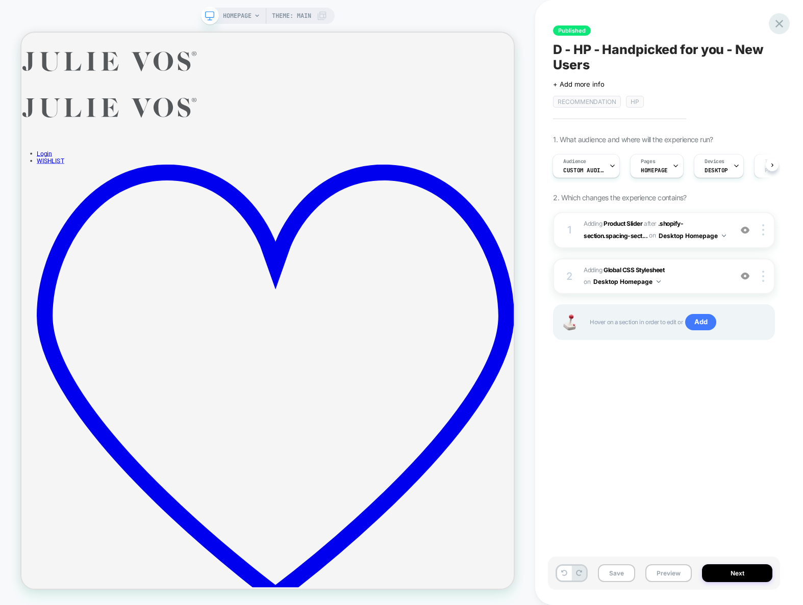
click at [781, 22] on icon at bounding box center [779, 24] width 14 height 14
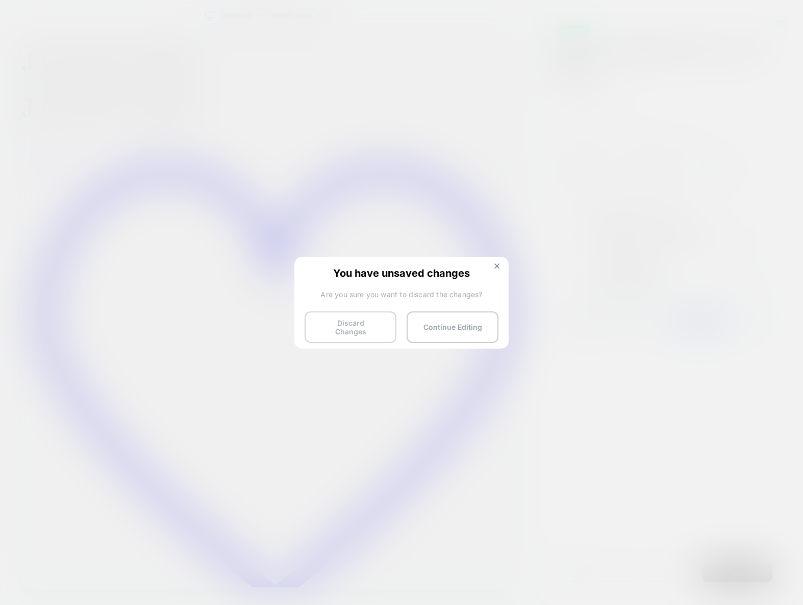
click at [359, 322] on button "Discard Changes" at bounding box center [351, 328] width 92 height 32
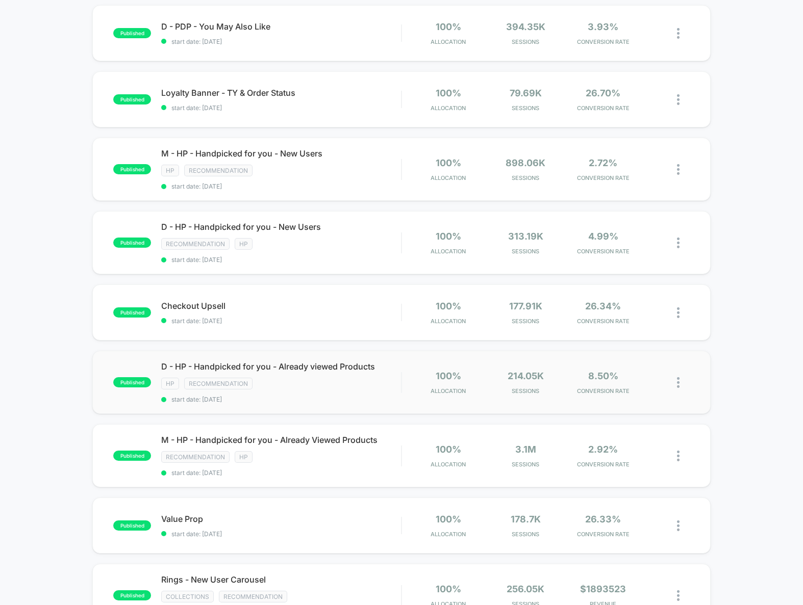
scroll to position [240, 0]
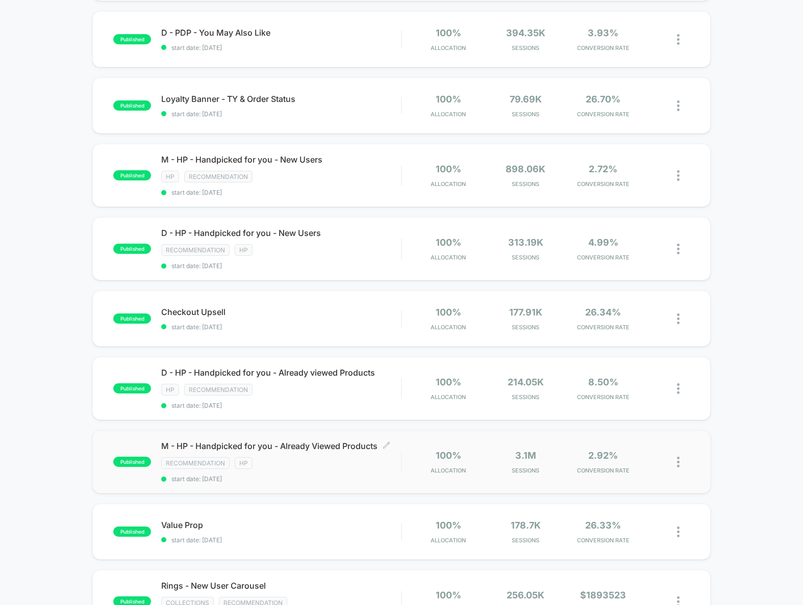
click at [325, 463] on div "M - HP - Handpicked for you - Already Viewed Products Click to edit experience …" at bounding box center [281, 462] width 240 height 42
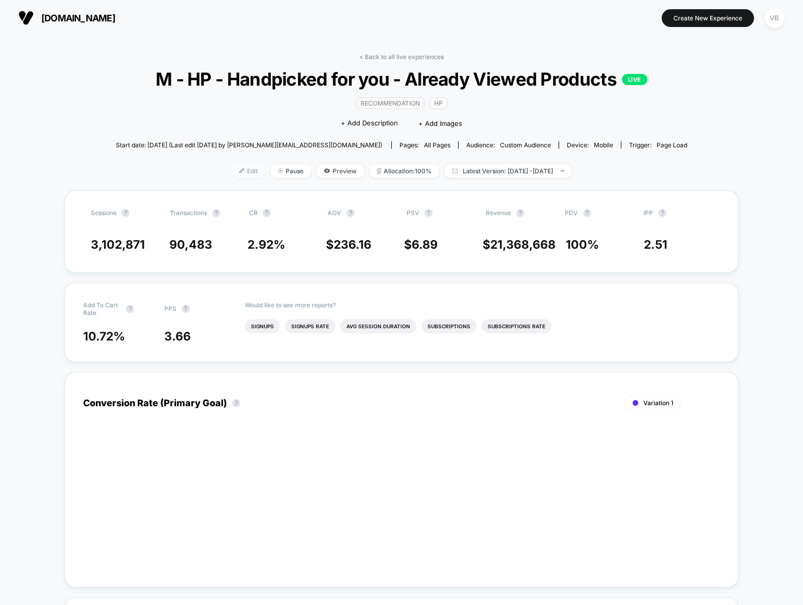
click at [239, 178] on span "Edit" at bounding box center [249, 171] width 34 height 14
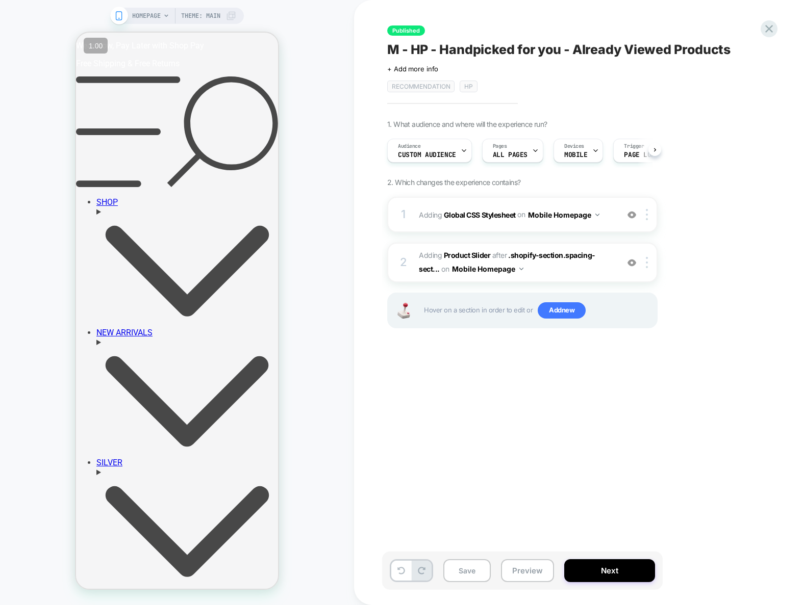
scroll to position [0, 1]
click at [558, 312] on span "Add new" at bounding box center [562, 310] width 48 height 16
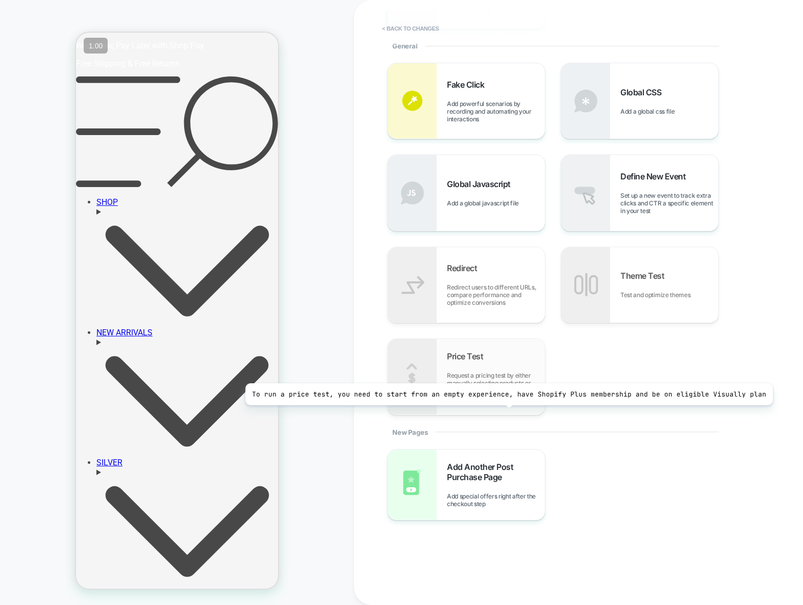
scroll to position [307, 0]
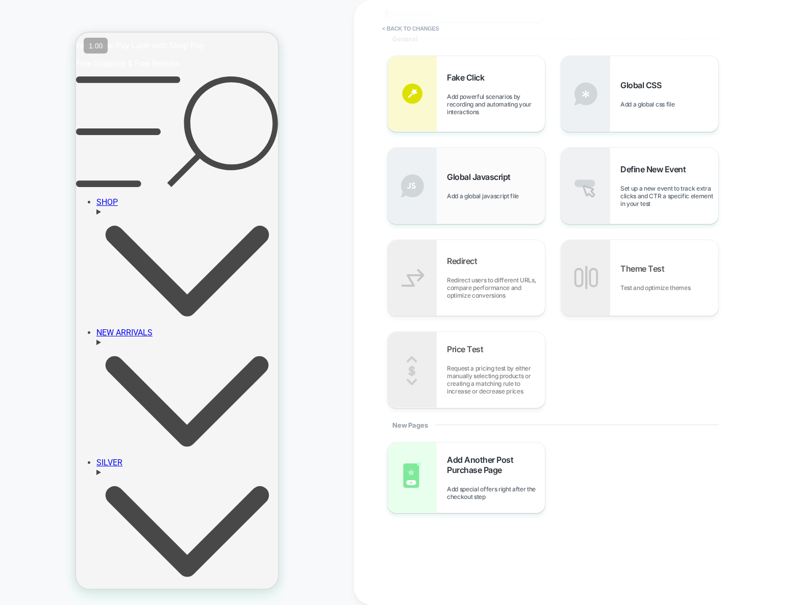
click at [499, 184] on div "Global Javascript Add a global javascript file" at bounding box center [496, 186] width 98 height 28
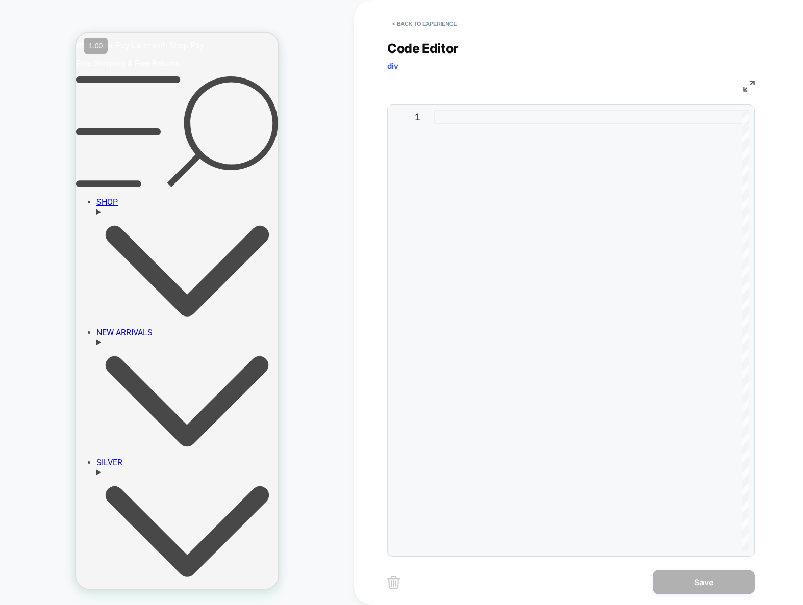
click at [693, 218] on div at bounding box center [591, 330] width 315 height 441
type textarea "**"
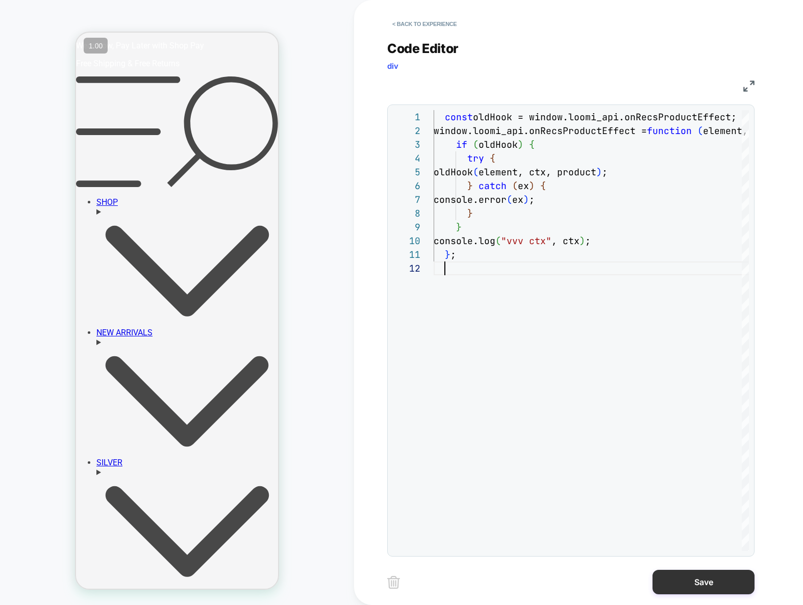
click at [729, 578] on button "Save" at bounding box center [703, 582] width 102 height 24
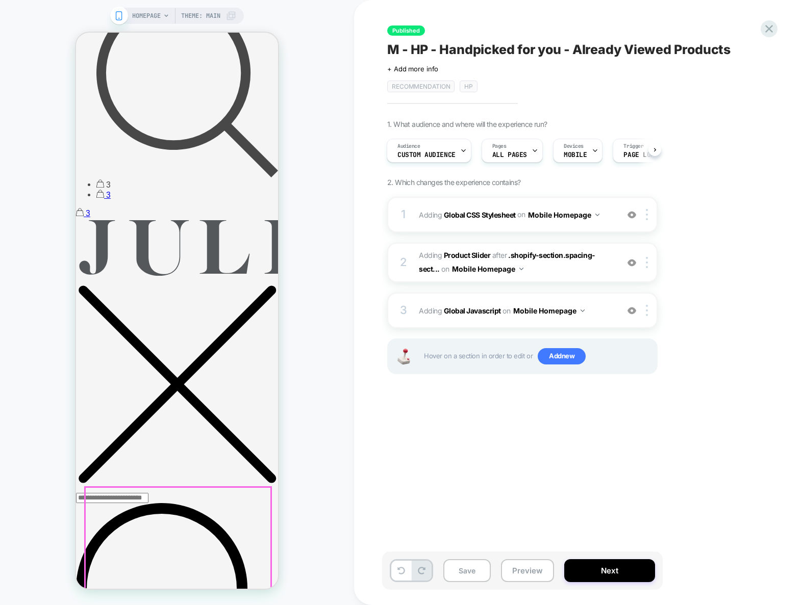
scroll to position [1095, 0]
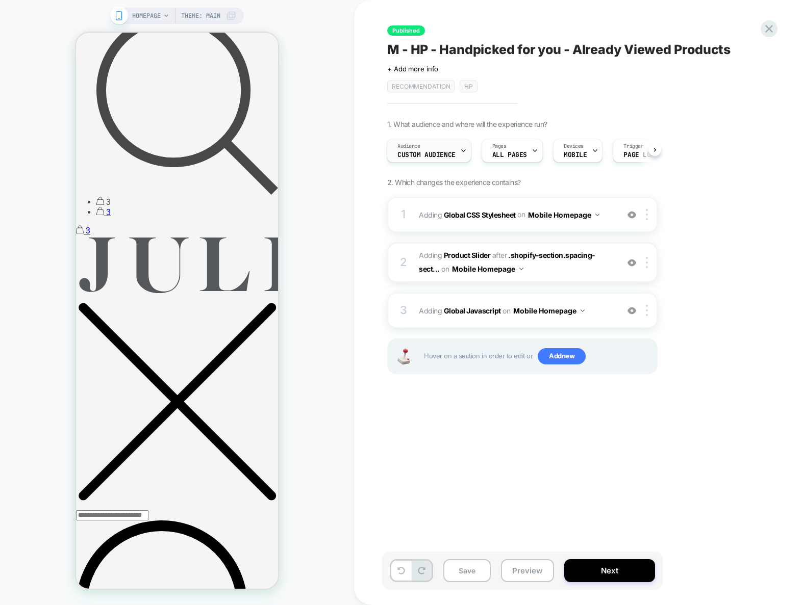
click at [442, 158] on span "Custom Audience" at bounding box center [426, 154] width 58 height 7
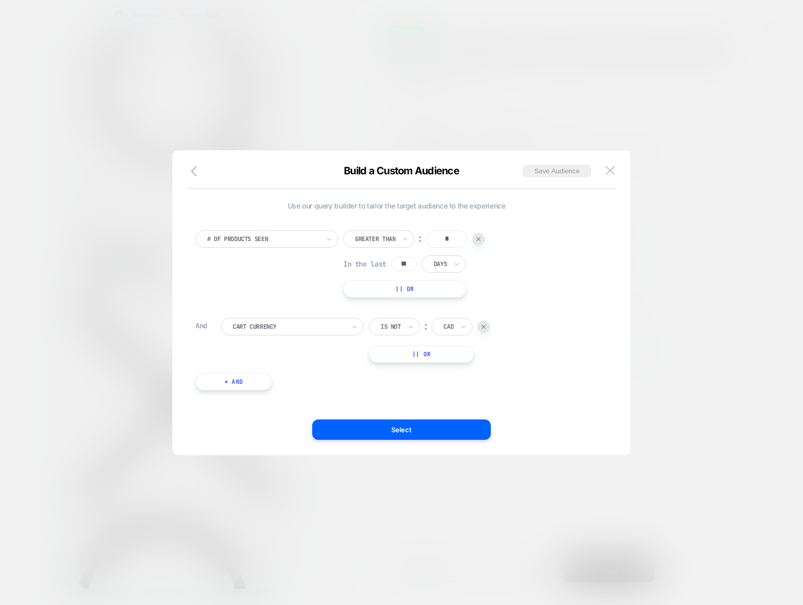
click at [709, 200] on div at bounding box center [401, 302] width 803 height 605
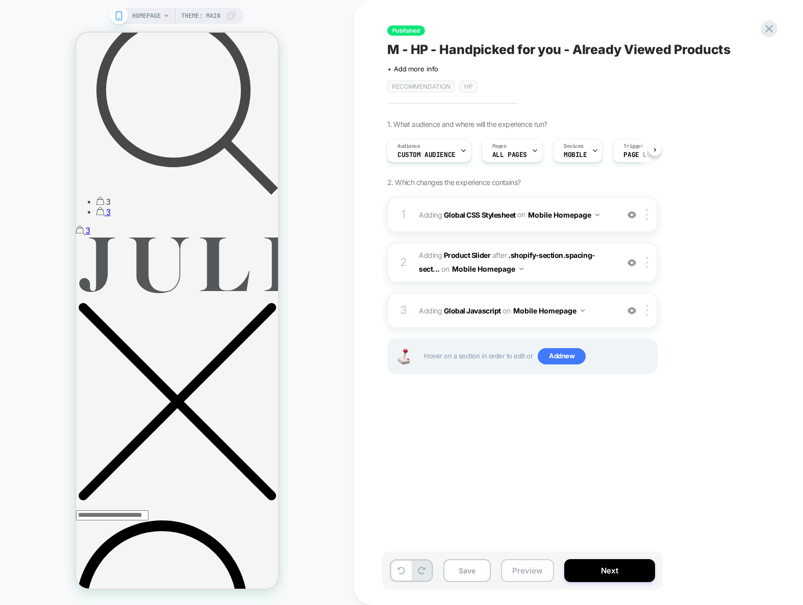
click at [537, 572] on button "Preview" at bounding box center [527, 571] width 53 height 23
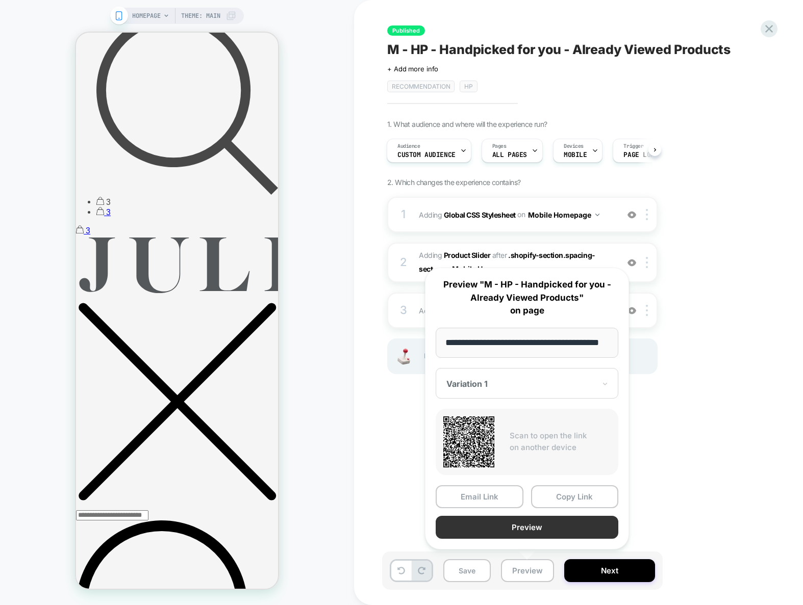
scroll to position [0, 0]
click at [541, 533] on button "Preview" at bounding box center [527, 527] width 183 height 23
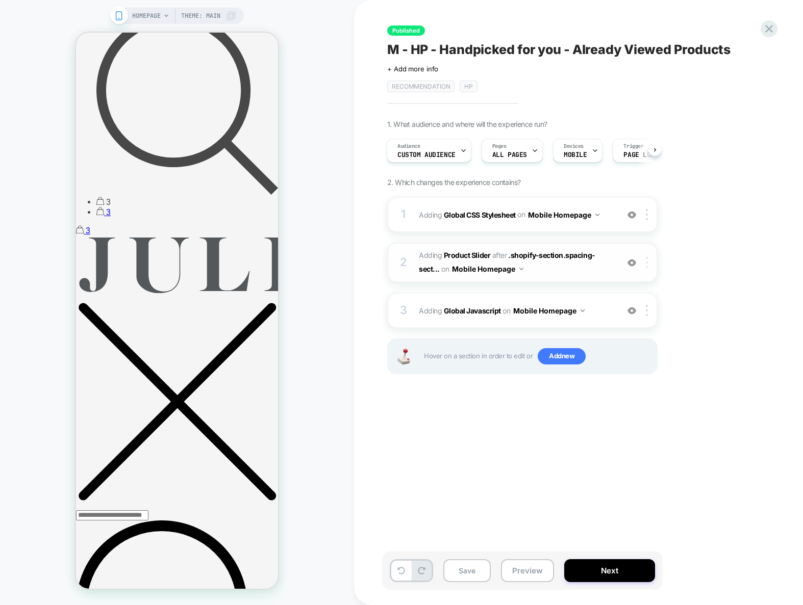
click at [648, 265] on div at bounding box center [648, 262] width 17 height 11
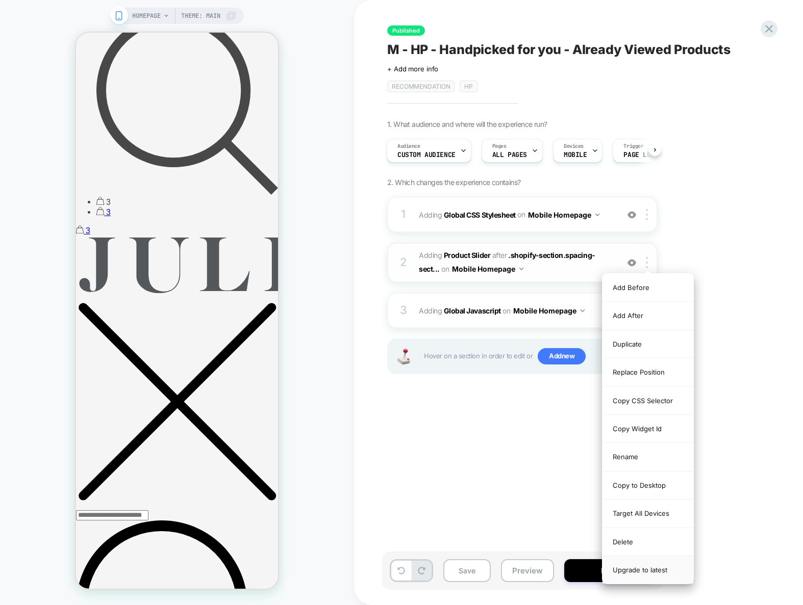
click at [639, 576] on div "Upgrade to latest" at bounding box center [647, 571] width 91 height 28
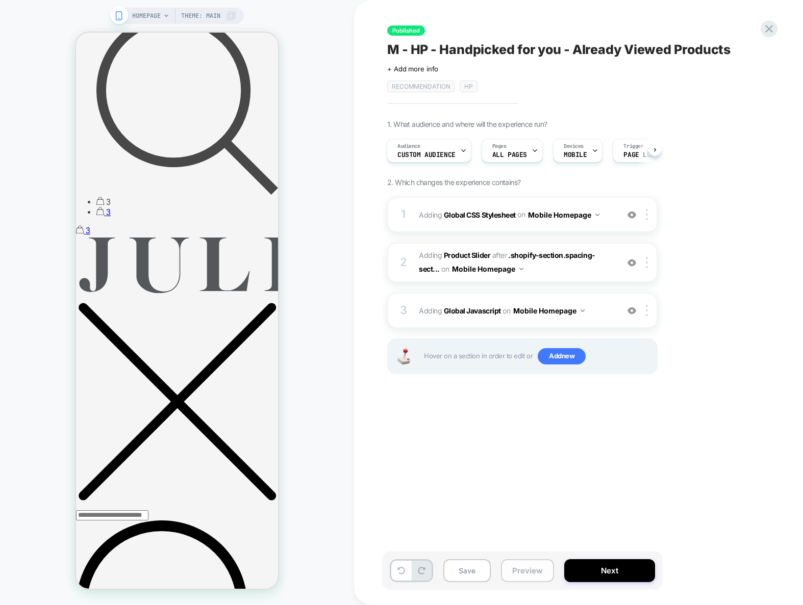
click at [519, 573] on button "Preview" at bounding box center [527, 571] width 53 height 23
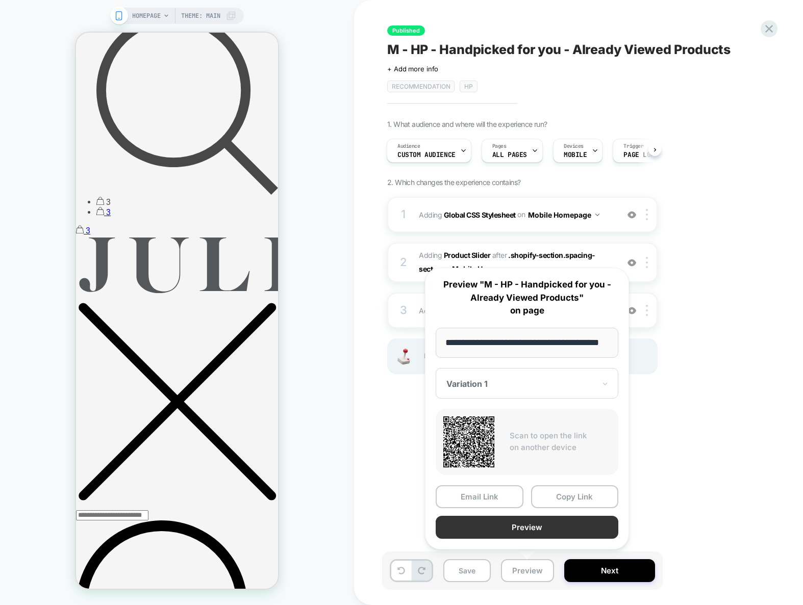
click at [524, 530] on button "Preview" at bounding box center [527, 527] width 183 height 23
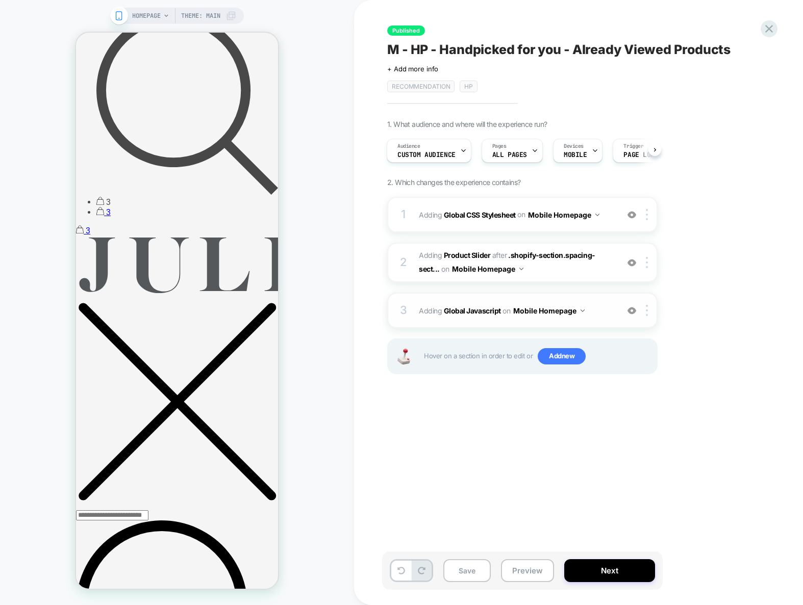
click at [600, 307] on span "Adding Global Javascript on Mobile Homepage" at bounding box center [516, 311] width 194 height 15
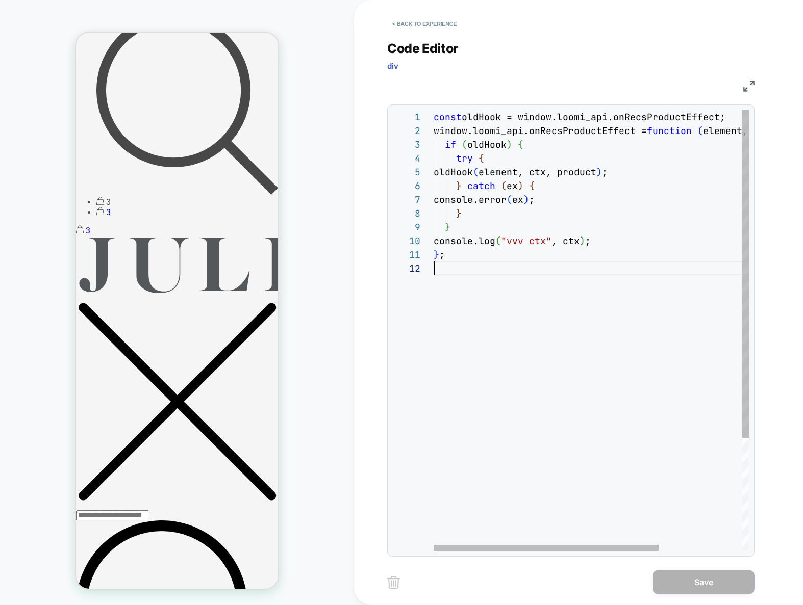
scroll to position [14, 0]
click at [544, 339] on div "const oldHook = window.loomi_api.onRecsProductEffect; window.loomi_api.onRecsPr…" at bounding box center [649, 406] width 431 height 593
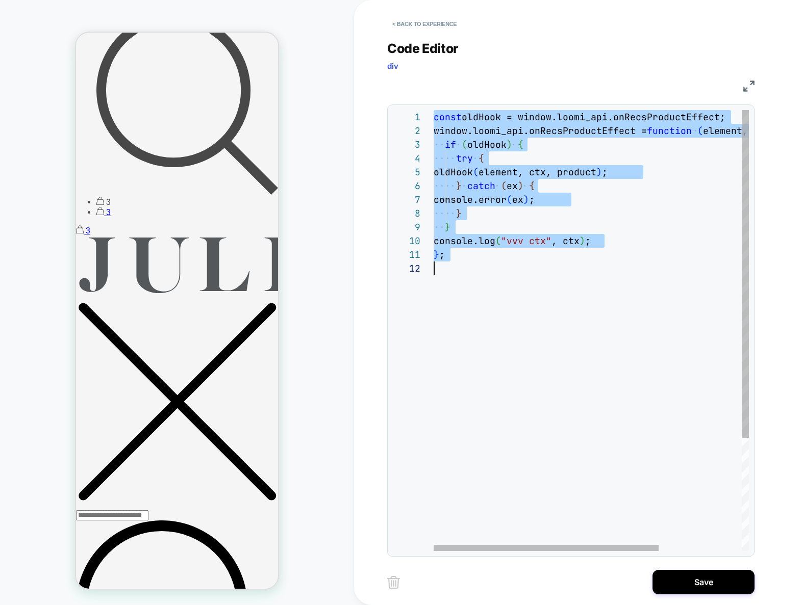
type textarea "**********"
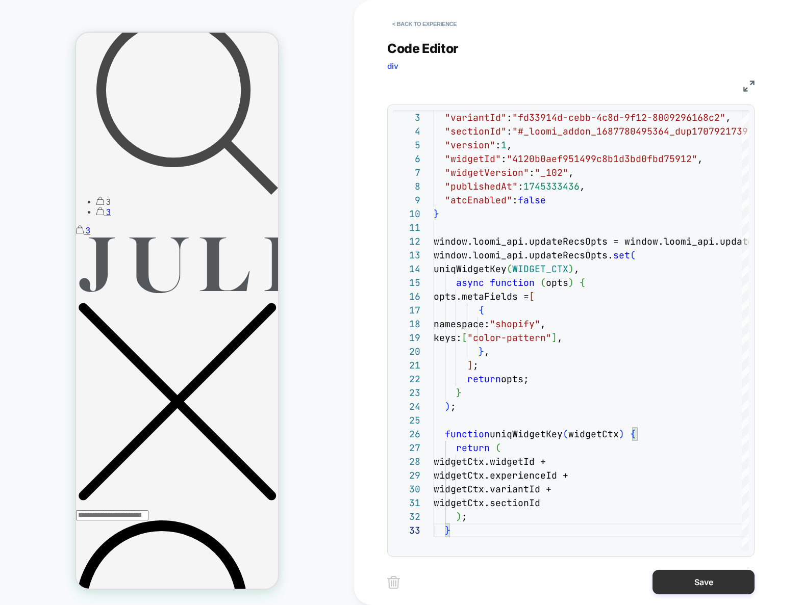
click at [690, 582] on button "Save" at bounding box center [703, 582] width 102 height 24
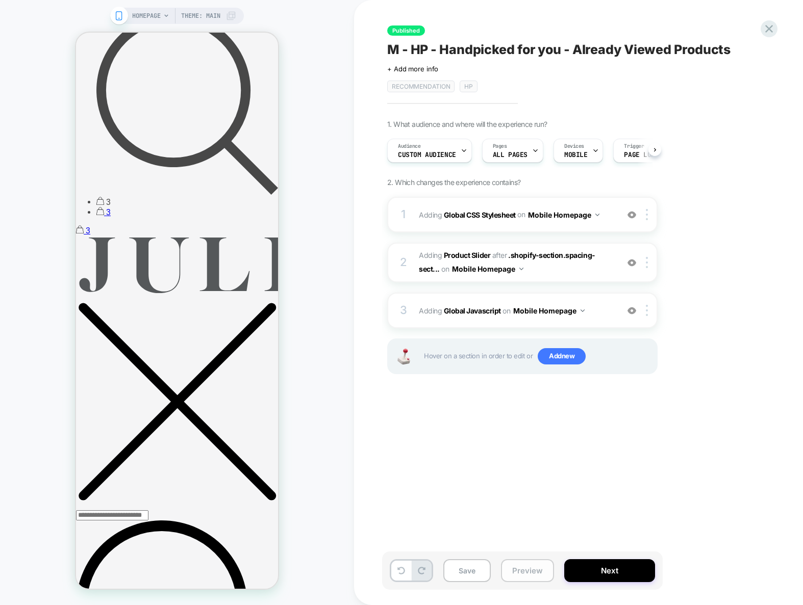
click at [533, 572] on button "Preview" at bounding box center [527, 571] width 53 height 23
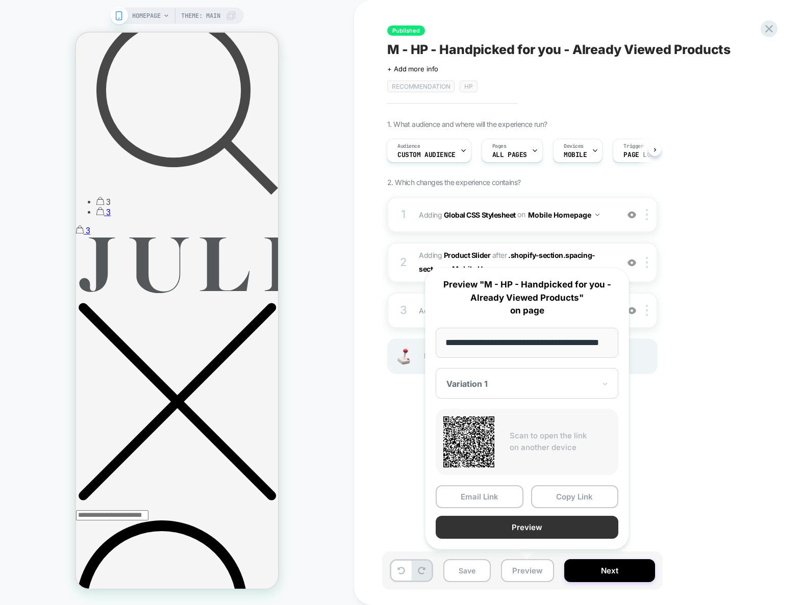
scroll to position [0, 0]
click at [529, 525] on button "Preview" at bounding box center [527, 527] width 183 height 23
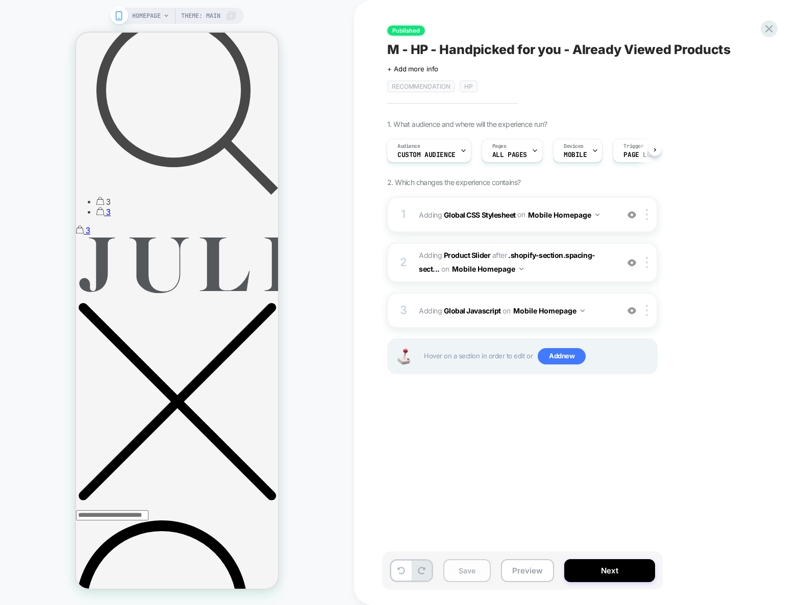
click at [474, 576] on button "Save" at bounding box center [466, 571] width 47 height 23
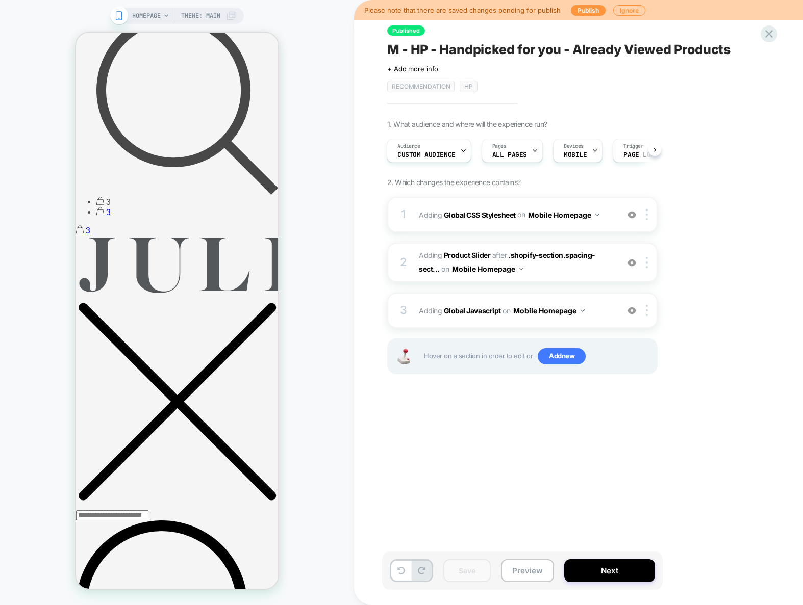
click at [713, 53] on span "M - HP - Handpicked for you - Already Viewed Products" at bounding box center [558, 49] width 343 height 15
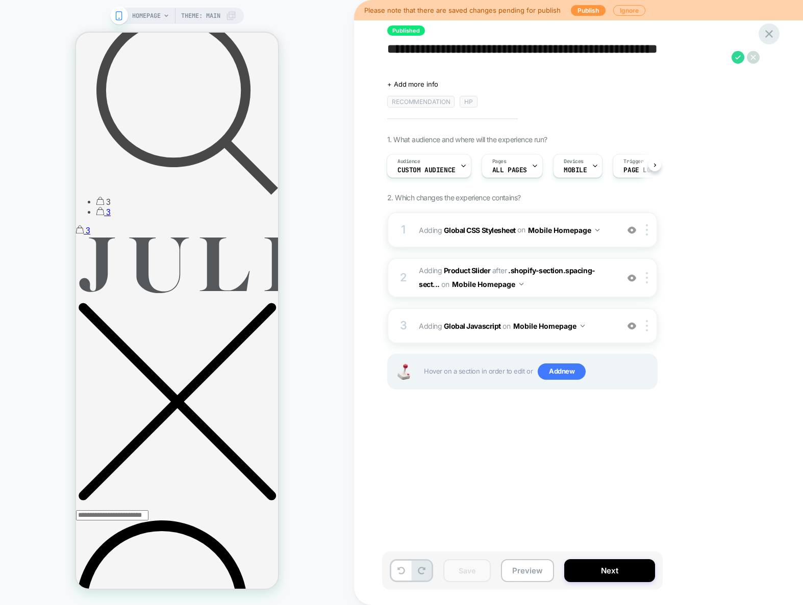
click at [771, 34] on icon at bounding box center [769, 34] width 14 height 14
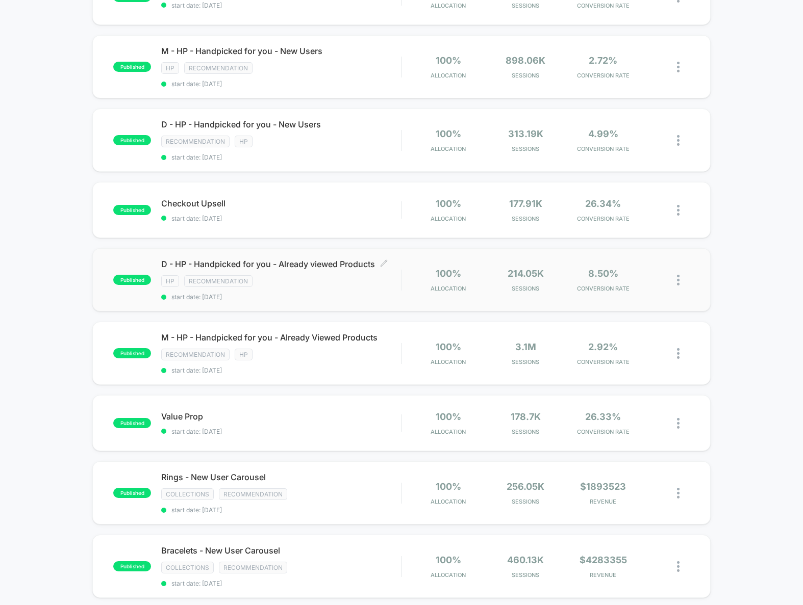
scroll to position [431, 0]
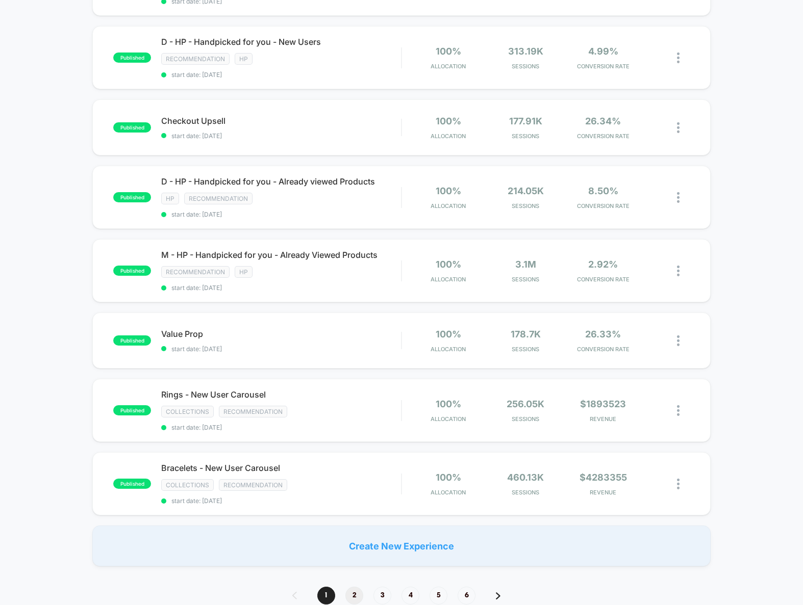
click at [353, 594] on span "2" at bounding box center [354, 596] width 18 height 18
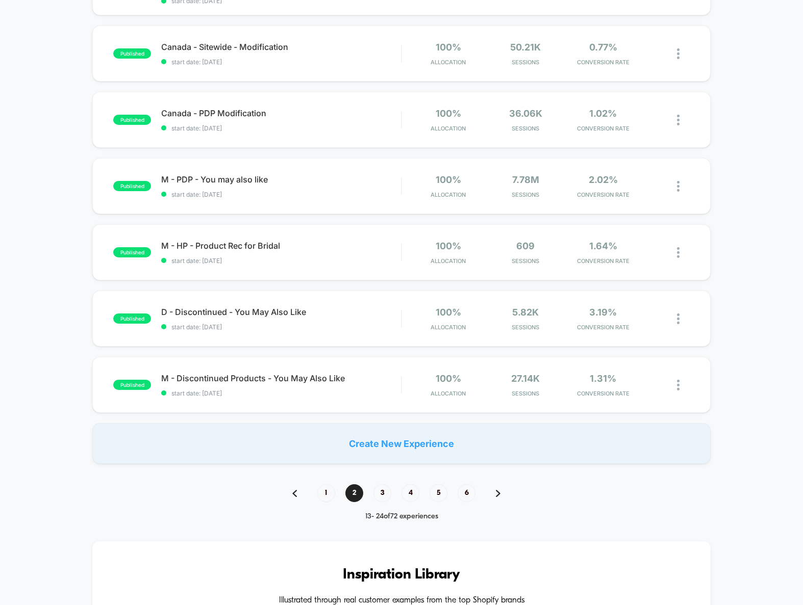
scroll to position [527, 0]
click at [380, 492] on span "3" at bounding box center [382, 493] width 18 height 18
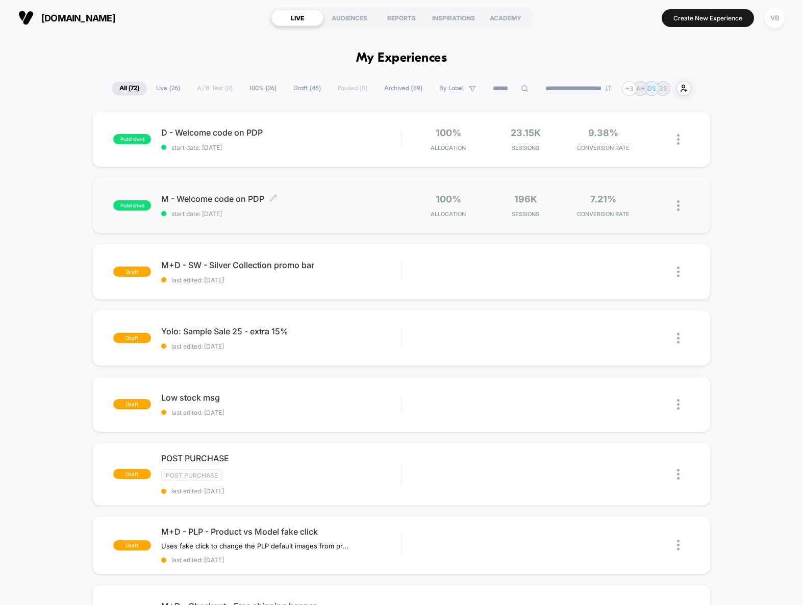
click at [299, 204] on span "M - Welcome code on PDP Click to edit experience details" at bounding box center [281, 199] width 240 height 10
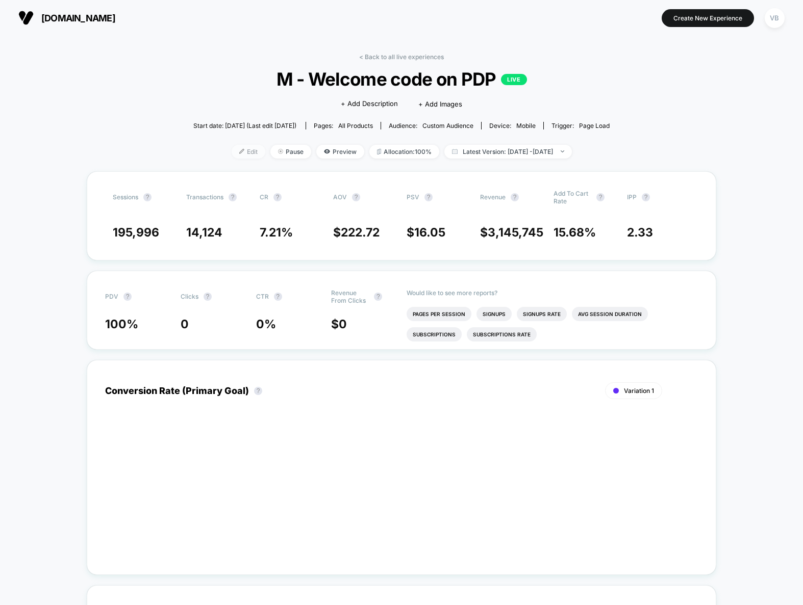
click at [232, 152] on span "Edit" at bounding box center [249, 152] width 34 height 14
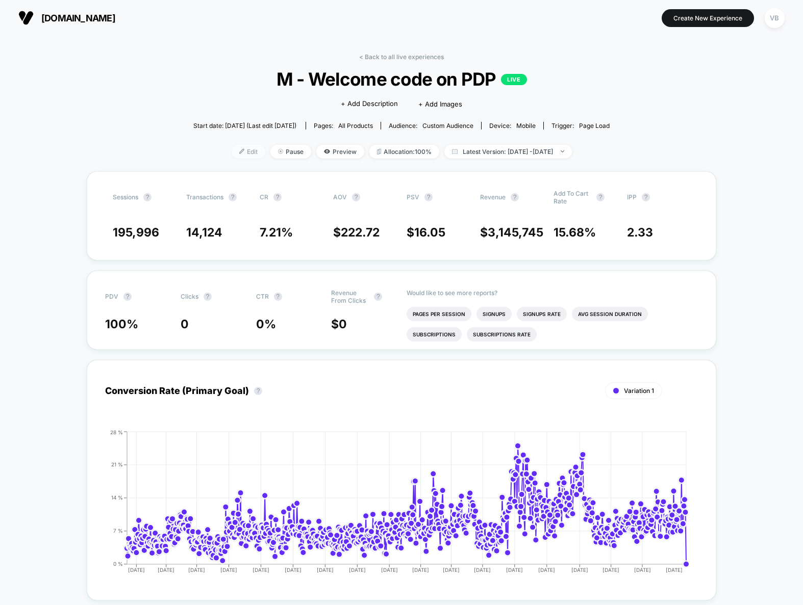
click at [244, 151] on div at bounding box center [245, 151] width 3 height 1
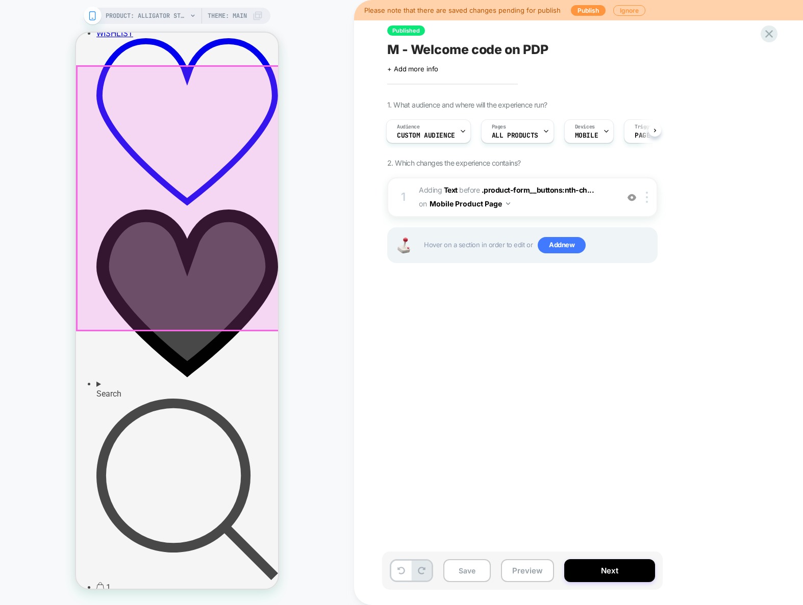
scroll to position [0, 242]
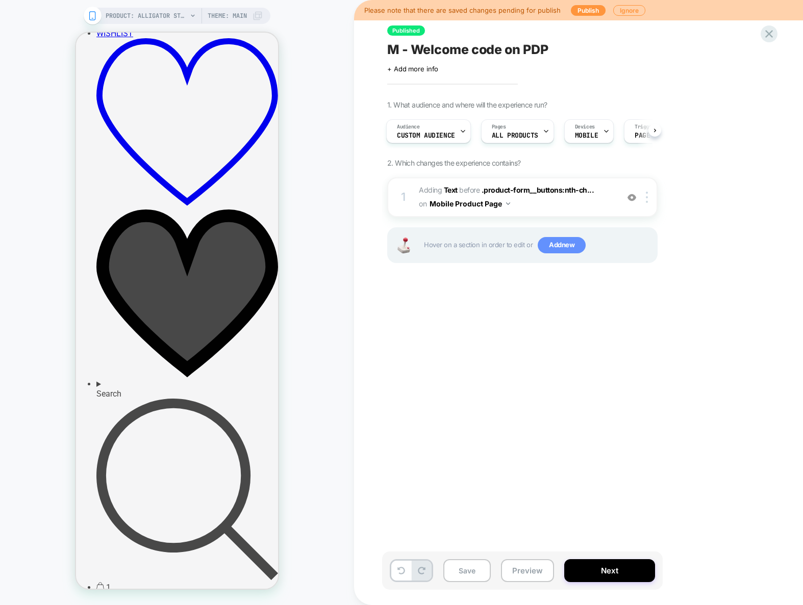
click at [565, 240] on span "Add new" at bounding box center [562, 245] width 48 height 16
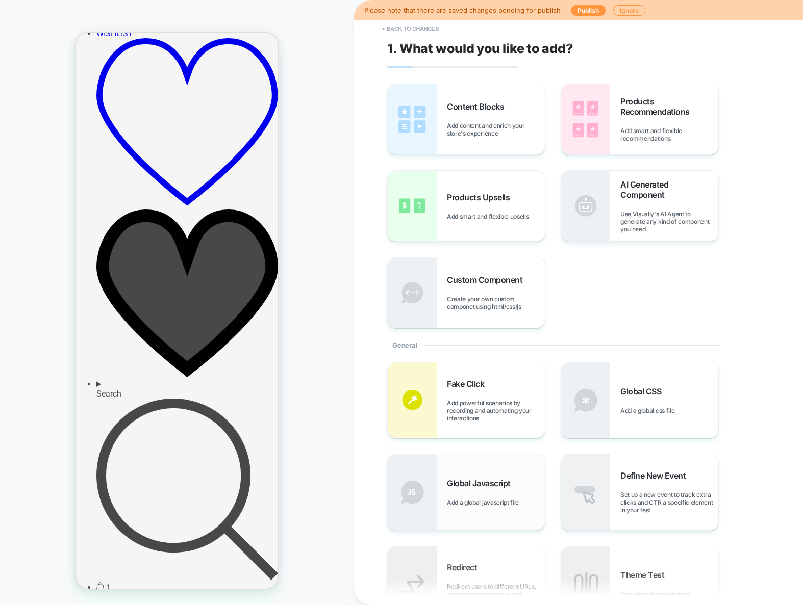
click at [506, 482] on span "Global Javascript" at bounding box center [481, 483] width 69 height 10
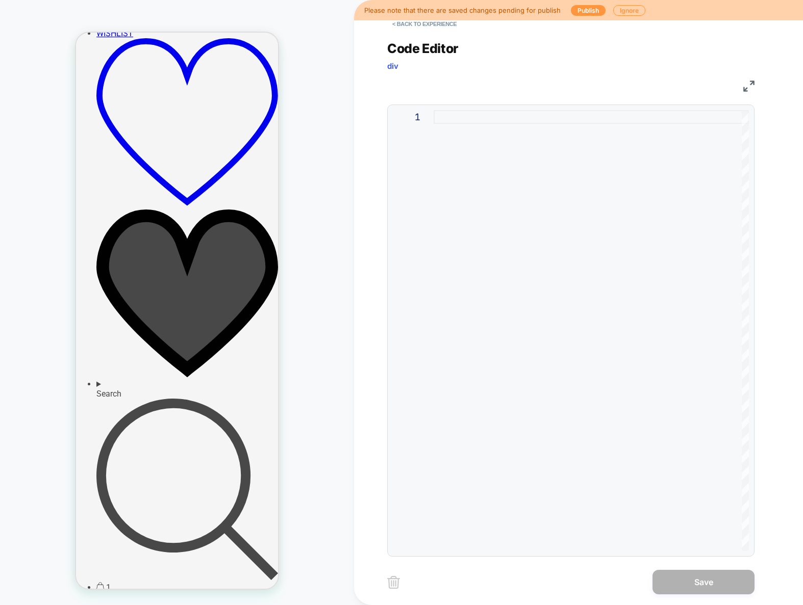
click at [556, 191] on div at bounding box center [591, 330] width 315 height 441
type textarea "**"
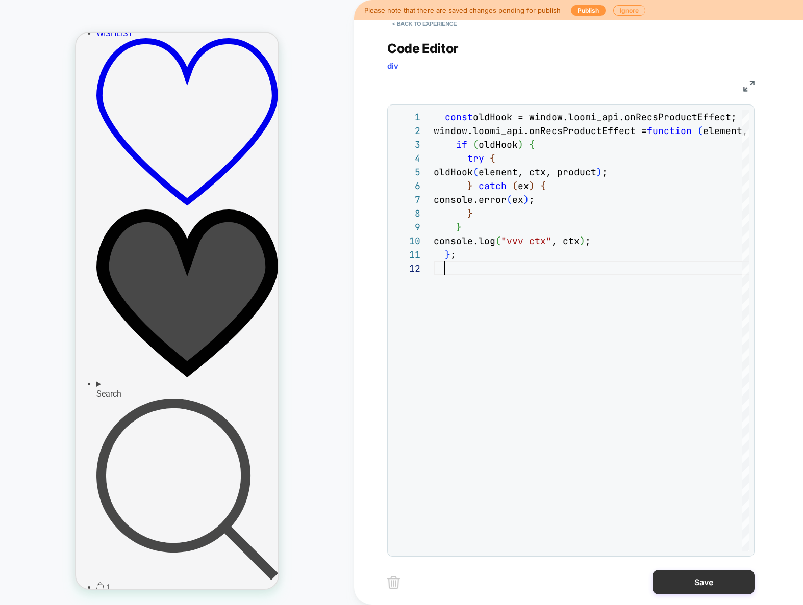
click at [719, 580] on button "Save" at bounding box center [703, 582] width 102 height 24
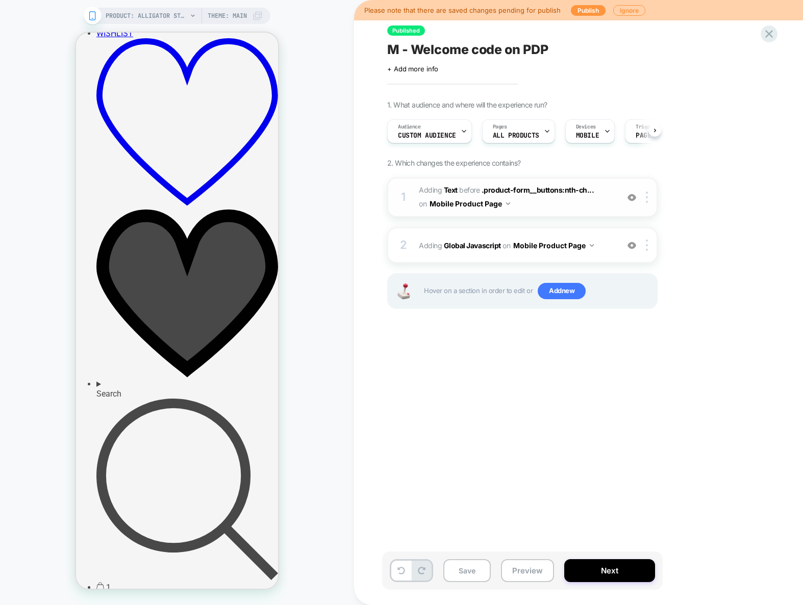
scroll to position [0, 1]
click at [649, 199] on div at bounding box center [648, 197] width 17 height 11
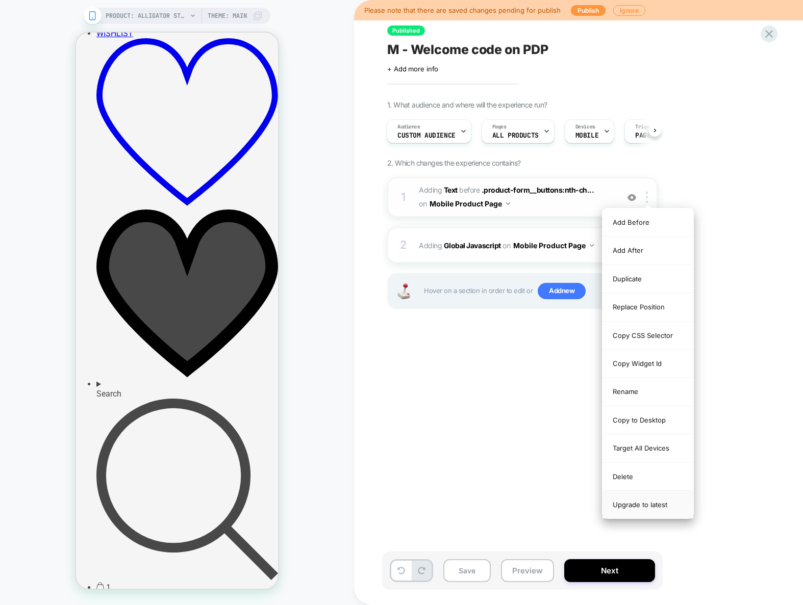
click at [646, 510] on div "Upgrade to latest" at bounding box center [647, 505] width 91 height 28
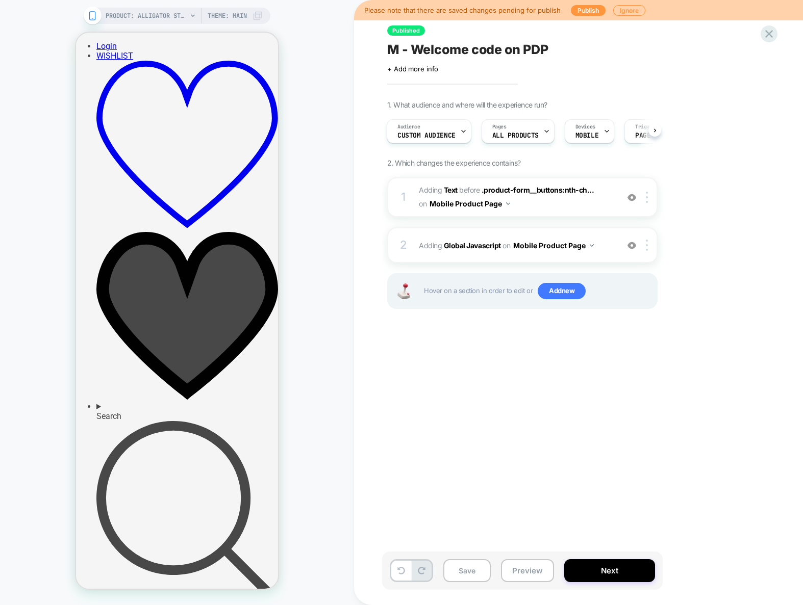
scroll to position [712, 0]
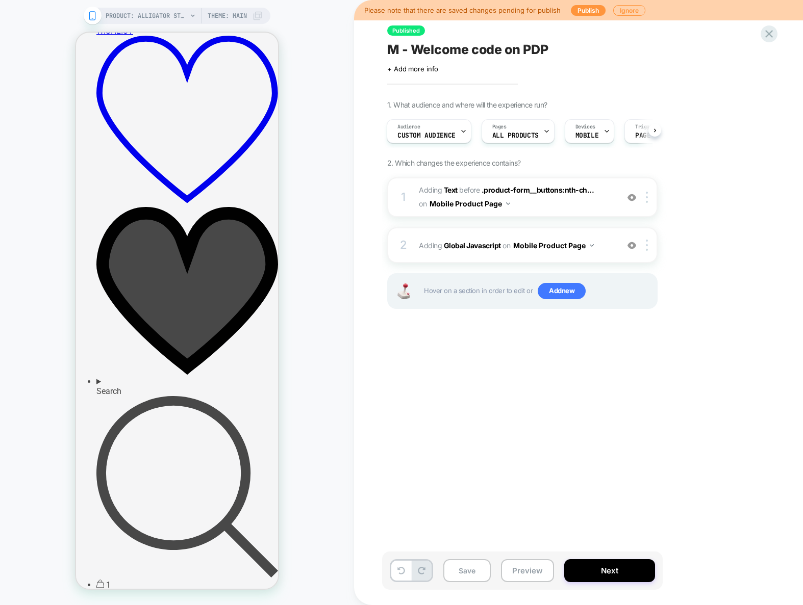
click at [492, 391] on div "Published M - Welcome code on PDP Click to edit experience details + Add more i…" at bounding box center [573, 302] width 383 height 585
click at [525, 565] on button "Preview" at bounding box center [527, 571] width 53 height 23
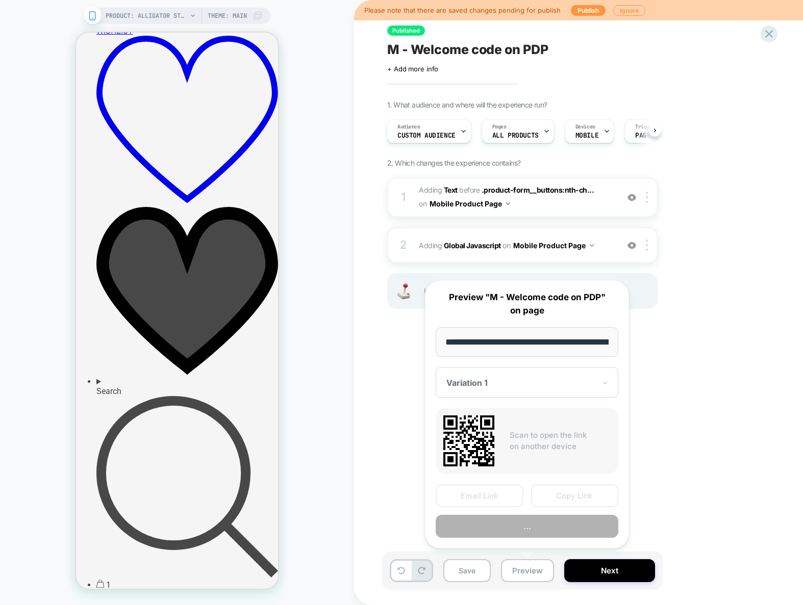
scroll to position [0, 115]
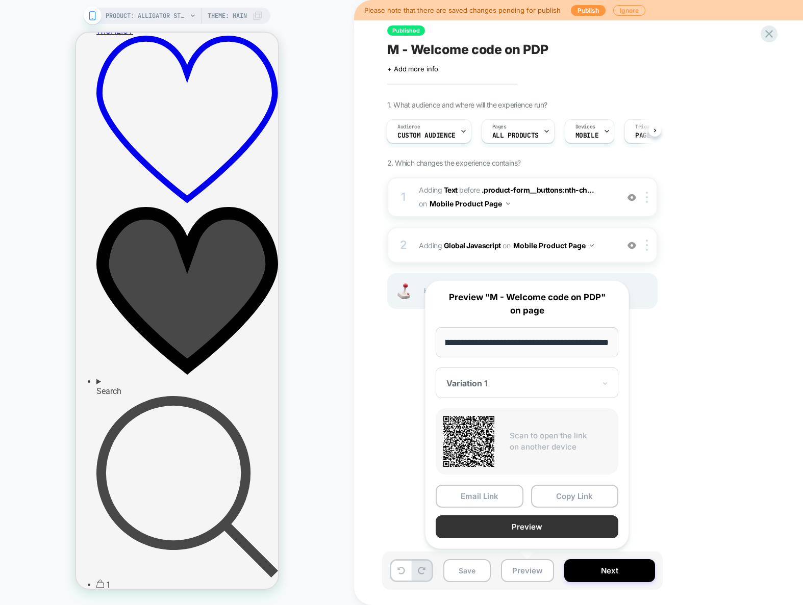
click at [536, 524] on button "Preview" at bounding box center [527, 527] width 183 height 23
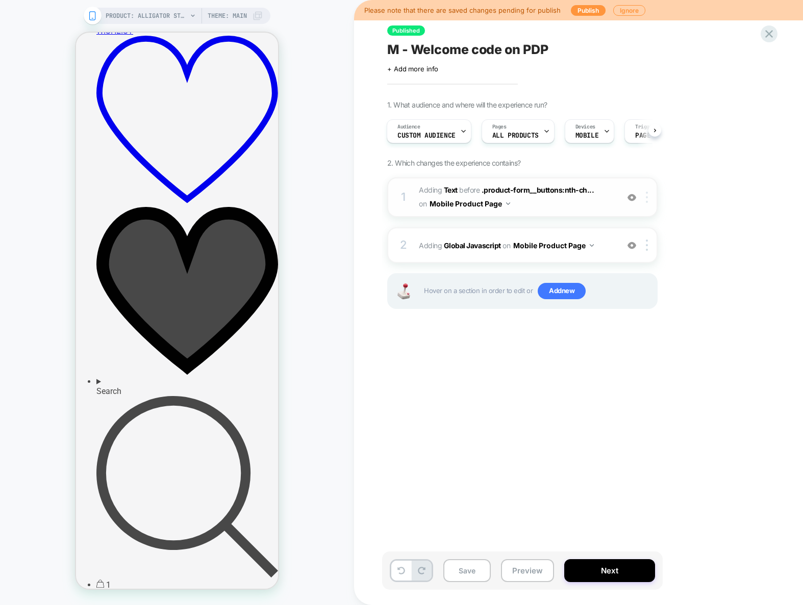
click at [646, 199] on img at bounding box center [647, 197] width 2 height 11
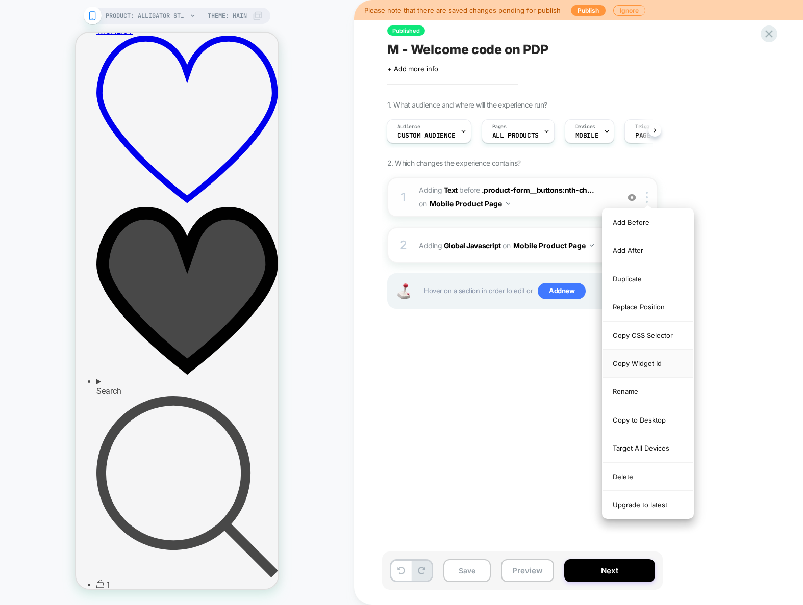
click at [650, 366] on div "Copy Widget Id" at bounding box center [647, 364] width 91 height 28
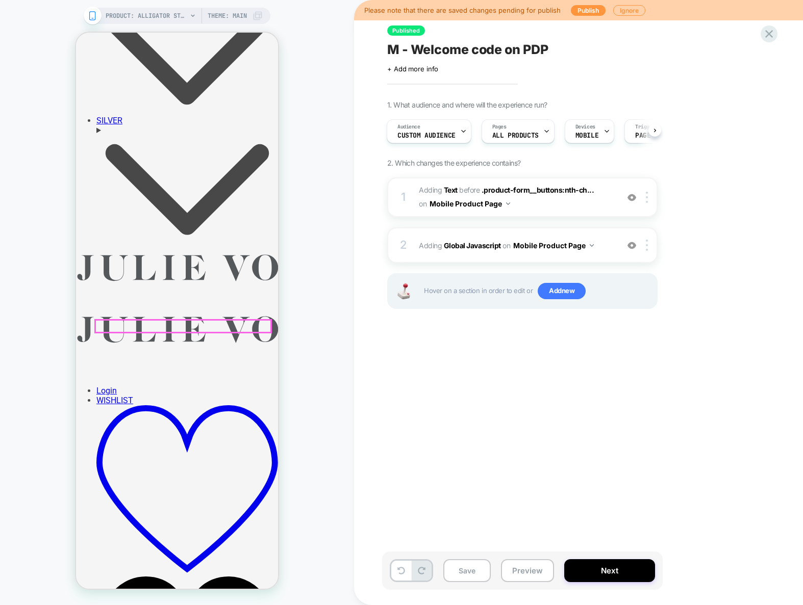
scroll to position [198, 0]
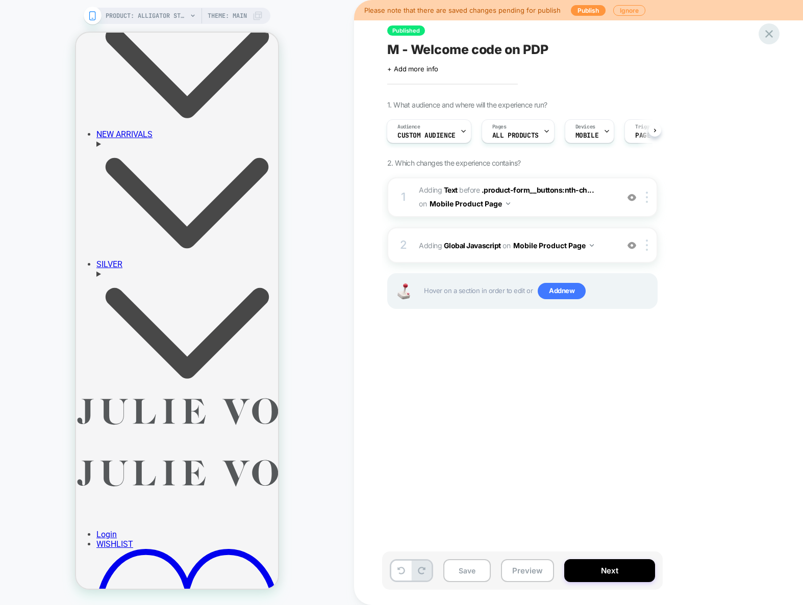
click at [769, 33] on icon at bounding box center [769, 34] width 14 height 14
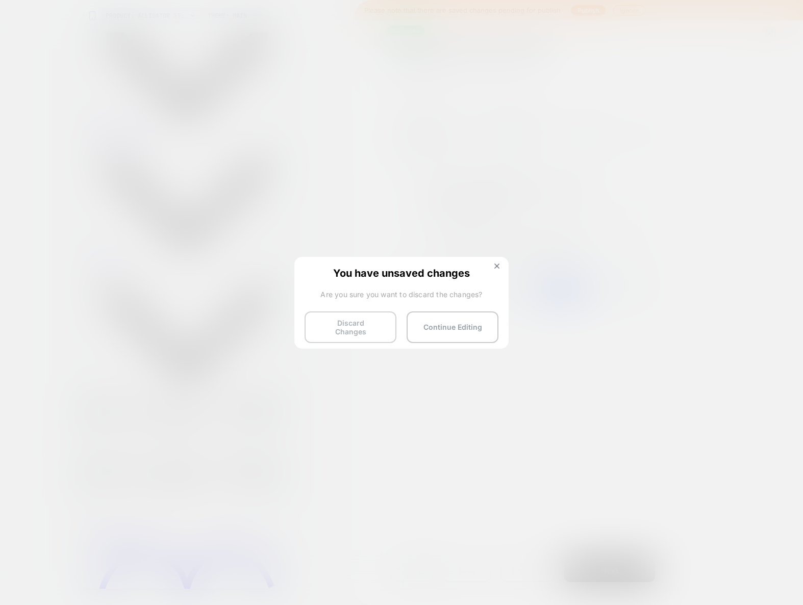
click at [358, 333] on button "Discard Changes" at bounding box center [351, 328] width 92 height 32
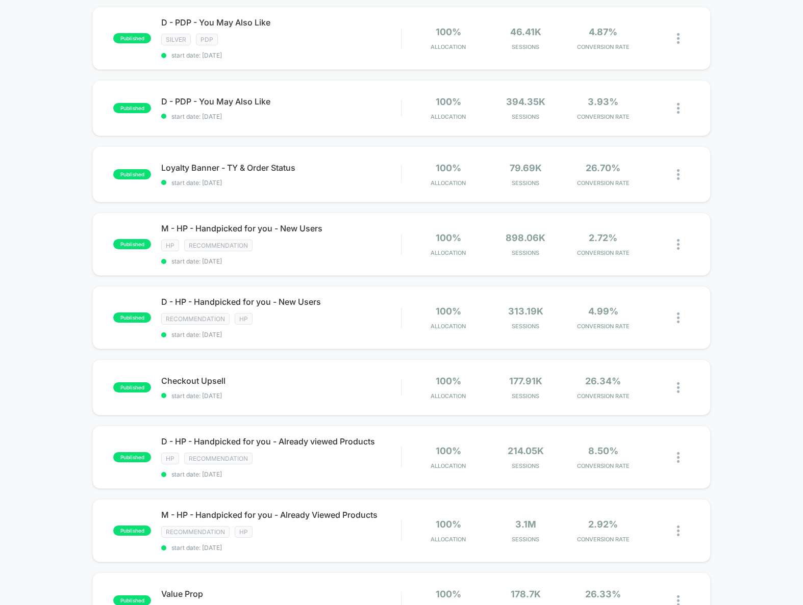
scroll to position [658, 0]
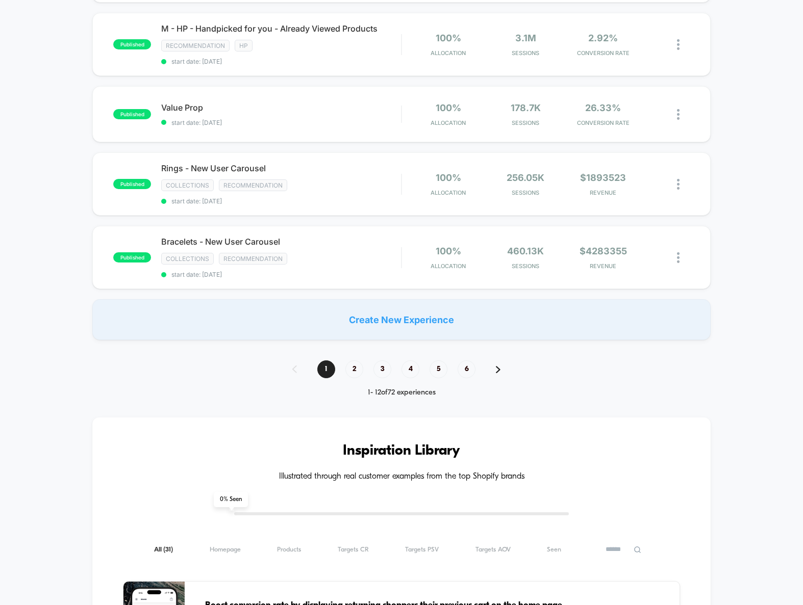
click at [343, 367] on div "1 2 3 4 5 6" at bounding box center [401, 370] width 239 height 18
click at [348, 369] on span "2" at bounding box center [354, 370] width 18 height 18
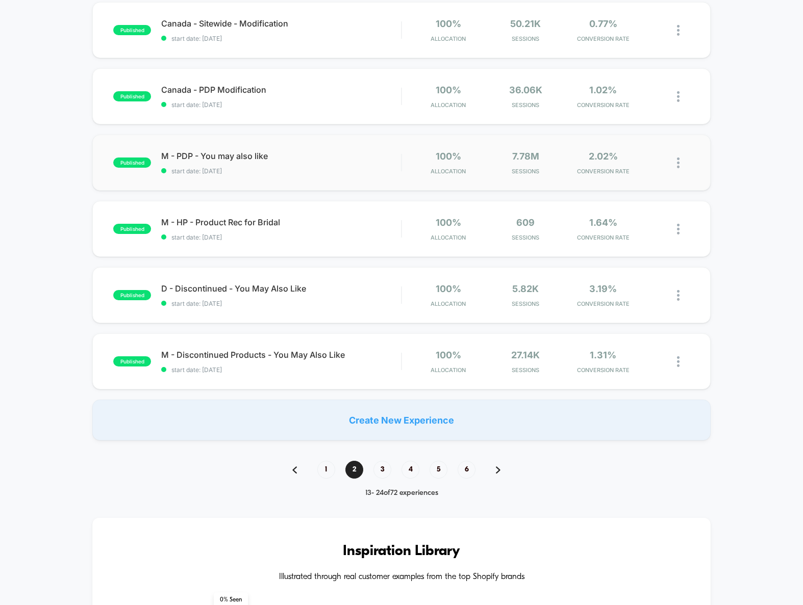
scroll to position [475, 0]
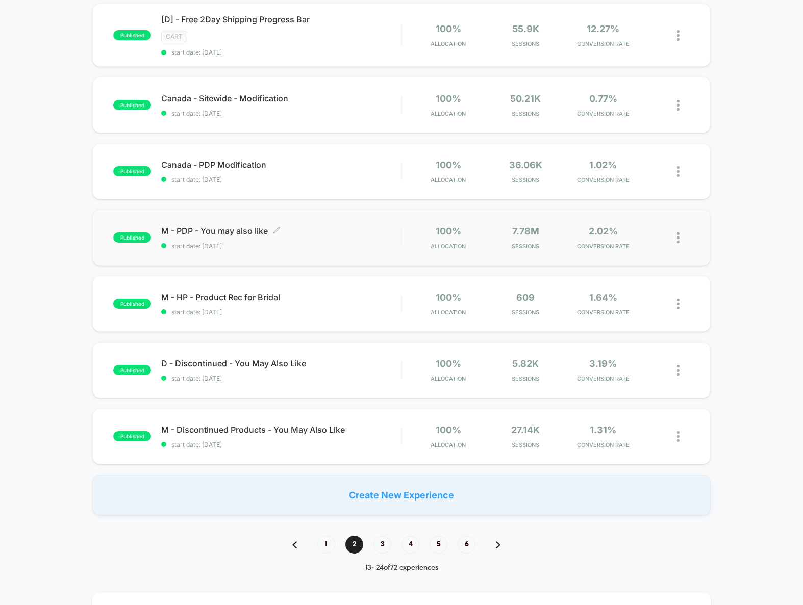
click at [334, 237] on div "M - PDP - You may also like Click to edit experience details Click to edit expe…" at bounding box center [281, 238] width 240 height 24
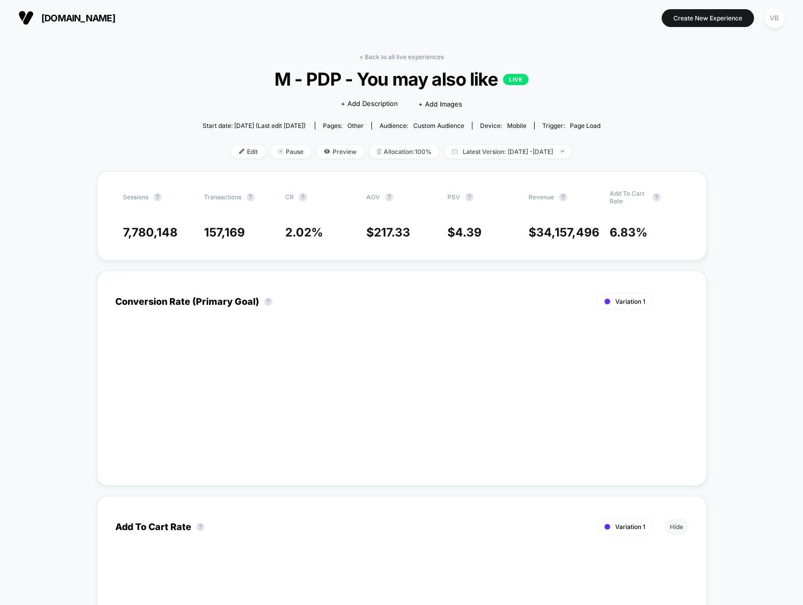
click at [216, 145] on div "Edit Pause Preview Allocation: 100% Latest Version: Jul 6, 2023 - Sep 15, 2025" at bounding box center [402, 152] width 398 height 14
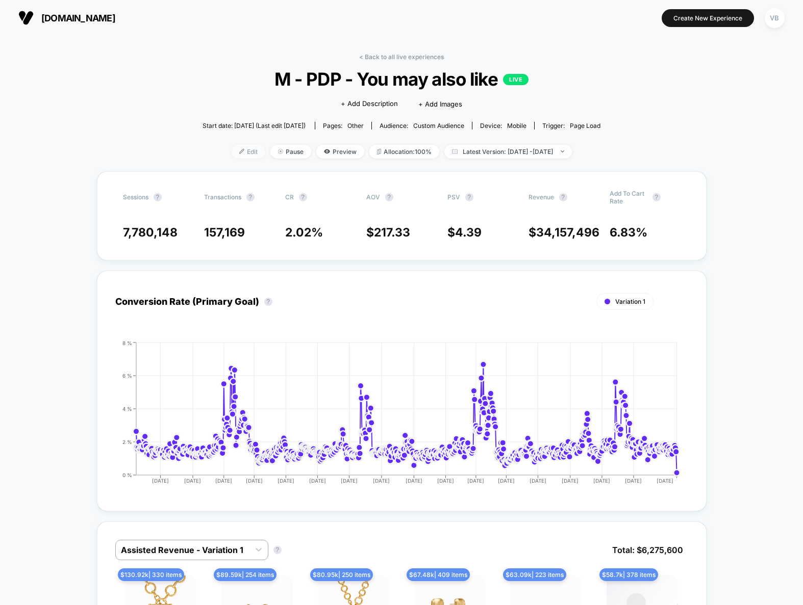
click at [239, 149] on img at bounding box center [241, 151] width 5 height 5
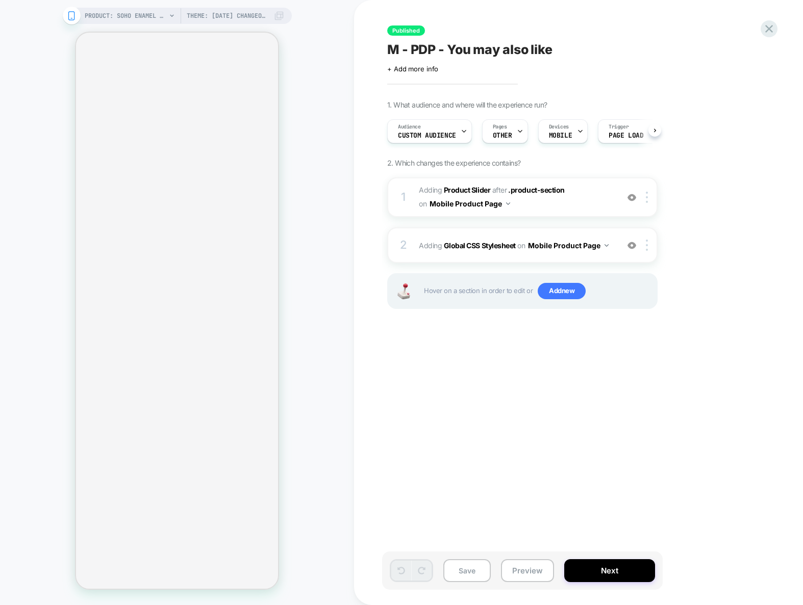
scroll to position [0, 1]
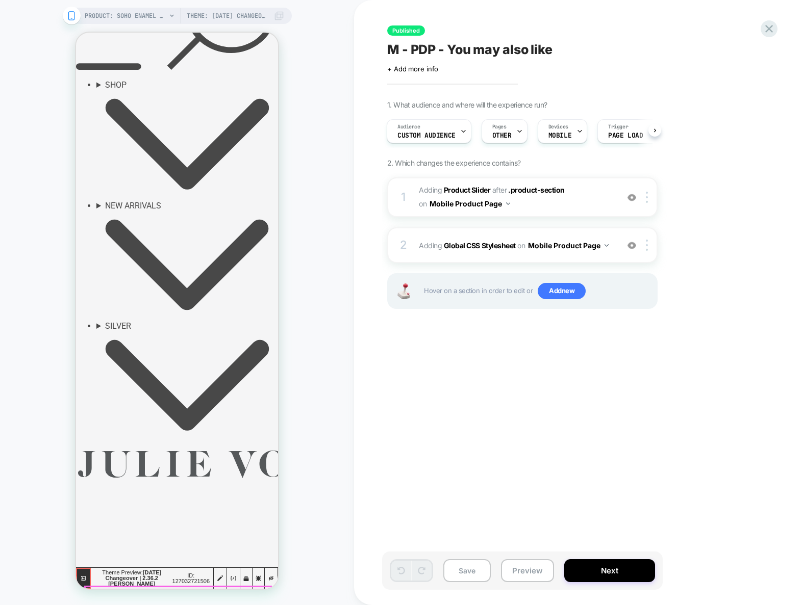
scroll to position [176, 0]
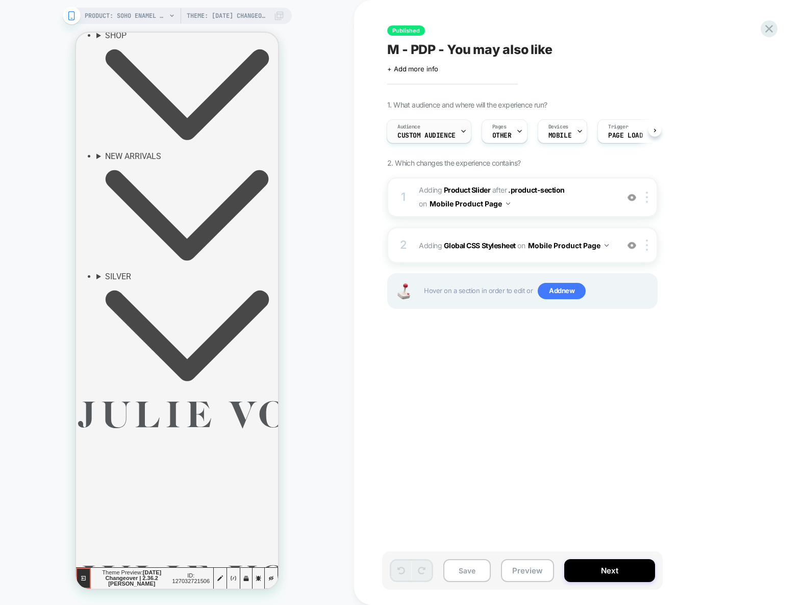
click at [433, 135] on span "Custom Audience" at bounding box center [426, 135] width 58 height 7
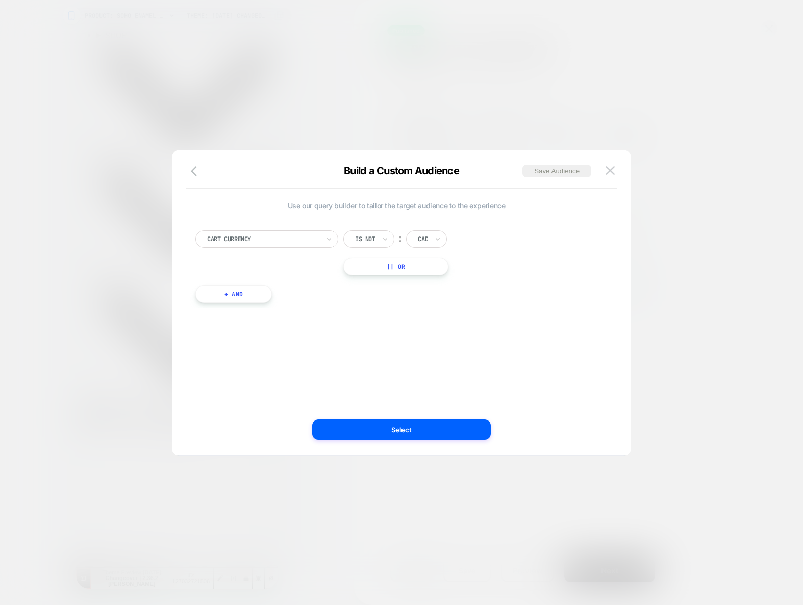
click at [655, 166] on div at bounding box center [401, 302] width 803 height 605
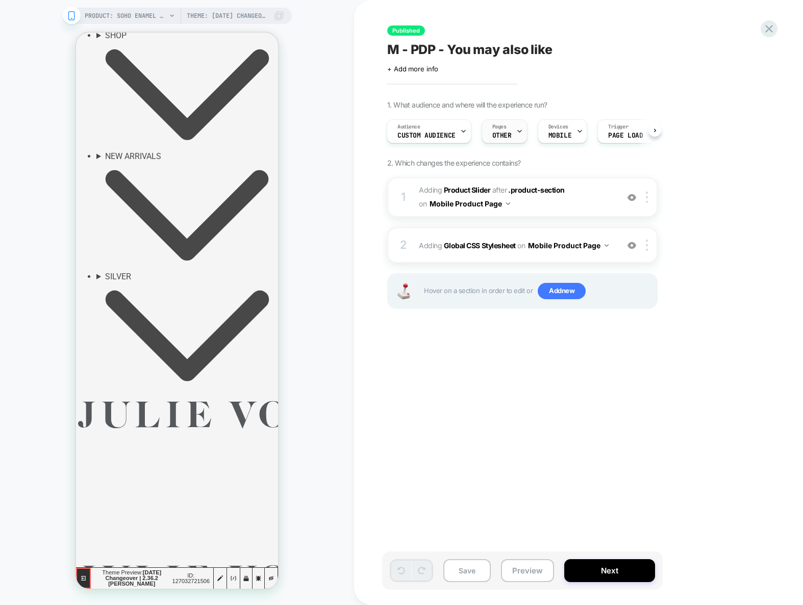
click at [498, 130] on span "Pages" at bounding box center [499, 126] width 14 height 7
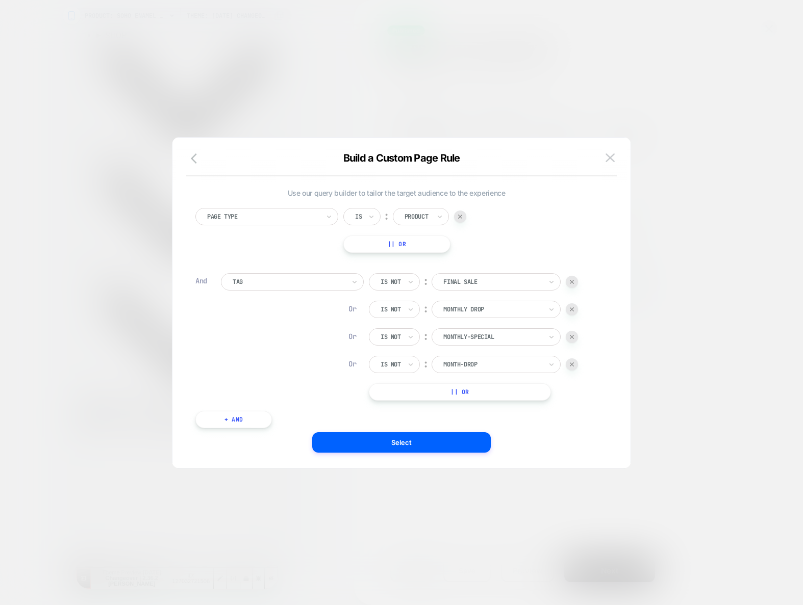
scroll to position [10, 0]
click at [723, 244] on div at bounding box center [401, 302] width 803 height 605
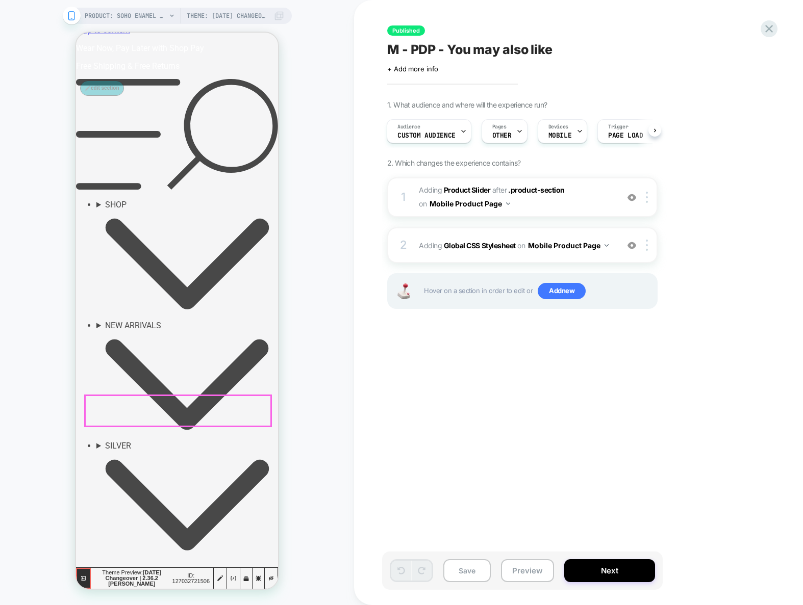
scroll to position [0, 0]
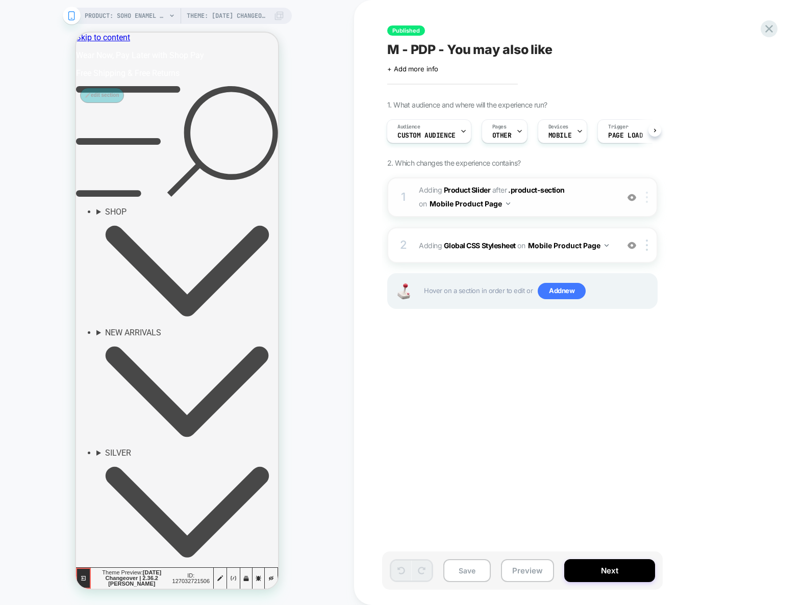
click at [647, 198] on img at bounding box center [647, 197] width 2 height 11
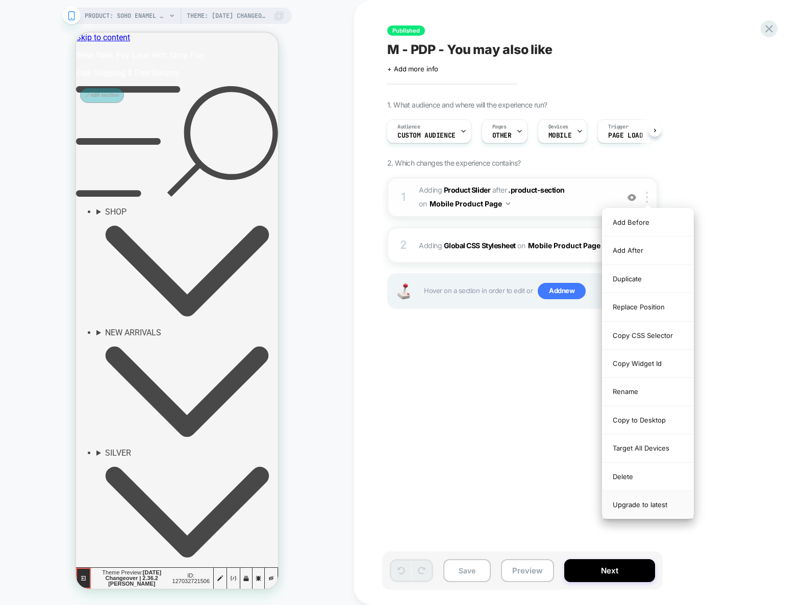
click at [637, 513] on div "Upgrade to latest" at bounding box center [647, 505] width 91 height 28
click at [476, 419] on div "Published M - PDP - You may also like Click to edit experience details + Add mo…" at bounding box center [573, 302] width 383 height 585
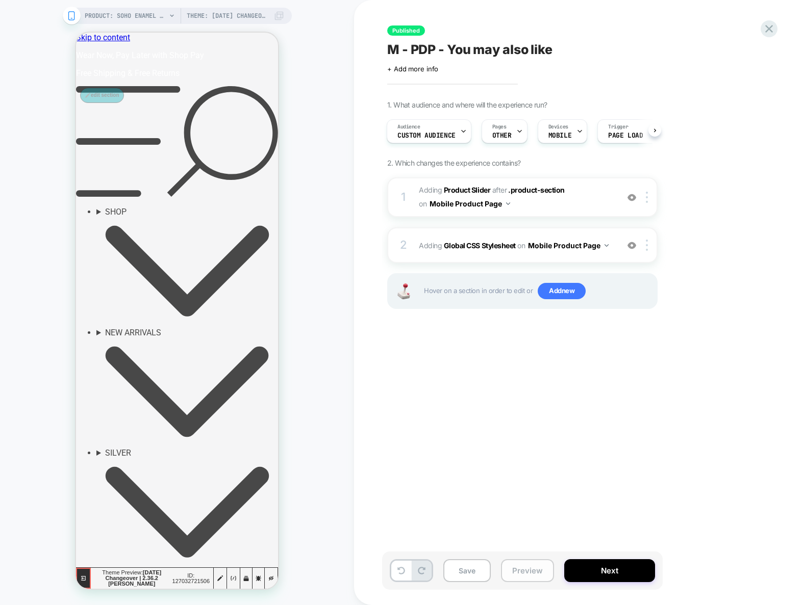
click at [535, 567] on button "Preview" at bounding box center [527, 571] width 53 height 23
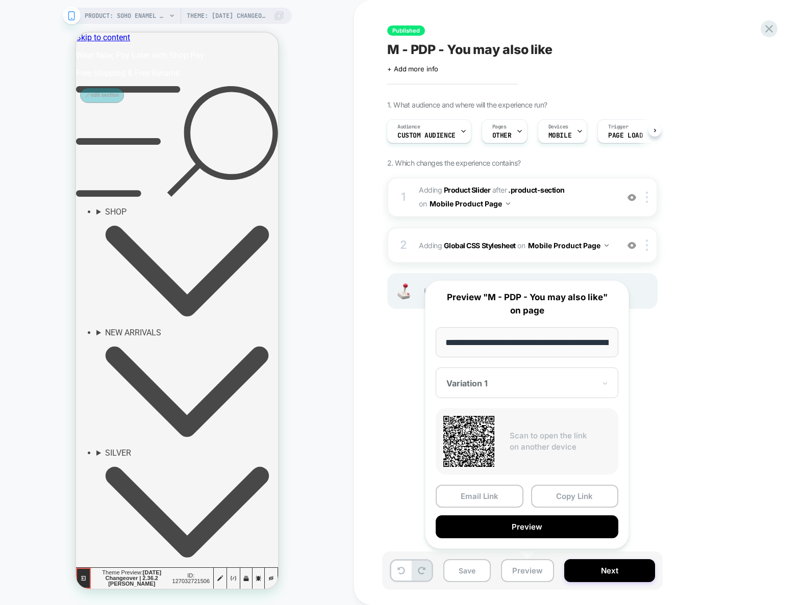
click at [717, 391] on div "Published M - PDP - You may also like Click to edit experience details + Add mo…" at bounding box center [573, 302] width 383 height 585
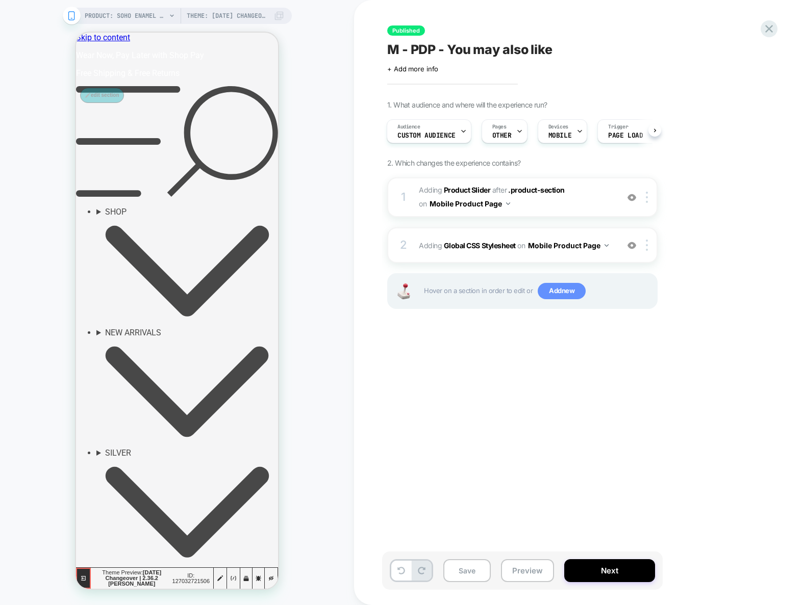
click at [568, 294] on span "Add new" at bounding box center [562, 291] width 48 height 16
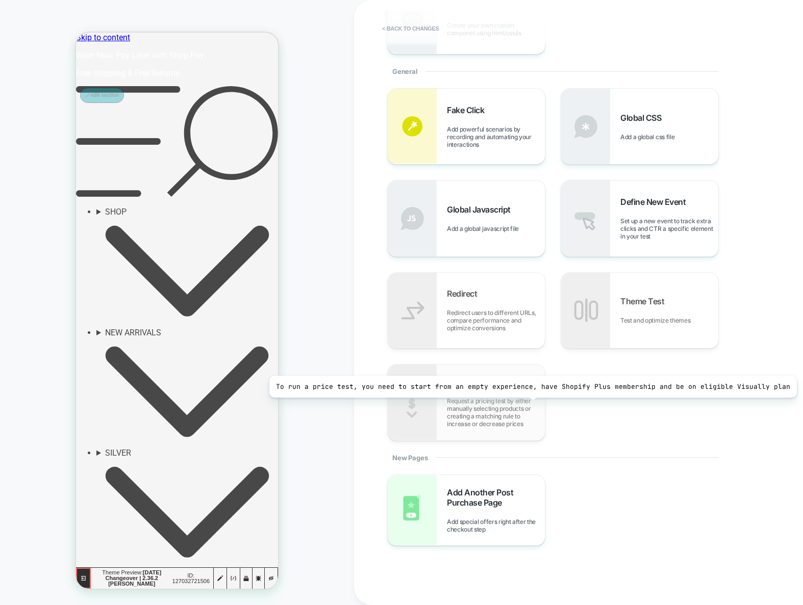
scroll to position [307, 0]
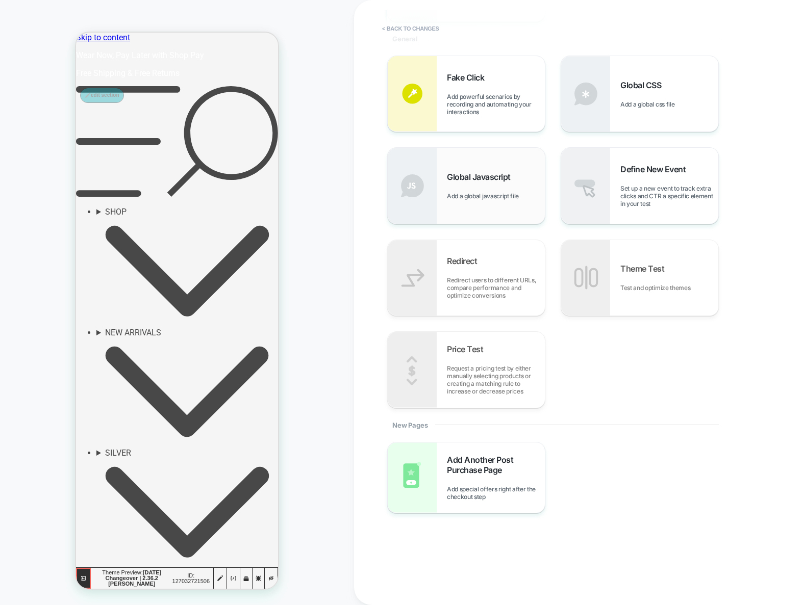
click at [498, 204] on div "Global Javascript Add a global javascript file" at bounding box center [466, 185] width 157 height 75
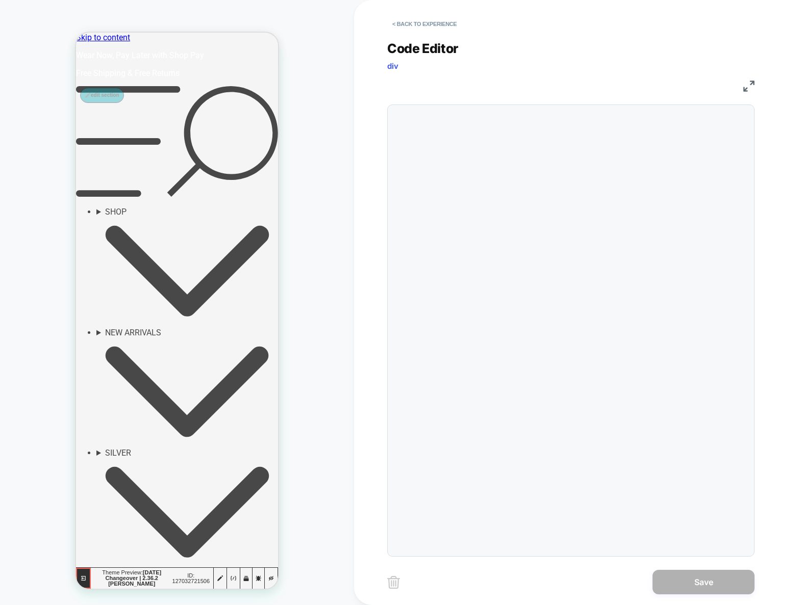
click at [463, 124] on div at bounding box center [449, 117] width 30 height 14
click at [660, 272] on div "#_loomi_addon_1696257450261" at bounding box center [591, 330] width 315 height 441
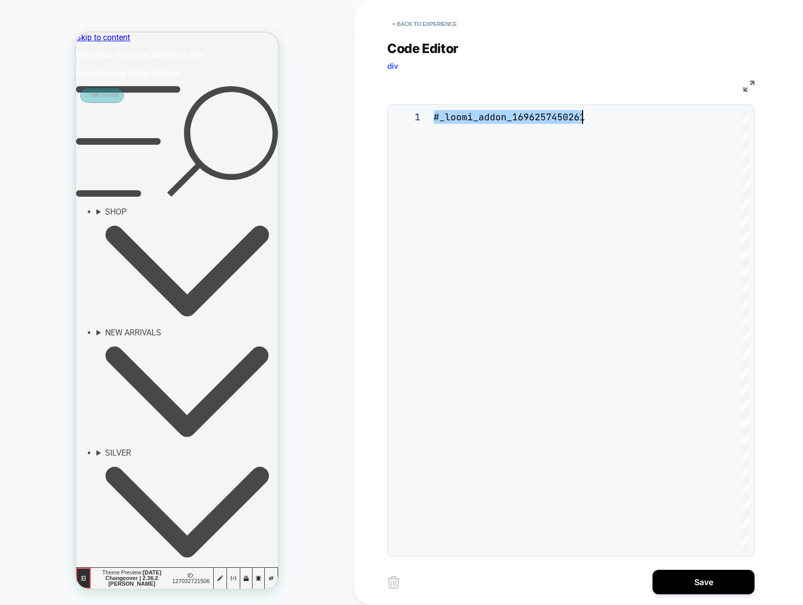
type textarea "**"
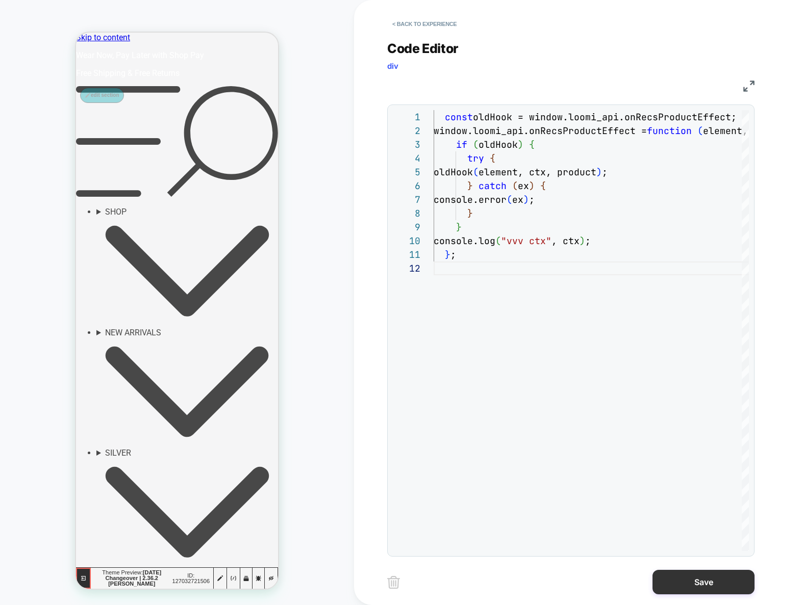
click at [696, 588] on button "Save" at bounding box center [703, 582] width 102 height 24
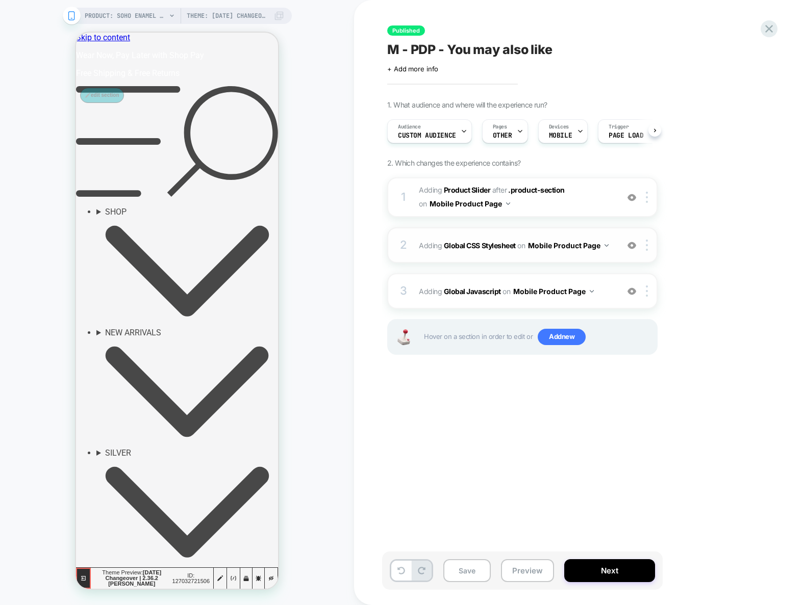
scroll to position [0, 1]
click at [646, 248] on img at bounding box center [647, 245] width 2 height 11
click at [647, 193] on img at bounding box center [647, 197] width 2 height 11
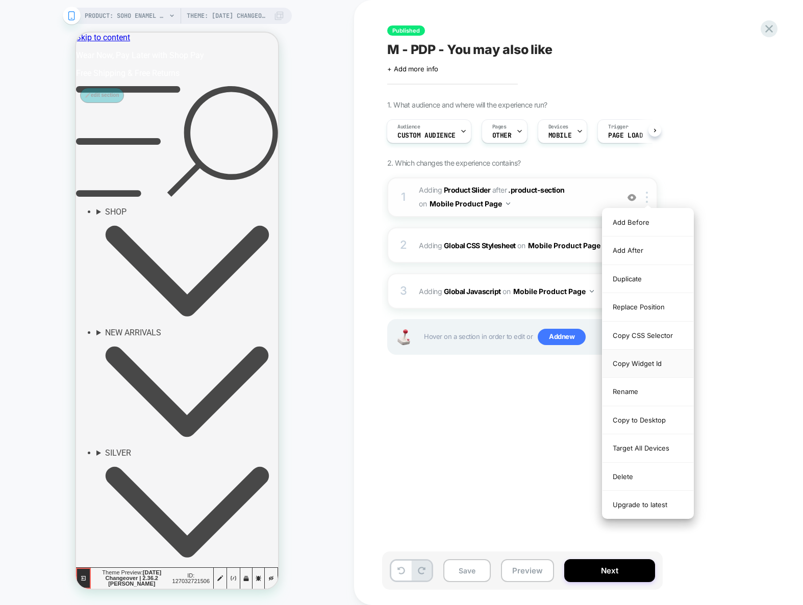
click at [634, 365] on div "Copy Widget Id" at bounding box center [647, 364] width 91 height 28
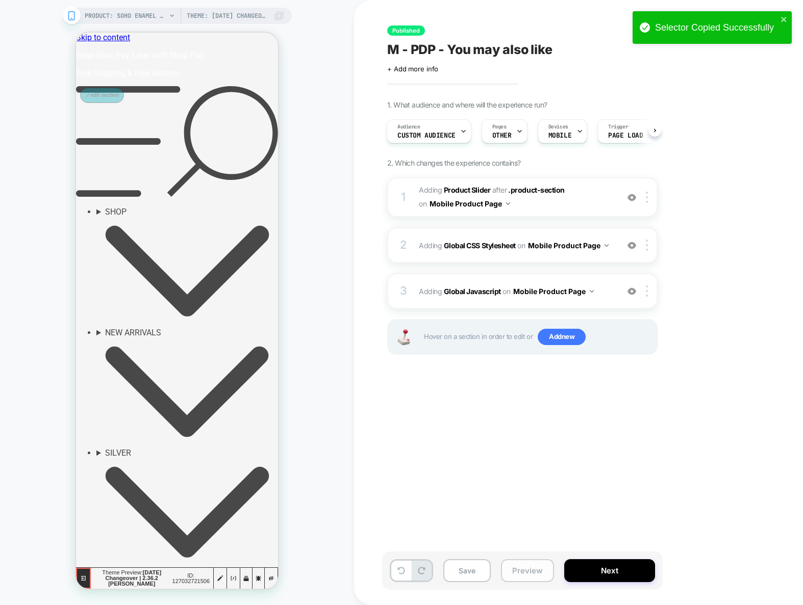
click at [525, 575] on button "Preview" at bounding box center [527, 571] width 53 height 23
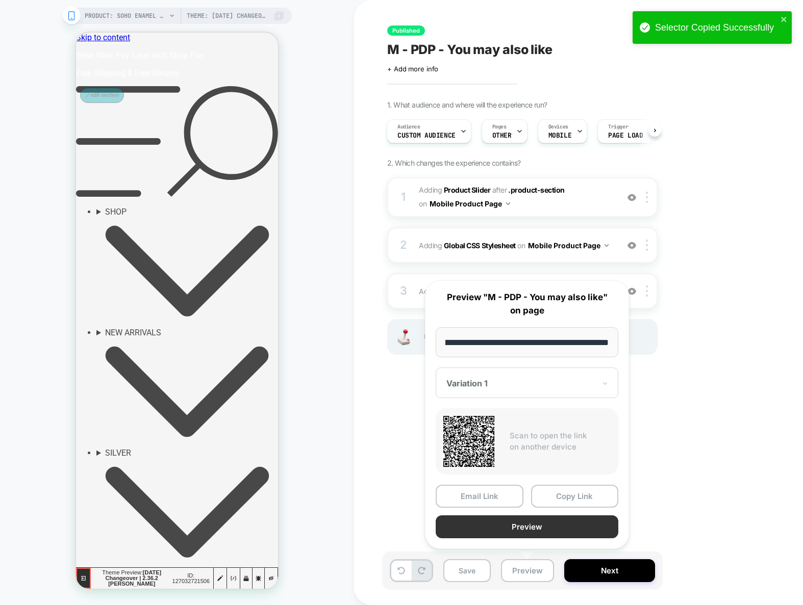
scroll to position [0, 0]
click at [536, 525] on button "Preview" at bounding box center [527, 527] width 183 height 23
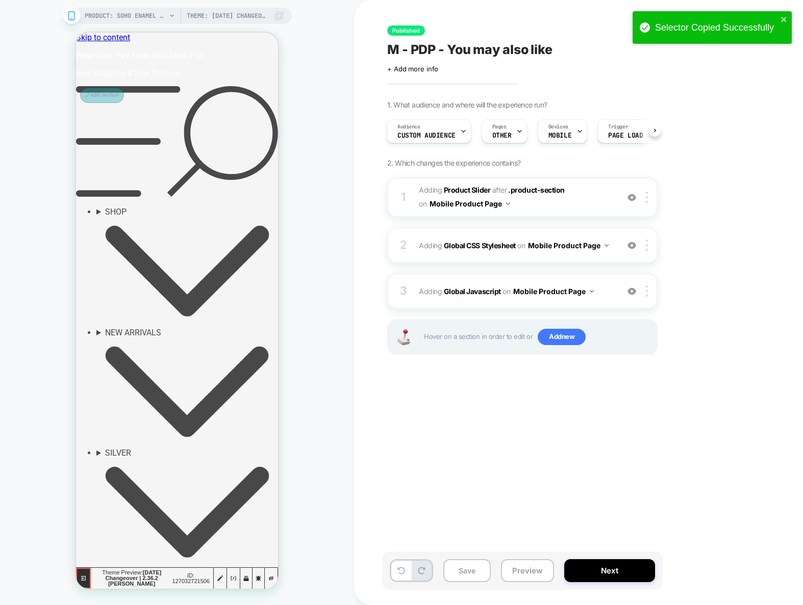
click at [609, 301] on div "3 Adding Global Javascript on Mobile Product Page Add Before Add After Copy to …" at bounding box center [522, 291] width 270 height 36
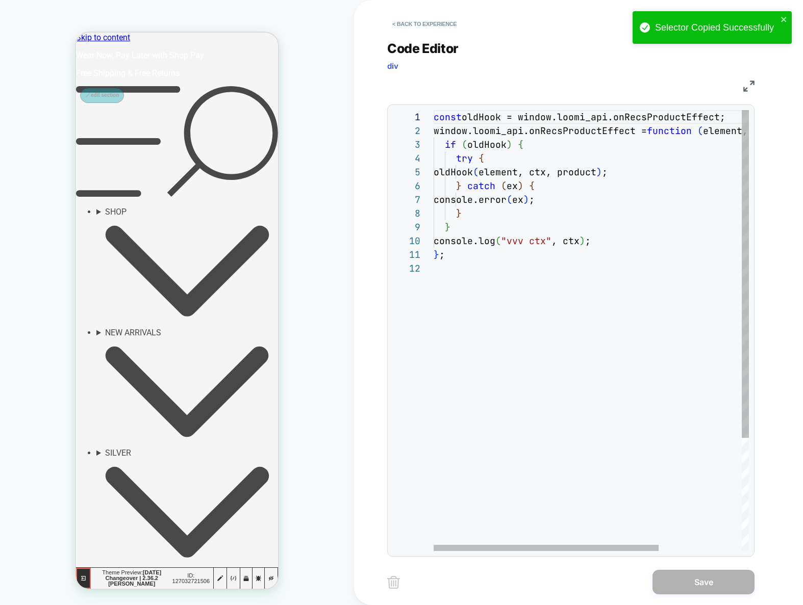
scroll to position [14, 0]
drag, startPoint x: 580, startPoint y: 369, endPoint x: 564, endPoint y: 343, distance: 30.3
click at [564, 343] on div "const oldHook = window.loomi_api.onRecsProductEffect; window.loomi_api.onRecsPr…" at bounding box center [649, 406] width 431 height 593
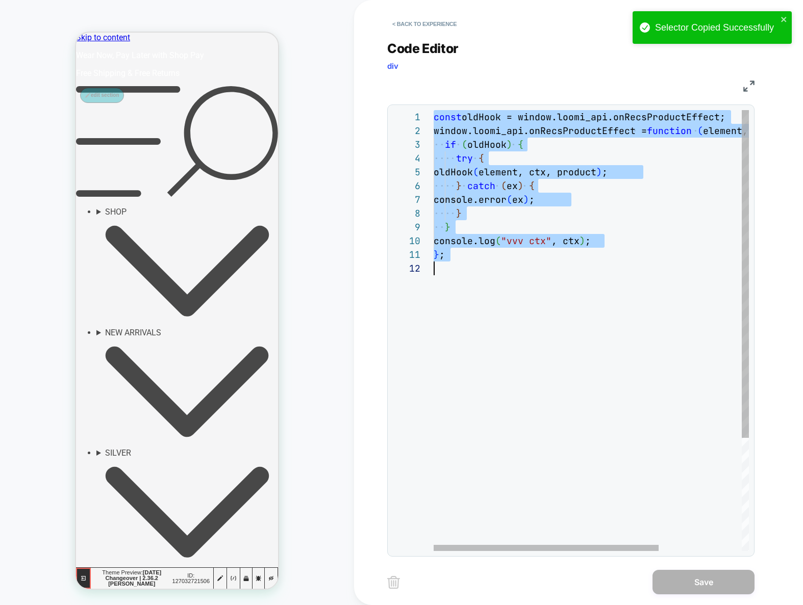
type textarea "**********"
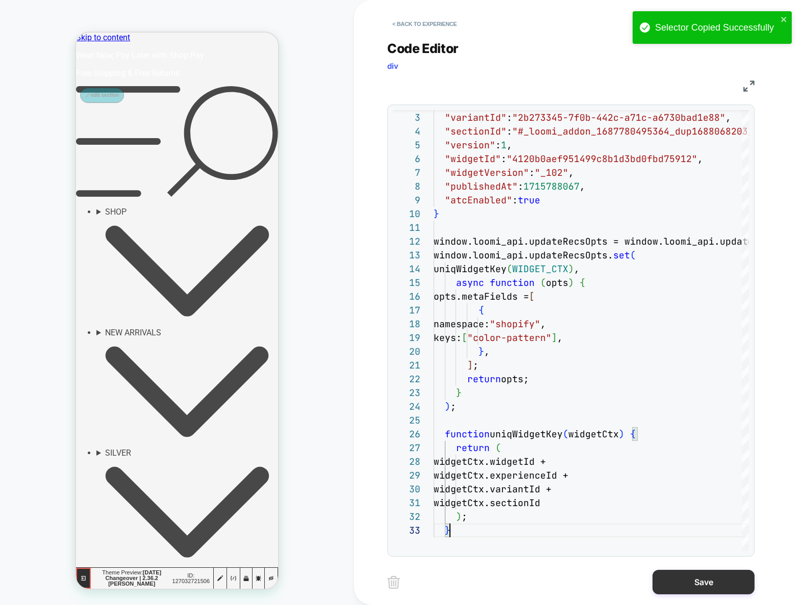
click at [698, 584] on button "Save" at bounding box center [703, 582] width 102 height 24
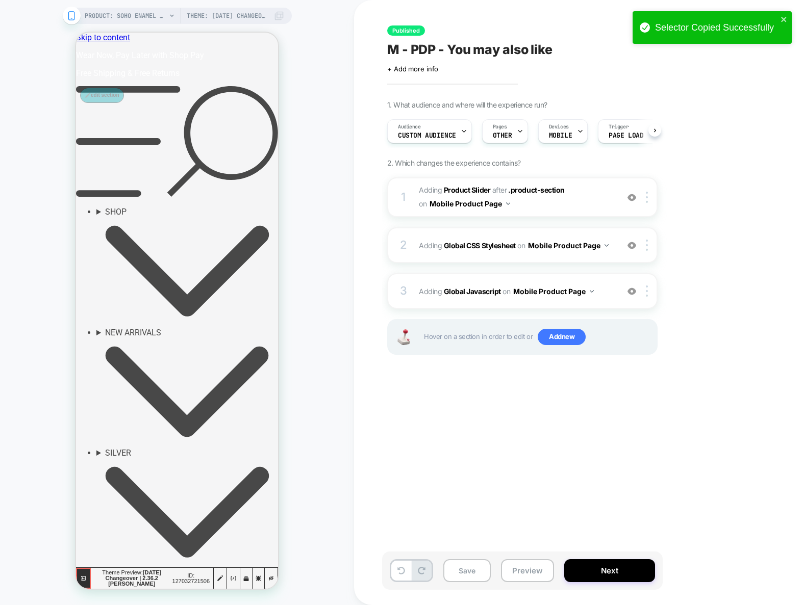
click at [557, 573] on div "Save Preview Next" at bounding box center [522, 571] width 281 height 38
click at [541, 573] on button "Preview" at bounding box center [527, 571] width 53 height 23
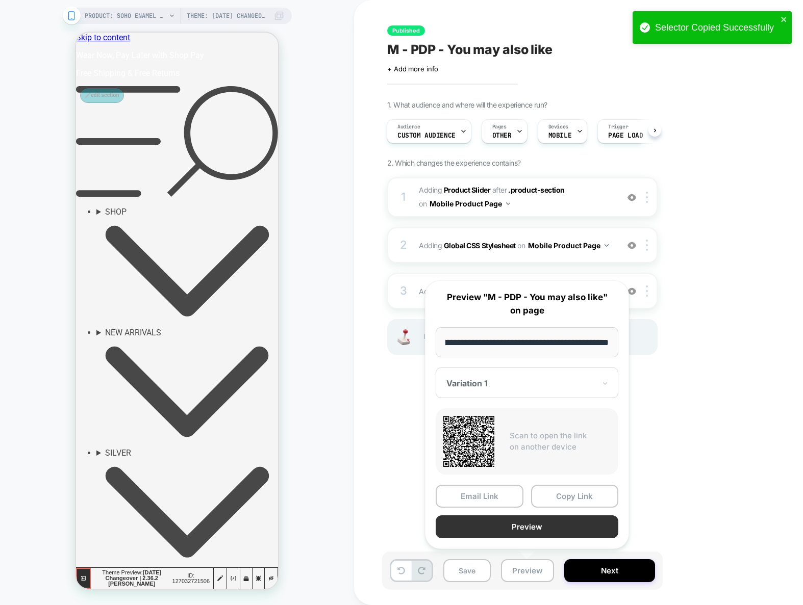
scroll to position [0, 0]
click at [523, 526] on button "Preview" at bounding box center [527, 527] width 183 height 23
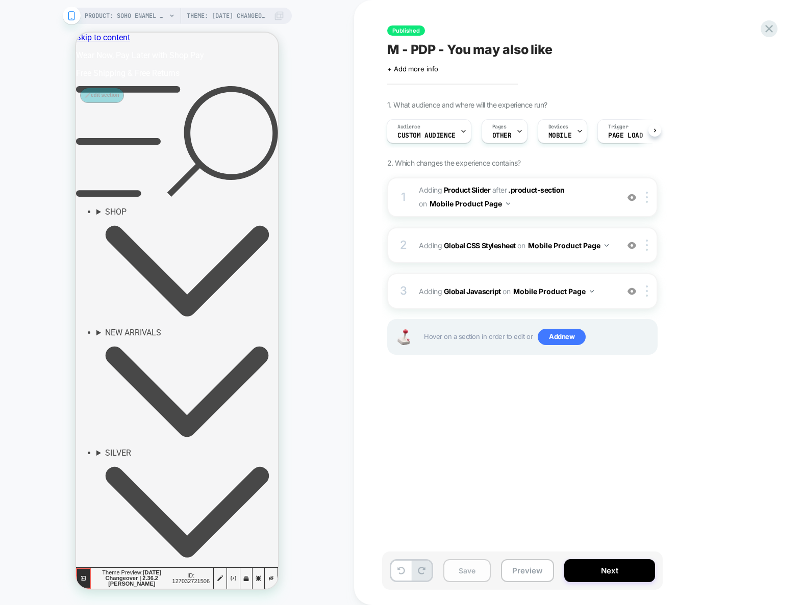
click at [473, 569] on button "Save" at bounding box center [466, 571] width 47 height 23
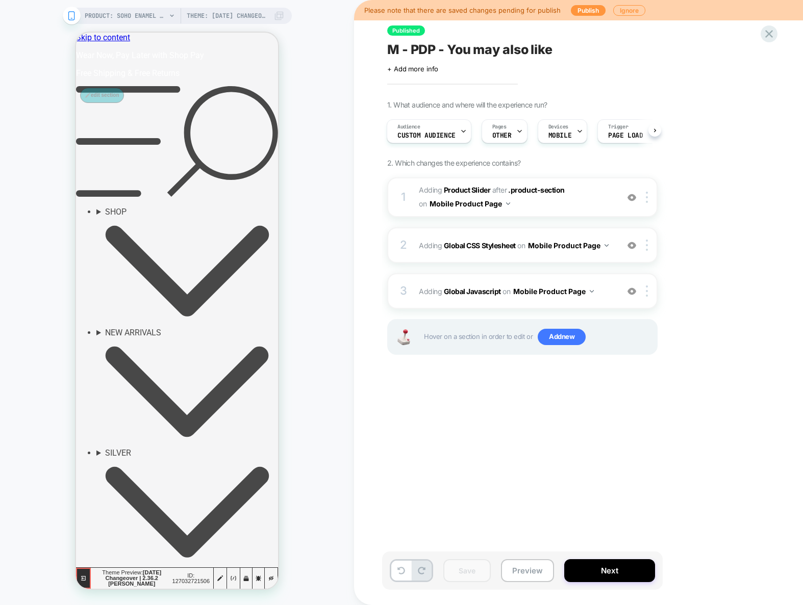
click at [536, 49] on span "M - PDP - You may also like" at bounding box center [469, 49] width 165 height 15
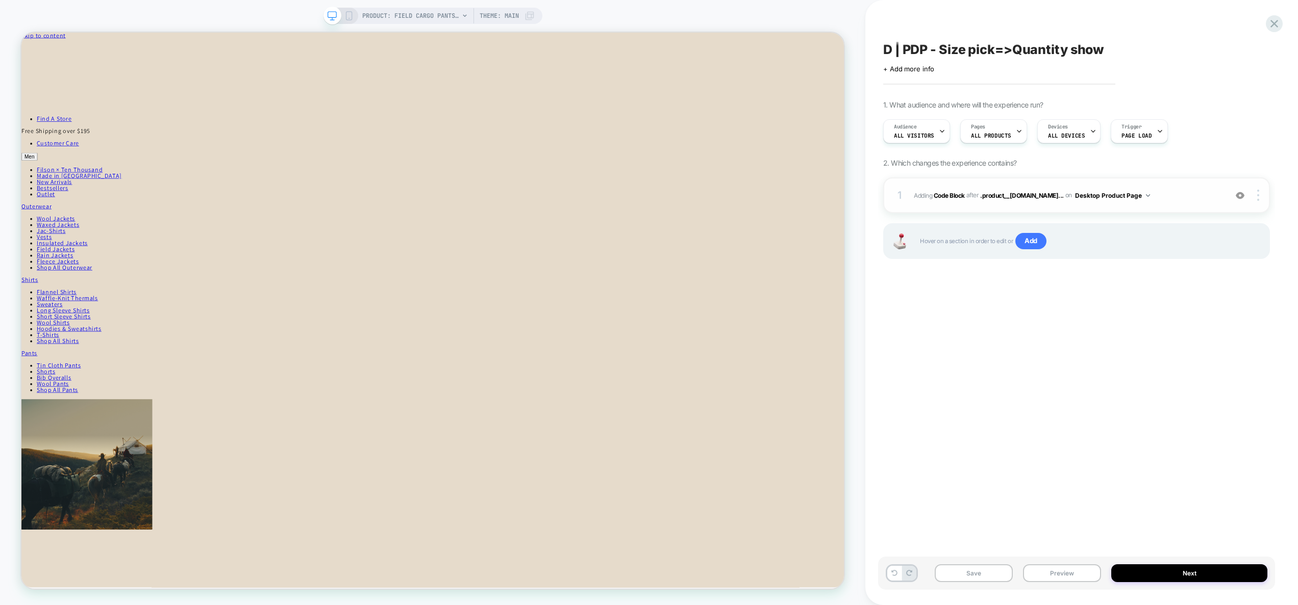
click at [1167, 189] on span "Adding Code Block AFTER .product__[DOMAIN_NAME]... .product__info-container.pro…" at bounding box center [1068, 195] width 308 height 13
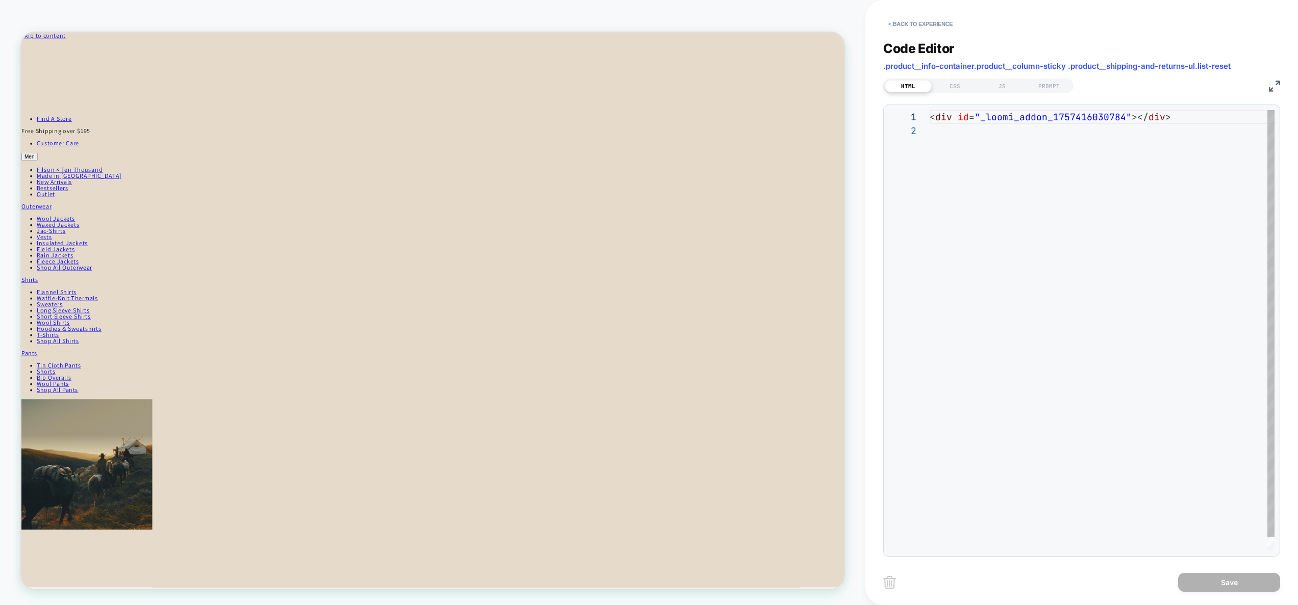
scroll to position [14, 0]
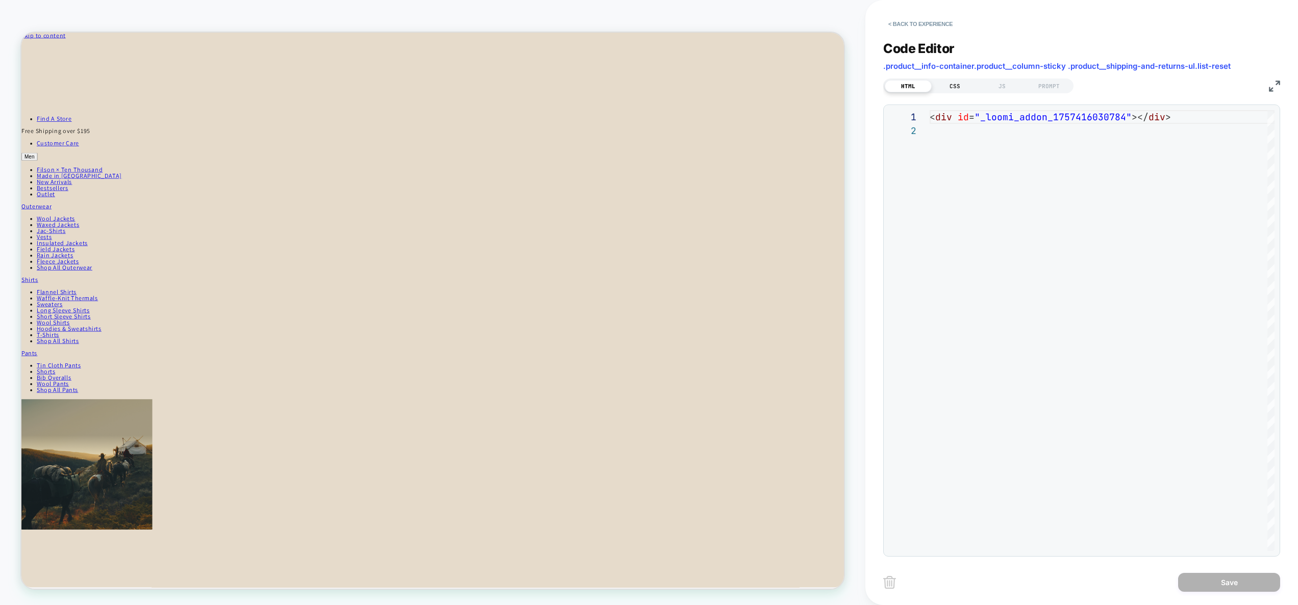
click at [958, 85] on div "CSS" at bounding box center [954, 86] width 47 height 12
